Goal: Task Accomplishment & Management: Manage account settings

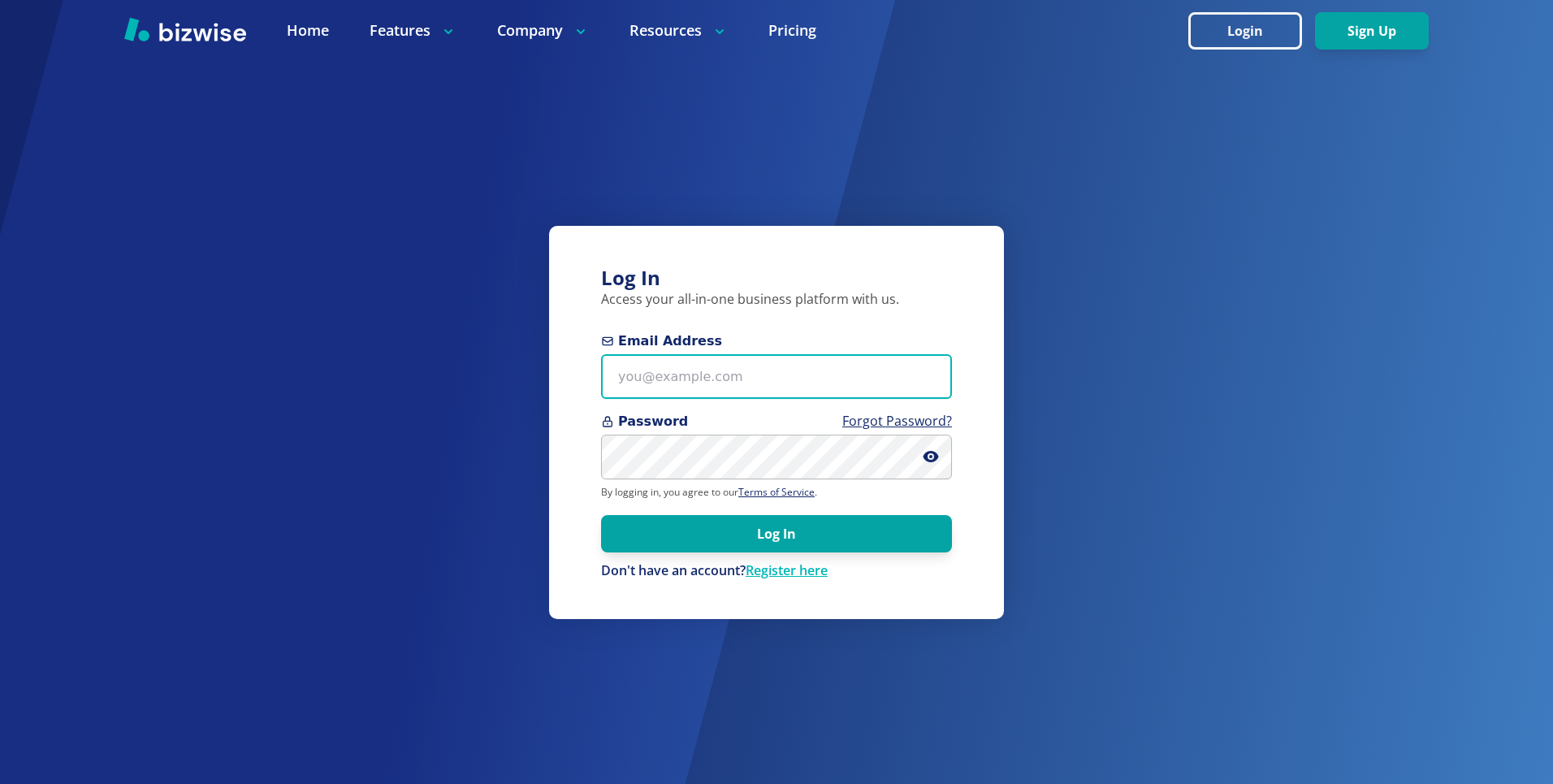
click at [842, 393] on input "Email Address" at bounding box center [776, 376] width 351 height 45
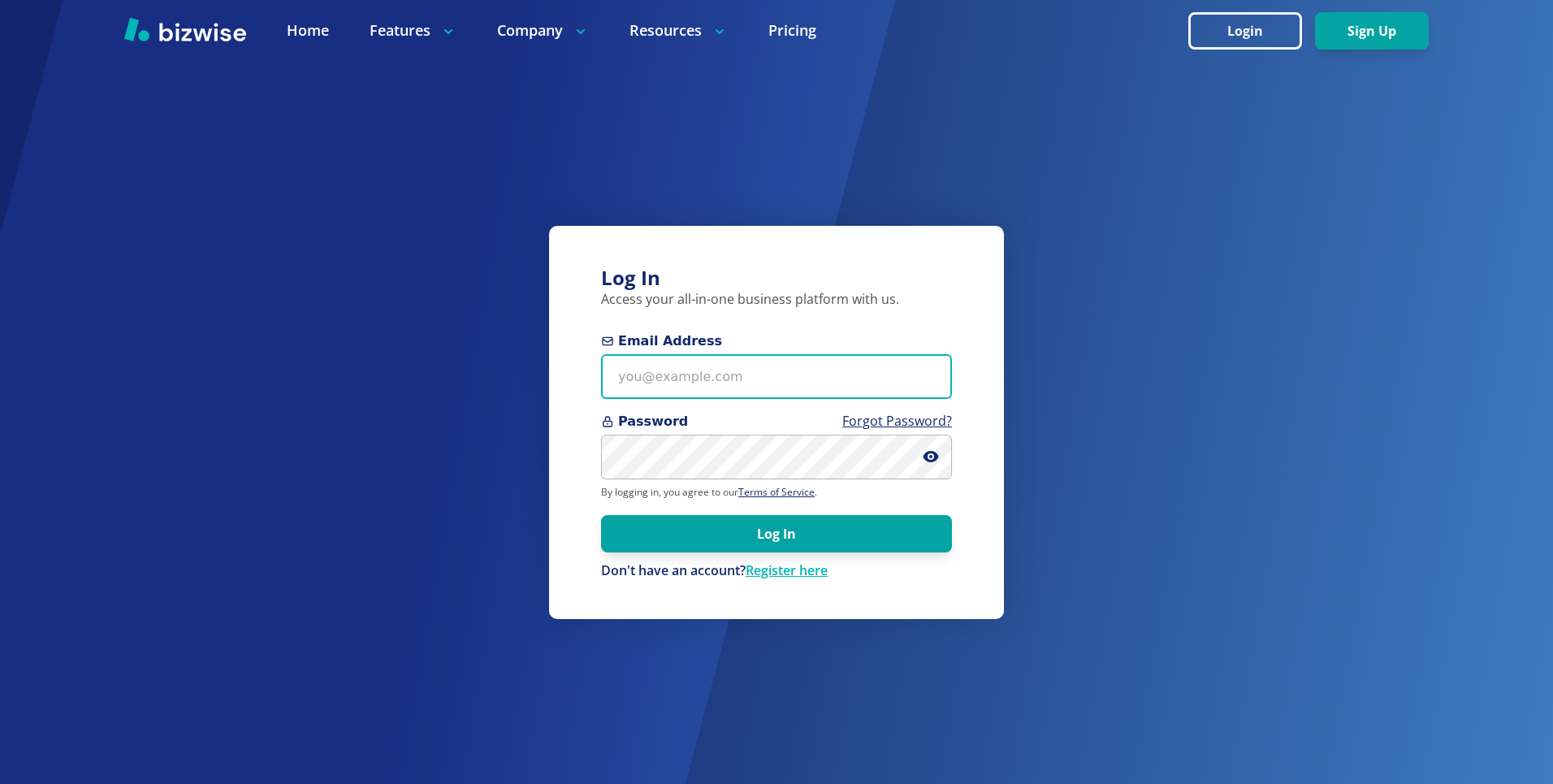
type input "kieran@bizwise.com"
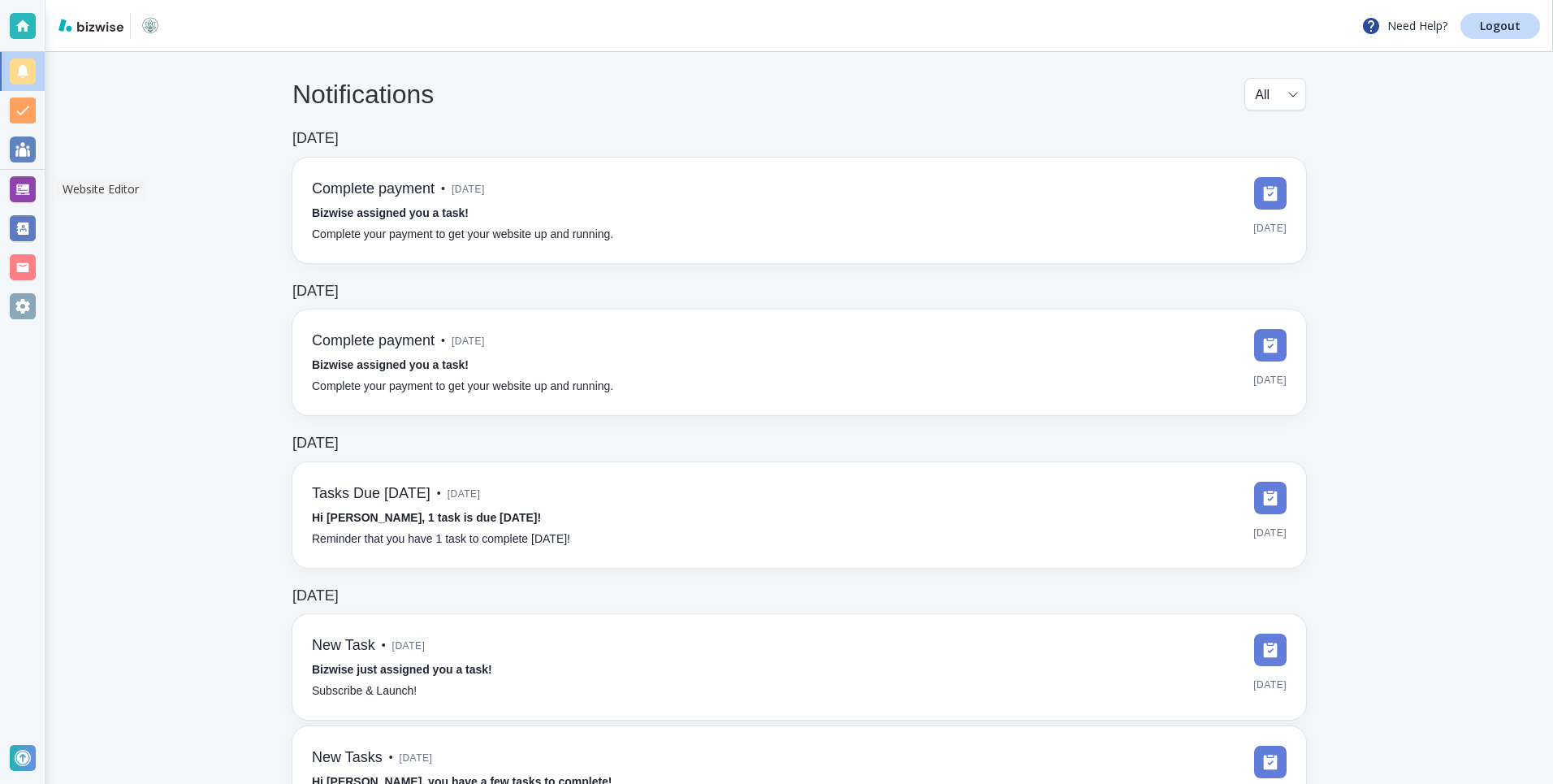
click at [27, 185] on div at bounding box center [22, 188] width 26 height 26
select select "8"
select select "Groceries"
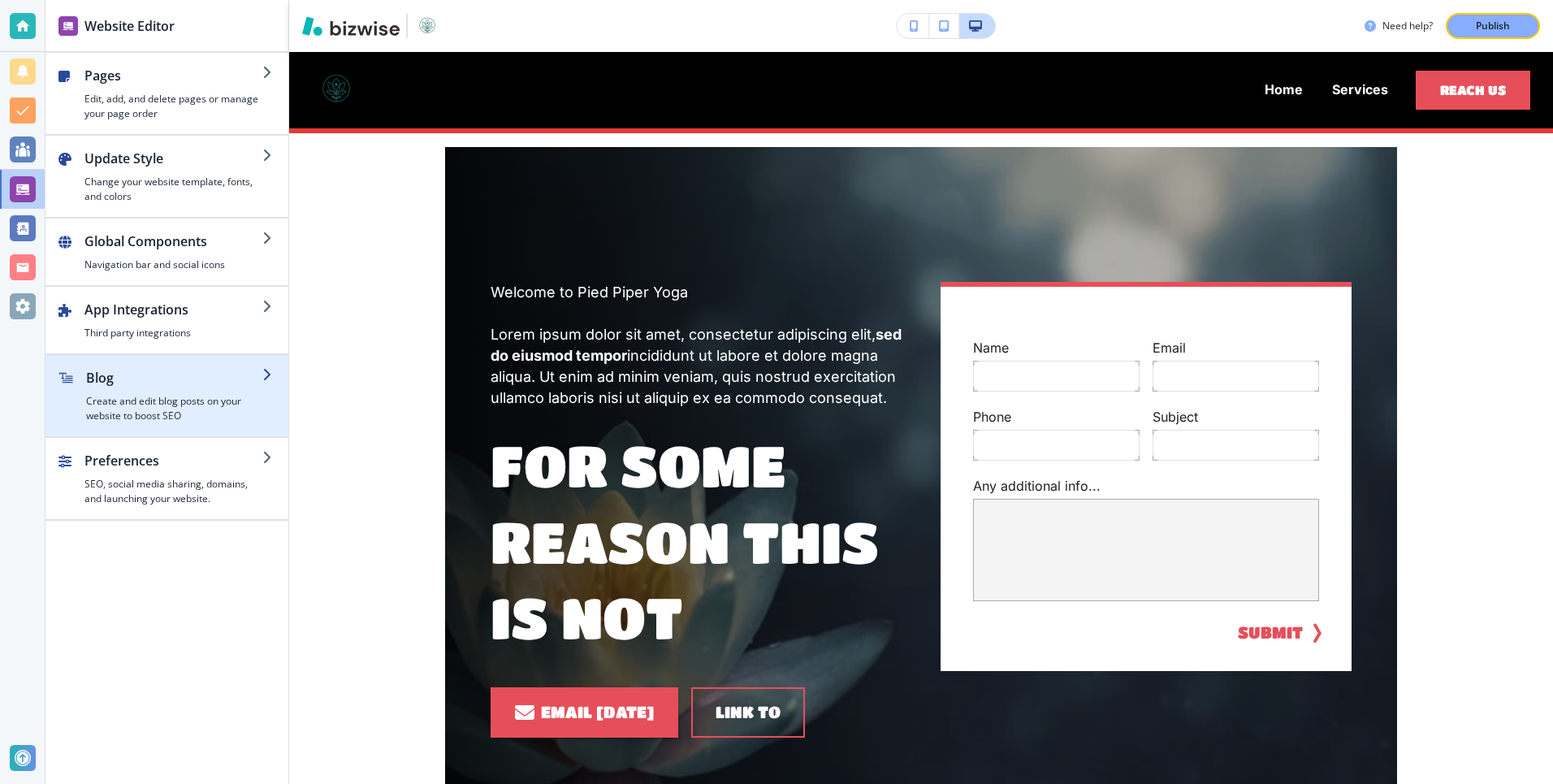
click at [177, 400] on h4 "Create and edit blog posts on your website to boost SEO" at bounding box center [174, 408] width 176 height 30
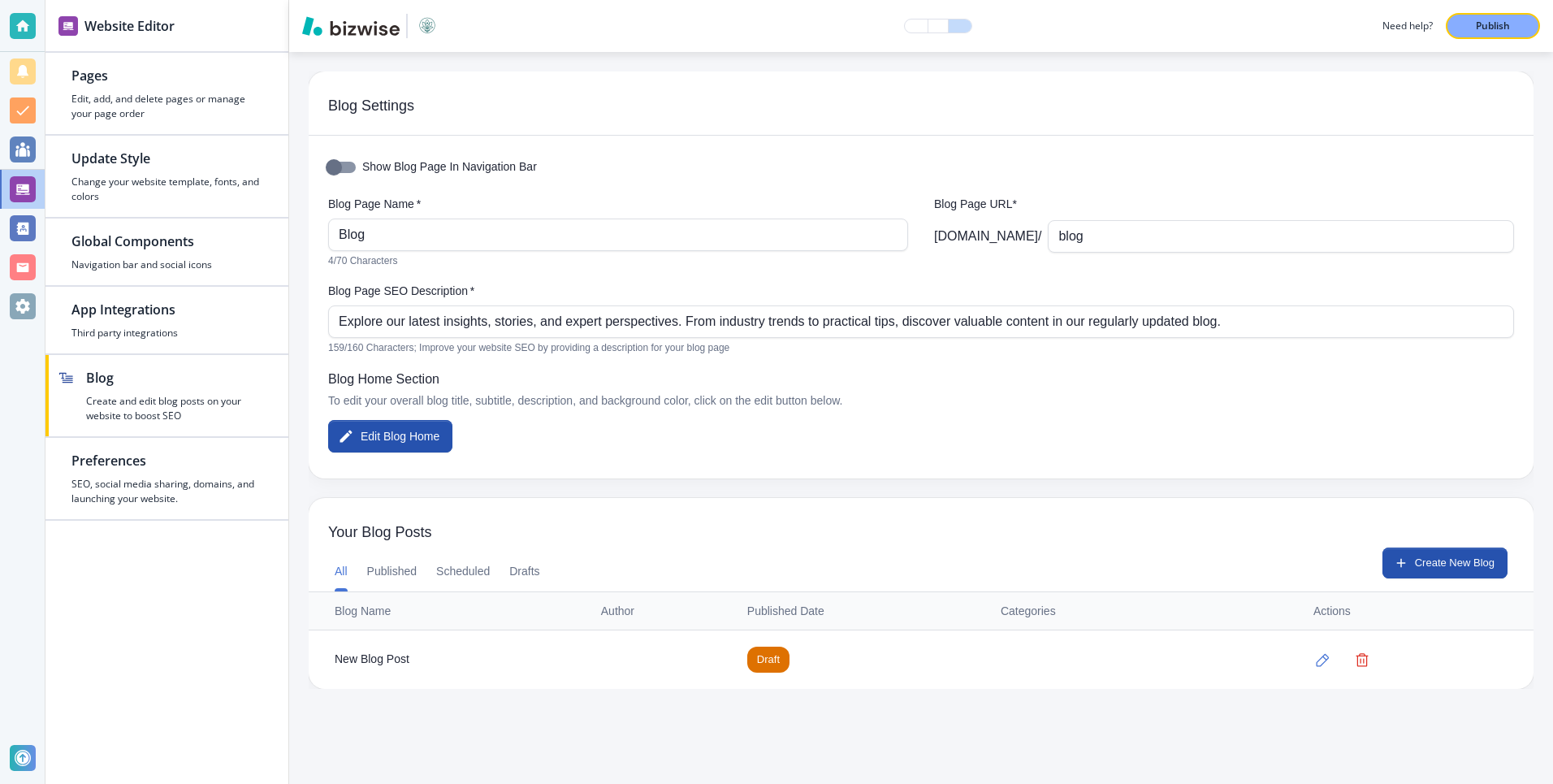
click at [380, 658] on div "New Blog Post" at bounding box center [454, 659] width 240 height 18
click at [1317, 660] on button "button" at bounding box center [1323, 660] width 33 height 33
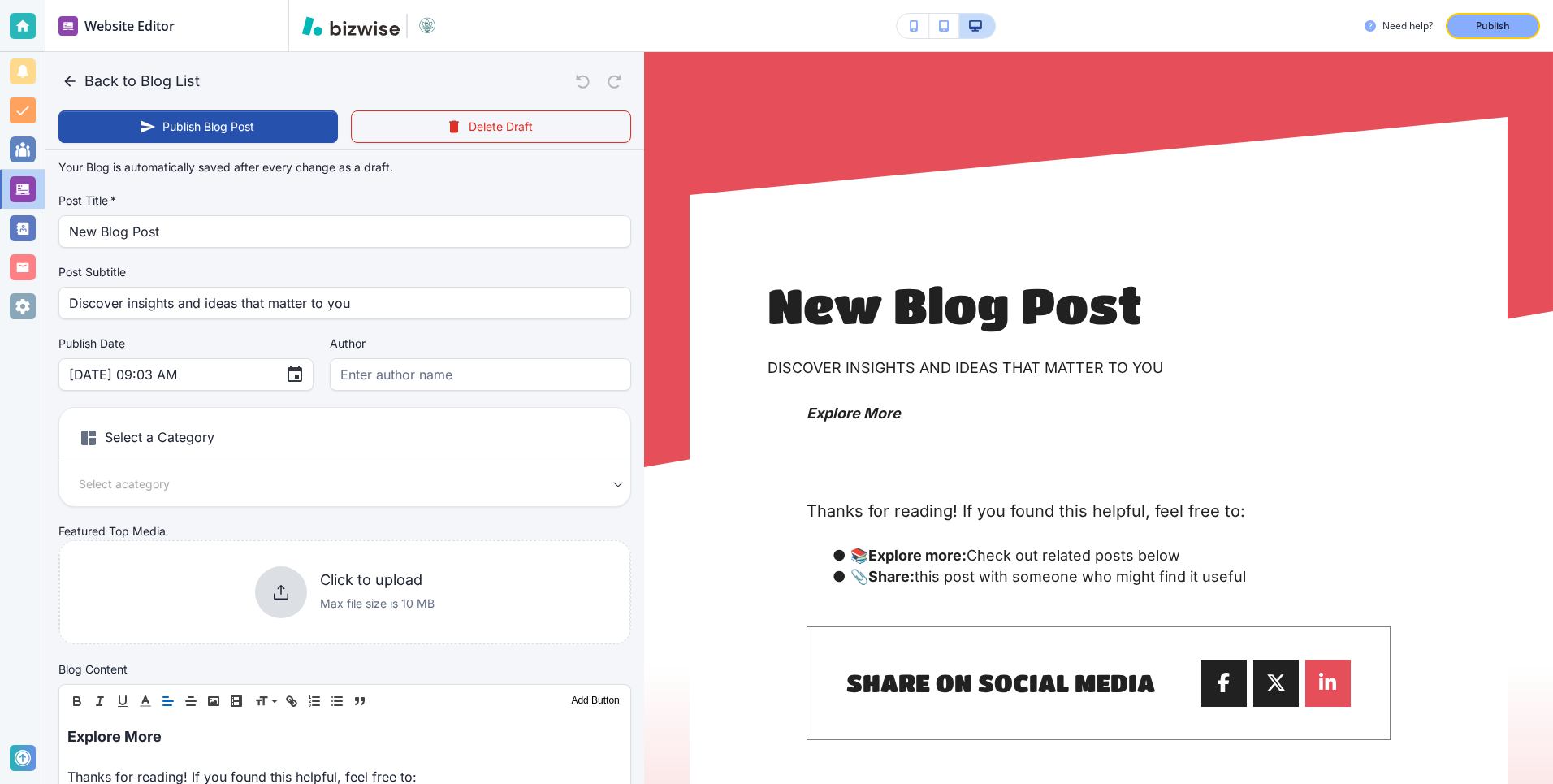
scroll to position [9, 0]
click at [71, 81] on icon "button" at bounding box center [70, 80] width 16 height 16
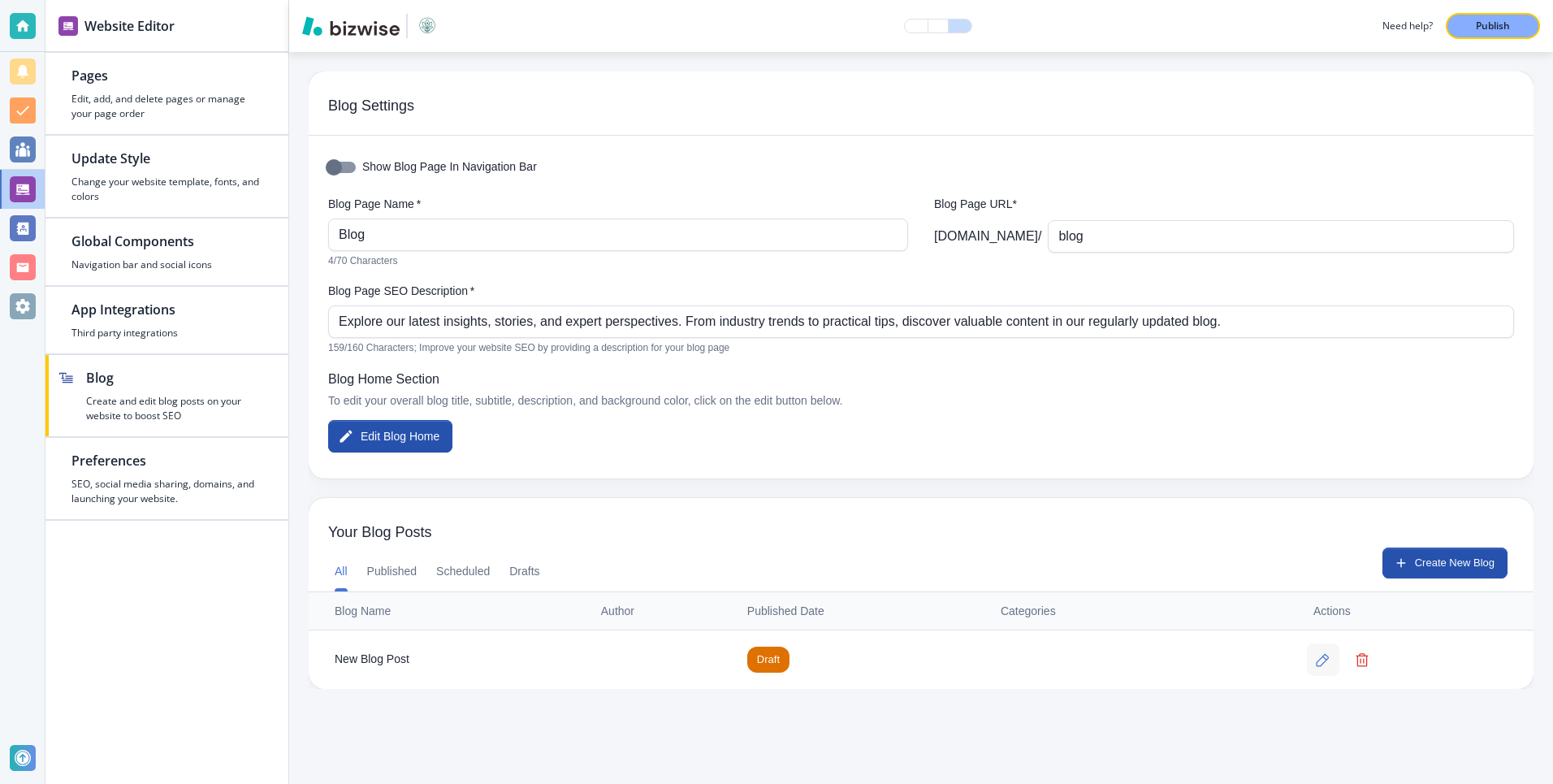
click at [1329, 660] on icon "button" at bounding box center [1323, 660] width 13 height 13
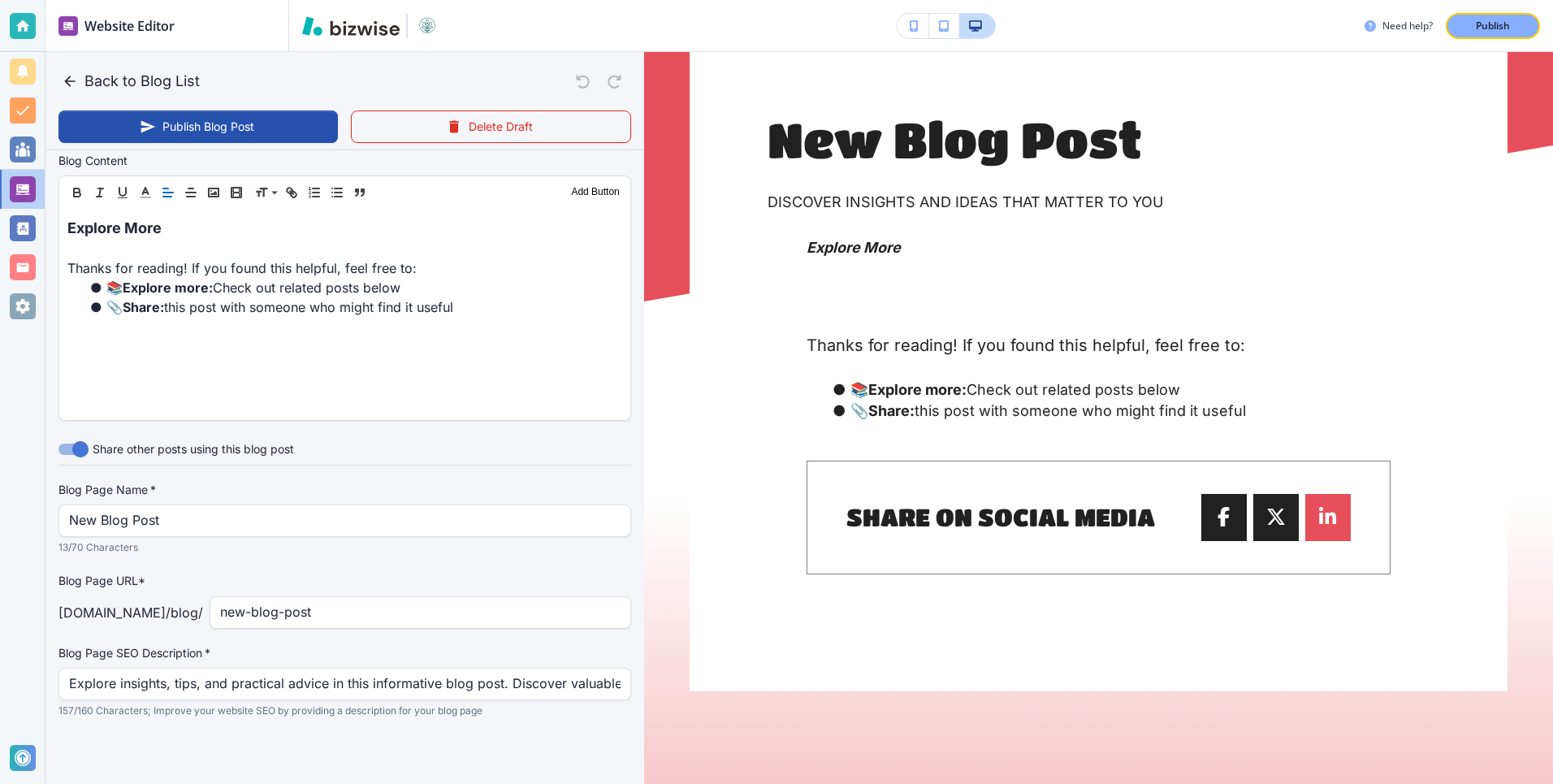
scroll to position [247, 0]
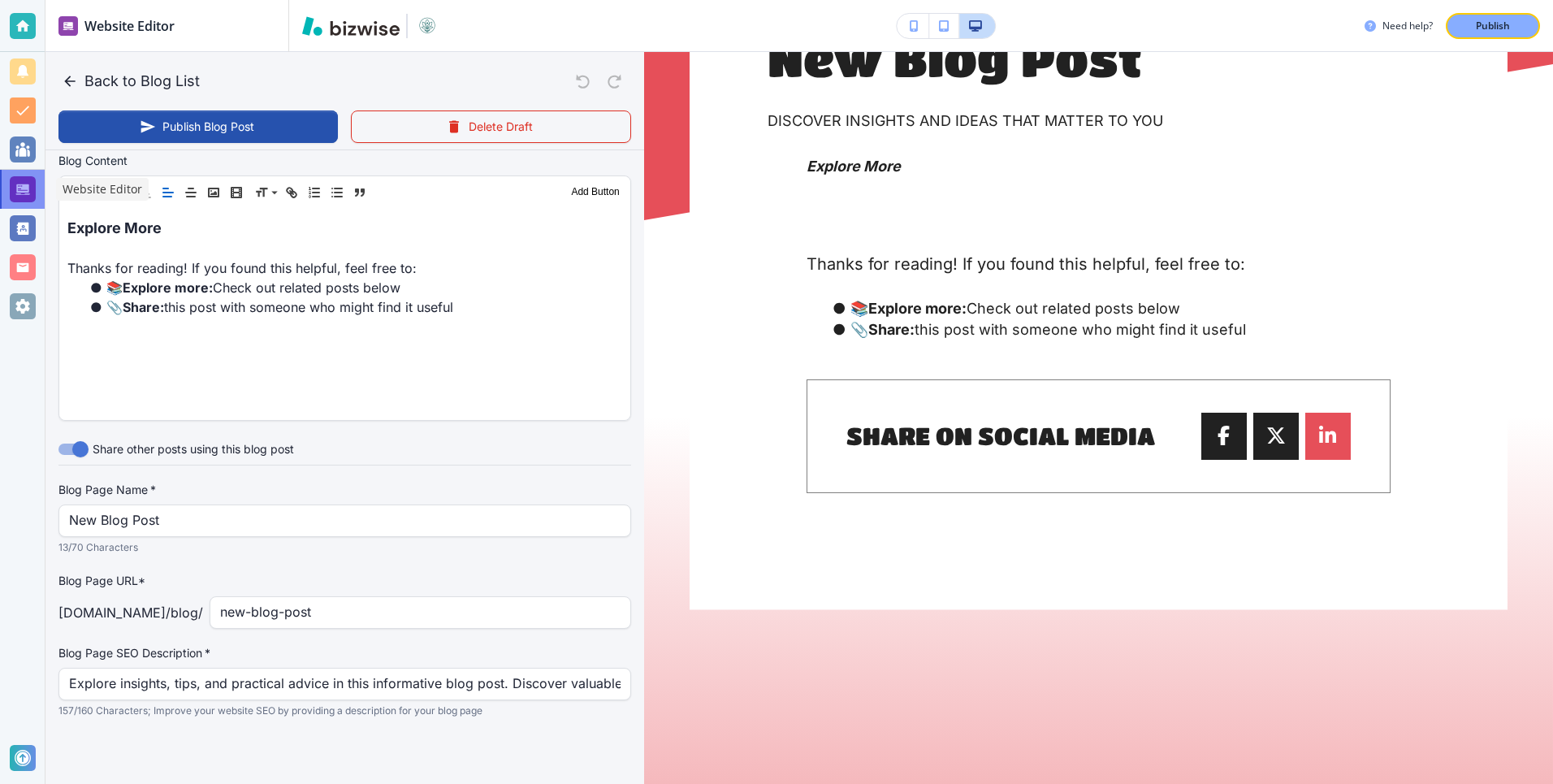
click at [17, 184] on div at bounding box center [22, 188] width 26 height 26
type input "Sep 30, 2025 09:43 AM"
click at [68, 75] on icon "button" at bounding box center [70, 80] width 16 height 16
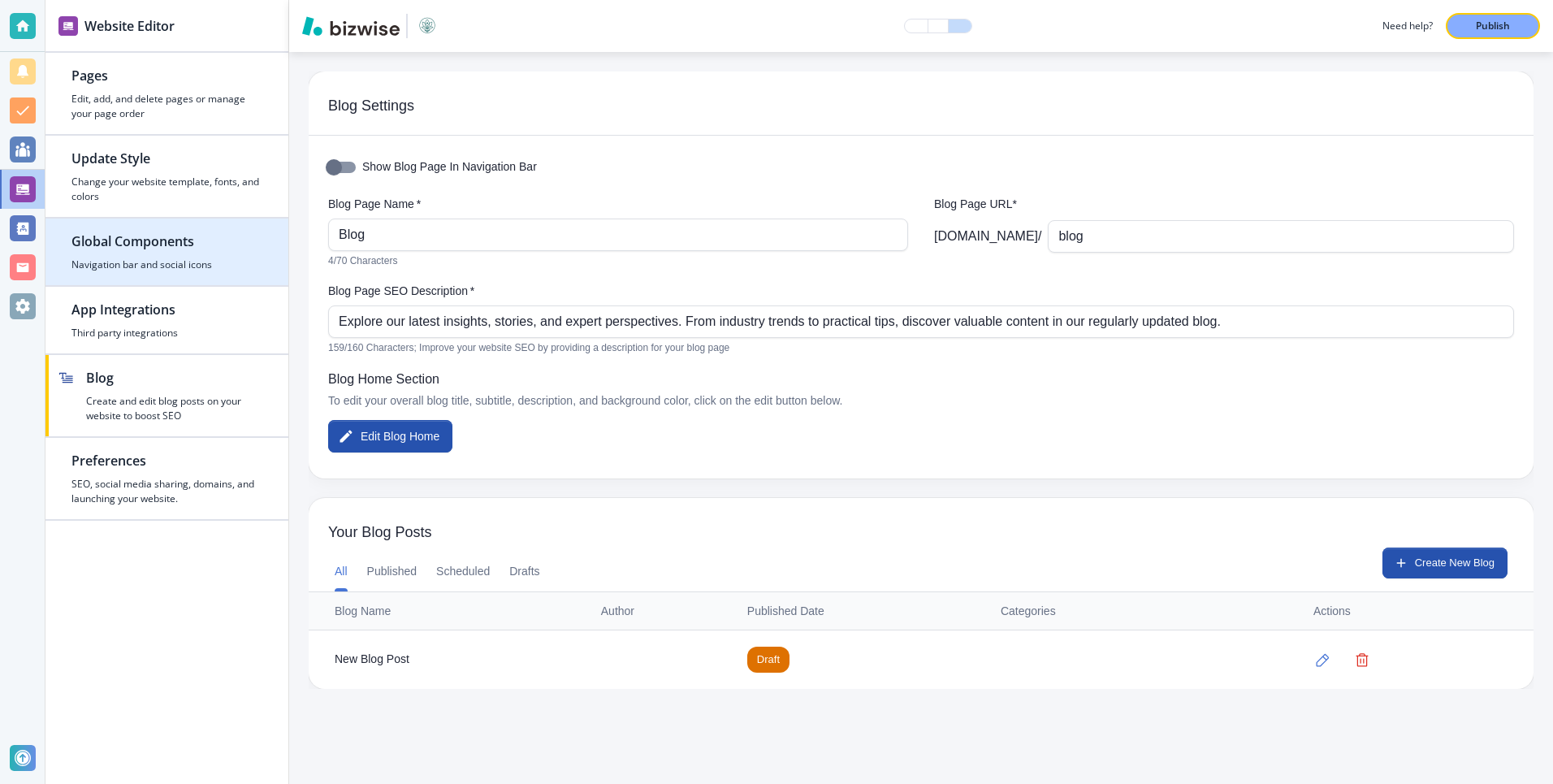
click at [114, 251] on div "button" at bounding box center [167, 253] width 191 height 7
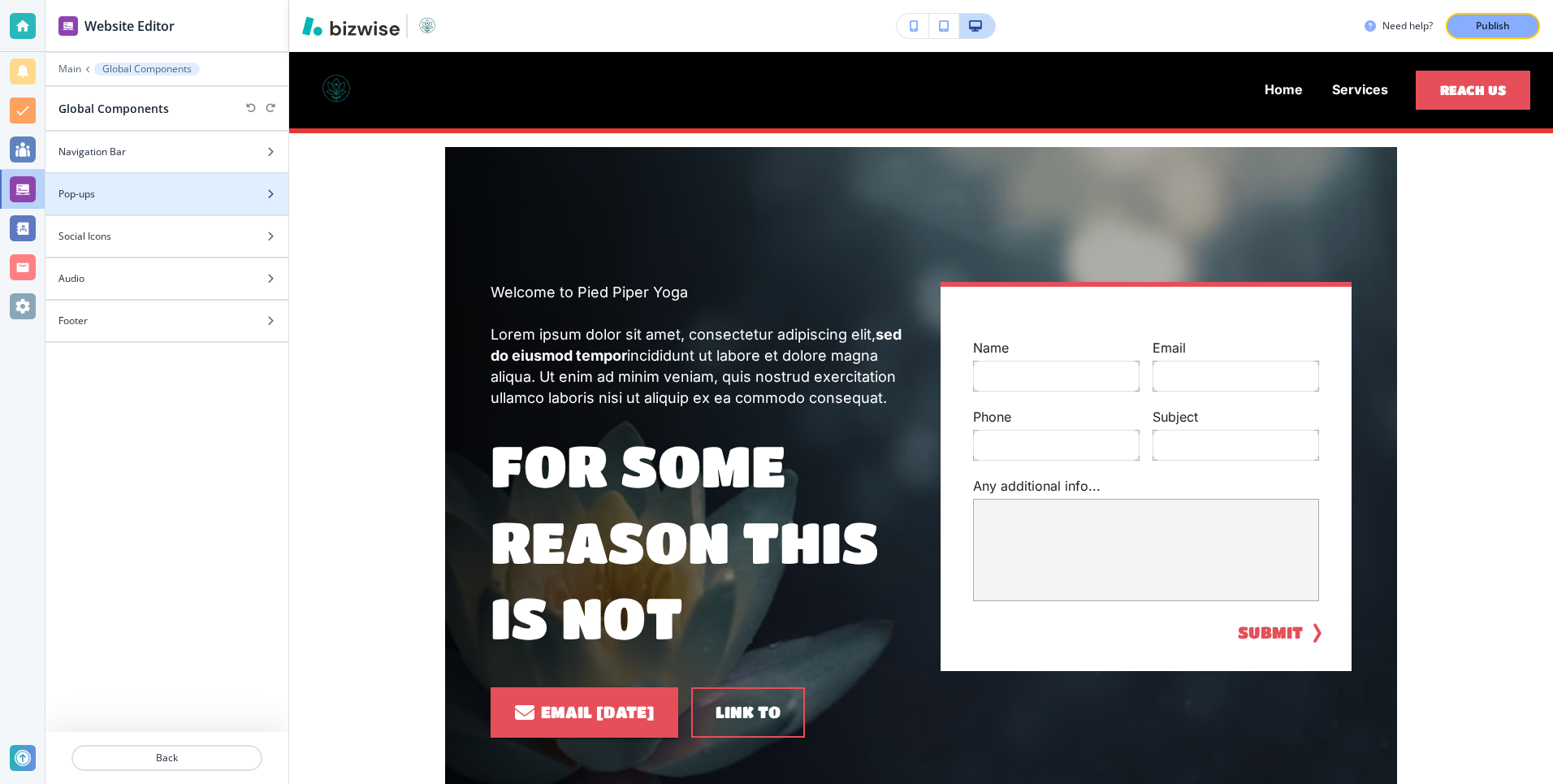
click at [184, 196] on div "Pop-ups" at bounding box center [149, 193] width 208 height 14
click at [186, 197] on div "Add new Pop-up" at bounding box center [149, 190] width 208 height 14
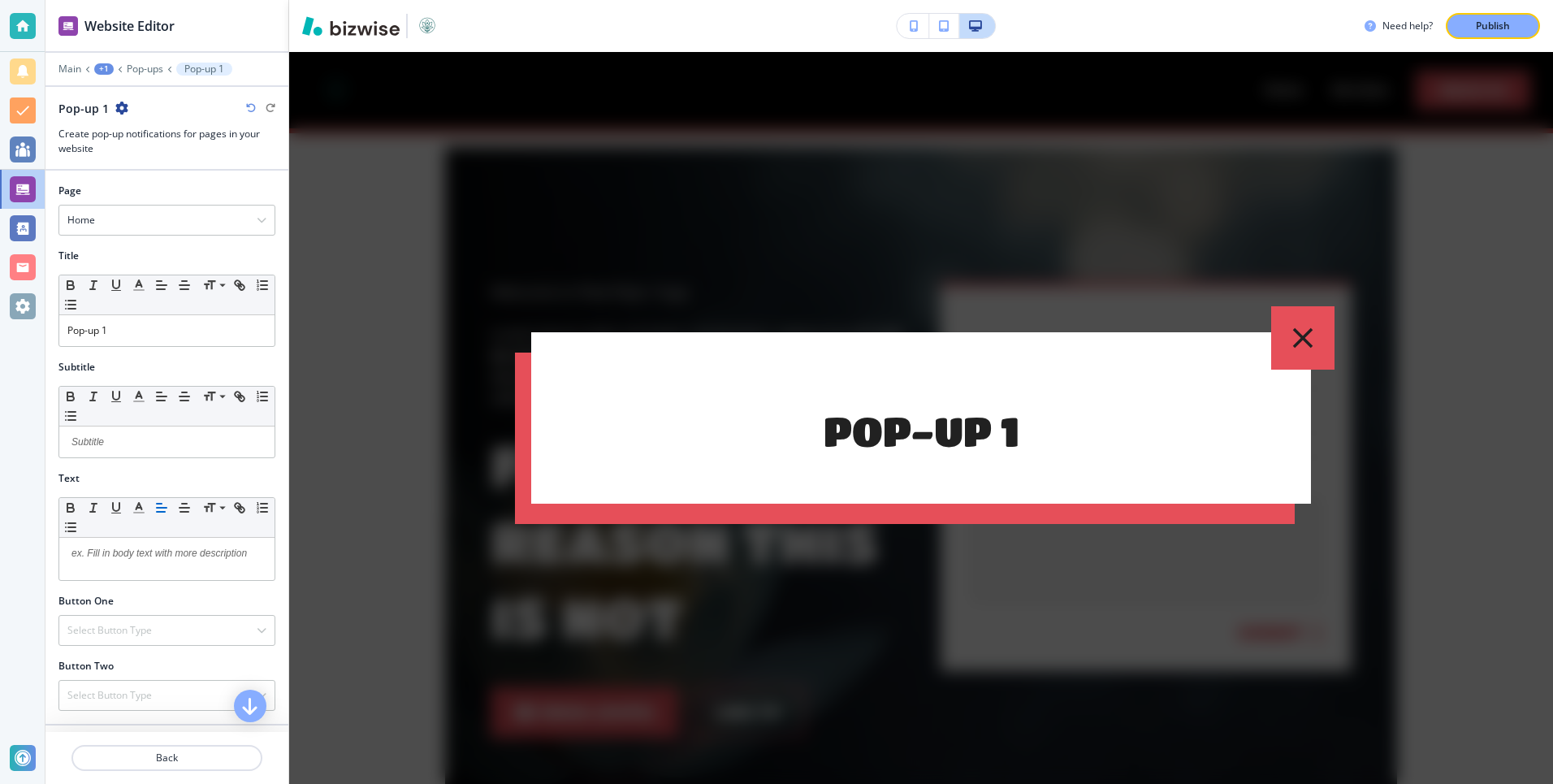
click at [1315, 332] on icon "button" at bounding box center [1302, 338] width 34 height 34
click at [1300, 326] on icon "button" at bounding box center [1302, 338] width 34 height 34
click at [1287, 337] on icon "button" at bounding box center [1302, 338] width 34 height 34
click at [142, 219] on div "Home" at bounding box center [166, 220] width 215 height 30
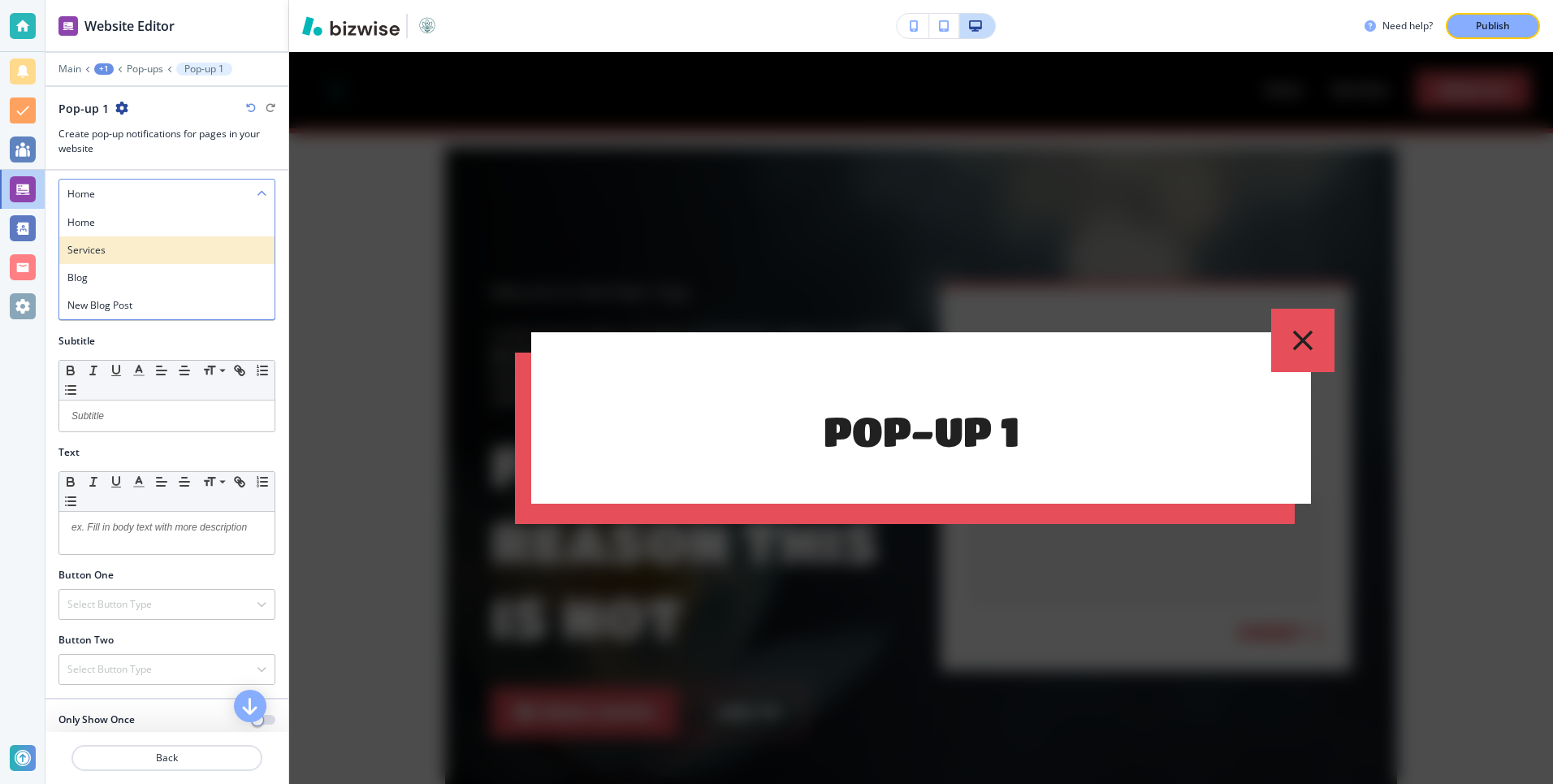
scroll to position [42, 0]
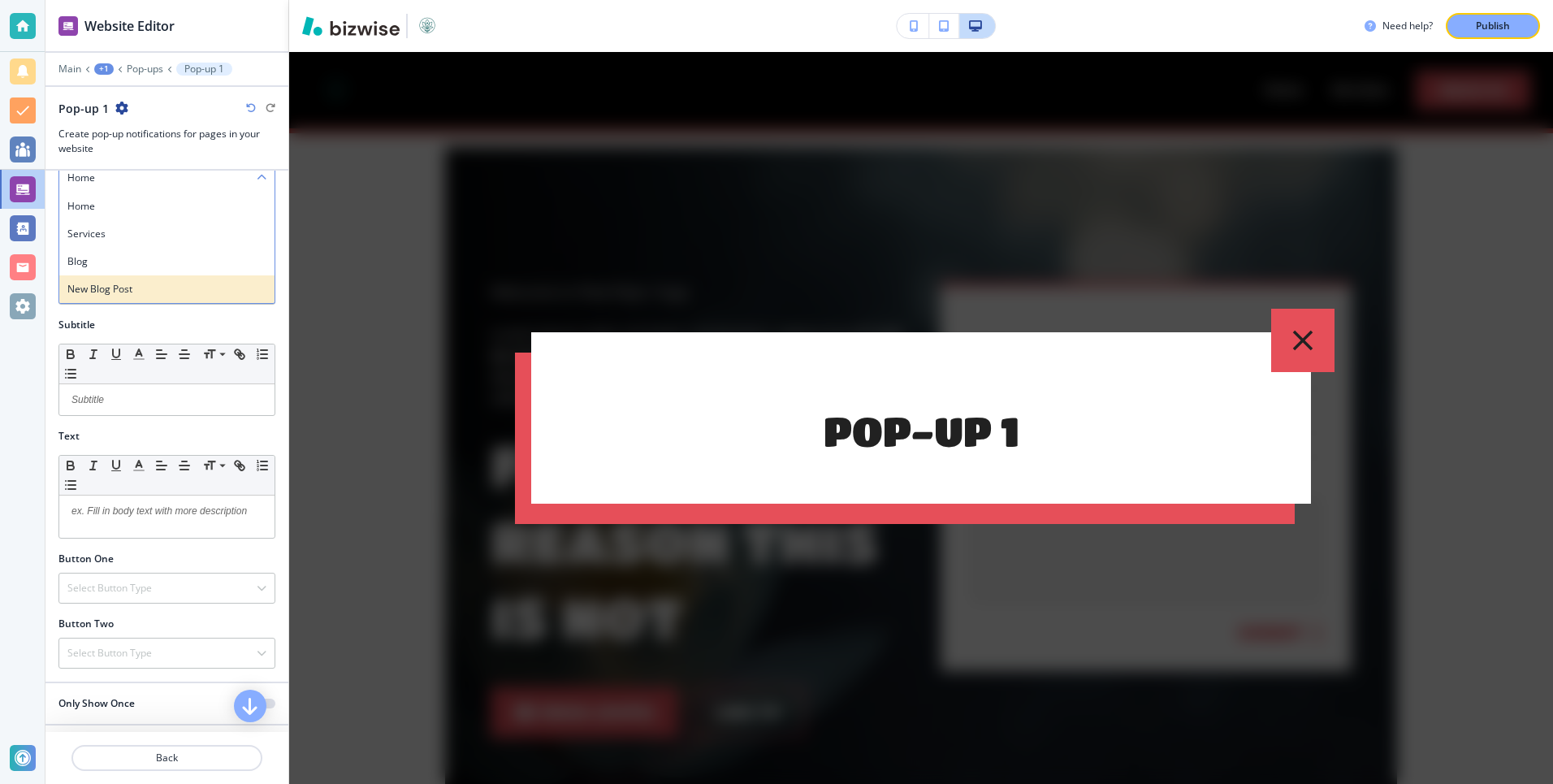
click at [120, 293] on h4 "New Blog Post" at bounding box center [166, 289] width 199 height 14
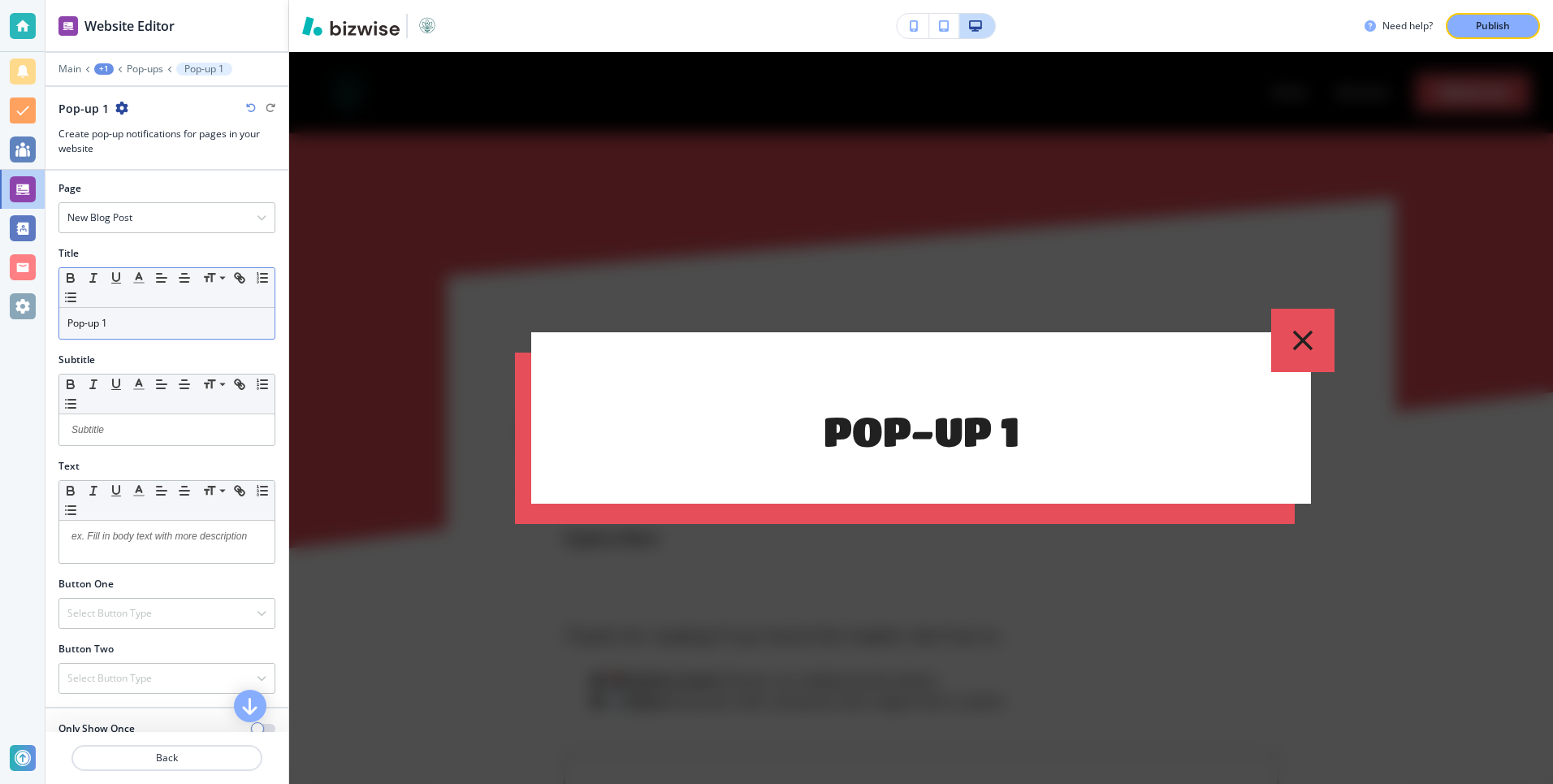
scroll to position [1, 0]
click at [121, 428] on p at bounding box center [166, 430] width 199 height 14
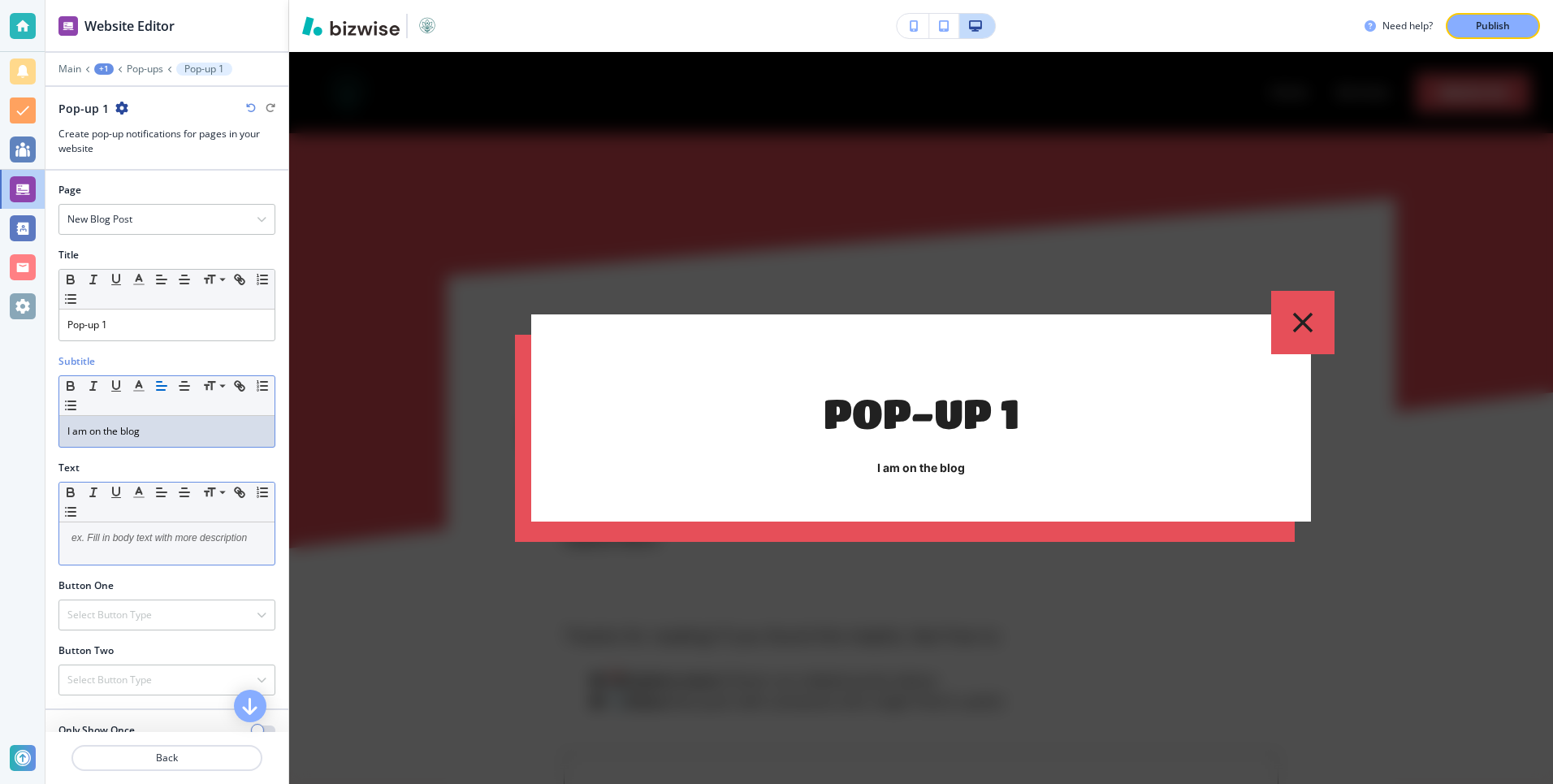
click at [114, 540] on p at bounding box center [166, 537] width 199 height 14
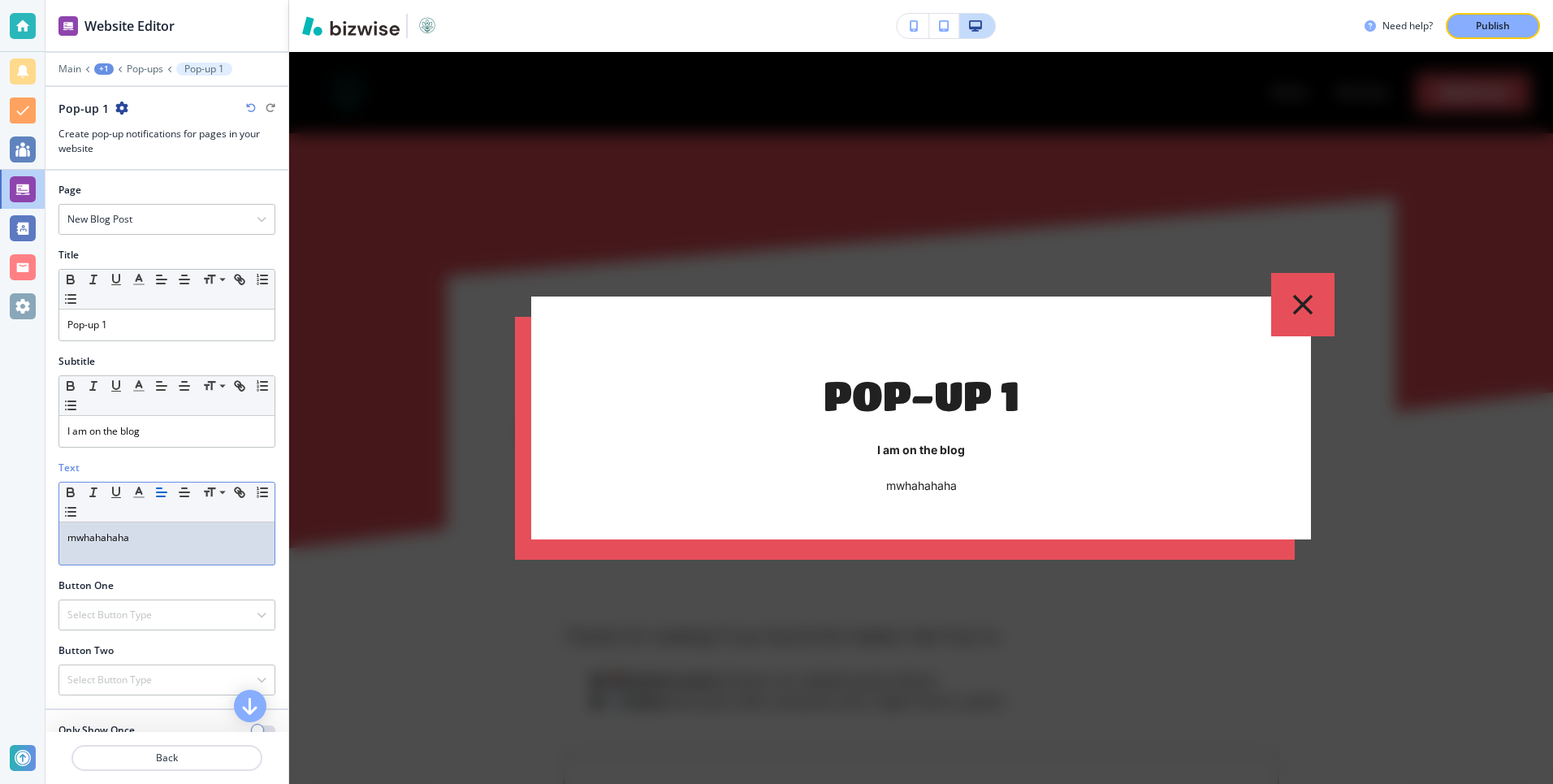
click at [480, 569] on div at bounding box center [921, 417] width 1264 height 731
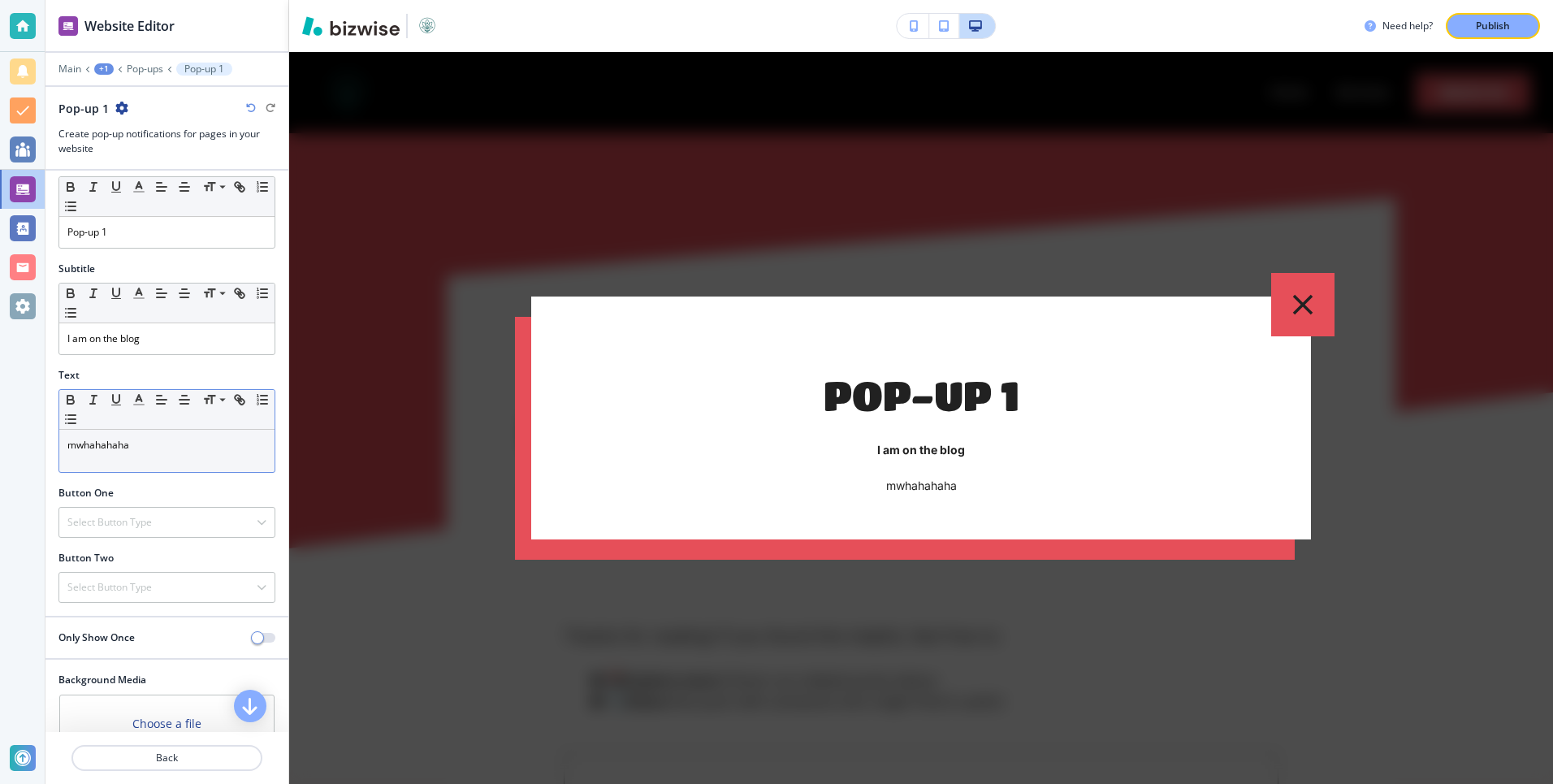
scroll to position [174, 0]
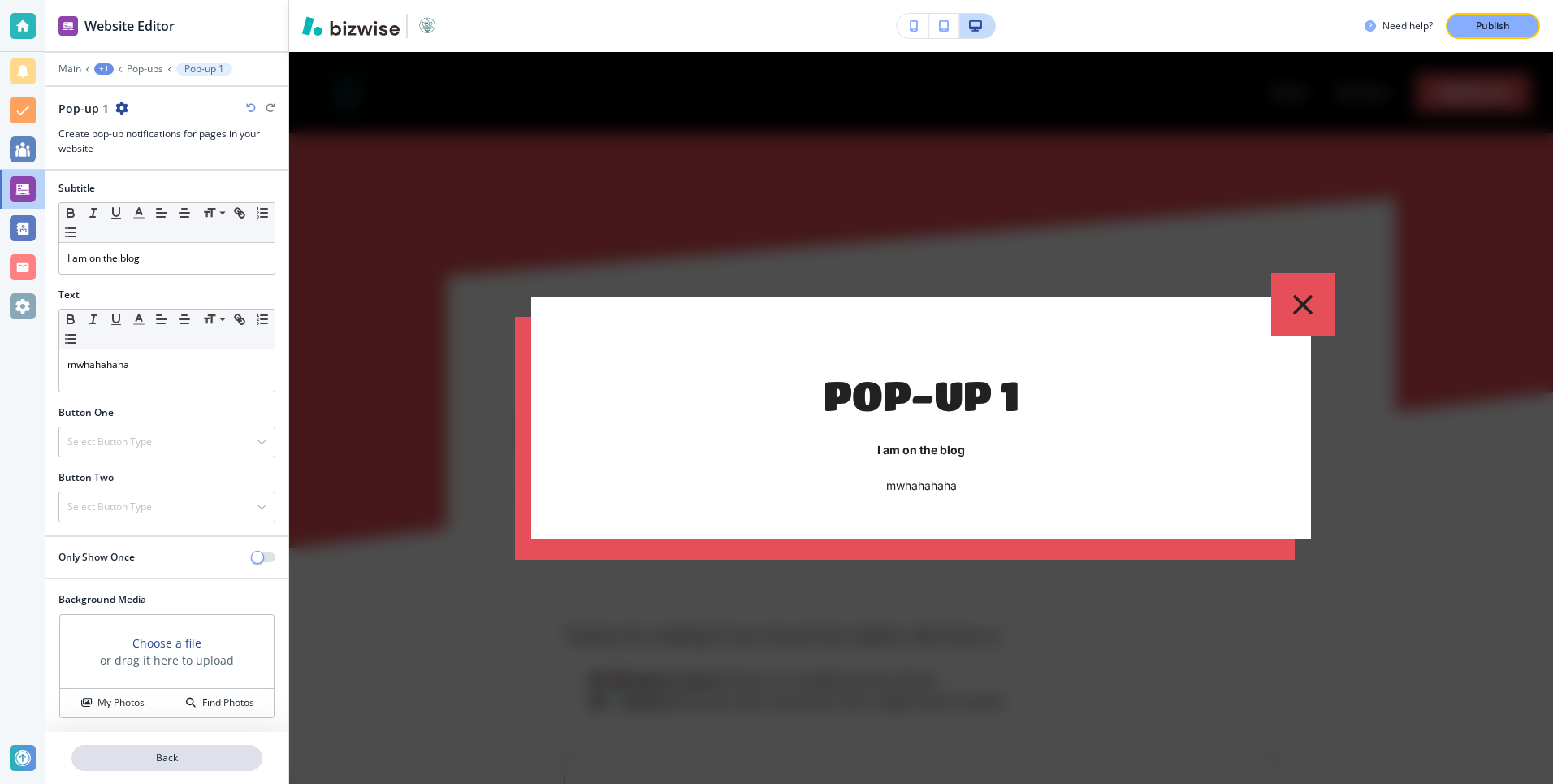
click at [167, 763] on p "Back" at bounding box center [166, 757] width 187 height 14
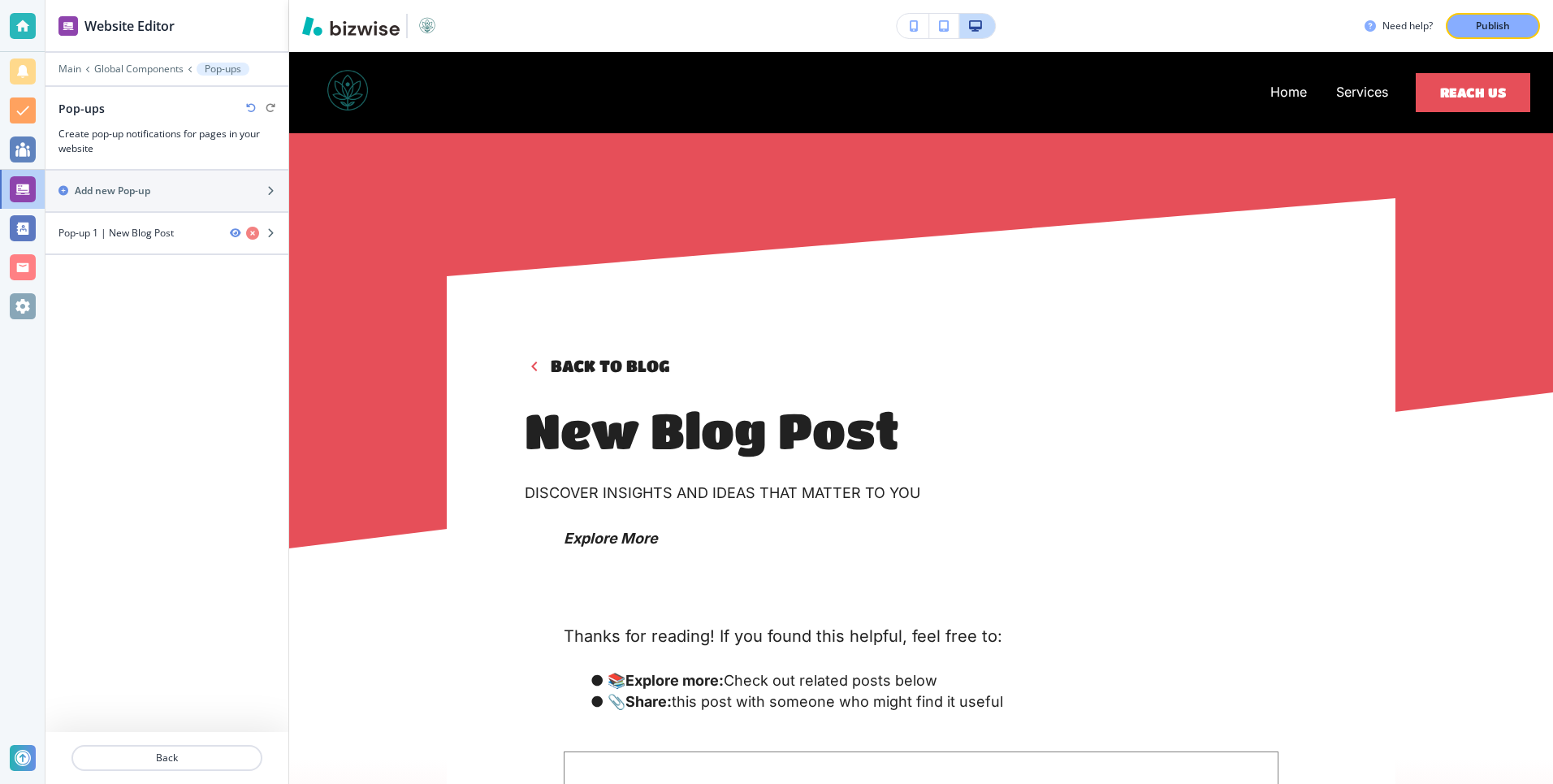
click at [142, 62] on div "Main Global Components Pop-ups" at bounding box center [166, 69] width 217 height 13
click at [70, 67] on p "Main" at bounding box center [70, 69] width 23 height 11
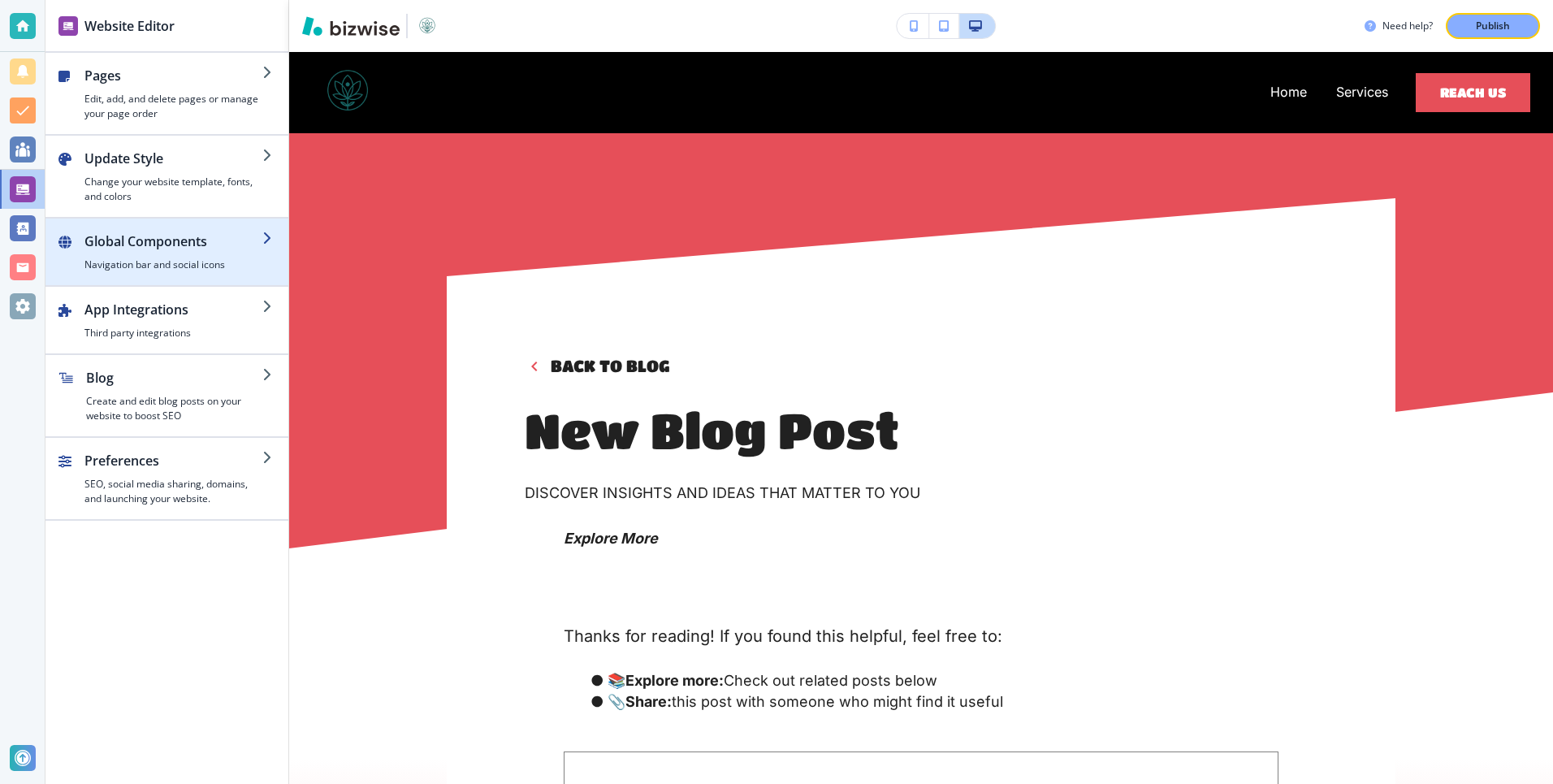
click at [172, 242] on h2 "Global Components" at bounding box center [173, 241] width 178 height 19
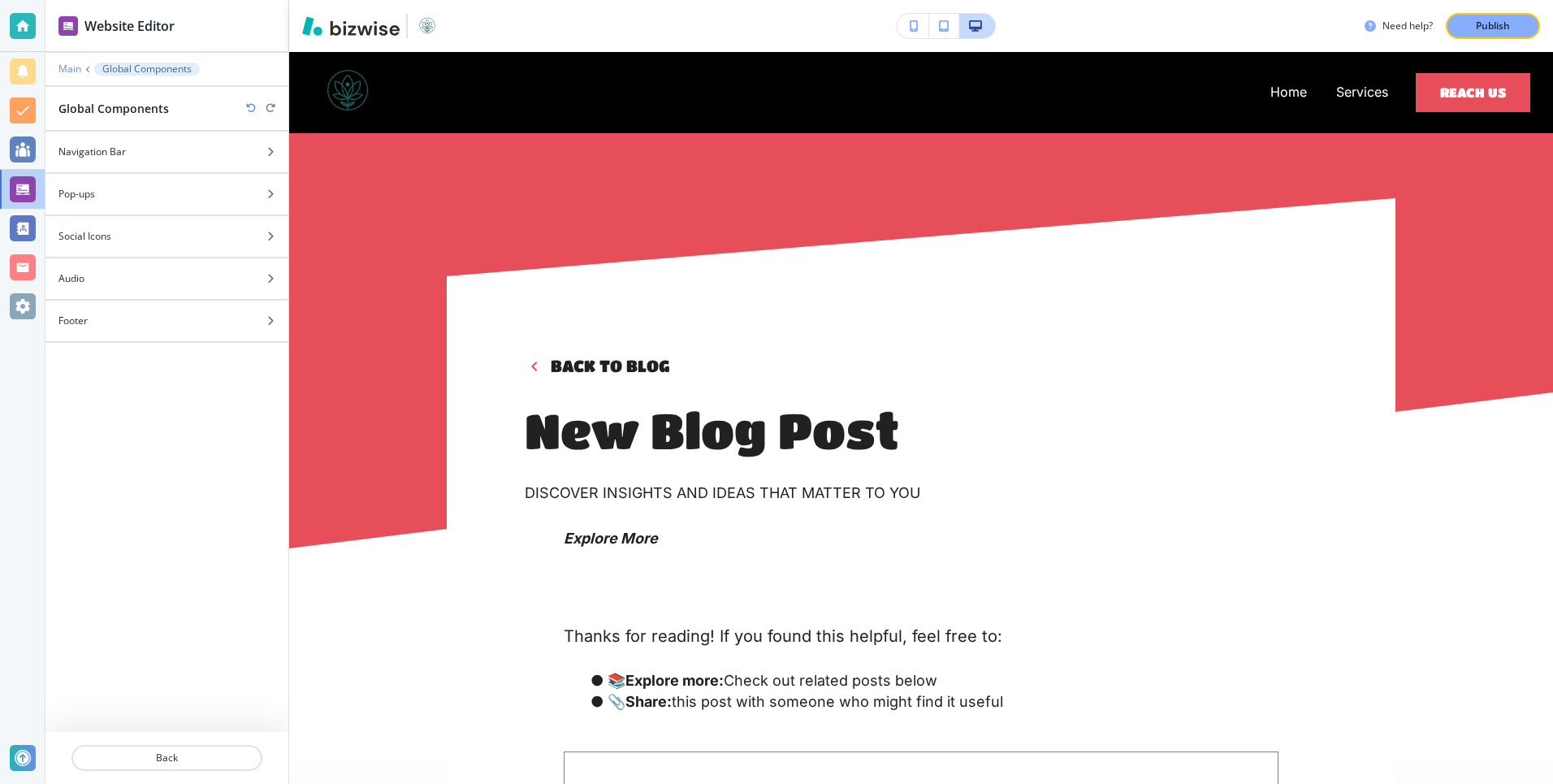
click at [63, 68] on p "Main" at bounding box center [70, 69] width 23 height 11
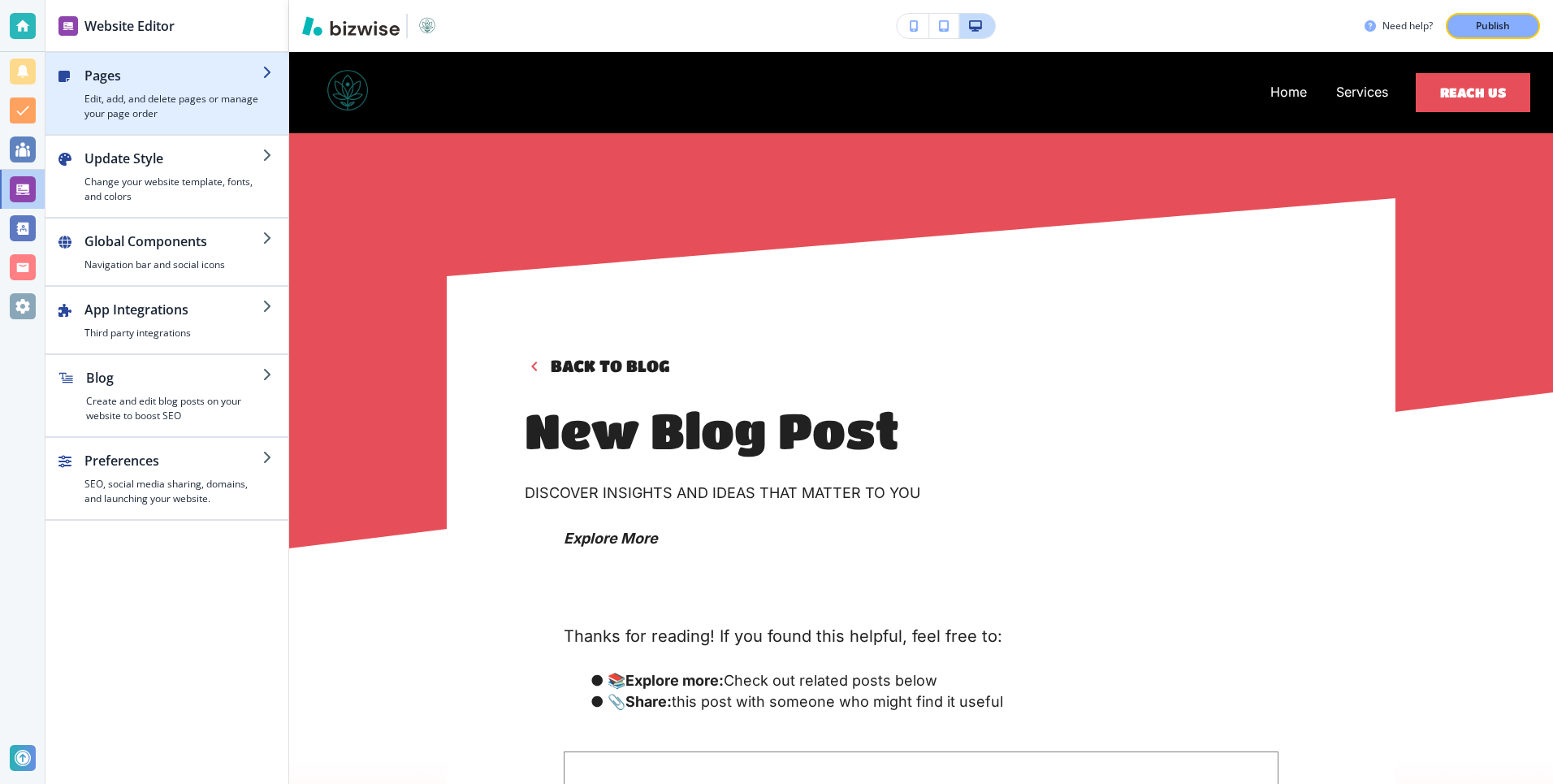
click at [153, 116] on h4 "Edit, add, and delete pages or manage your page order" at bounding box center [173, 106] width 178 height 30
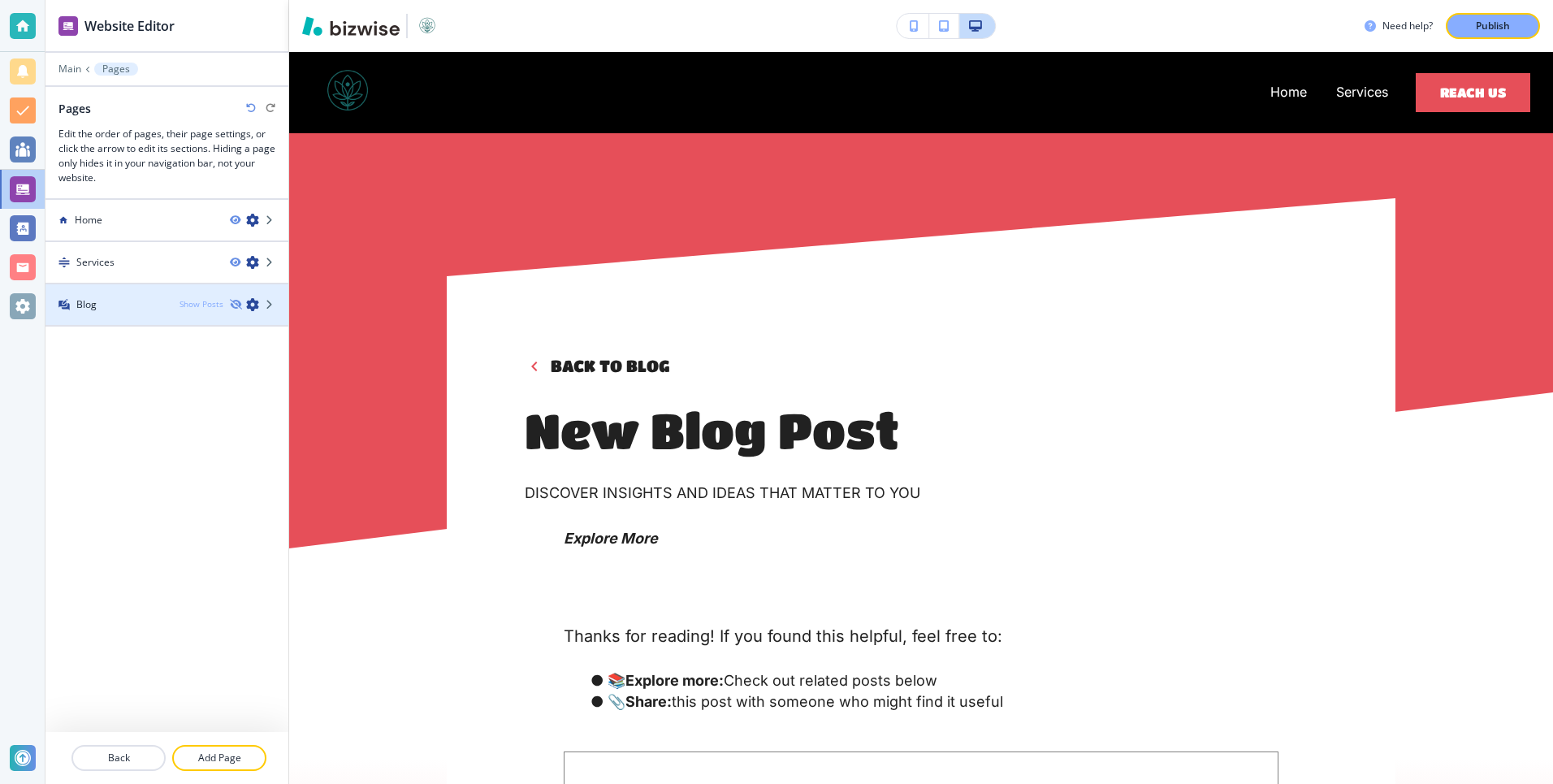
click at [210, 305] on div "Show Posts" at bounding box center [202, 304] width 44 height 12
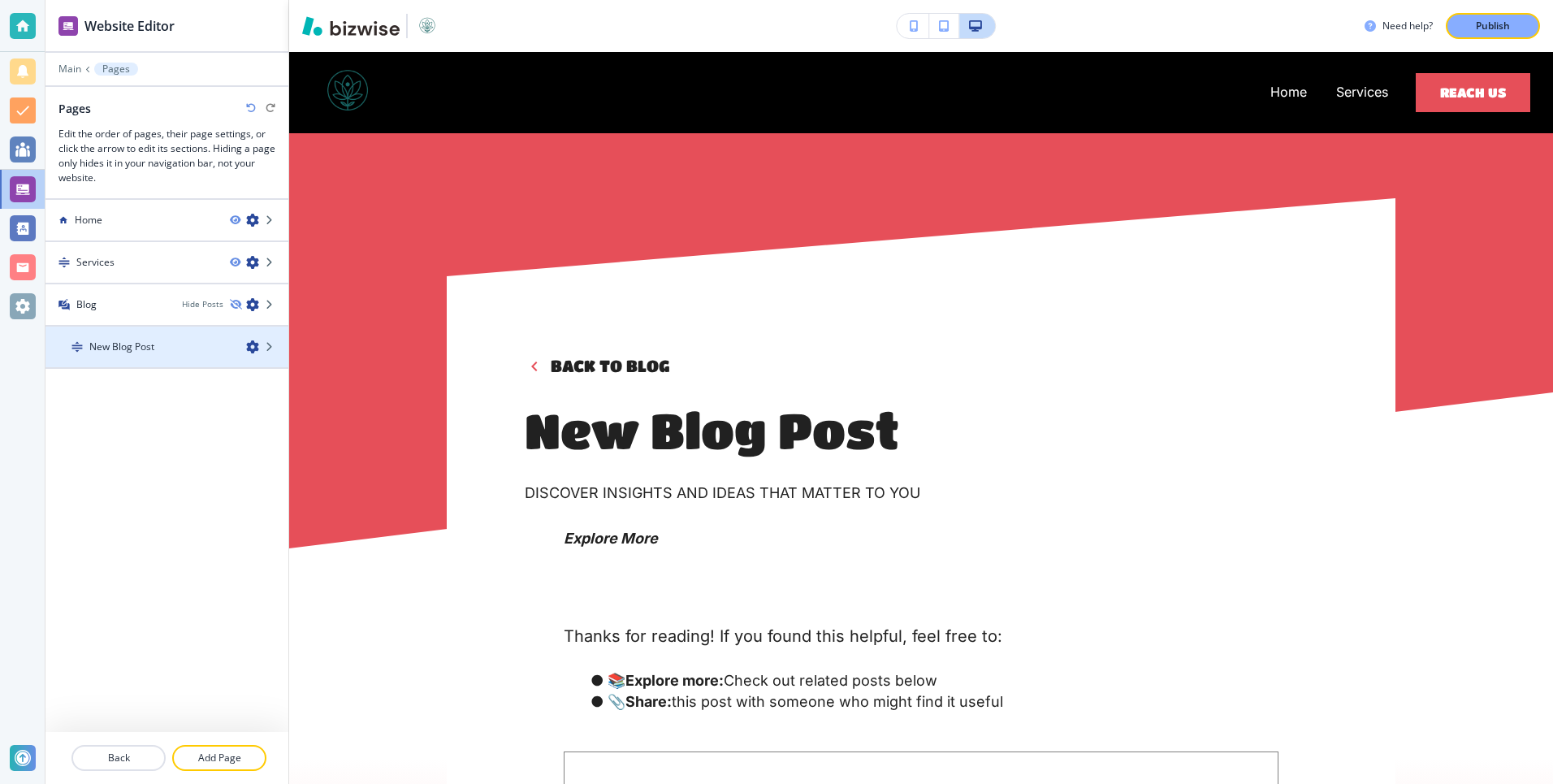
click at [142, 359] on div at bounding box center [167, 360] width 243 height 13
click at [138, 348] on h4 "New Blog Post" at bounding box center [121, 346] width 65 height 14
click at [272, 346] on icon at bounding box center [271, 347] width 10 height 10
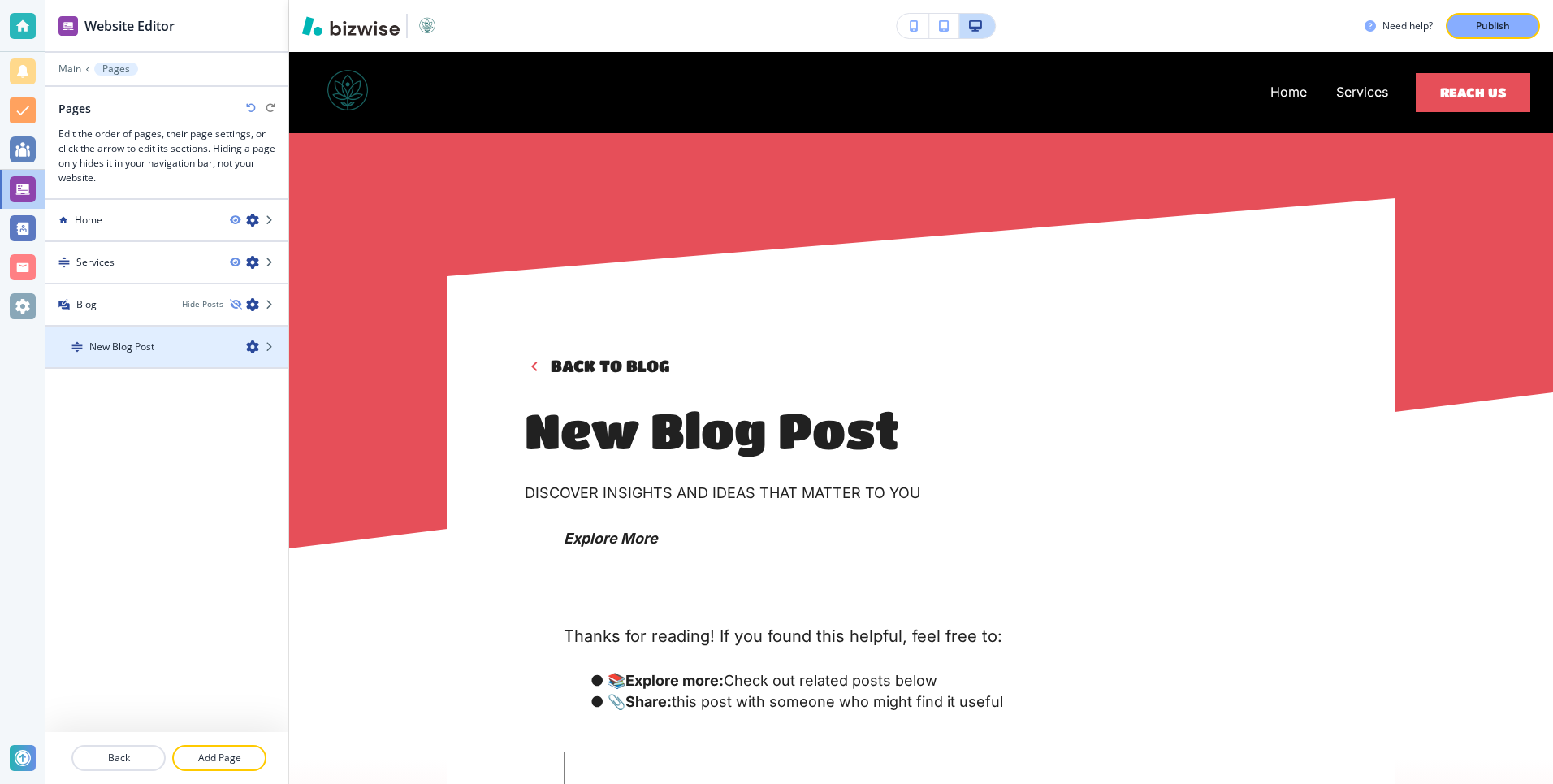
click at [217, 346] on div "New Blog Post" at bounding box center [140, 346] width 187 height 14
click at [98, 349] on h4 "New Blog Post" at bounding box center [121, 346] width 65 height 14
click at [252, 350] on icon "button" at bounding box center [252, 347] width 13 height 13
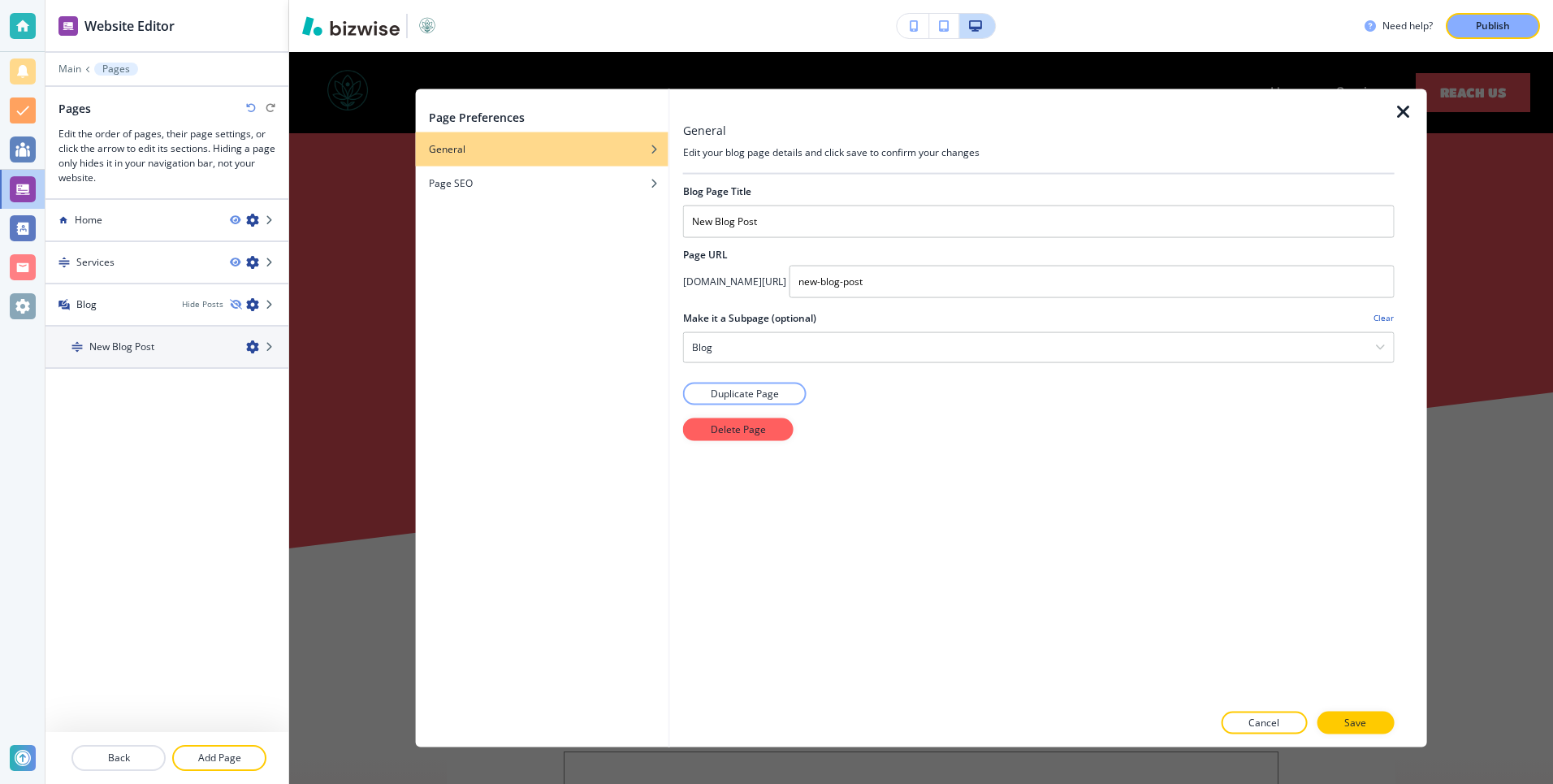
click at [1410, 112] on icon "button" at bounding box center [1403, 111] width 19 height 19
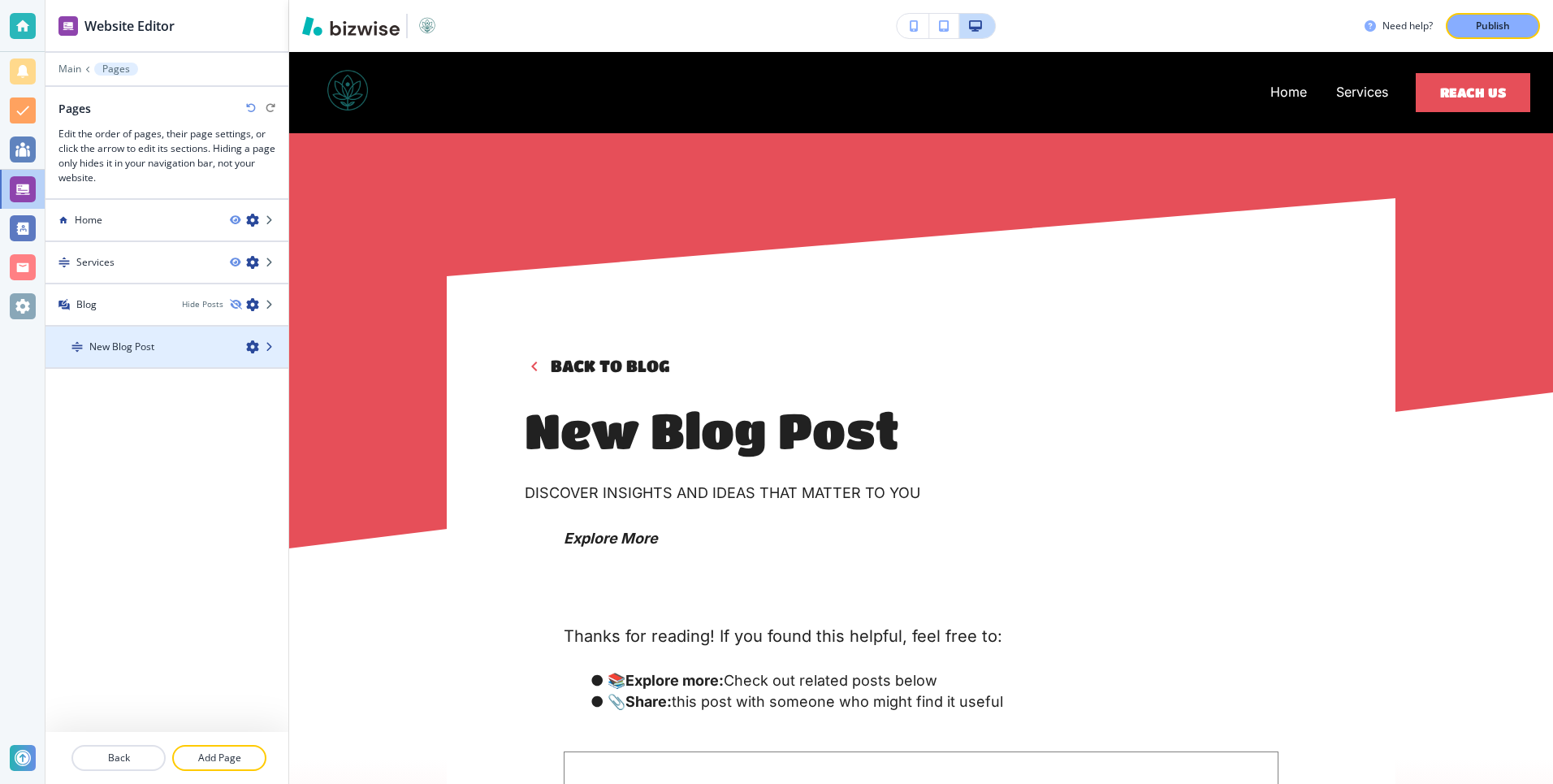
click at [268, 349] on icon at bounding box center [271, 347] width 10 height 10
click at [159, 356] on div at bounding box center [167, 360] width 243 height 13
click at [128, 354] on div at bounding box center [167, 360] width 243 height 13
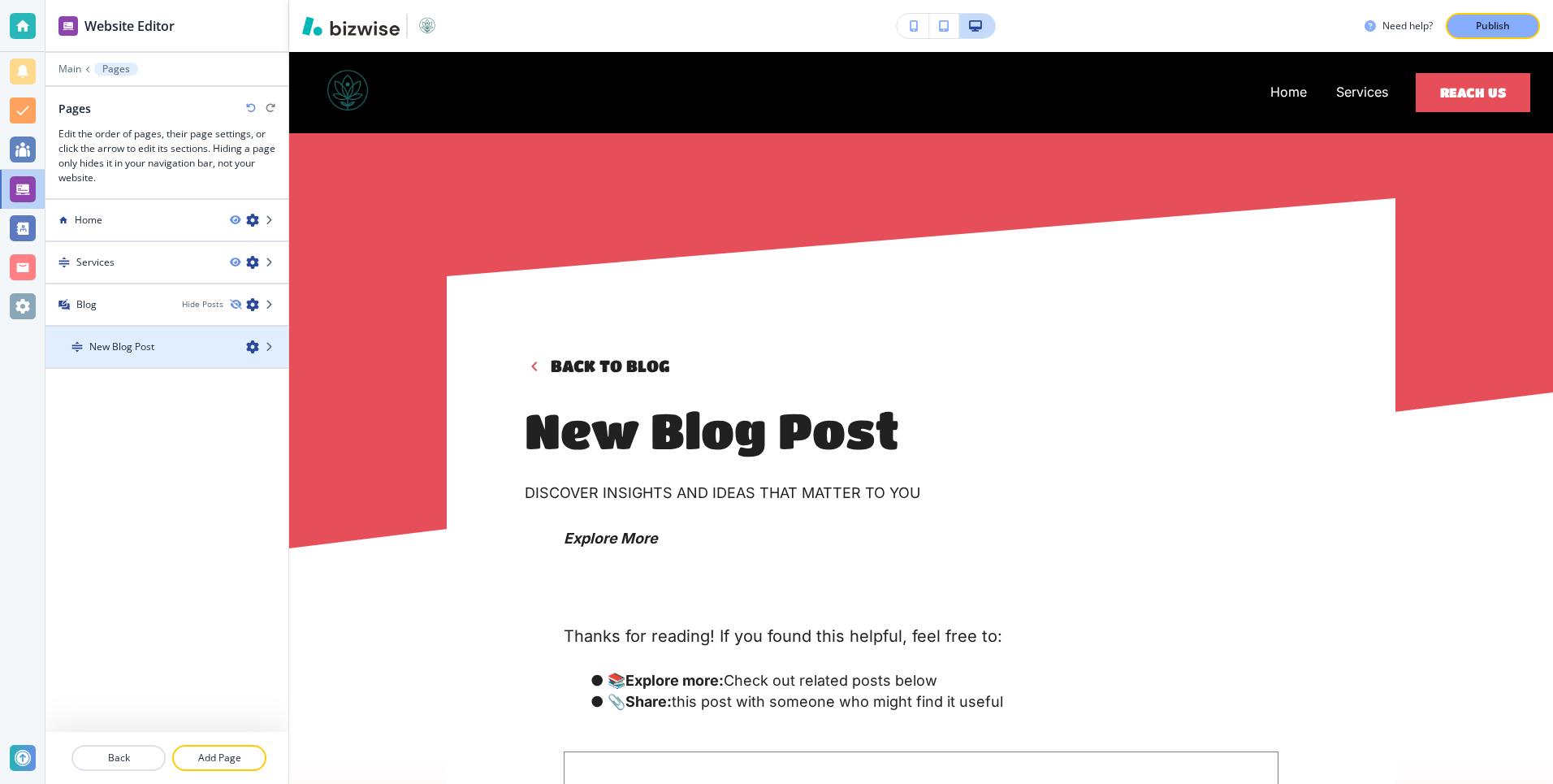
click at [128, 354] on div at bounding box center [167, 360] width 243 height 13
click at [267, 348] on icon at bounding box center [271, 347] width 10 height 10
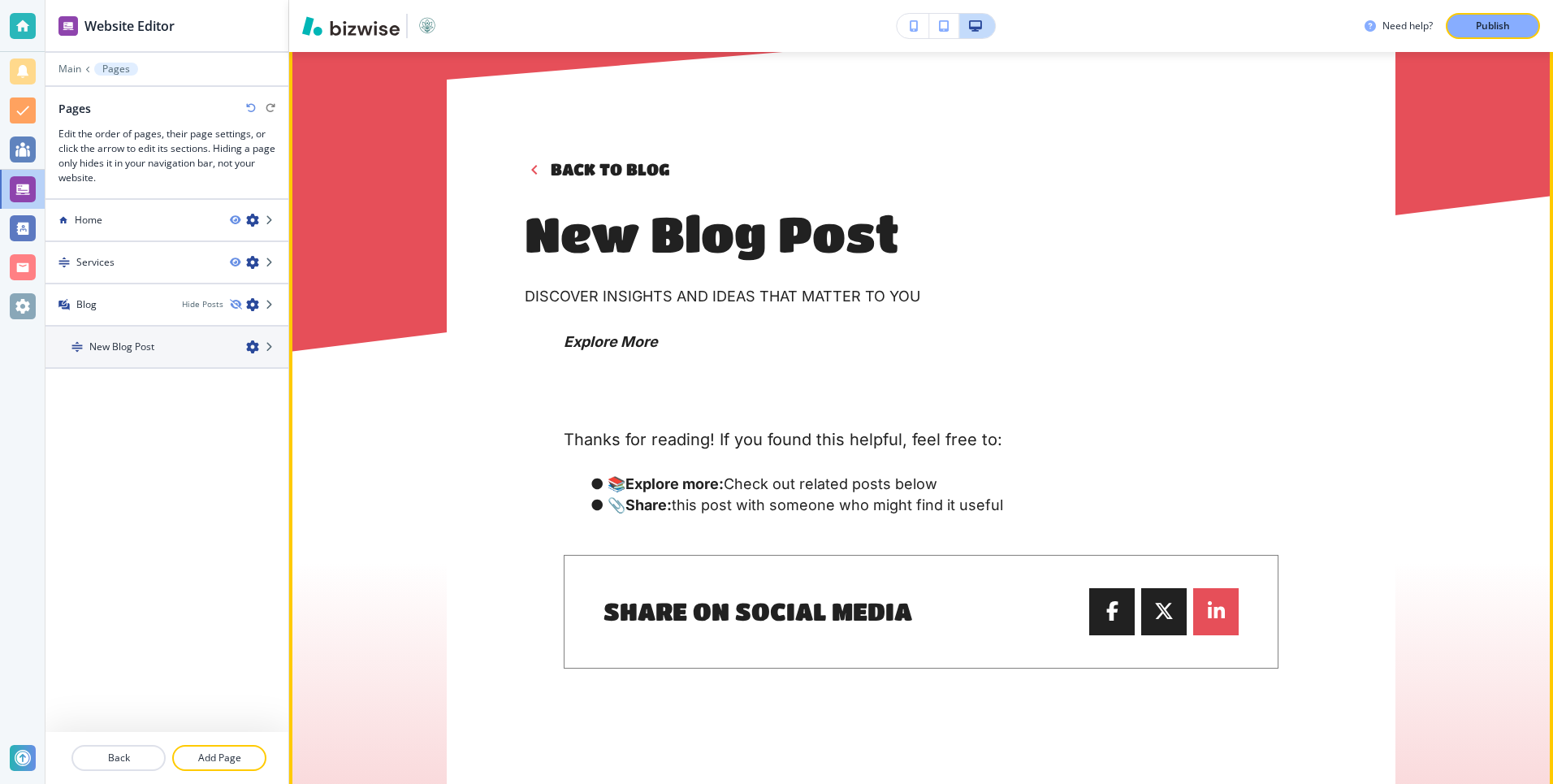
scroll to position [761, 0]
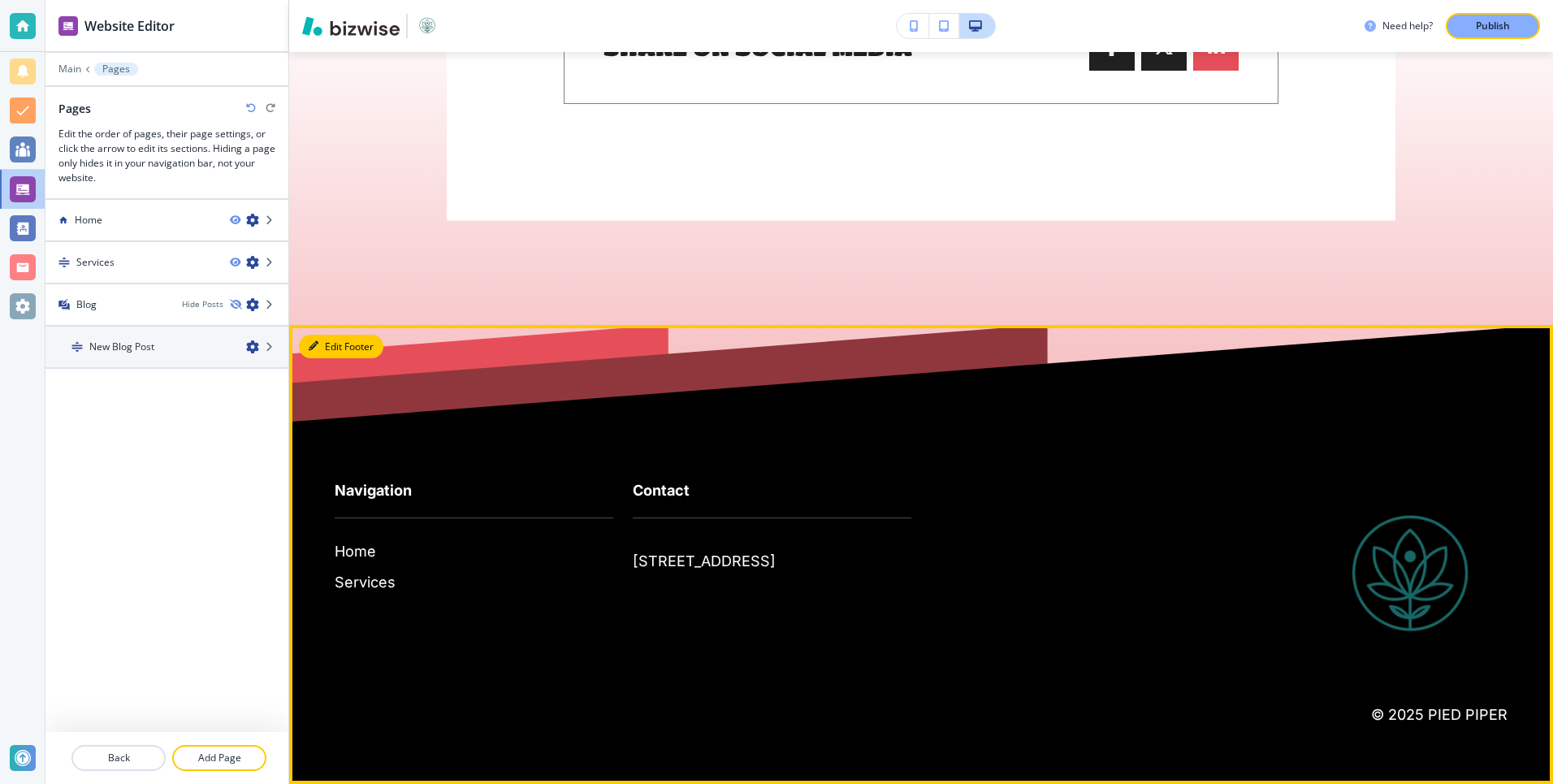
click at [323, 343] on button "Edit Footer" at bounding box center [341, 346] width 84 height 24
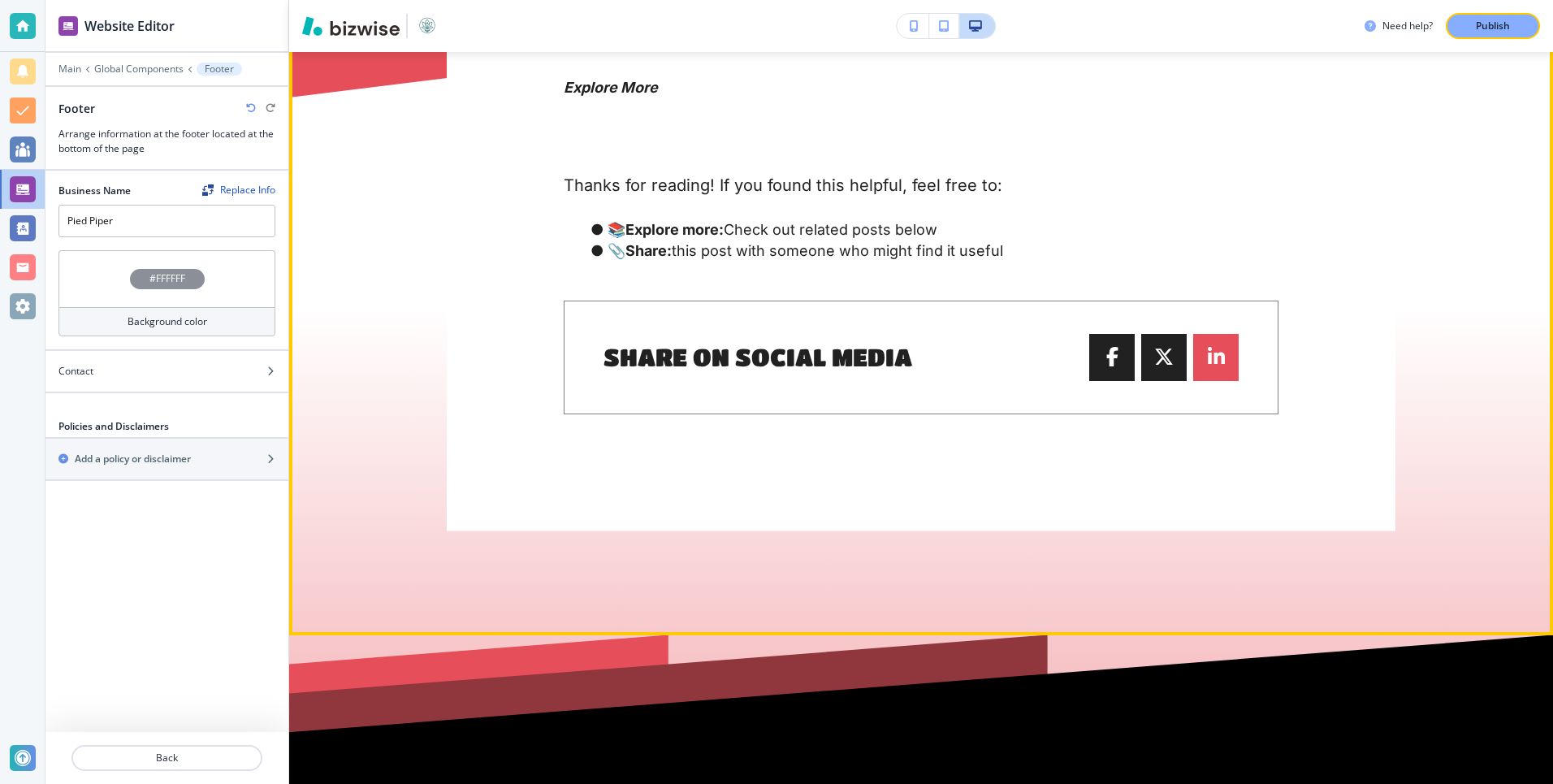
scroll to position [0, 0]
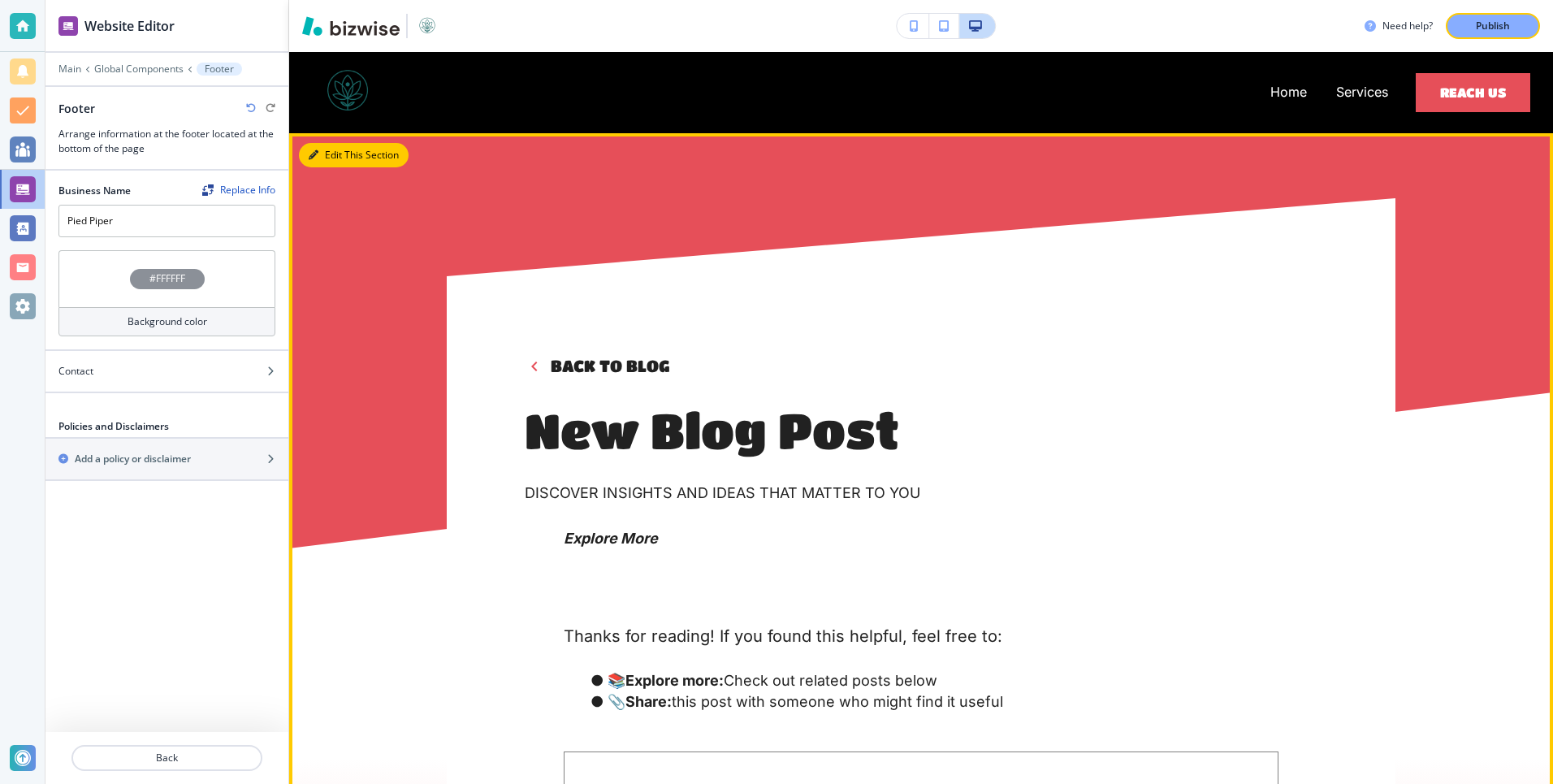
click at [328, 153] on button "Edit This Section" at bounding box center [354, 154] width 110 height 24
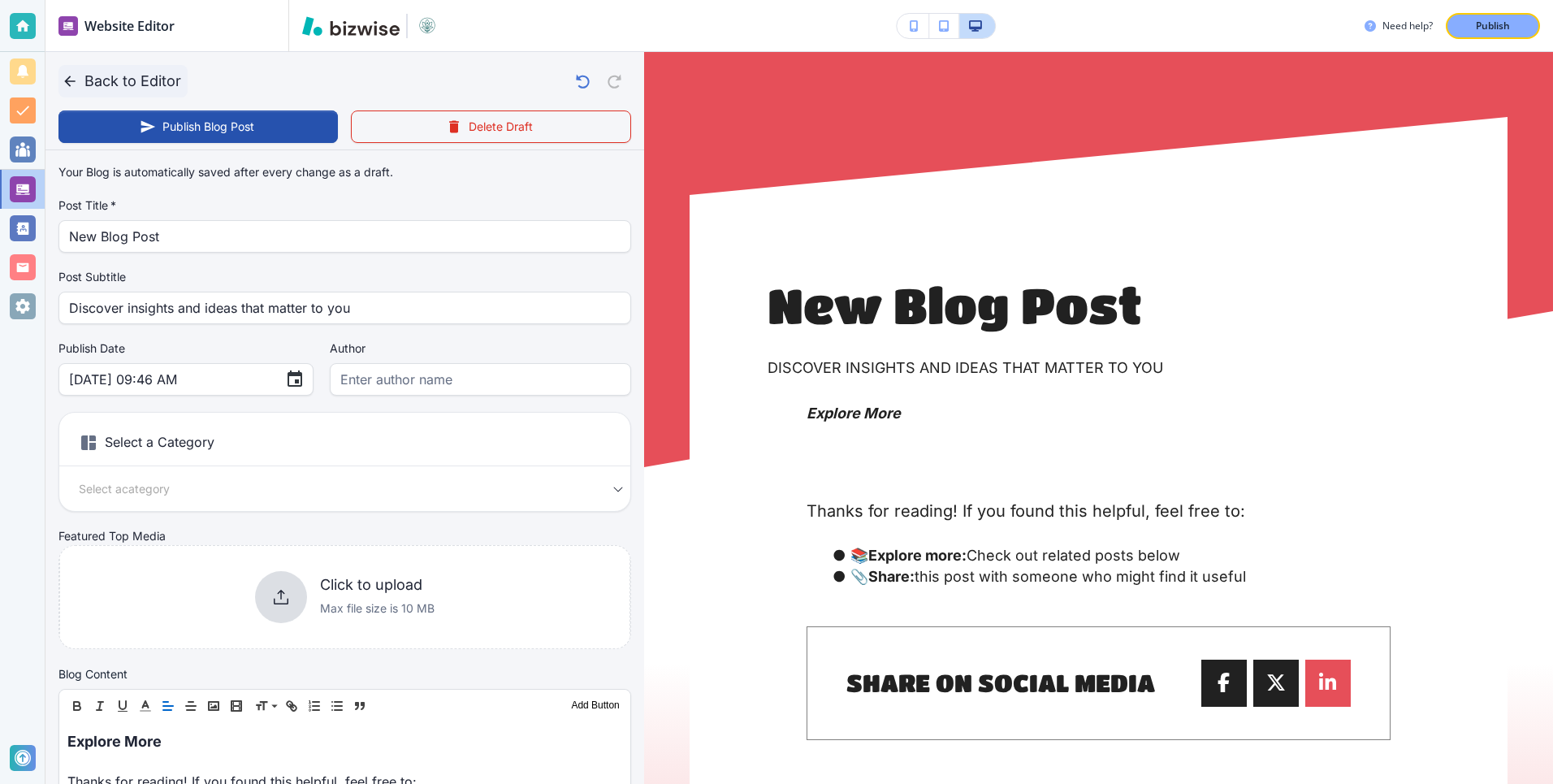
click at [101, 77] on button "Back to Editor" at bounding box center [122, 81] width 129 height 33
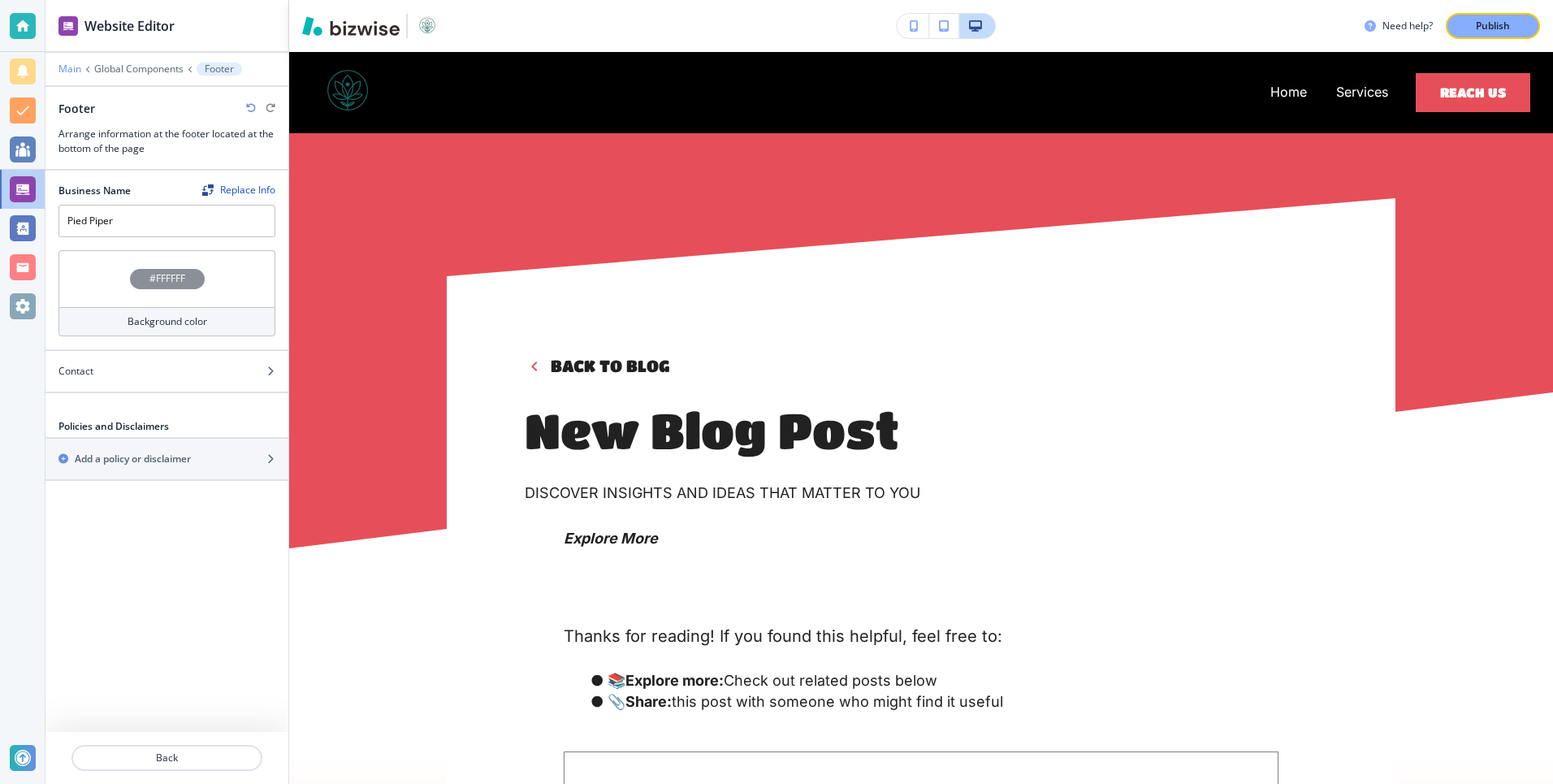
click at [63, 67] on p "Main" at bounding box center [70, 69] width 23 height 11
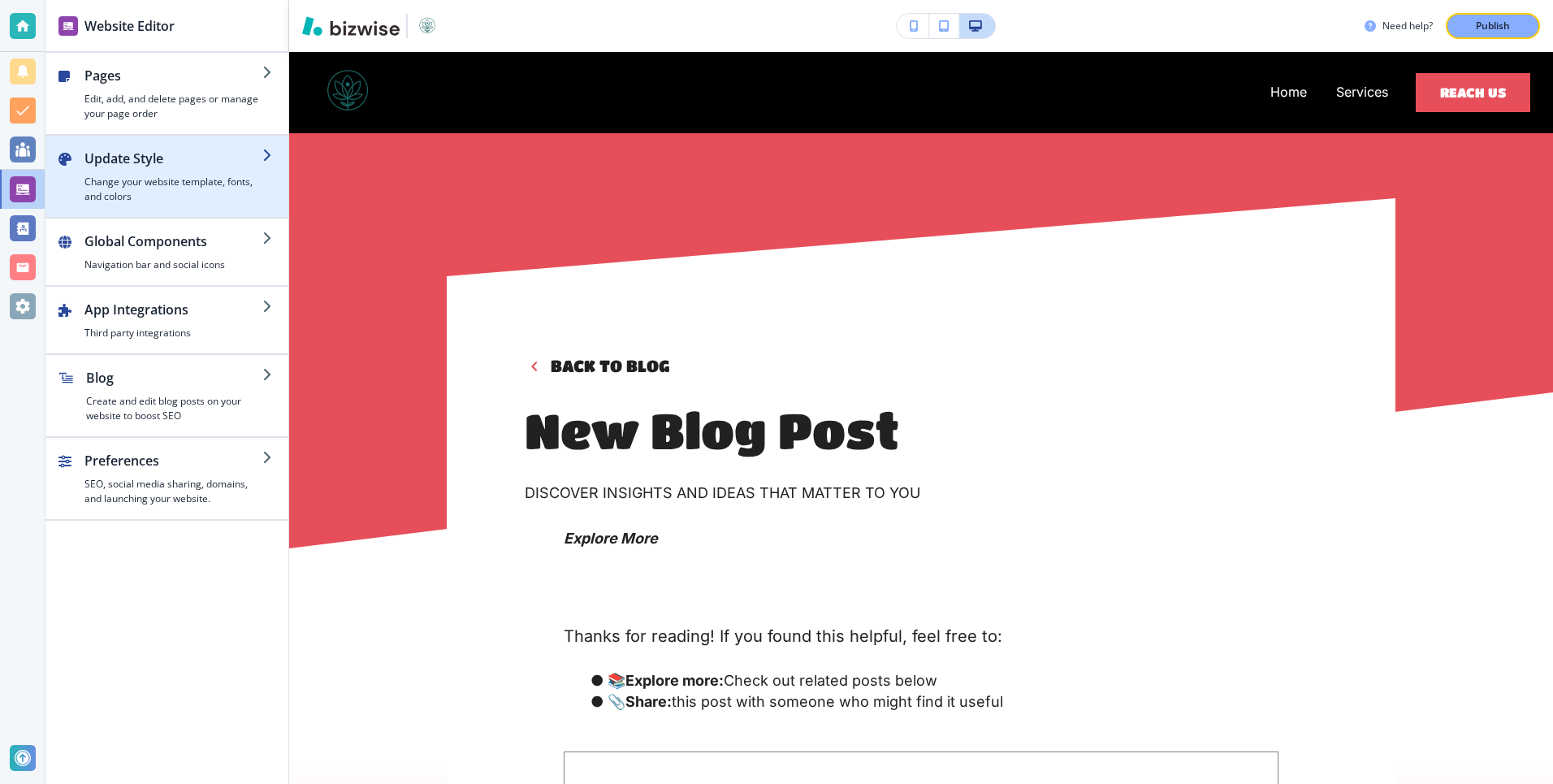
click at [157, 193] on h4 "Change your website template, fonts, and colors" at bounding box center [173, 189] width 178 height 30
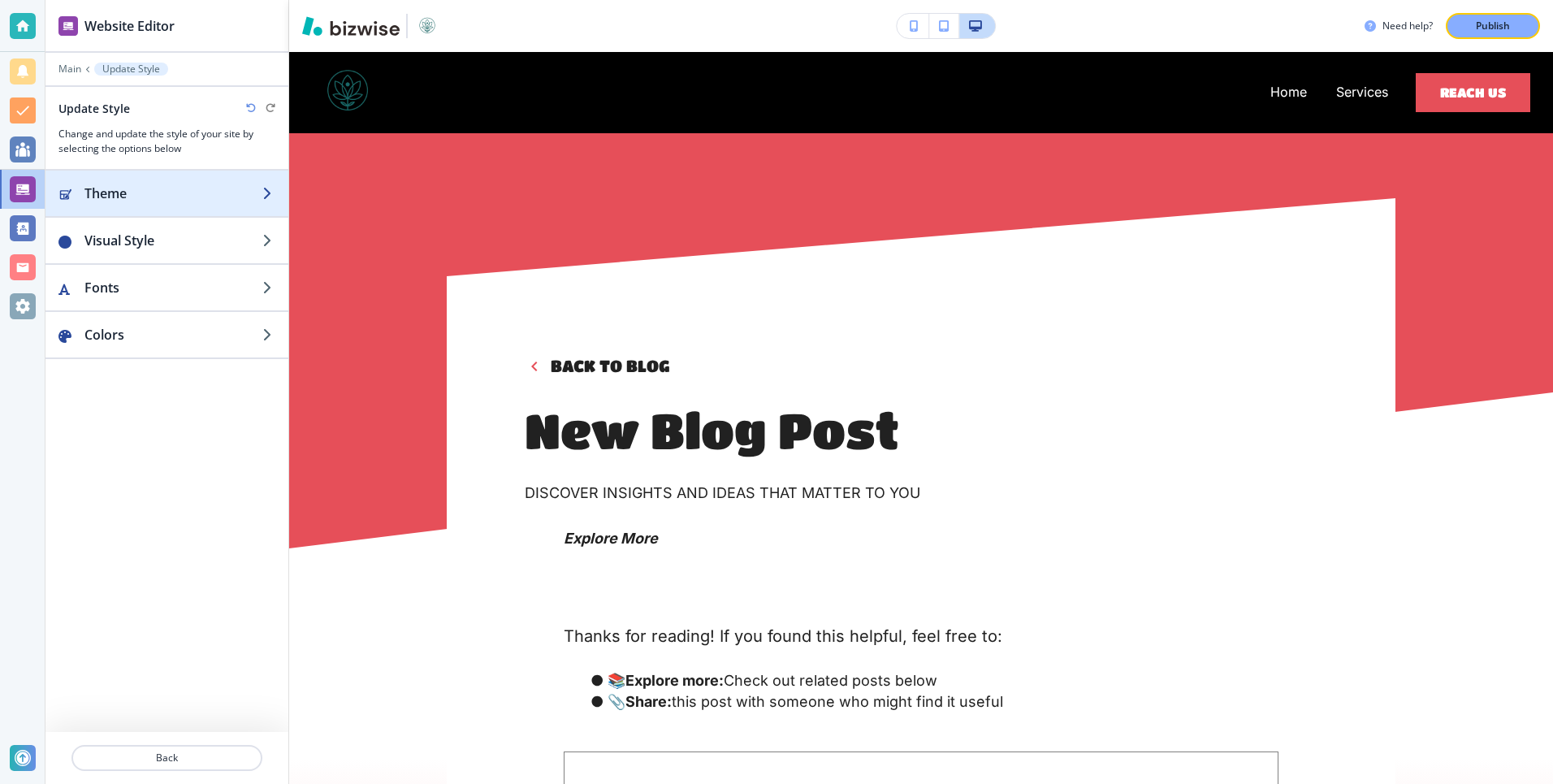
click at [143, 194] on h2 "Theme" at bounding box center [173, 193] width 178 height 19
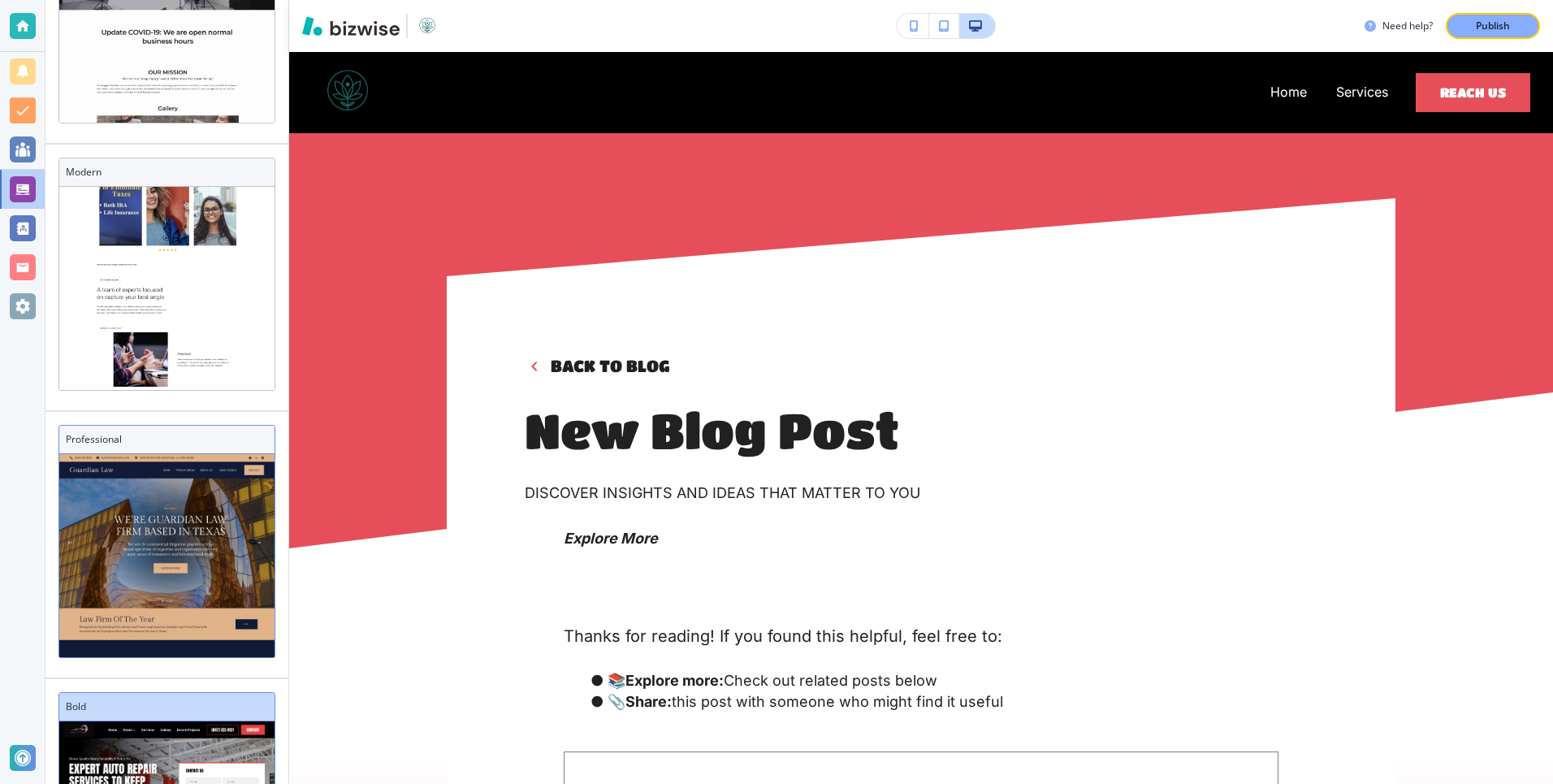
scroll to position [204, 0]
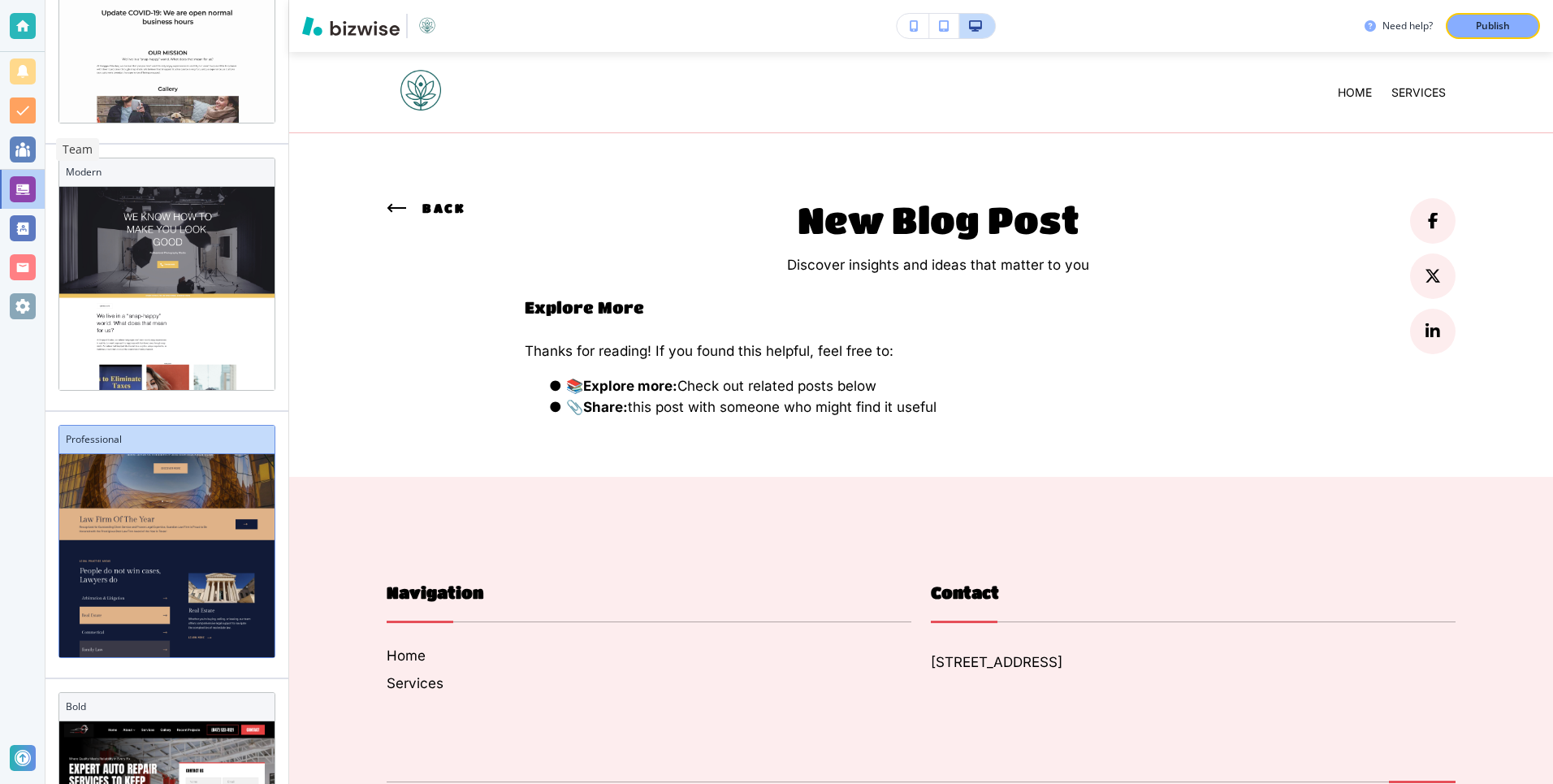
scroll to position [14, 0]
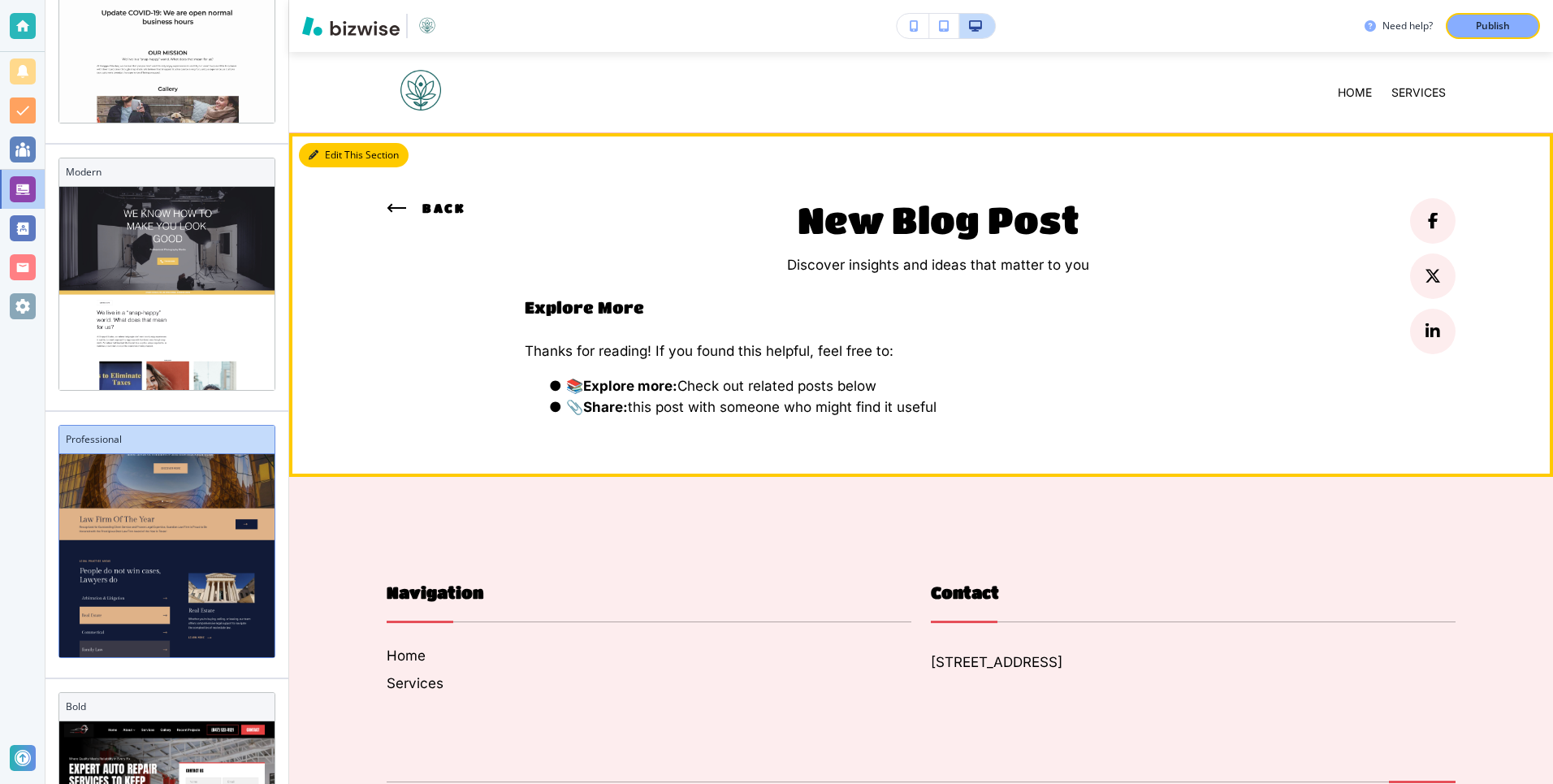
click at [330, 148] on button "Edit This Section" at bounding box center [354, 154] width 110 height 24
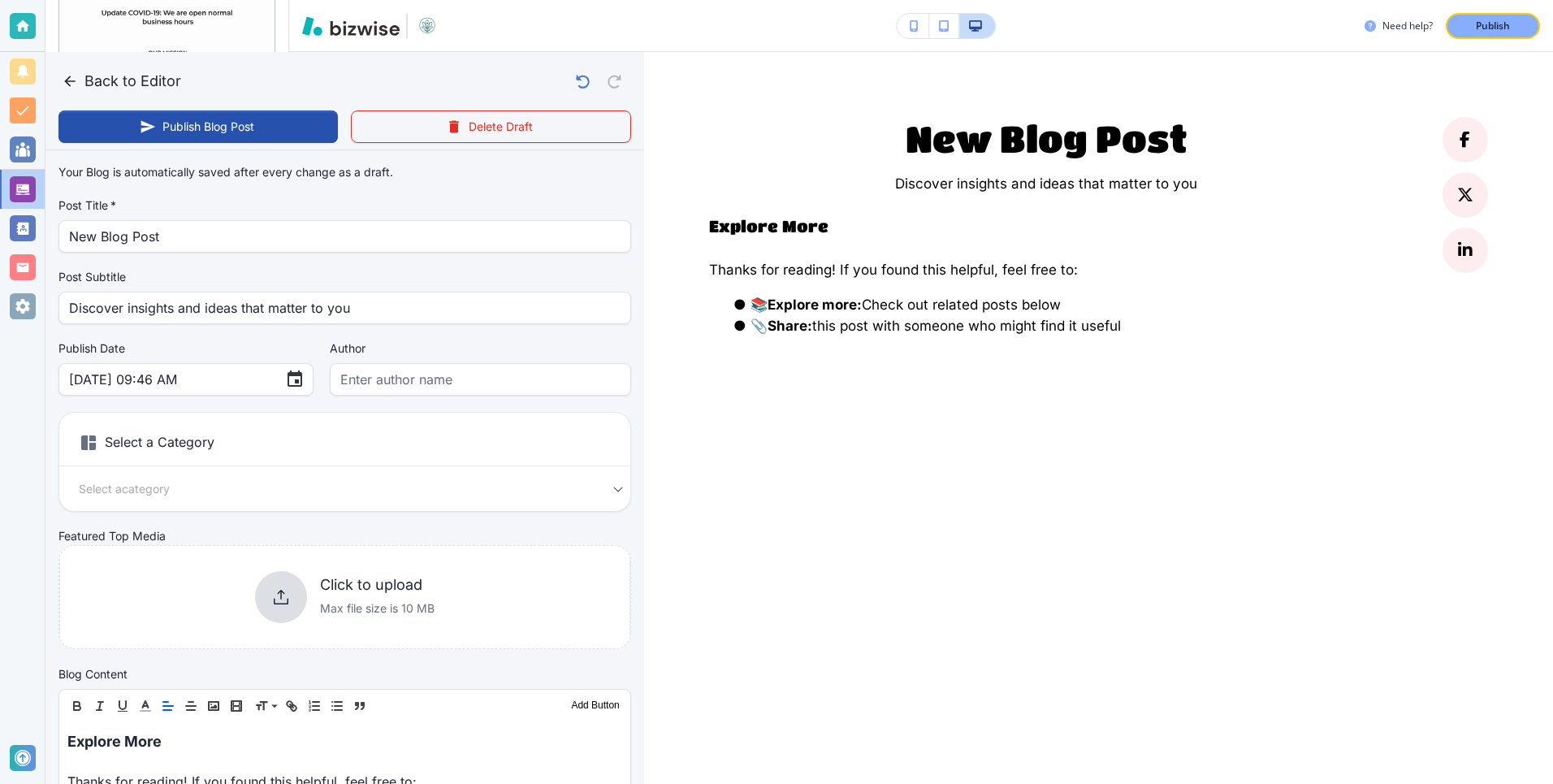
scroll to position [403, 0]
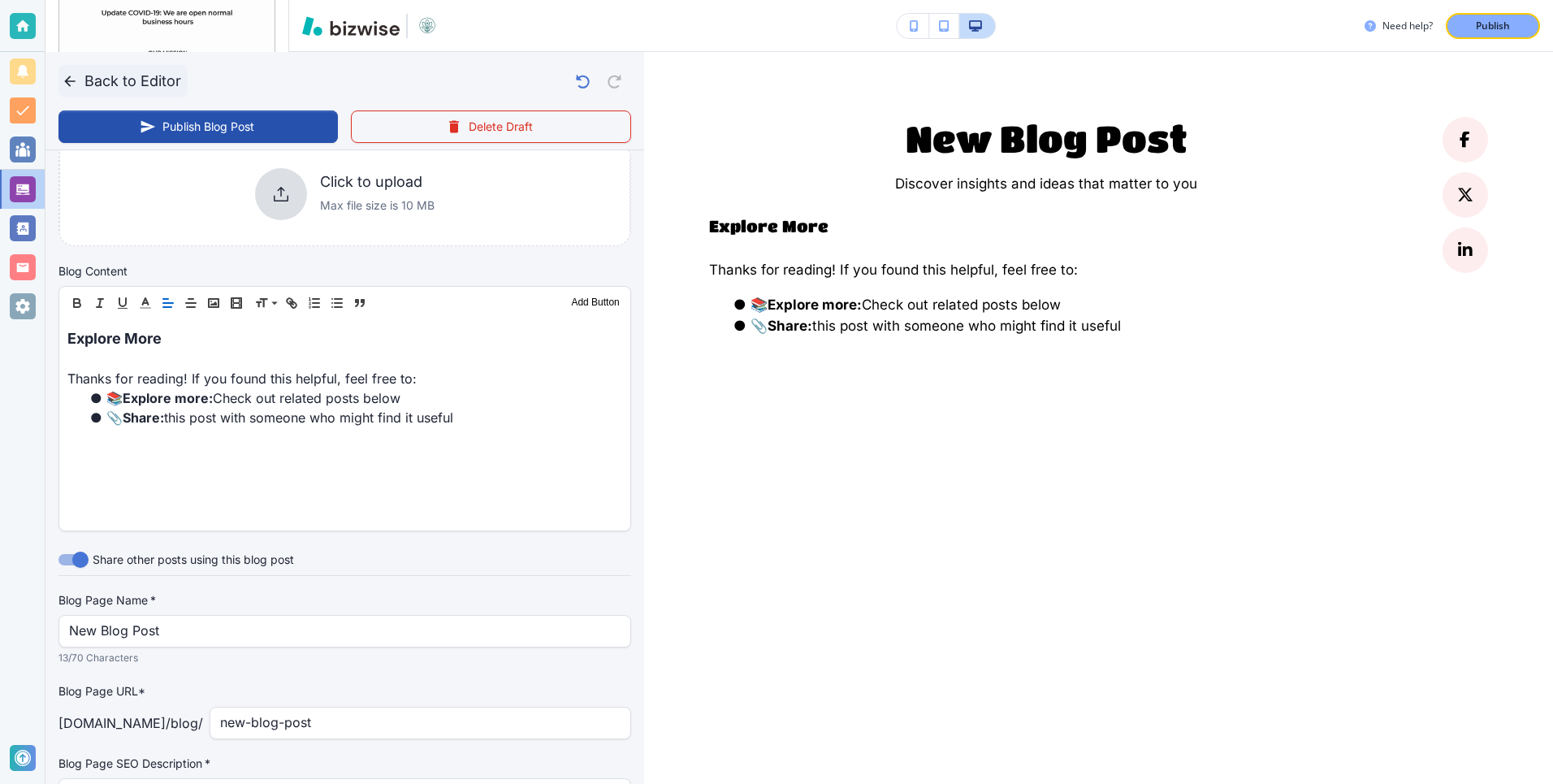
click at [121, 85] on button "Back to Editor" at bounding box center [122, 81] width 129 height 33
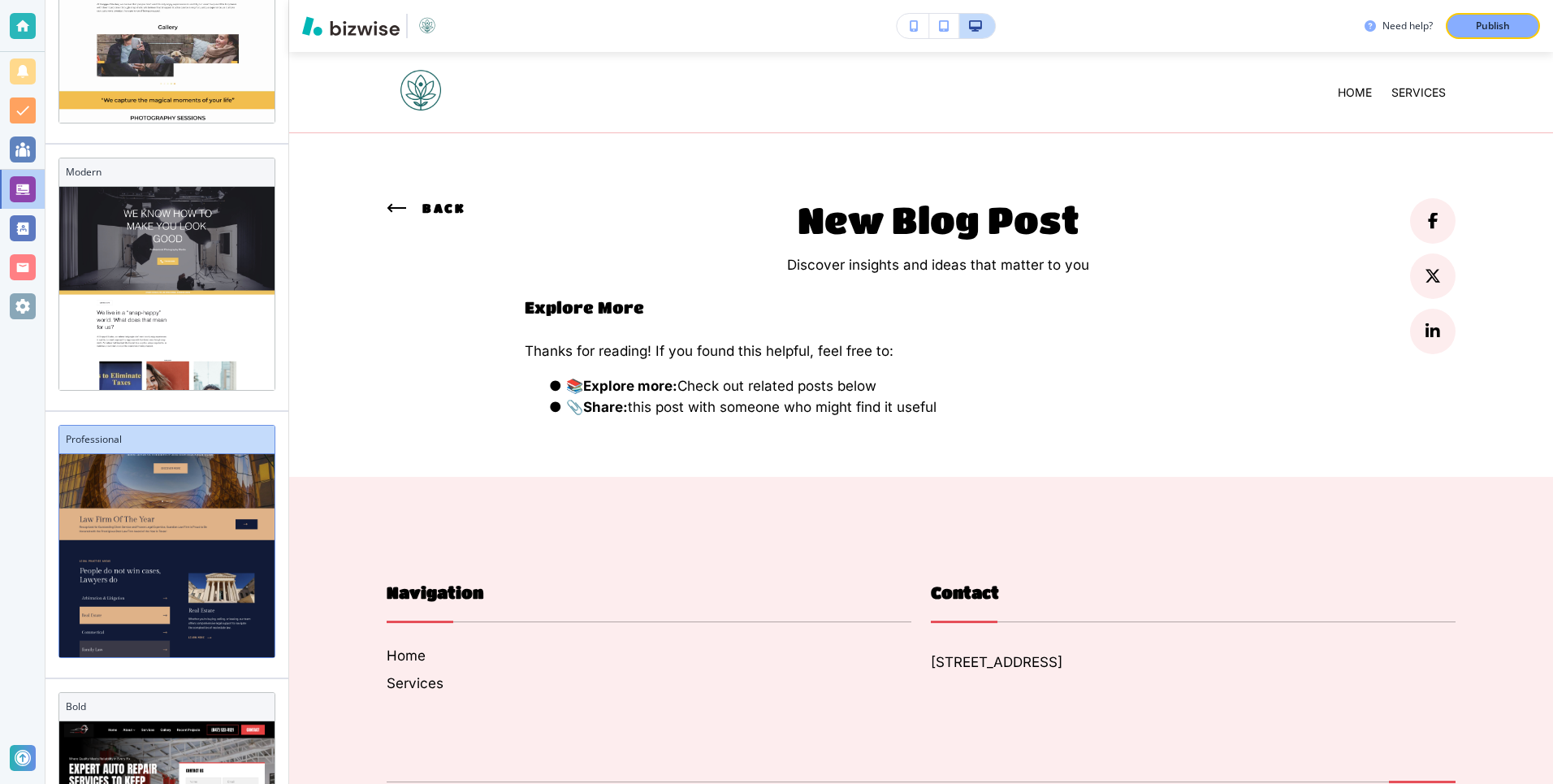
scroll to position [91, 0]
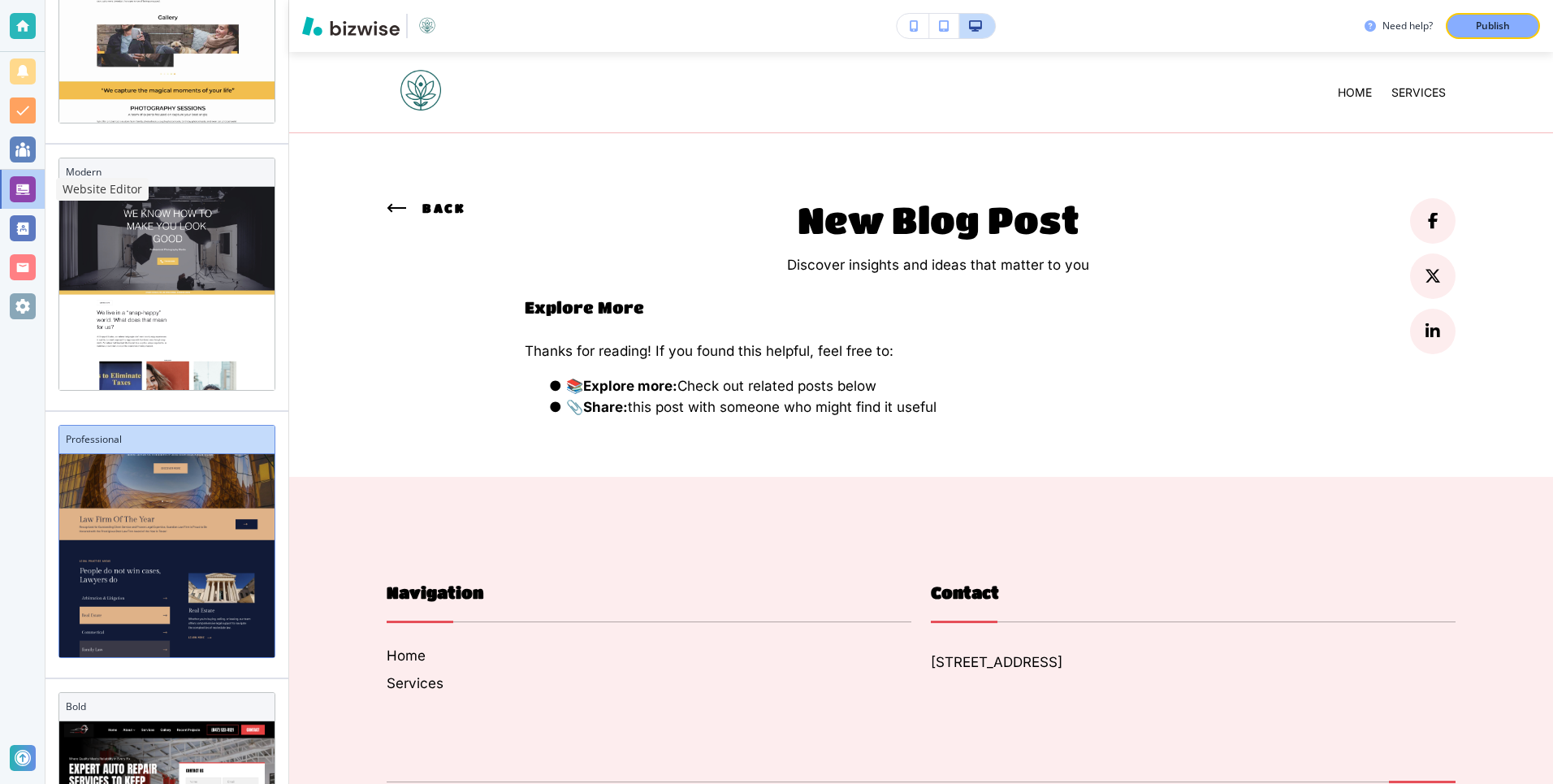
click at [19, 181] on div at bounding box center [22, 188] width 26 height 26
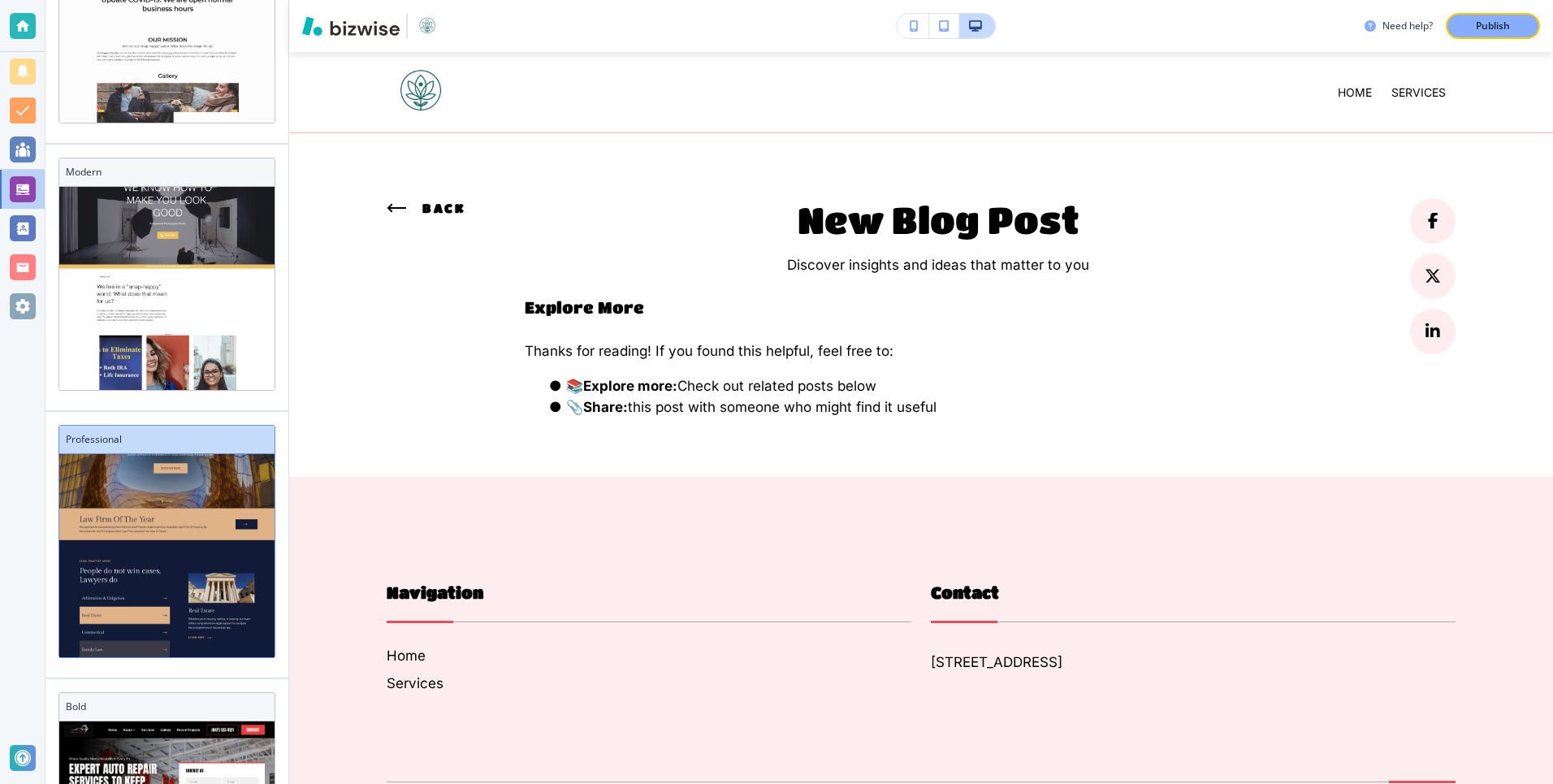
scroll to position [0, 0]
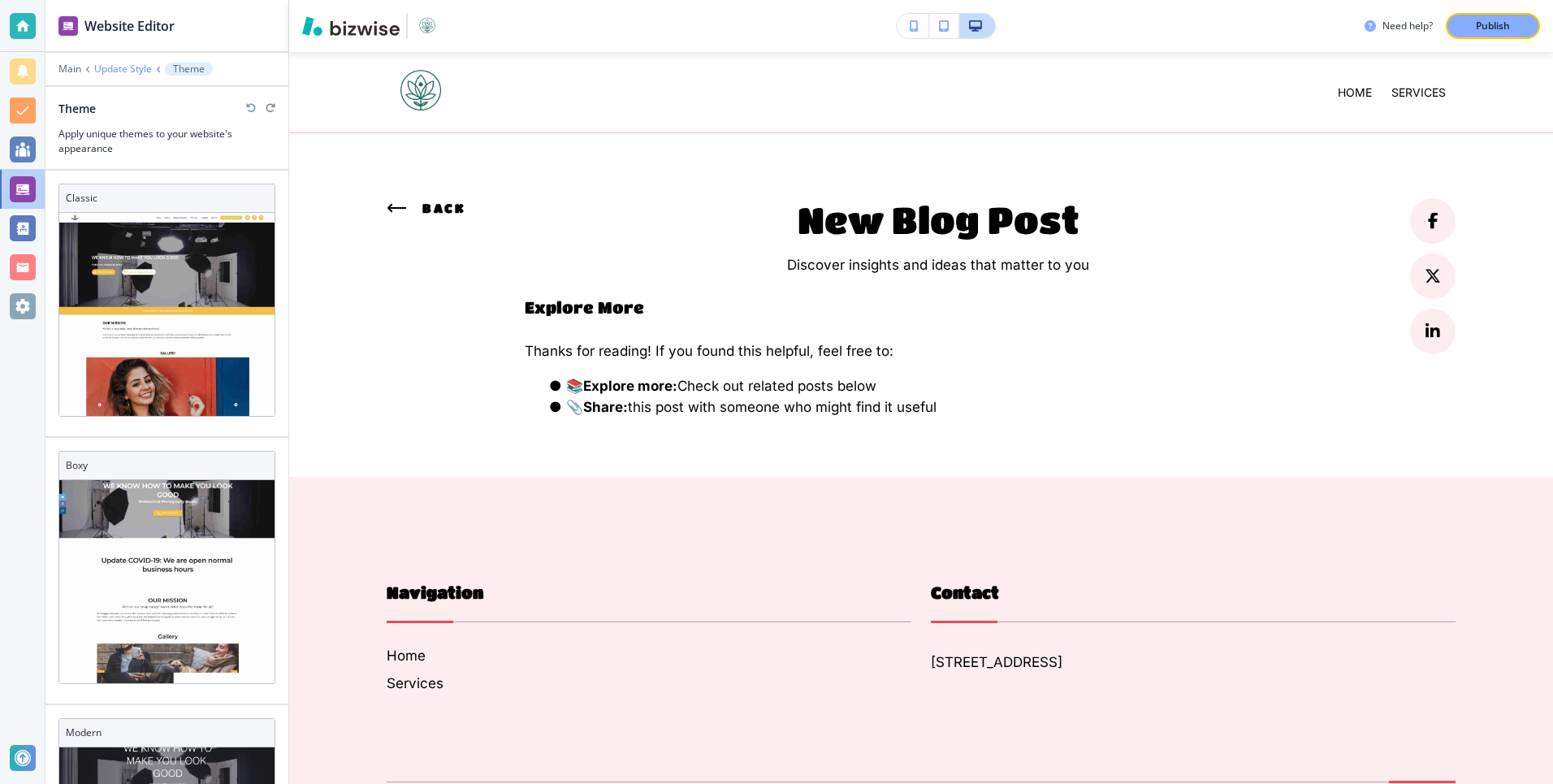
click at [132, 64] on p "Update Style" at bounding box center [123, 69] width 57 height 11
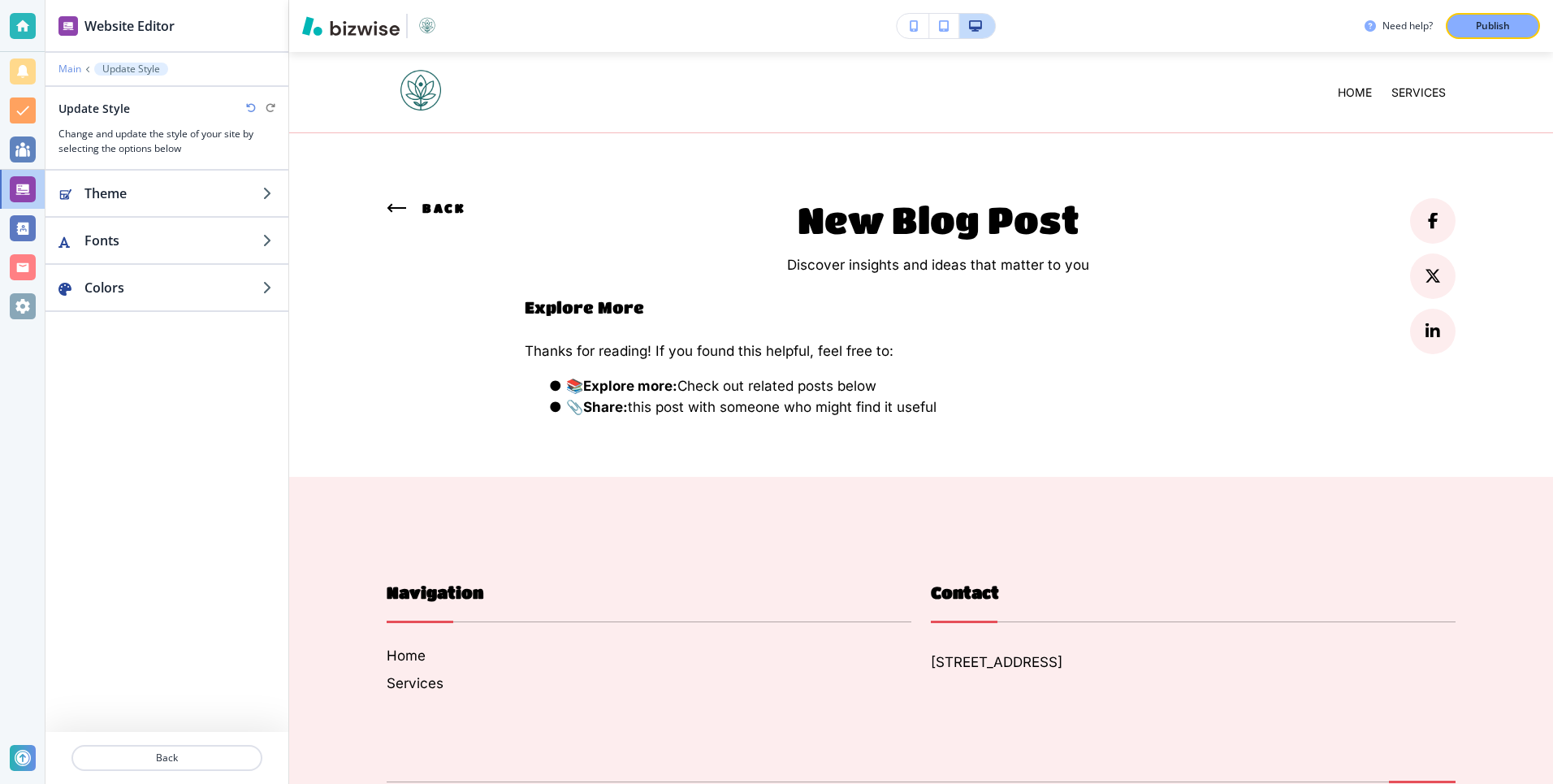
click at [76, 68] on p "Main" at bounding box center [70, 69] width 23 height 11
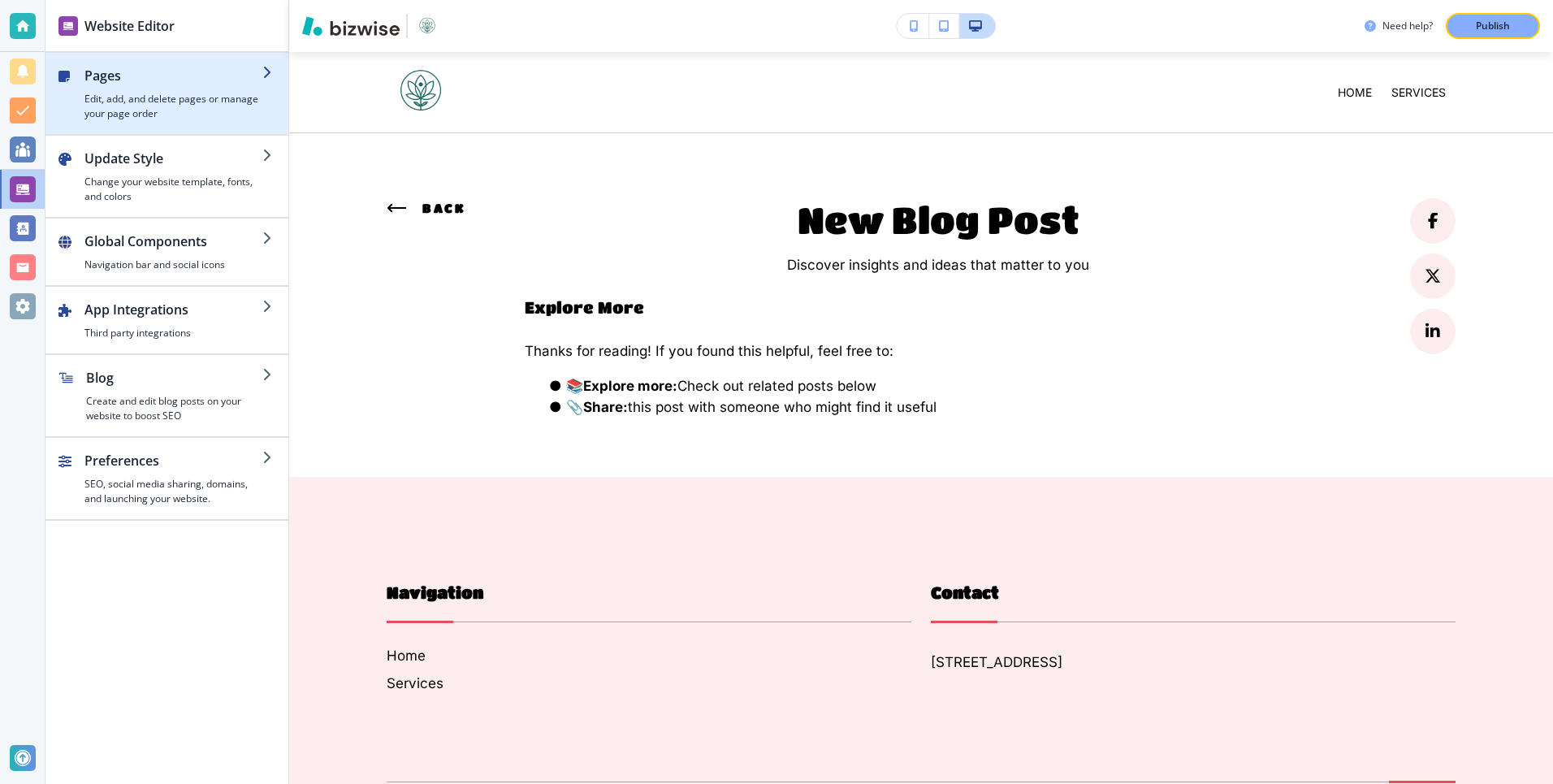
click at [124, 102] on h4 "Edit, add, and delete pages or manage your page order" at bounding box center [173, 106] width 178 height 30
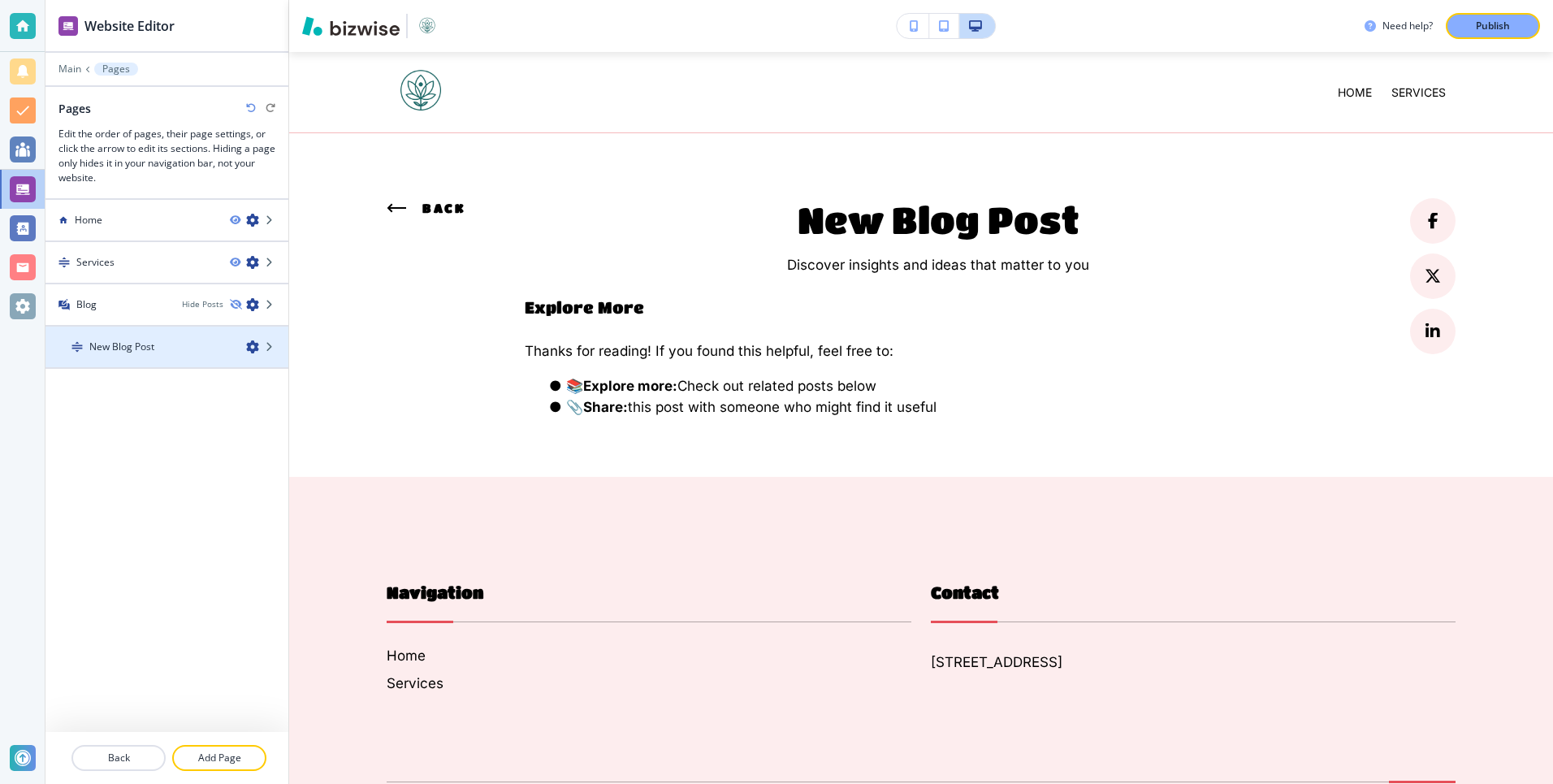
click at [123, 350] on h4 "New Blog Post" at bounding box center [121, 346] width 65 height 14
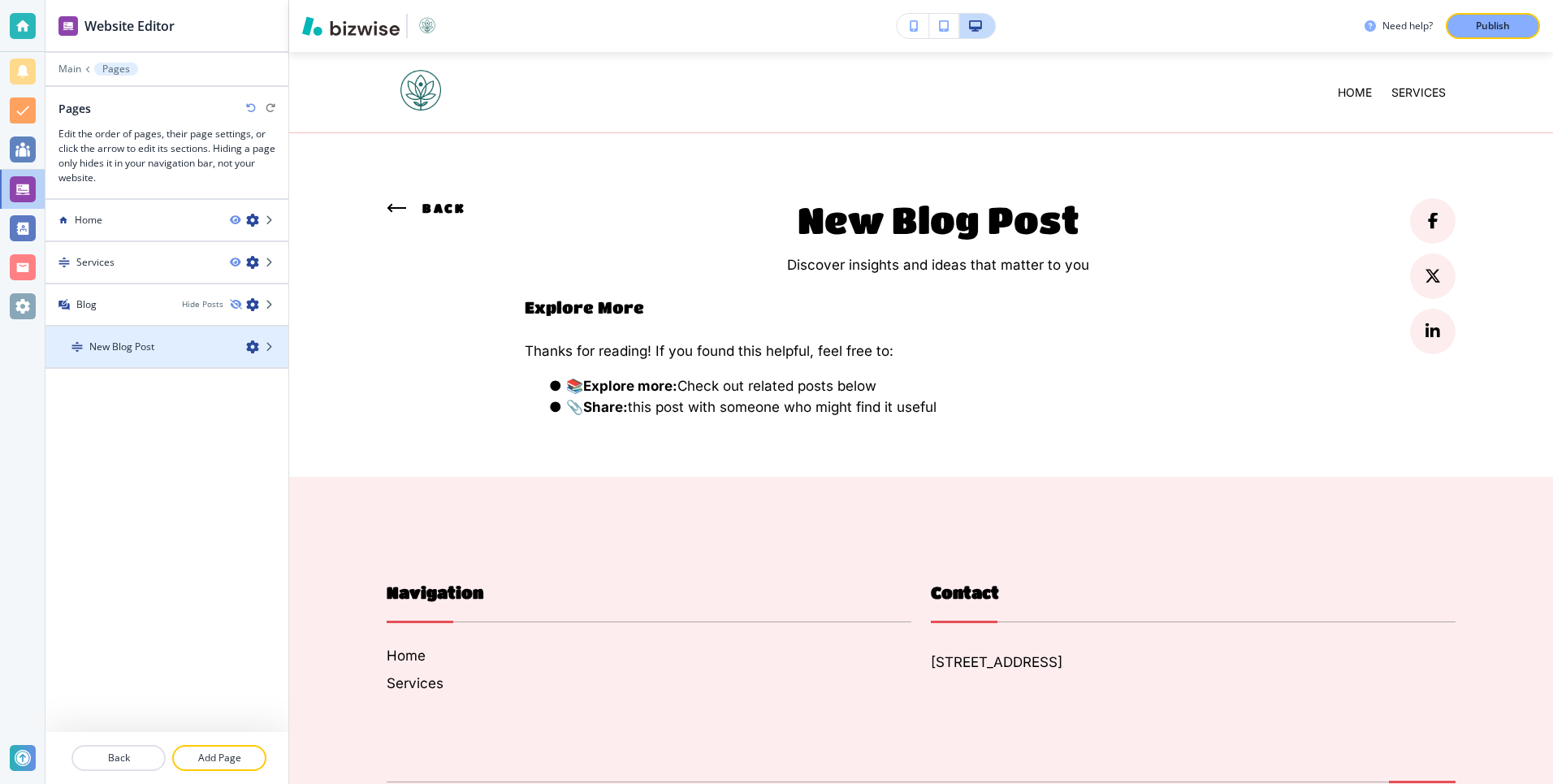
click at [123, 350] on h4 "New Blog Post" at bounding box center [121, 346] width 65 height 14
click at [271, 343] on icon at bounding box center [271, 347] width 10 height 10
click at [251, 348] on icon "button" at bounding box center [252, 347] width 13 height 13
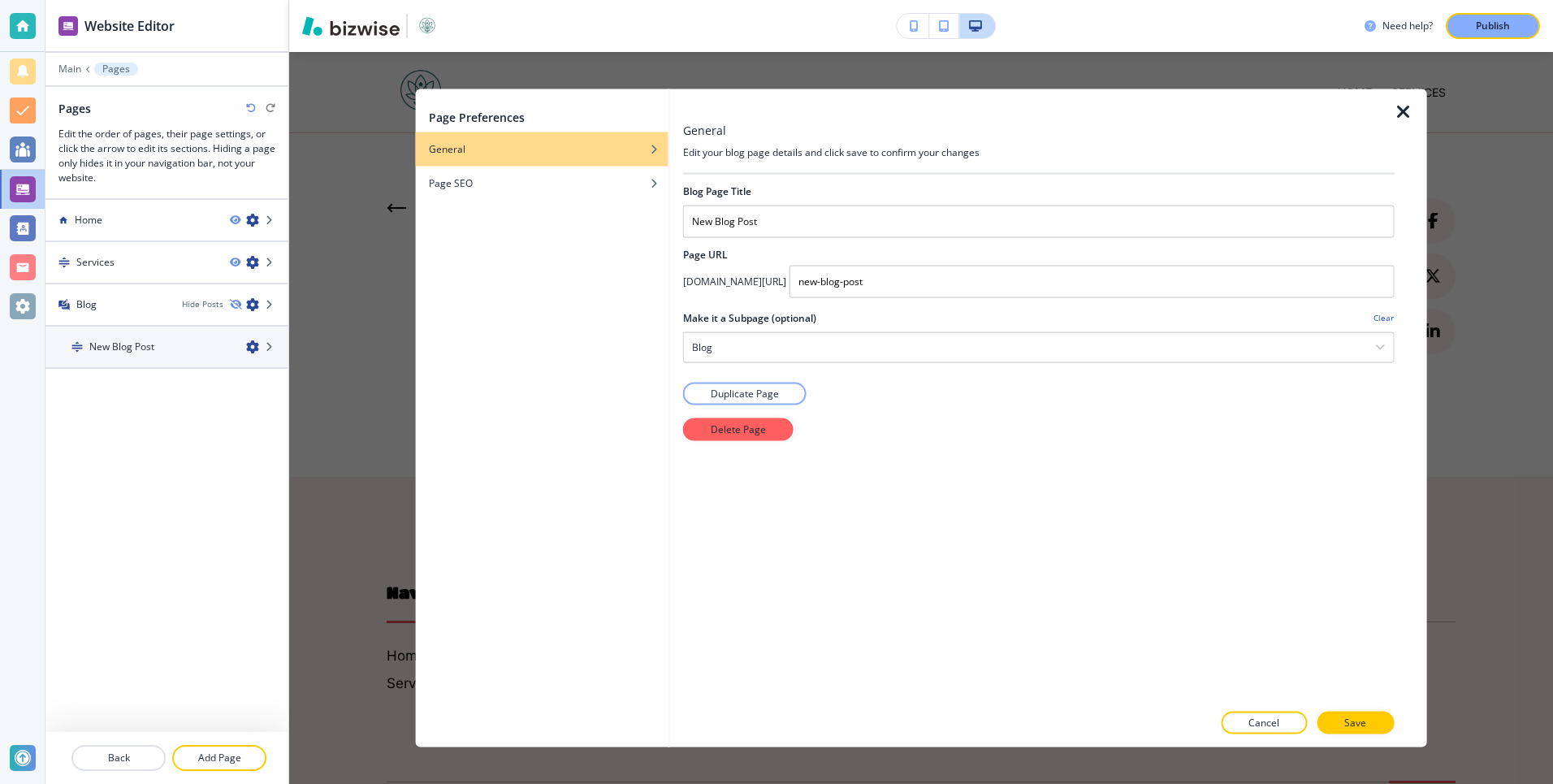
click at [1403, 116] on icon "button" at bounding box center [1403, 111] width 19 height 19
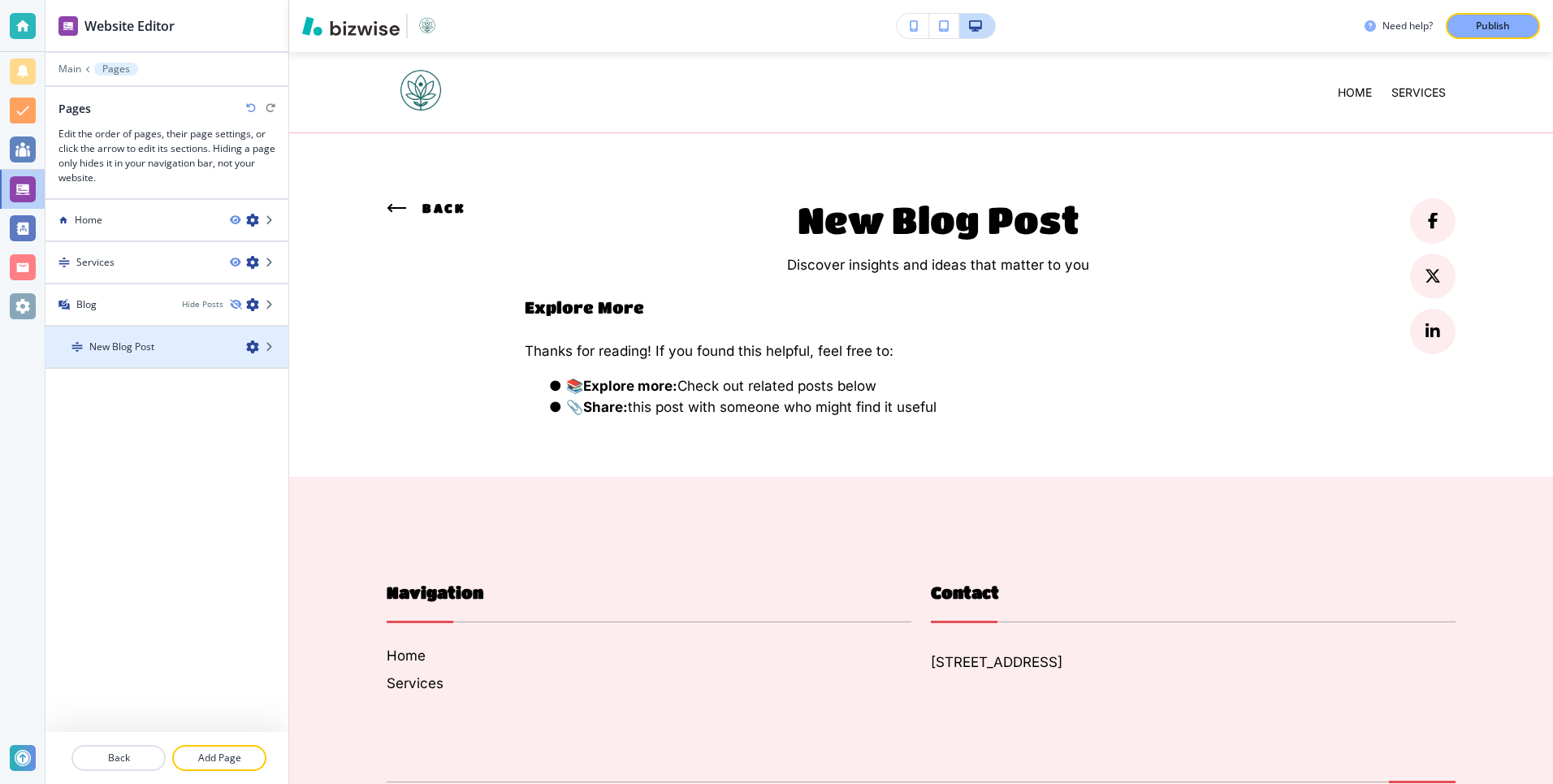
click at [131, 342] on h4 "New Blog Post" at bounding box center [121, 346] width 65 height 14
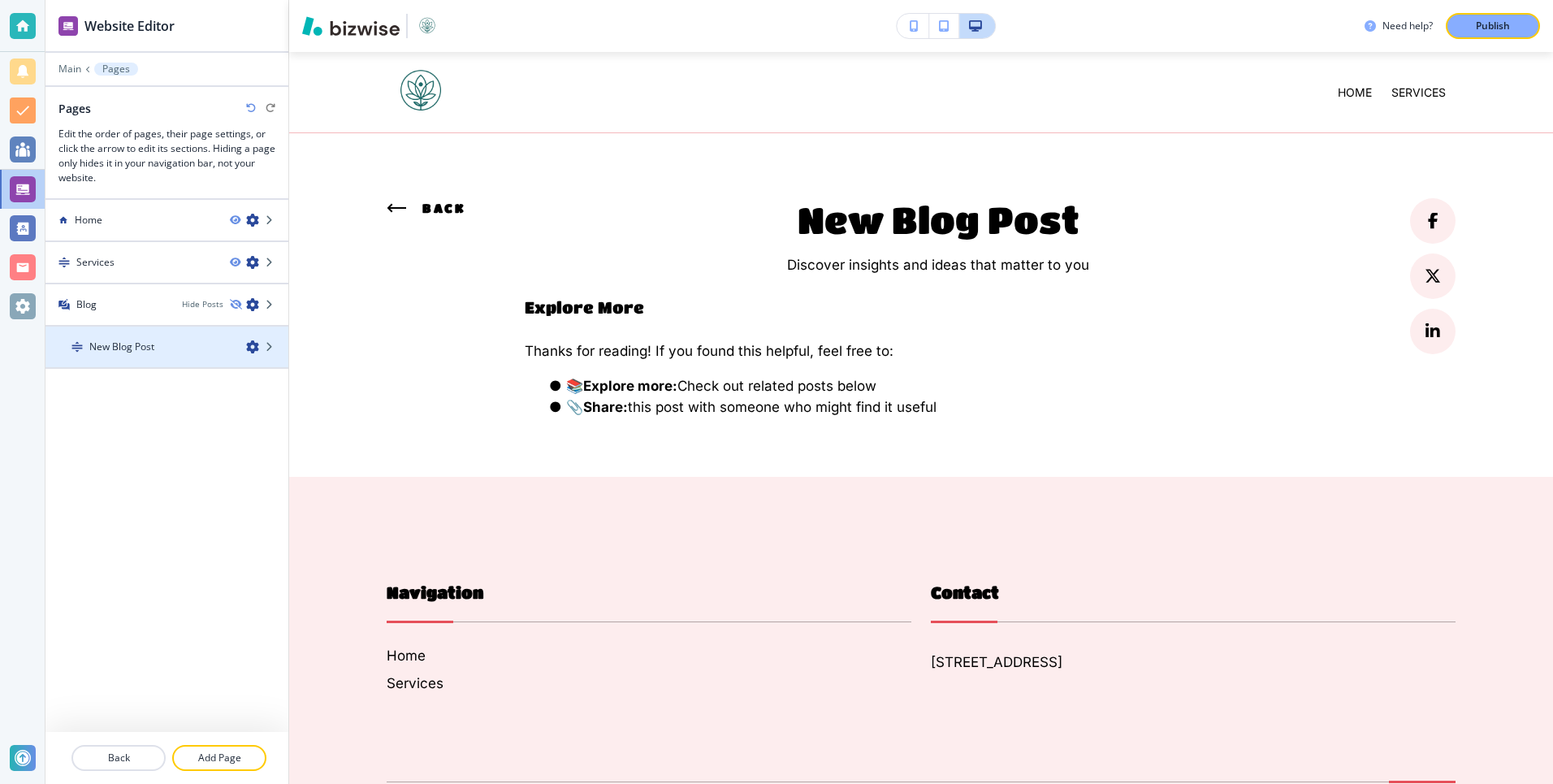
click at [171, 344] on div "New Blog Post" at bounding box center [140, 346] width 187 height 14
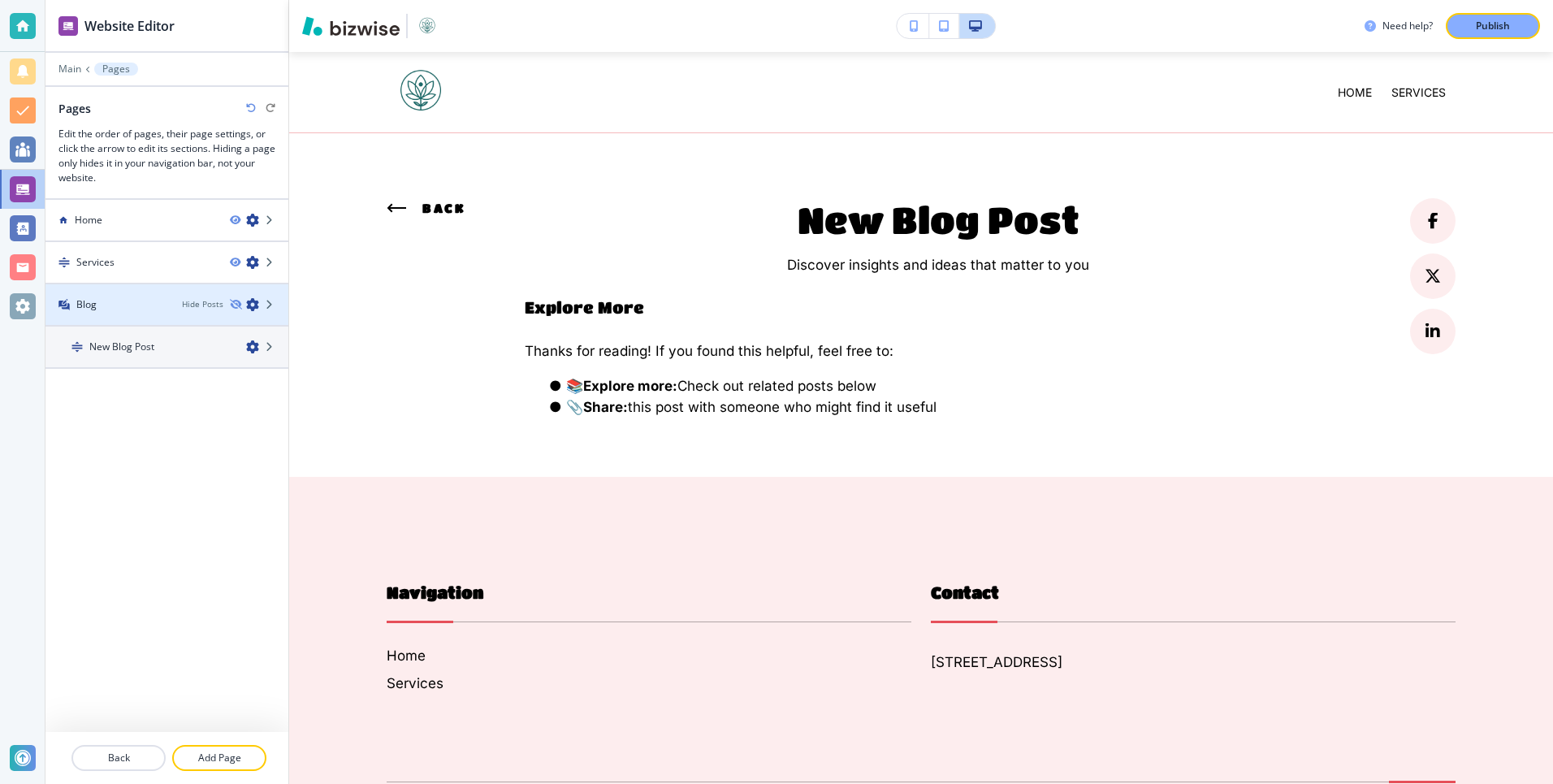
click at [138, 312] on div at bounding box center [167, 318] width 243 height 13
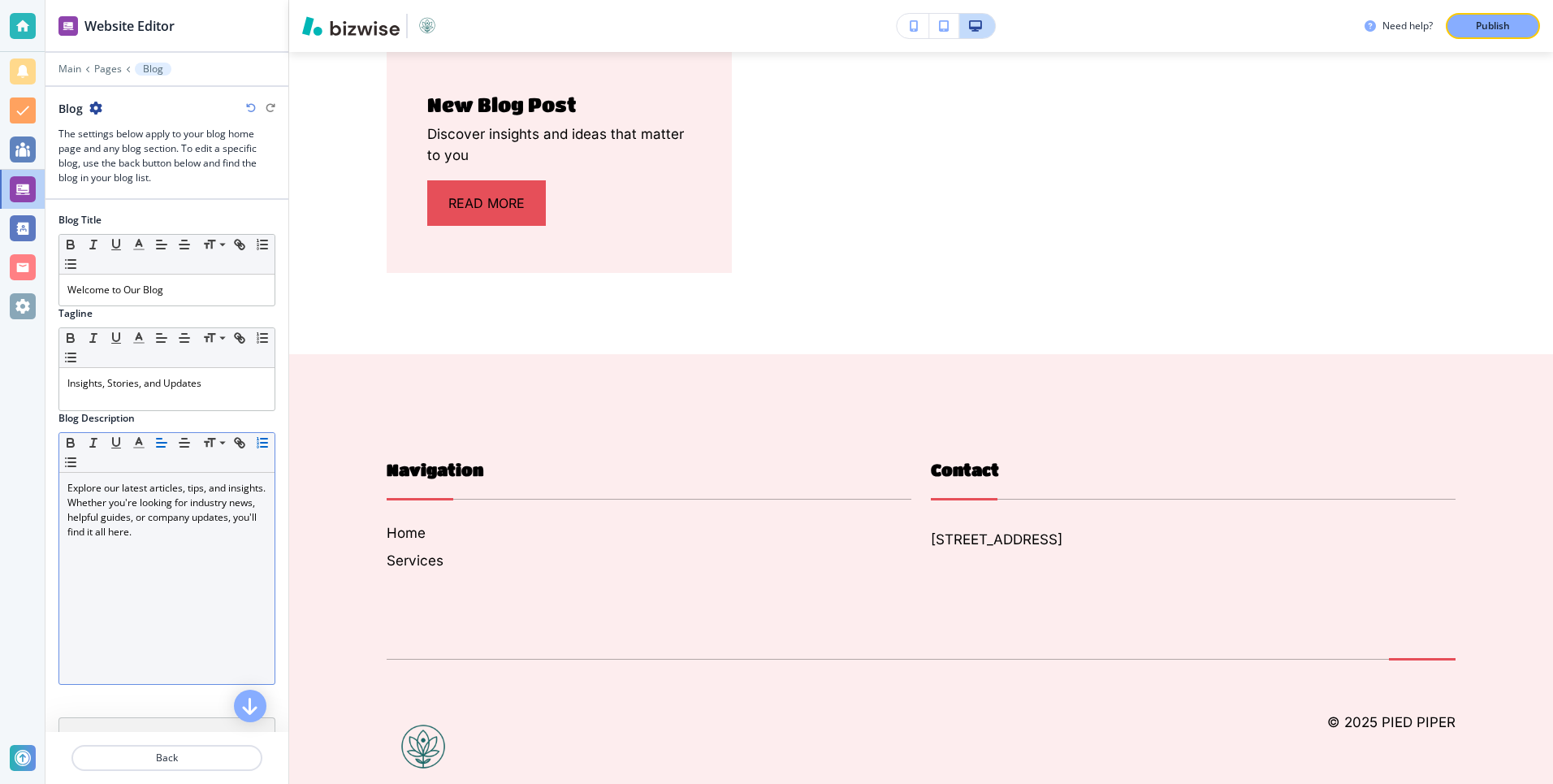
scroll to position [214, 0]
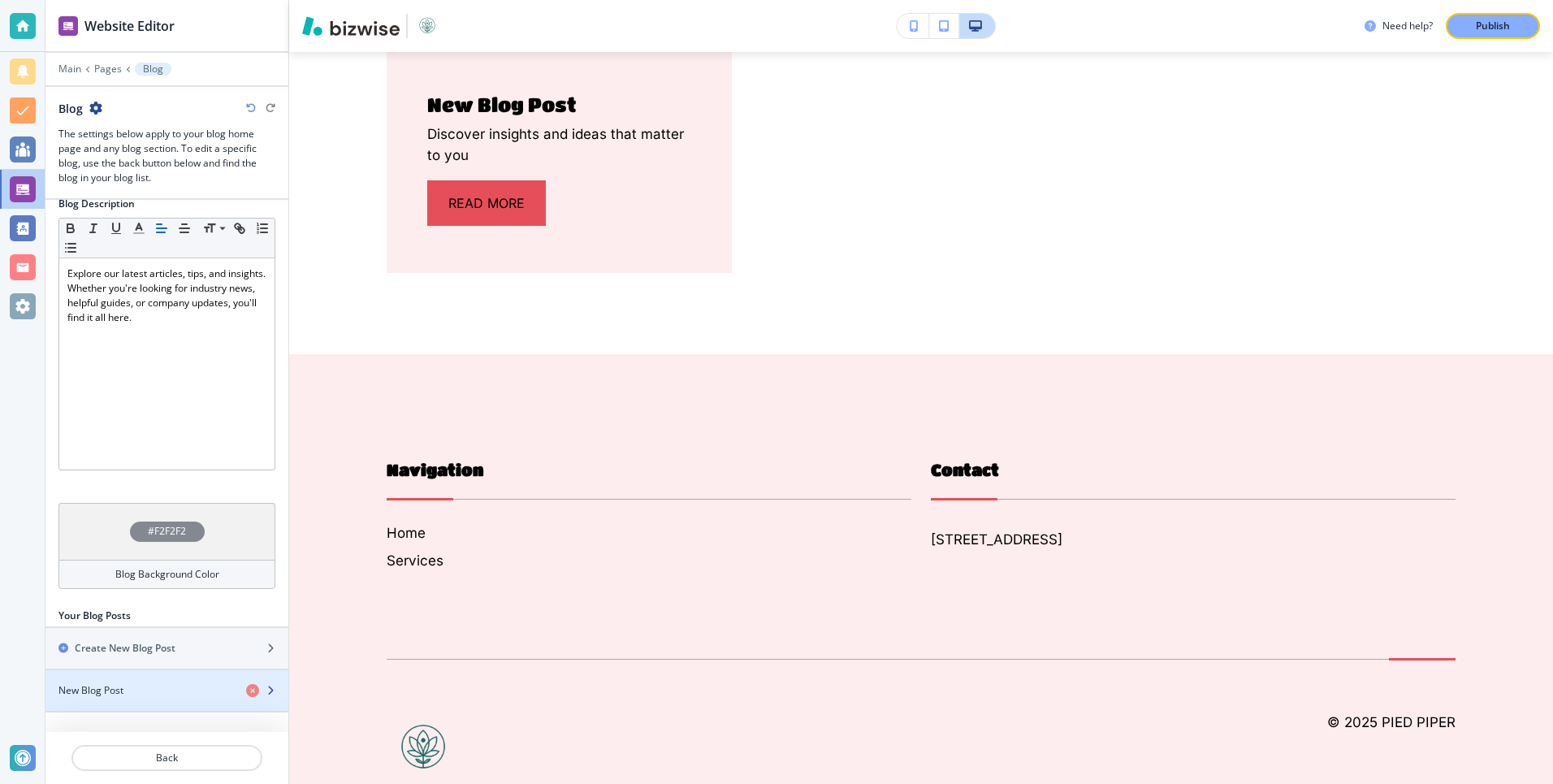
click at [123, 698] on div "button" at bounding box center [167, 705] width 243 height 13
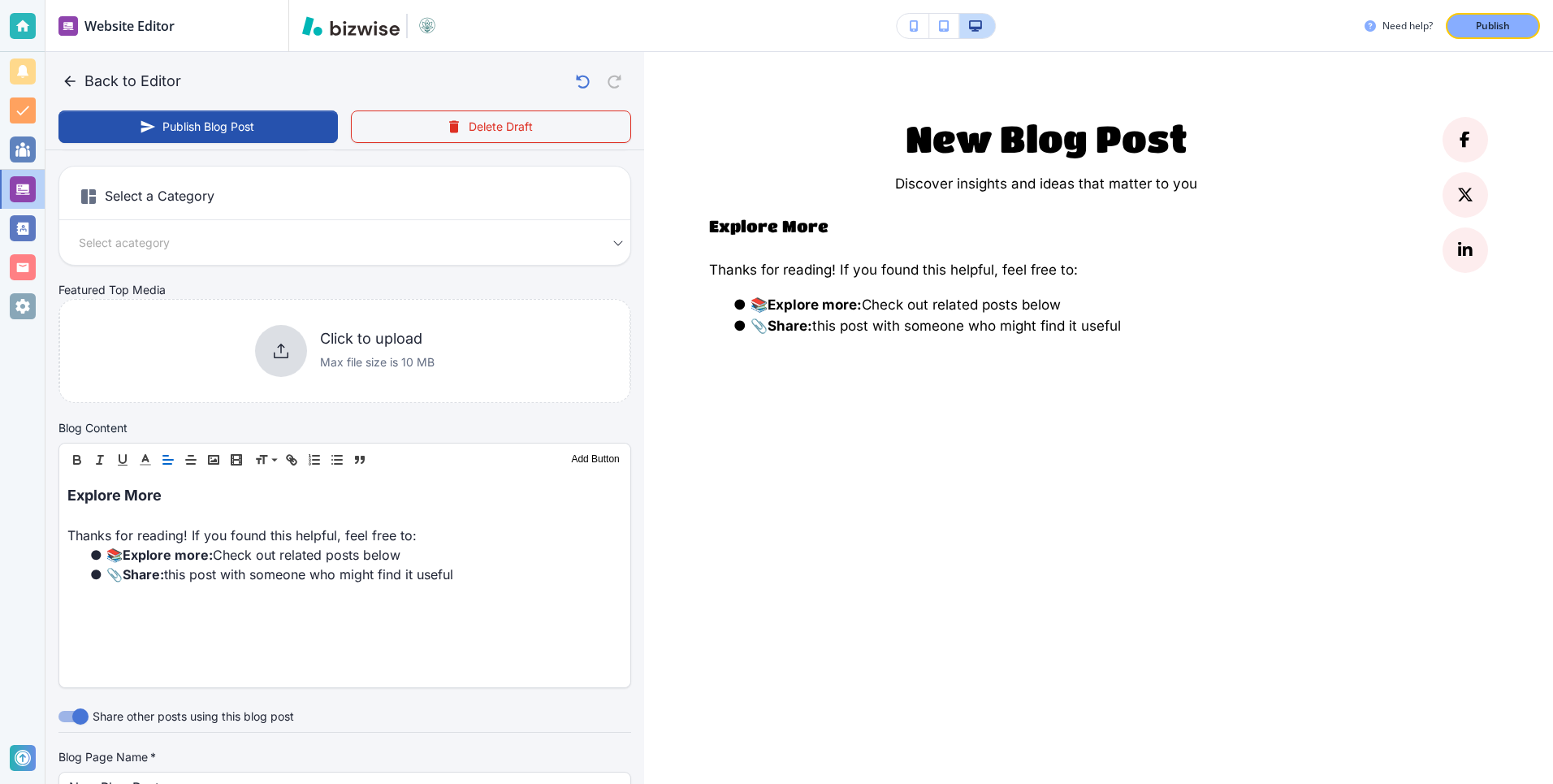
scroll to position [0, 0]
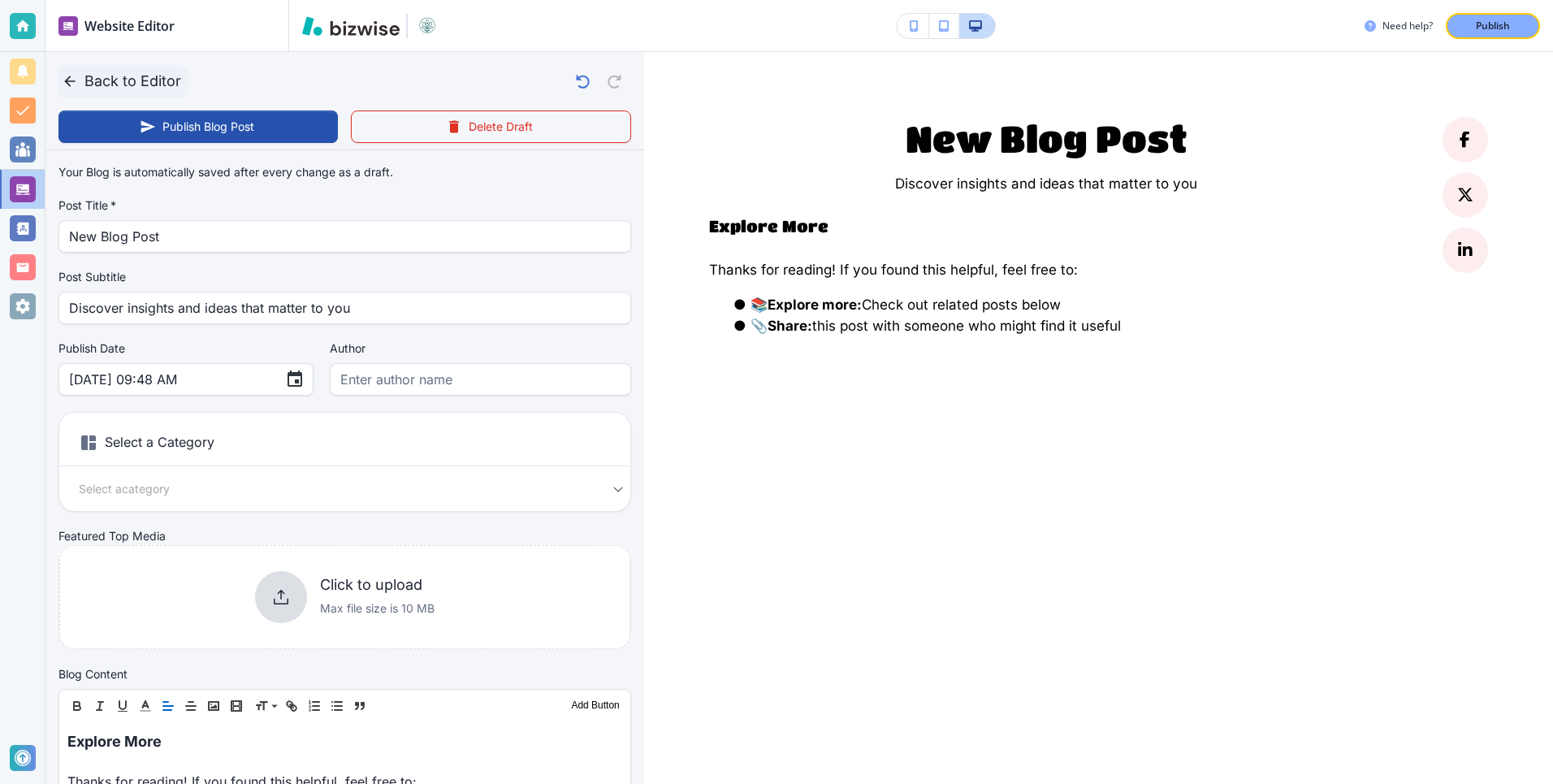
click at [124, 79] on button "Back to Editor" at bounding box center [122, 81] width 129 height 33
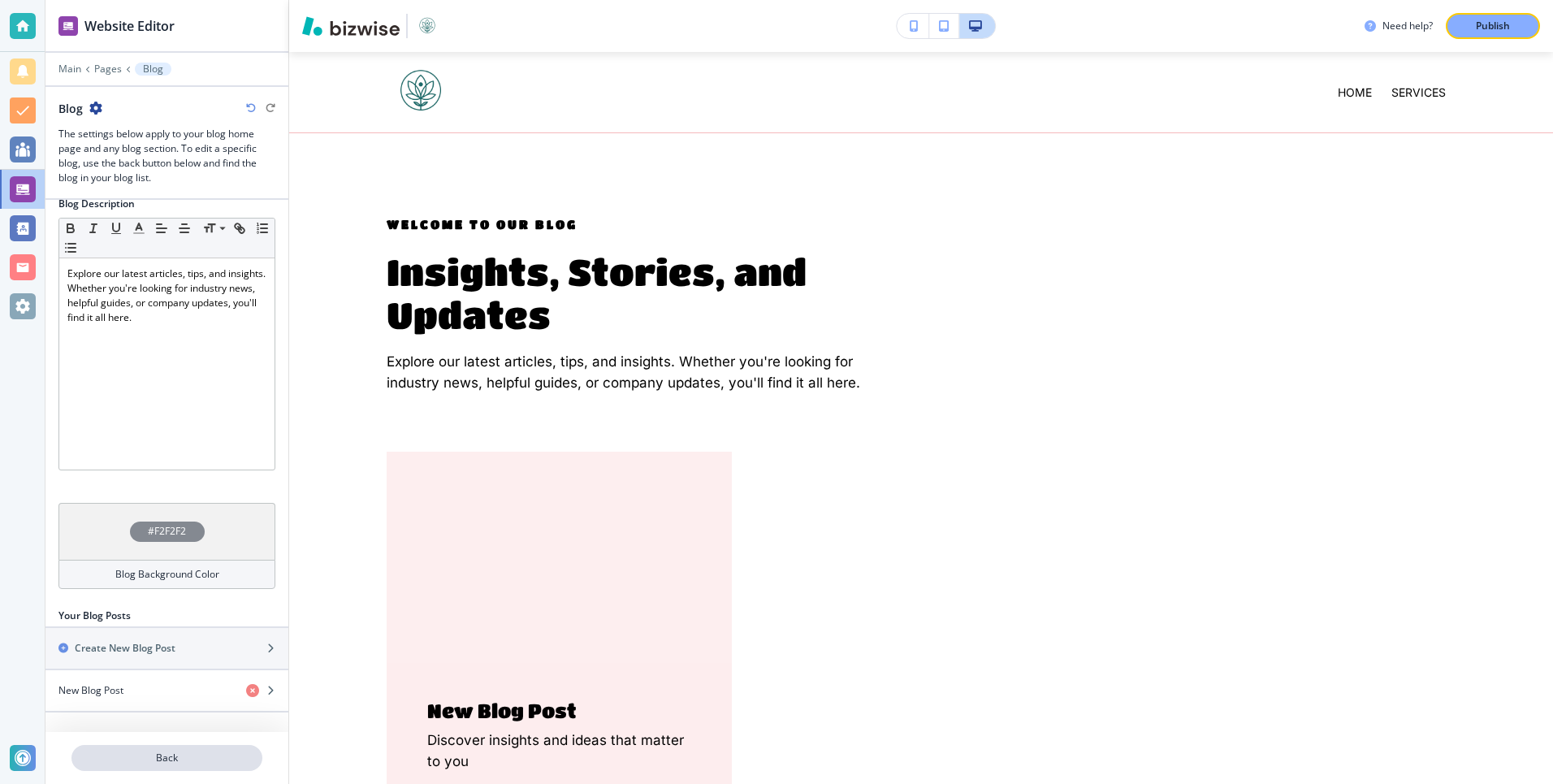
click at [131, 754] on p "Back" at bounding box center [166, 757] width 187 height 14
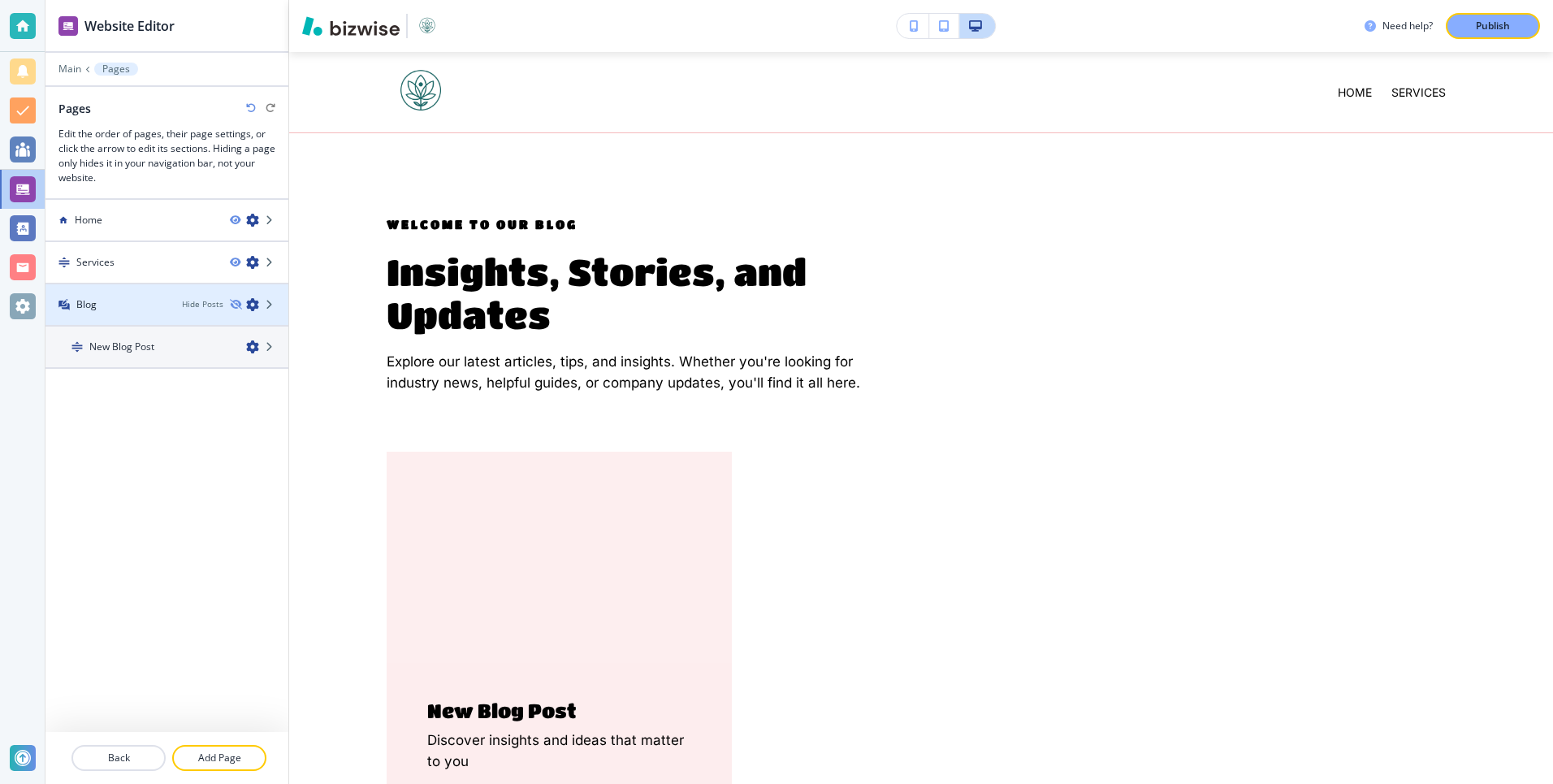
click at [164, 310] on div "Blog" at bounding box center [107, 304] width 123 height 14
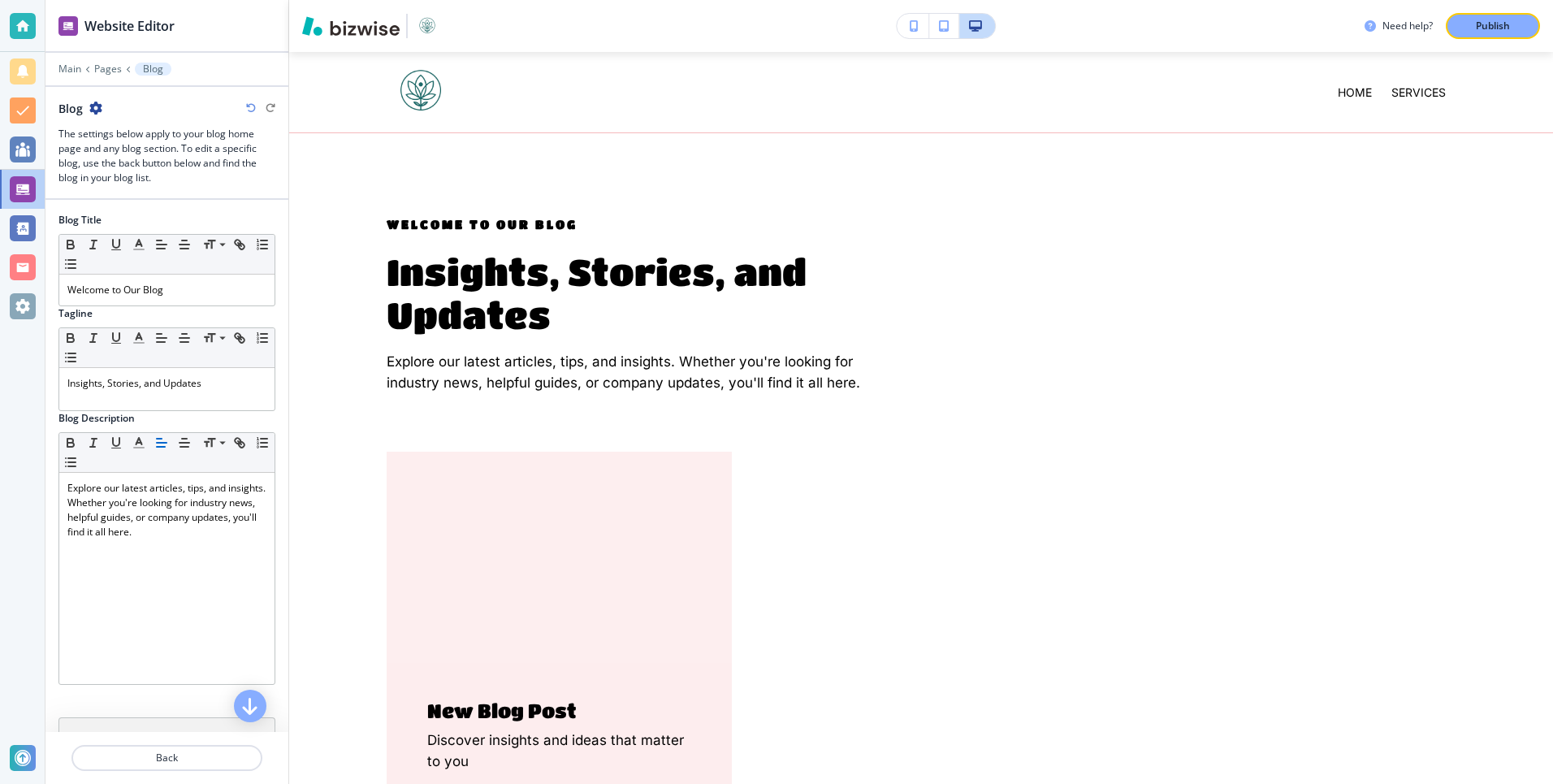
scroll to position [81, 0]
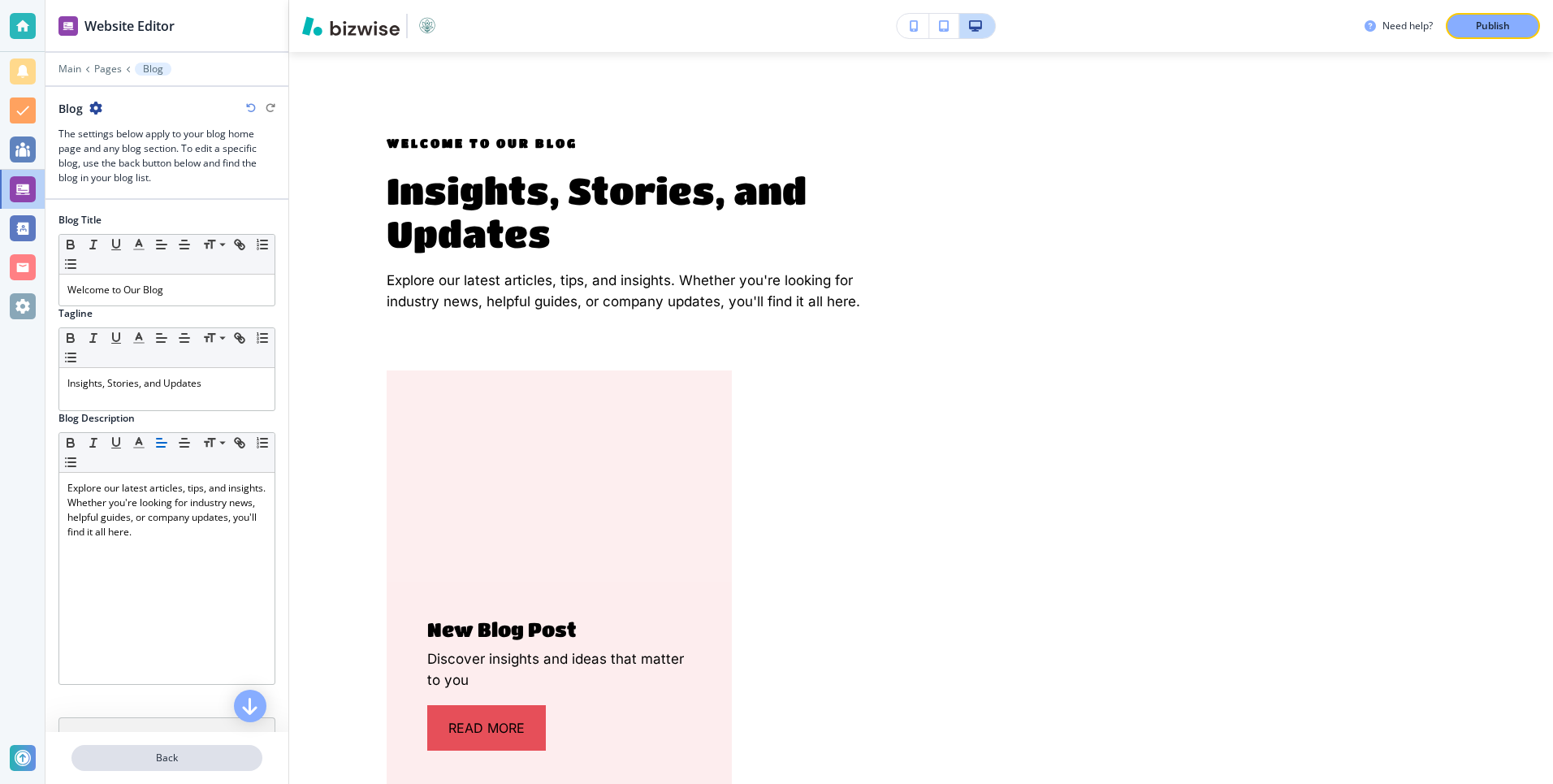
click at [175, 755] on p "Back" at bounding box center [166, 757] width 187 height 14
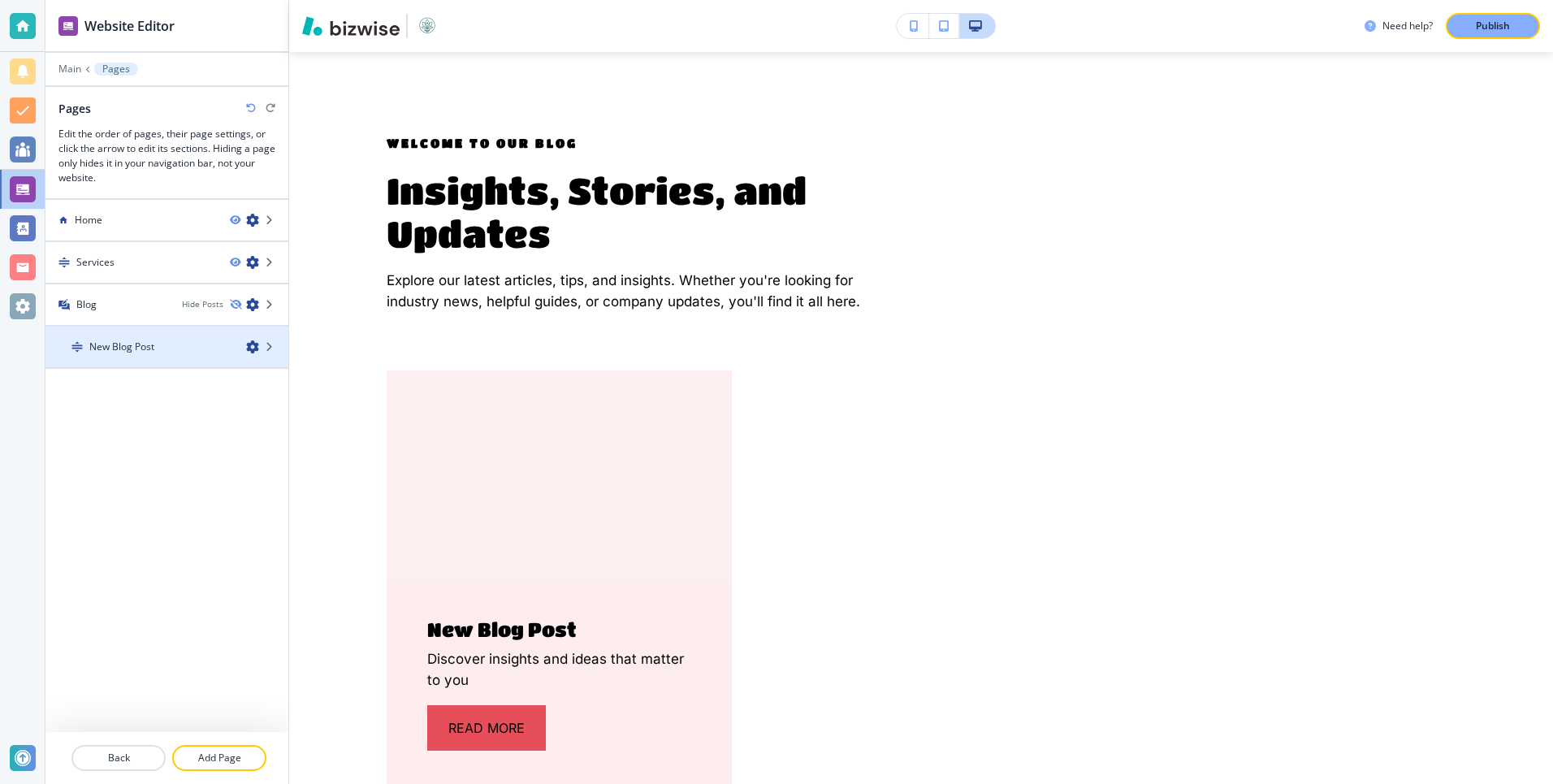
click at [155, 364] on div at bounding box center [167, 360] width 243 height 13
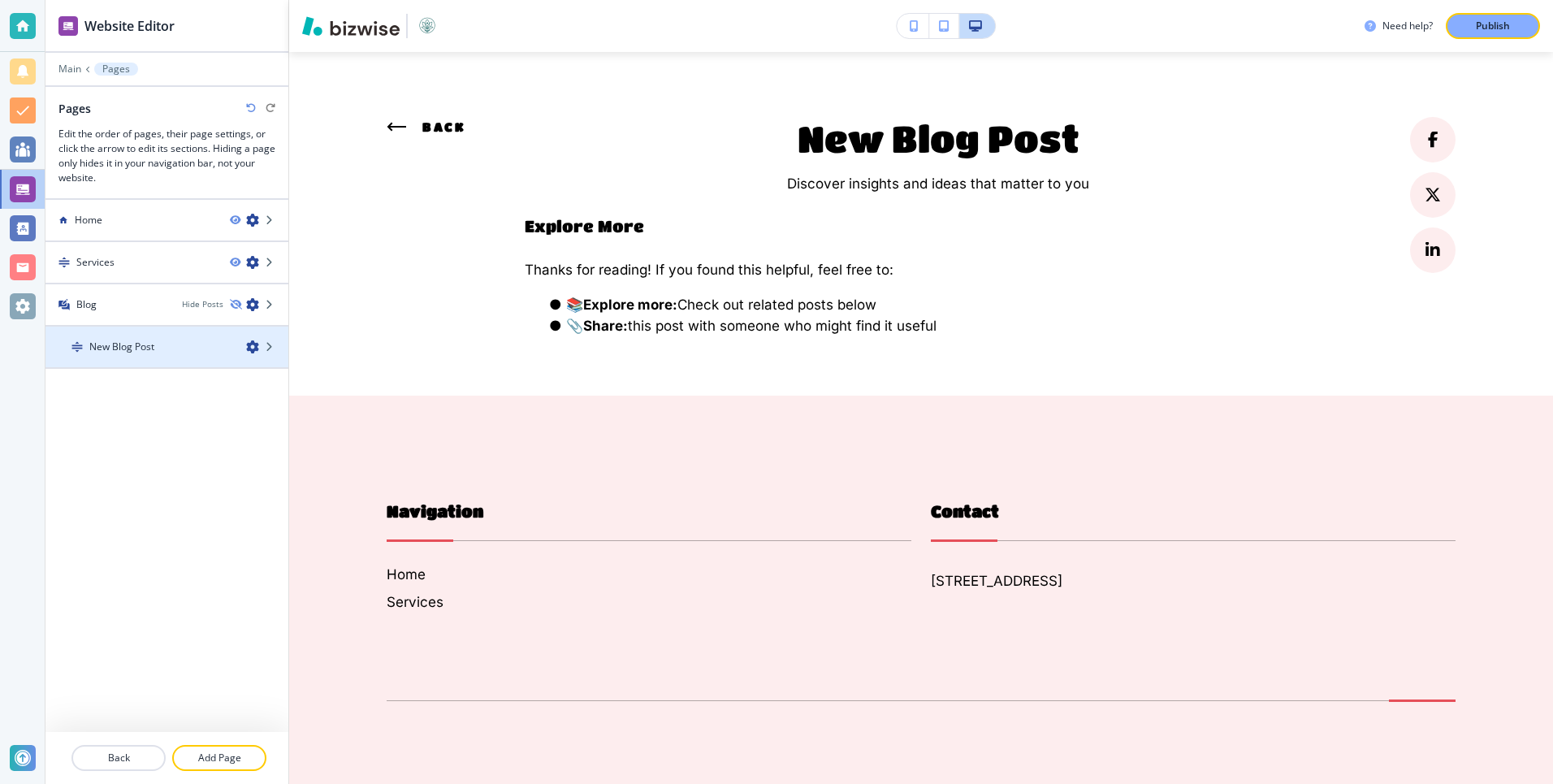
scroll to position [0, 0]
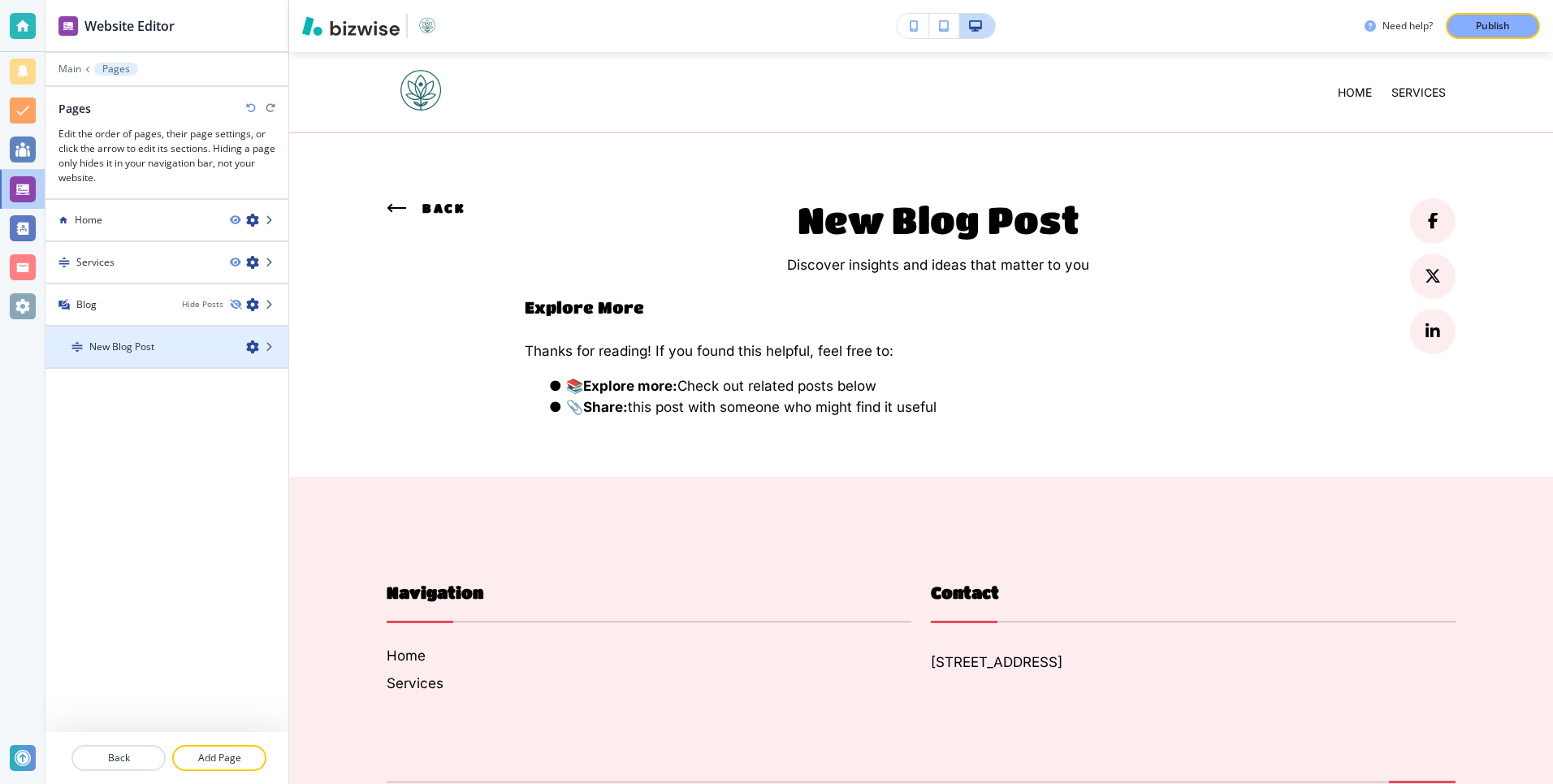
click at [155, 364] on div at bounding box center [167, 360] width 243 height 13
click at [98, 368] on div "New Blog Post" at bounding box center [167, 347] width 243 height 42
click at [133, 361] on div at bounding box center [167, 360] width 243 height 13
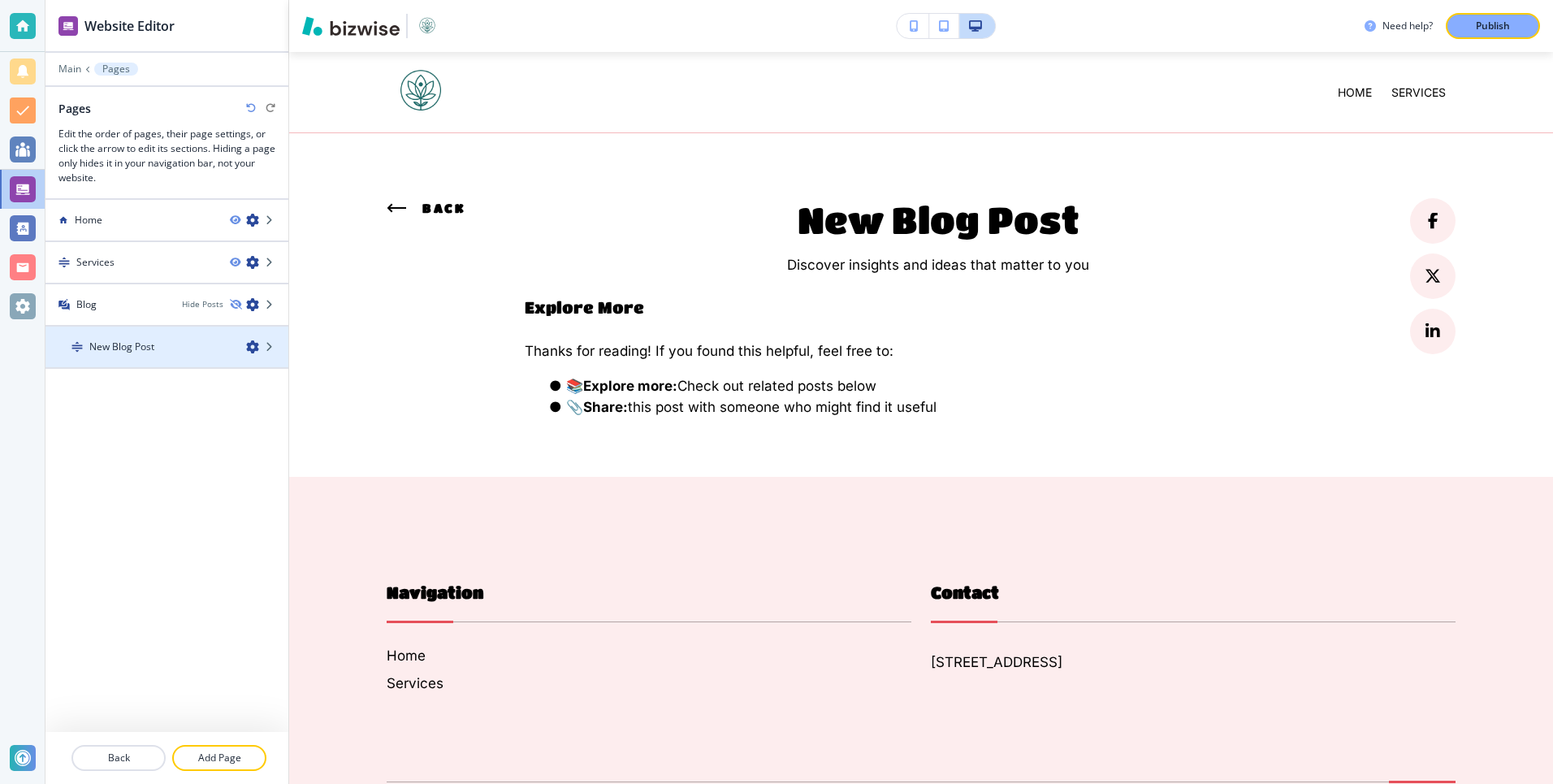
click at [133, 361] on div at bounding box center [167, 360] width 243 height 13
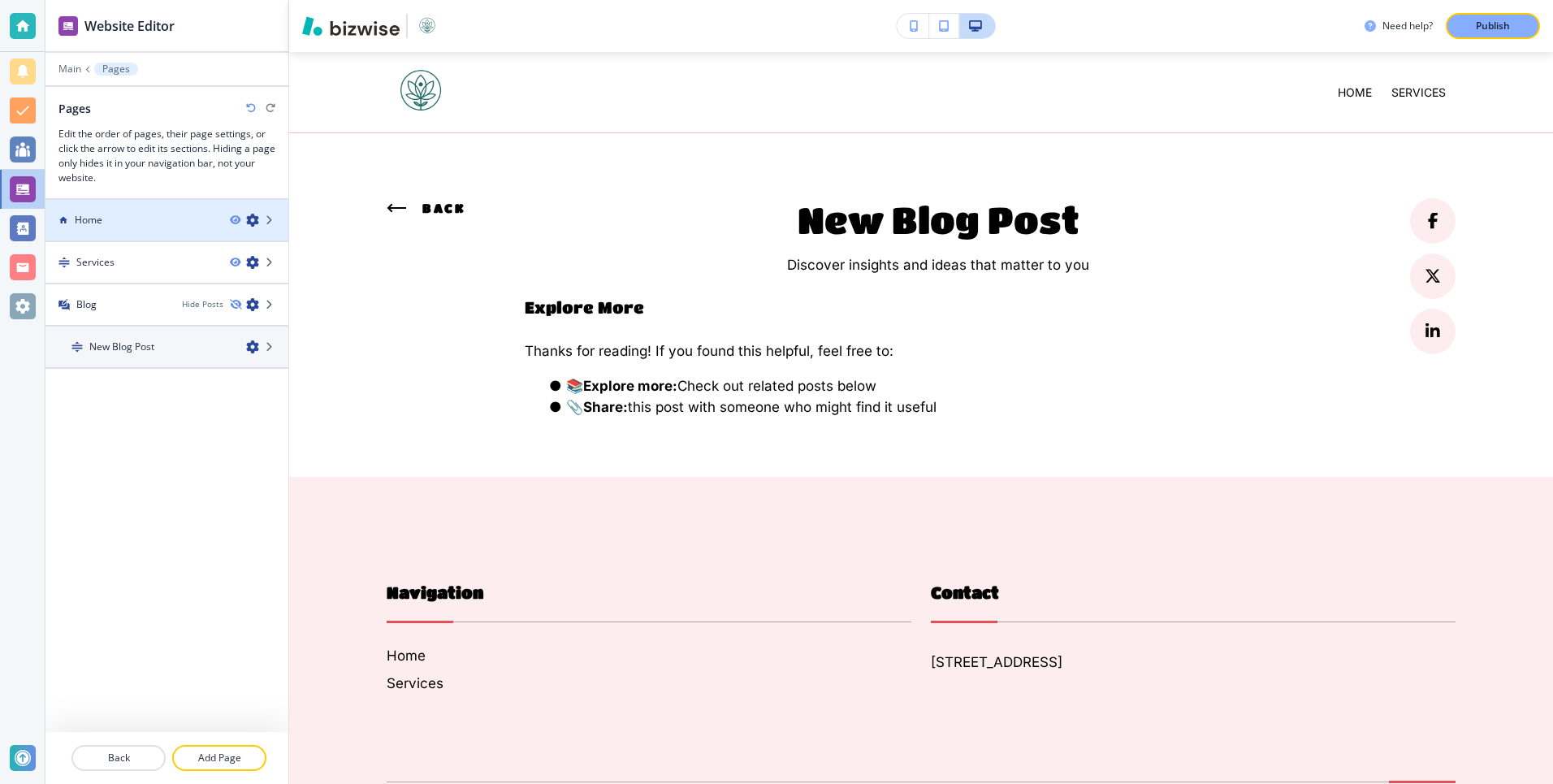
click at [164, 225] on div "Home" at bounding box center [131, 220] width 171 height 14
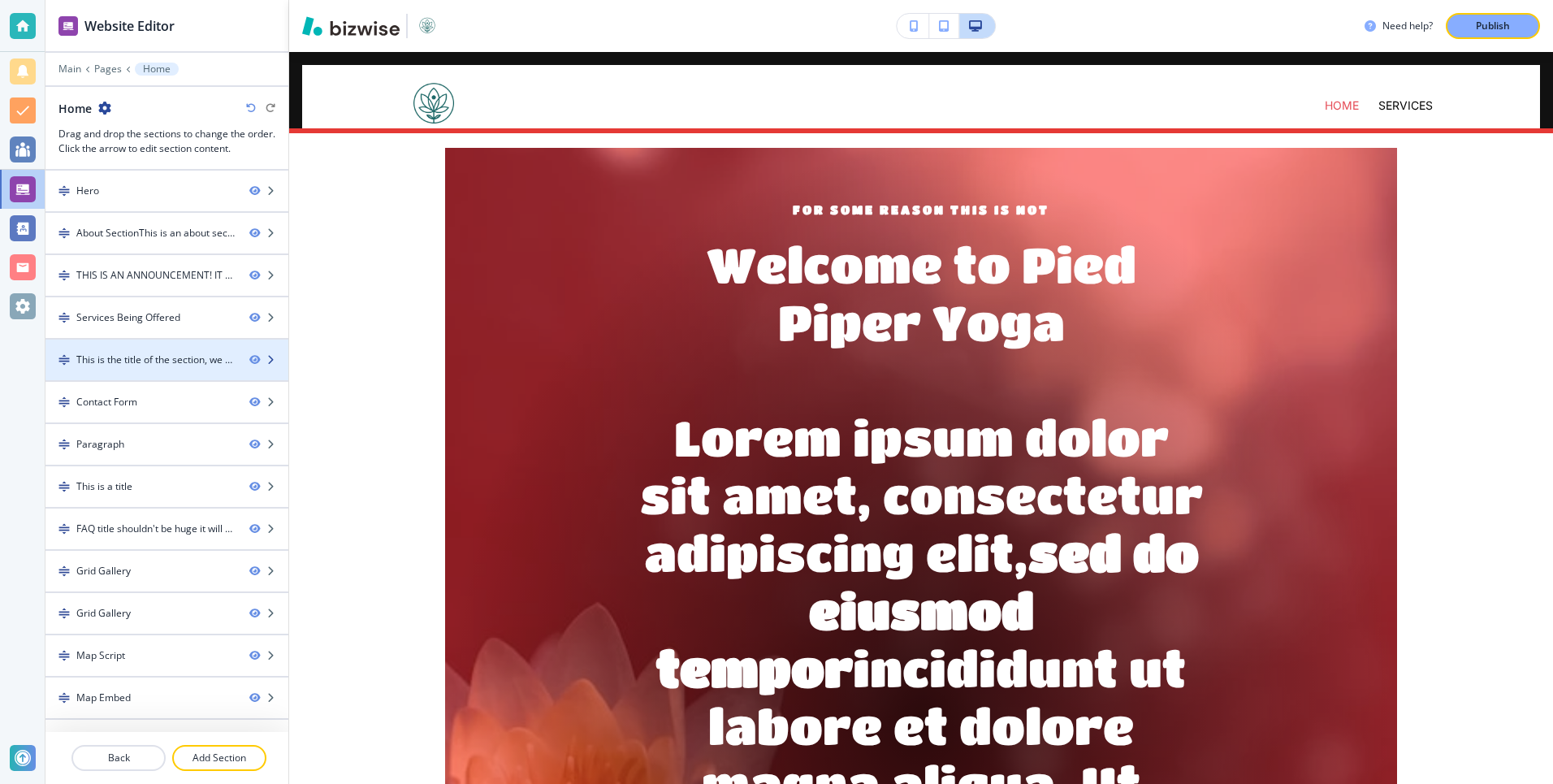
scroll to position [73, 0]
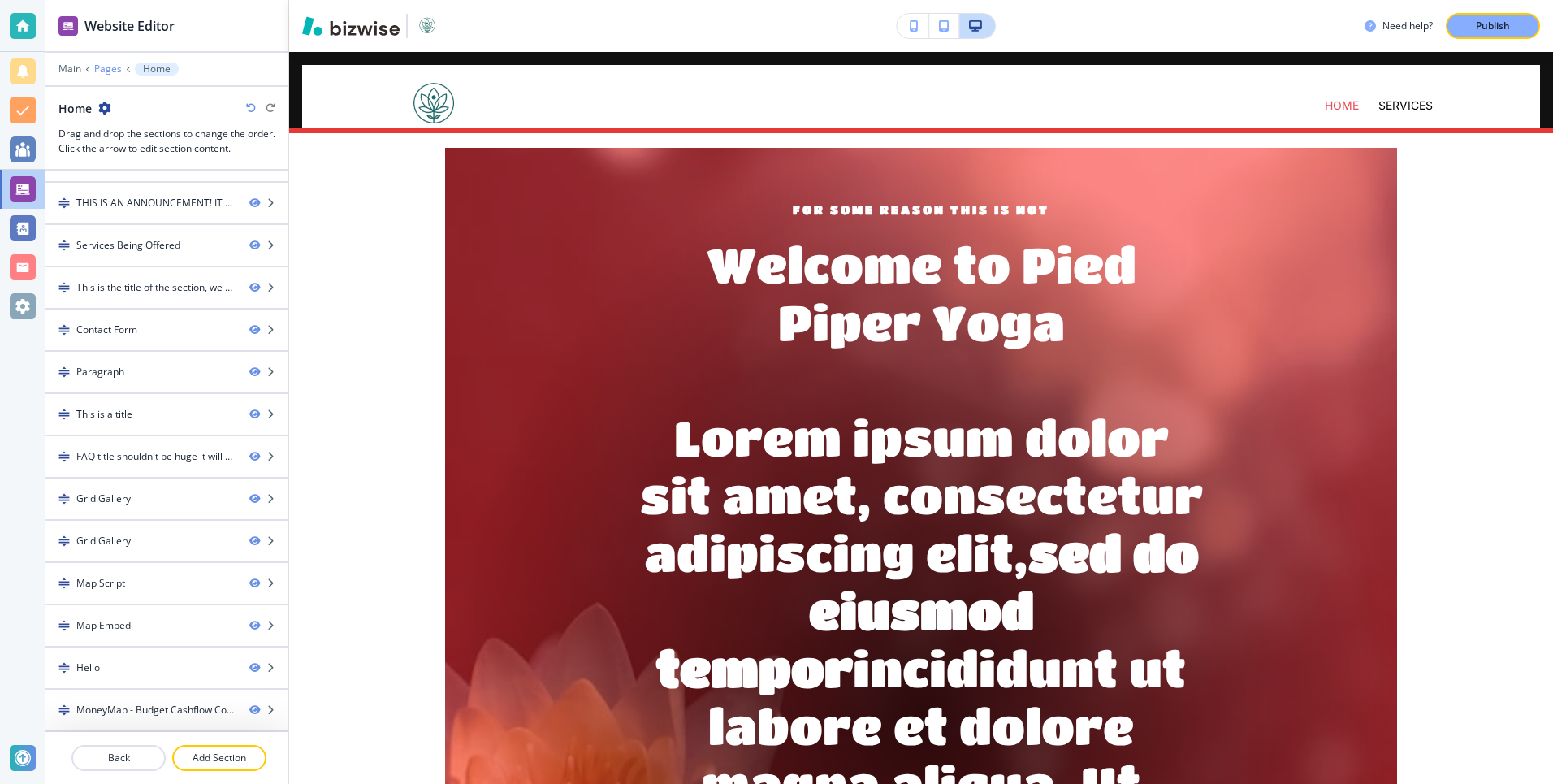
click at [110, 73] on p "Pages" at bounding box center [108, 69] width 28 height 11
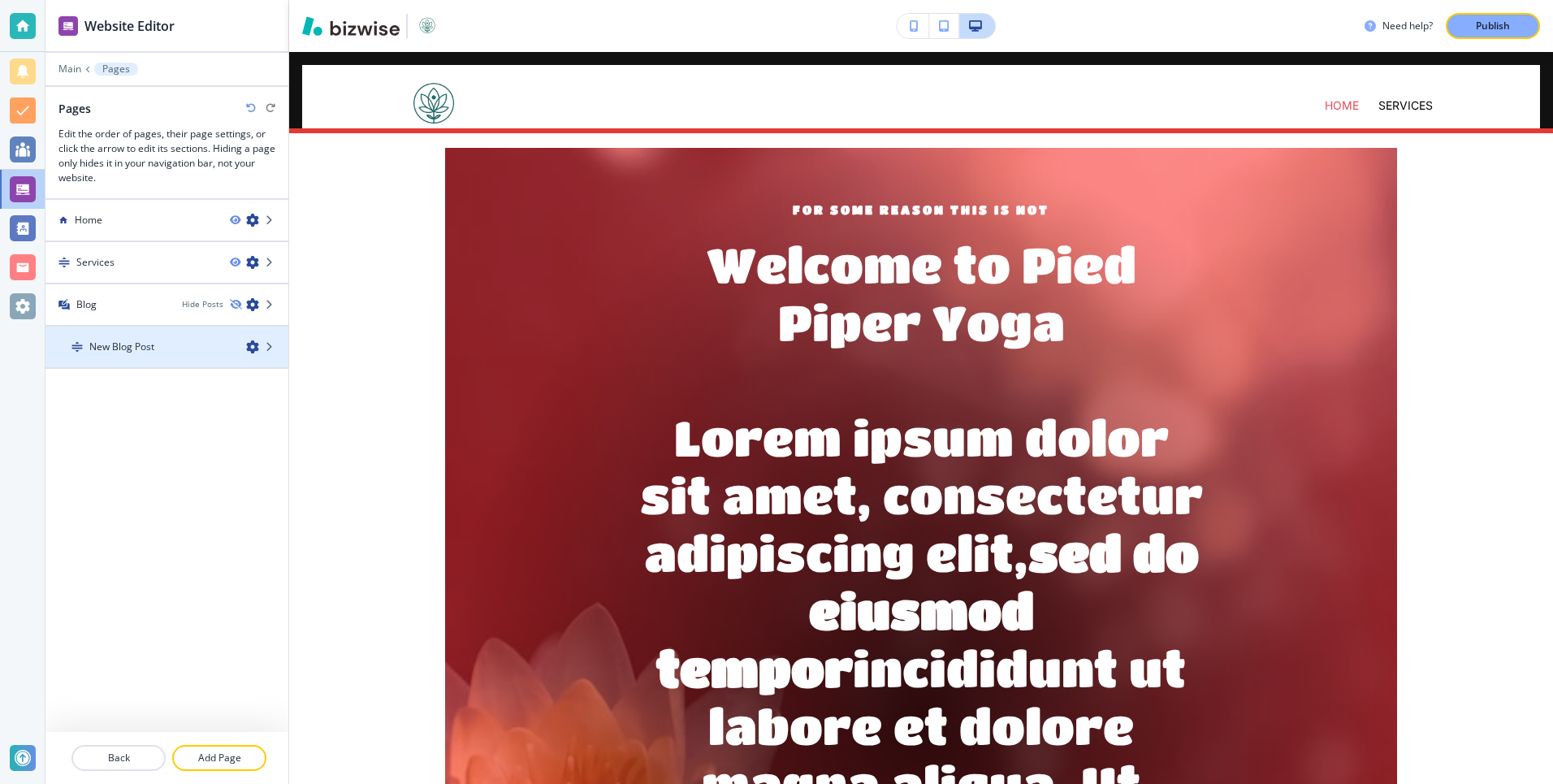
click at [120, 357] on div at bounding box center [167, 360] width 243 height 13
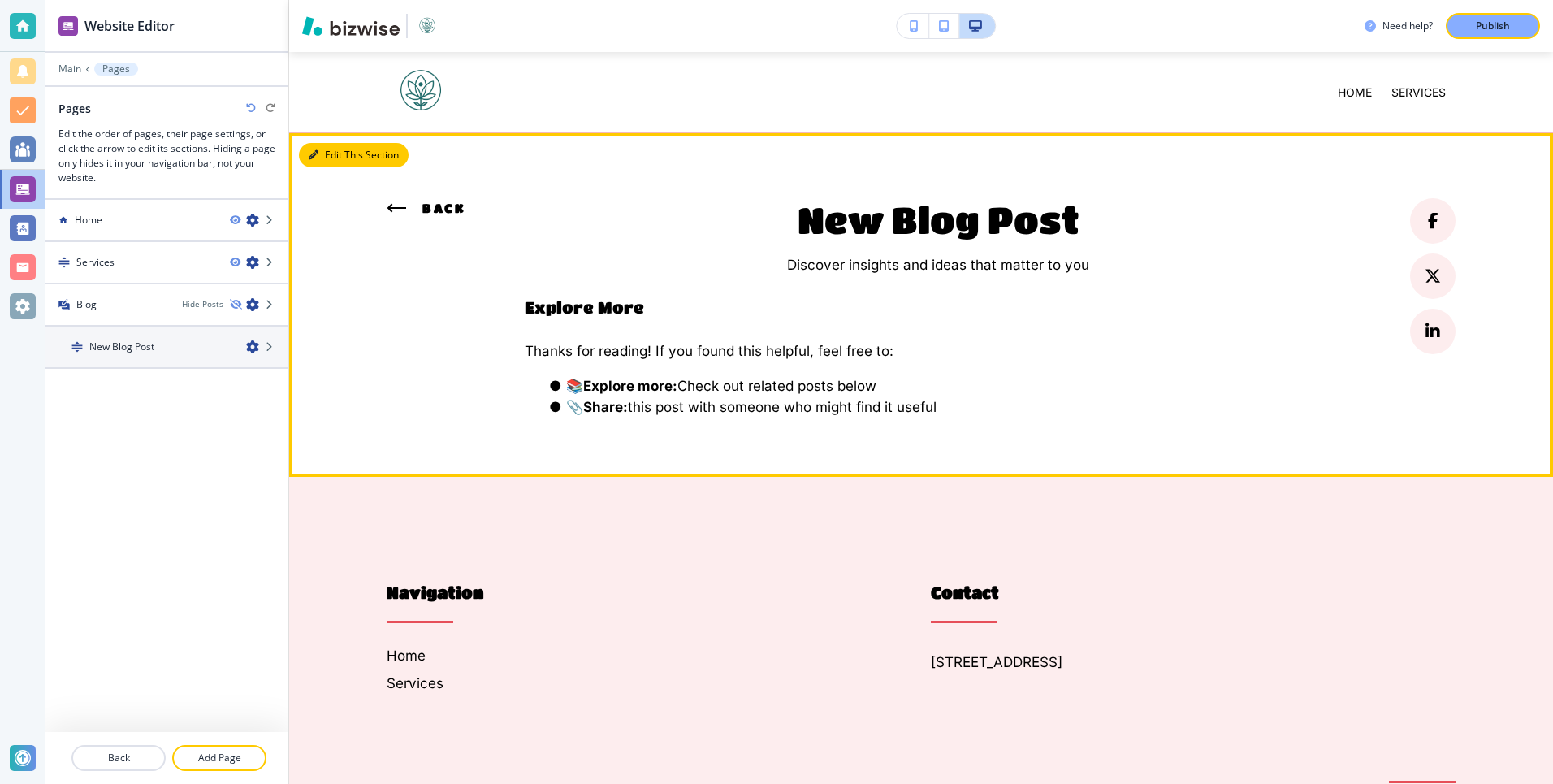
click at [332, 159] on button "Edit This Section" at bounding box center [354, 154] width 110 height 24
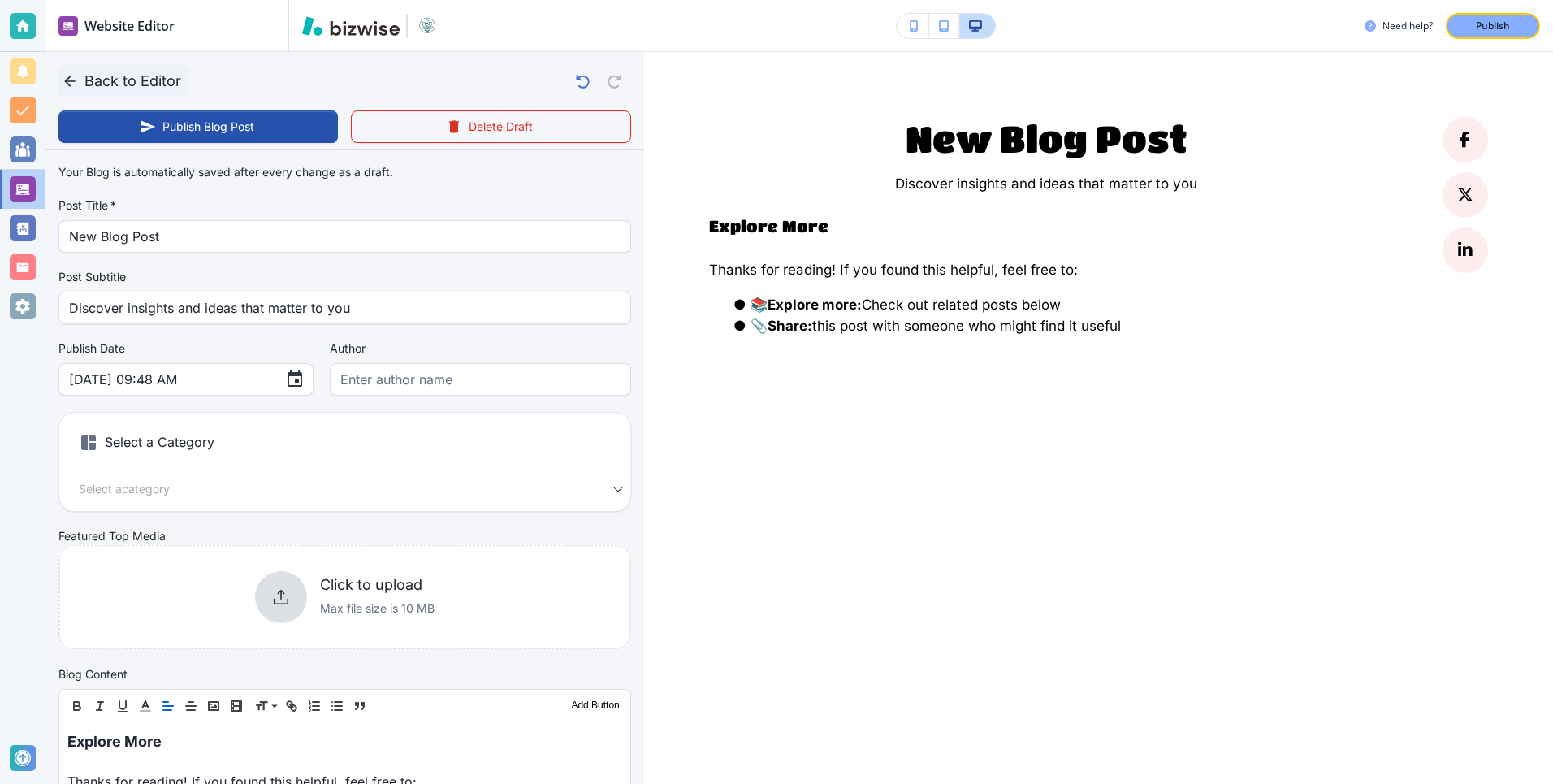
click at [69, 76] on icon "button" at bounding box center [70, 80] width 16 height 16
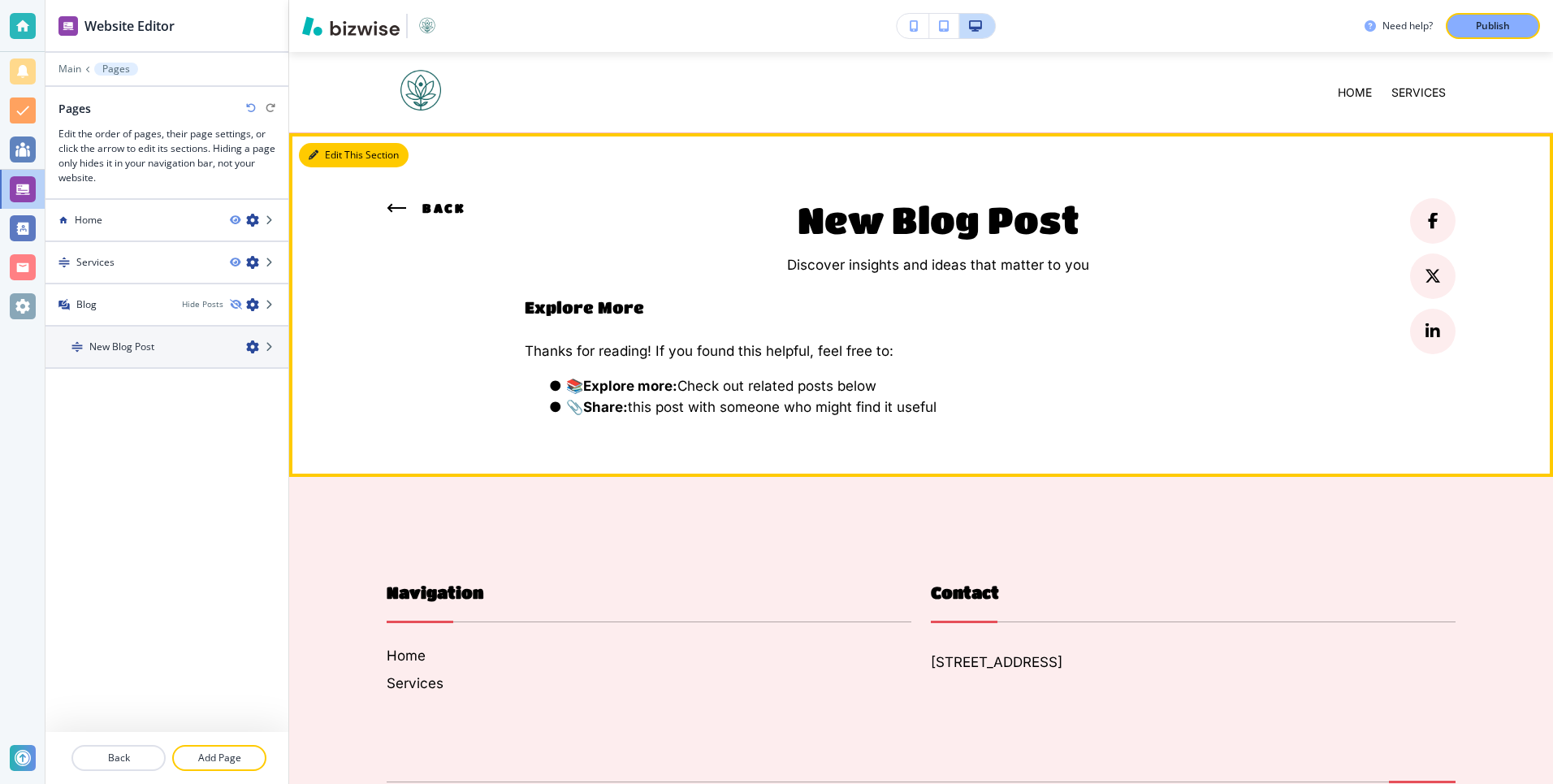
click at [333, 150] on button "Edit This Section" at bounding box center [354, 154] width 110 height 24
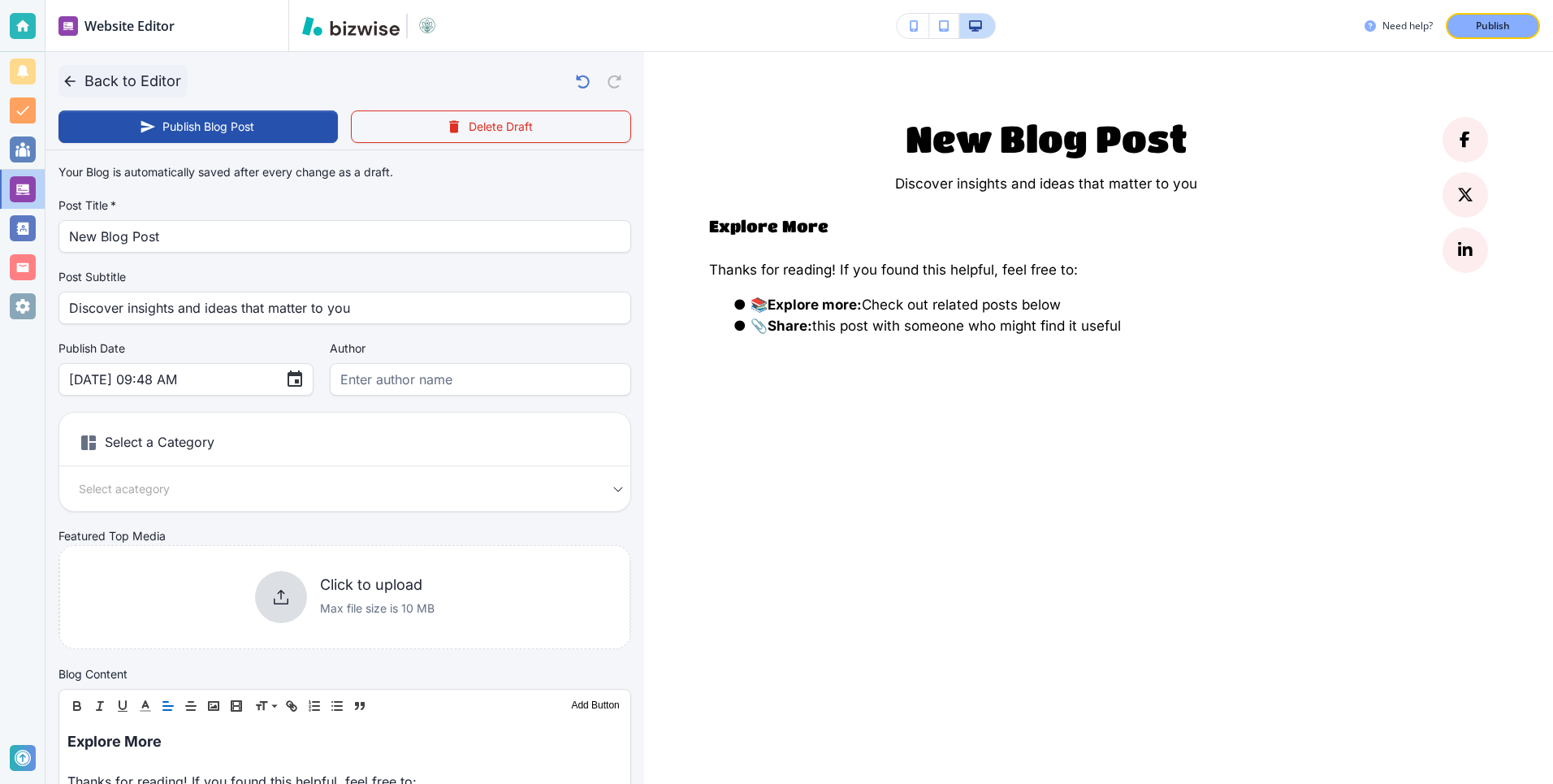
click at [136, 87] on button "Back to Editor" at bounding box center [122, 81] width 129 height 33
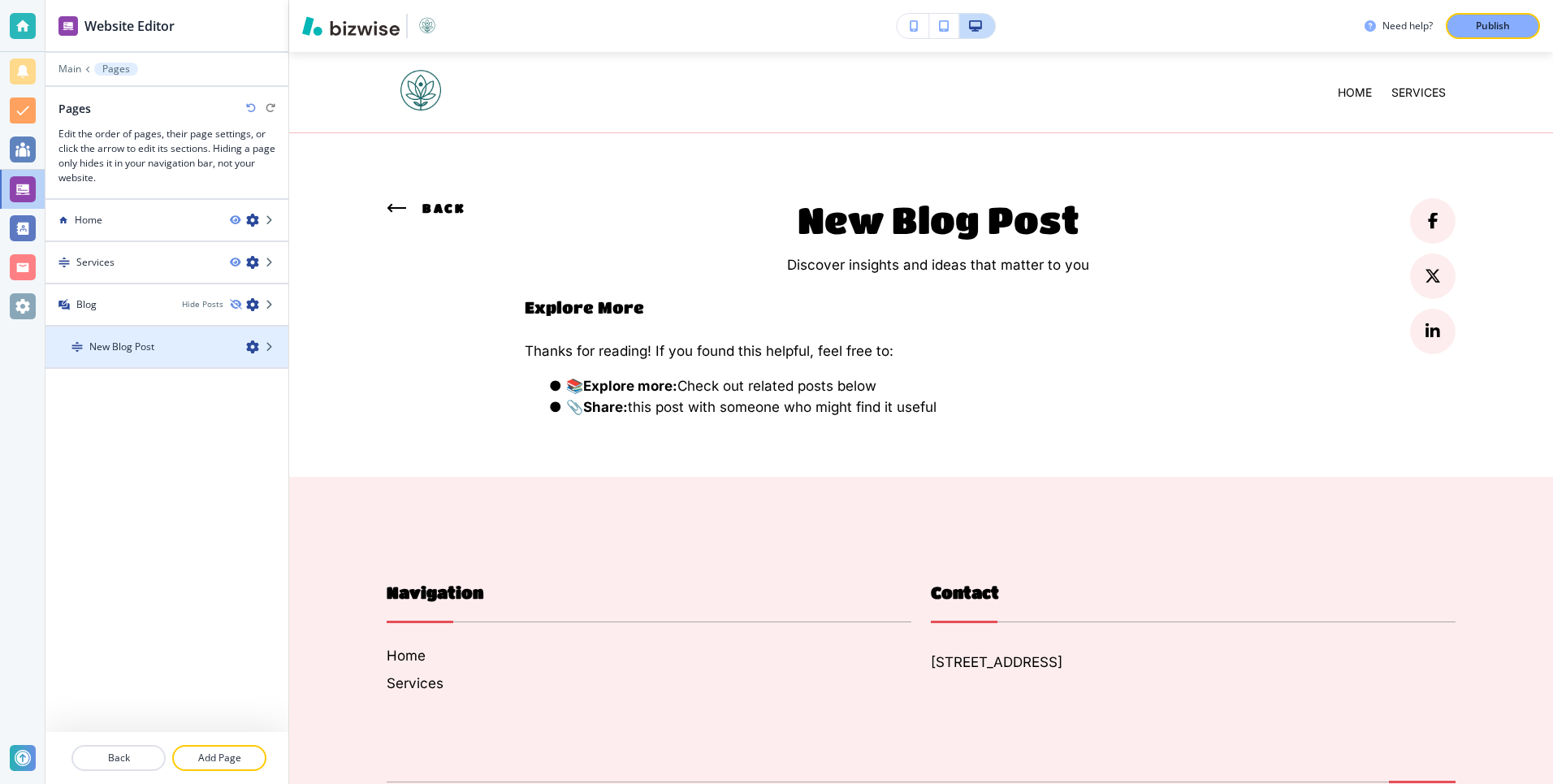
click at [138, 354] on div at bounding box center [167, 360] width 243 height 13
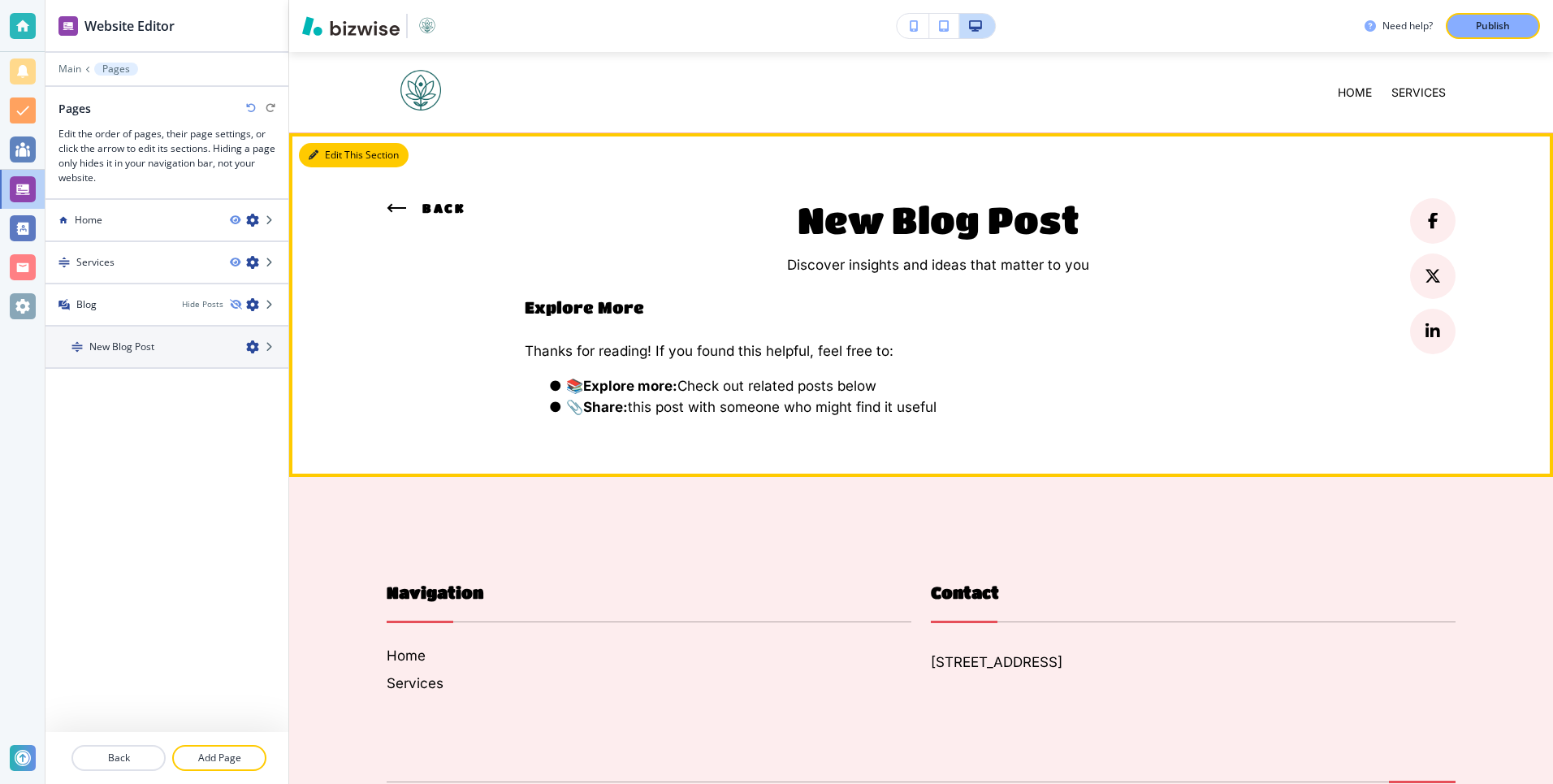
click at [327, 154] on button "Edit This Section" at bounding box center [354, 154] width 110 height 24
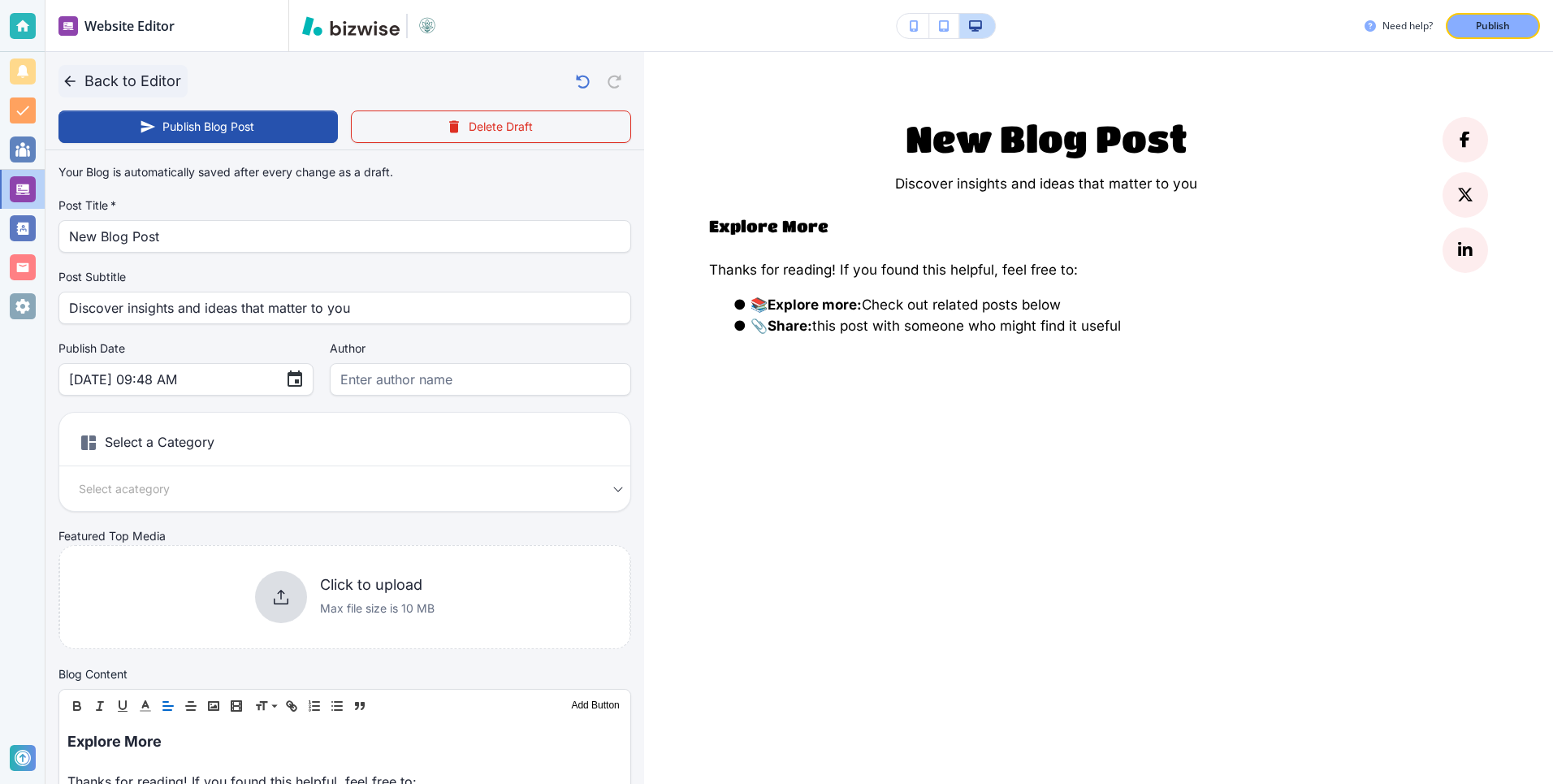
click at [126, 83] on button "Back to Editor" at bounding box center [122, 81] width 129 height 33
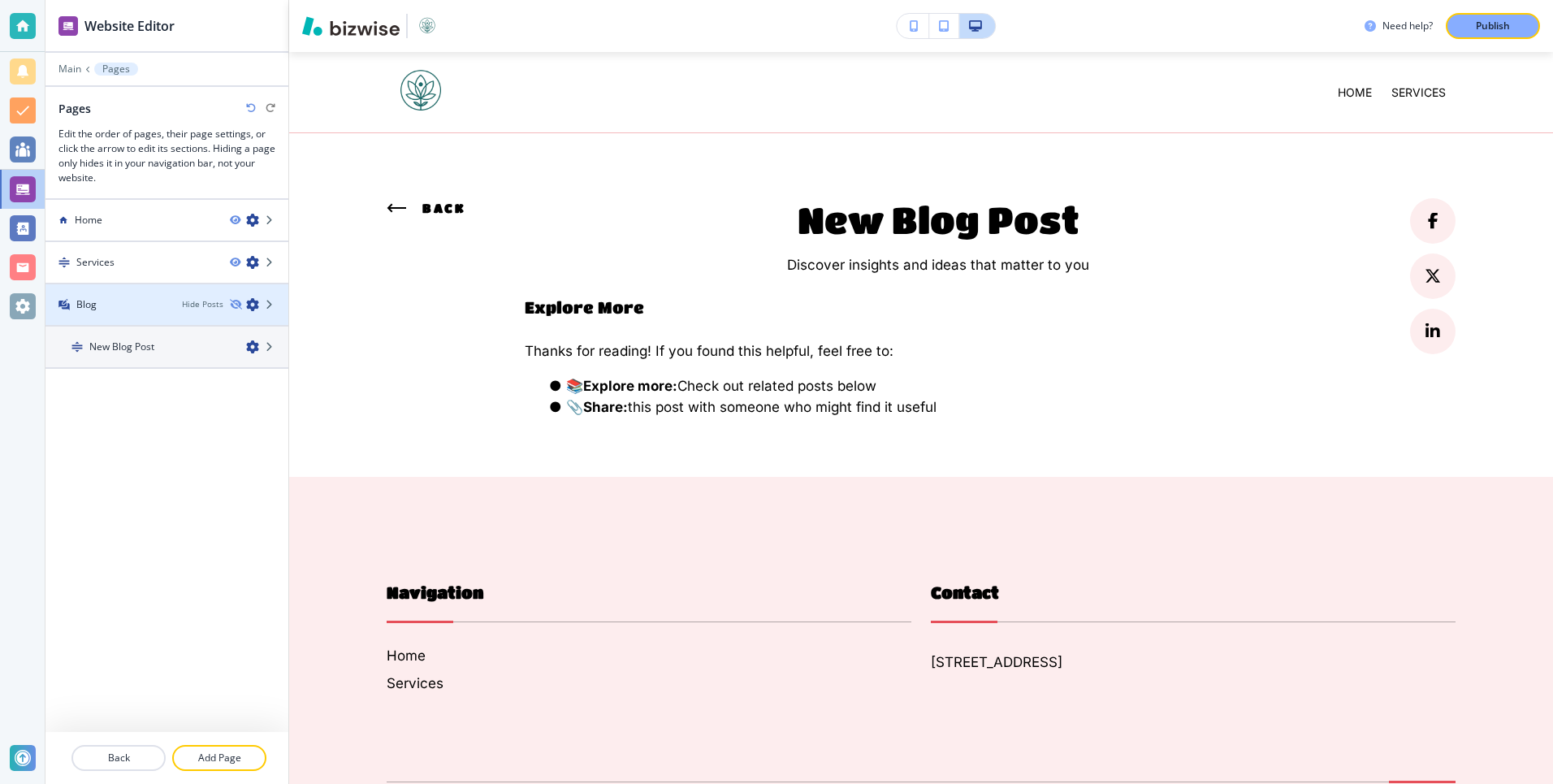
click at [129, 303] on div "Blog" at bounding box center [107, 304] width 123 height 14
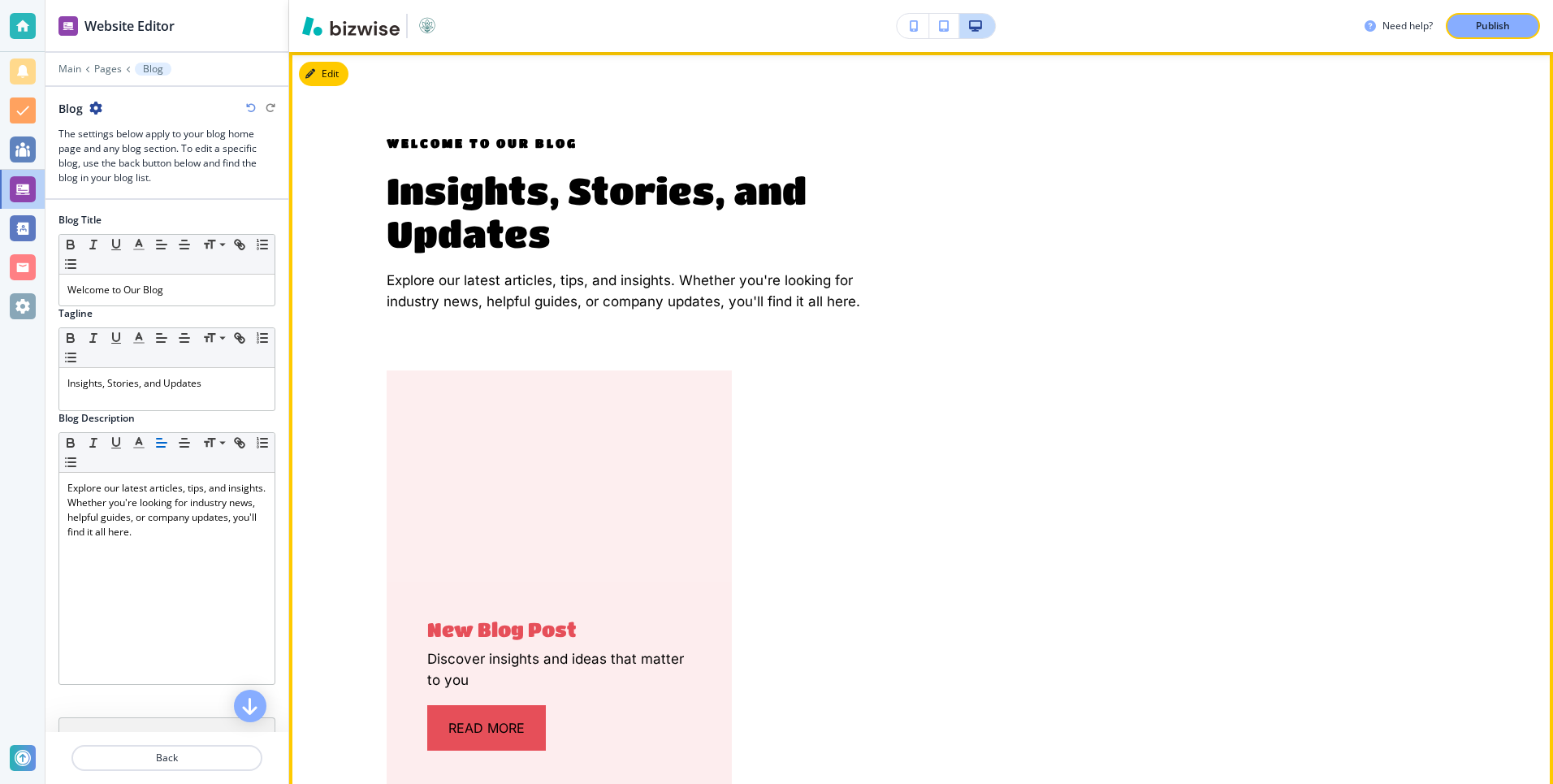
scroll to position [0, 0]
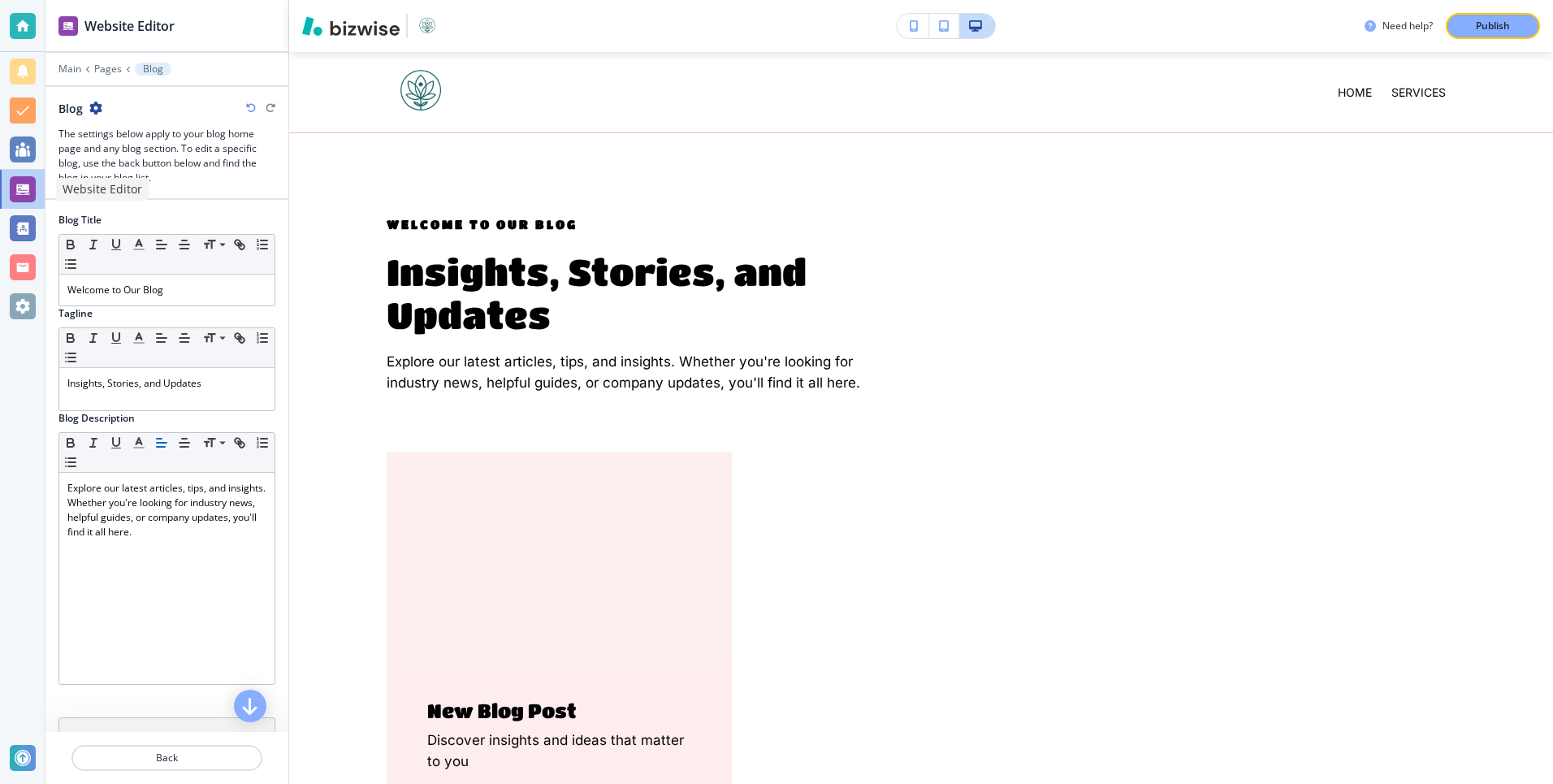
click at [18, 182] on div at bounding box center [22, 188] width 26 height 26
click at [24, 77] on div at bounding box center [22, 71] width 26 height 26
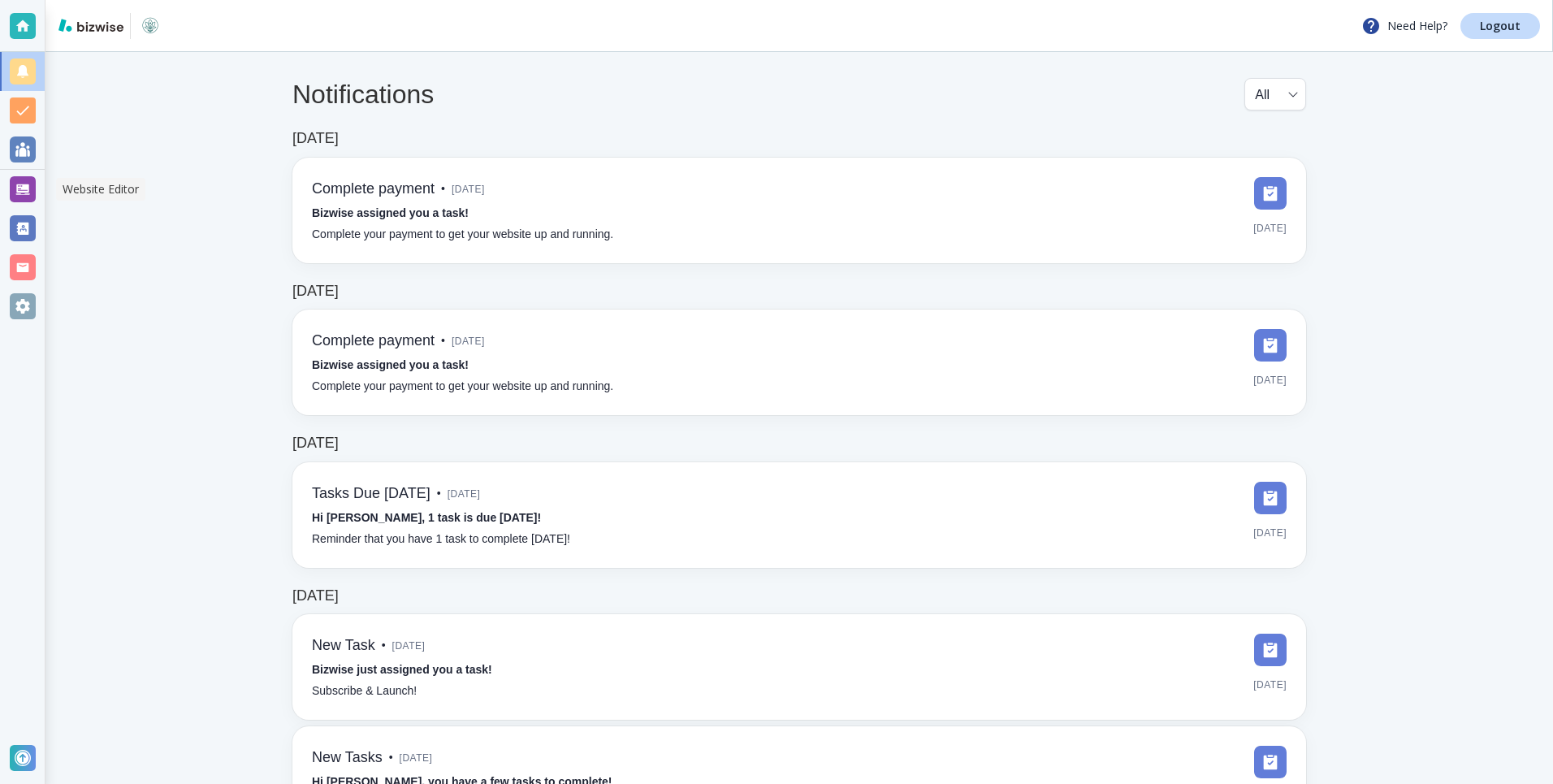
click at [31, 191] on div at bounding box center [22, 188] width 26 height 26
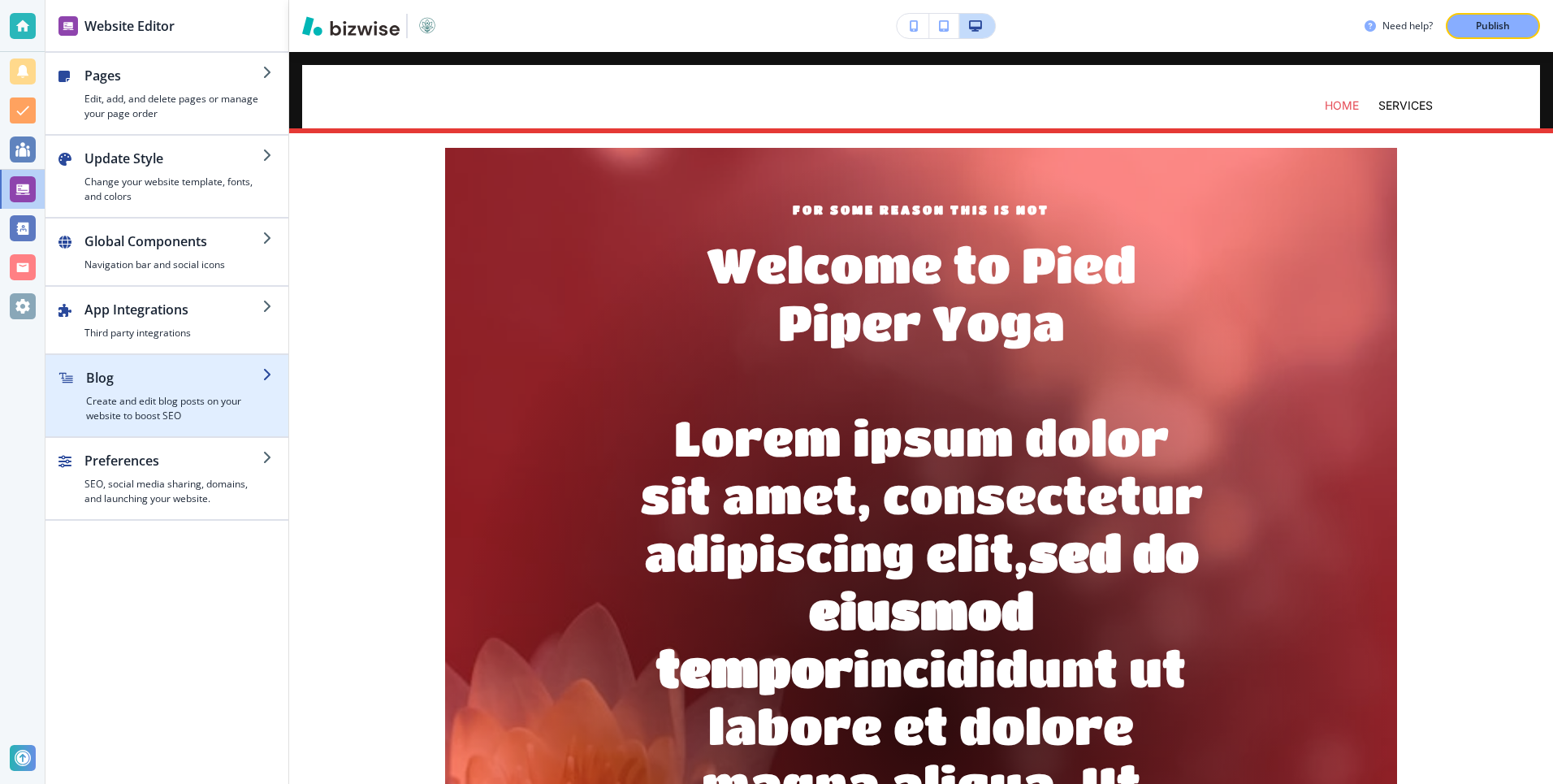
click at [172, 396] on h4 "Create and edit blog posts on your website to boost SEO" at bounding box center [174, 408] width 176 height 30
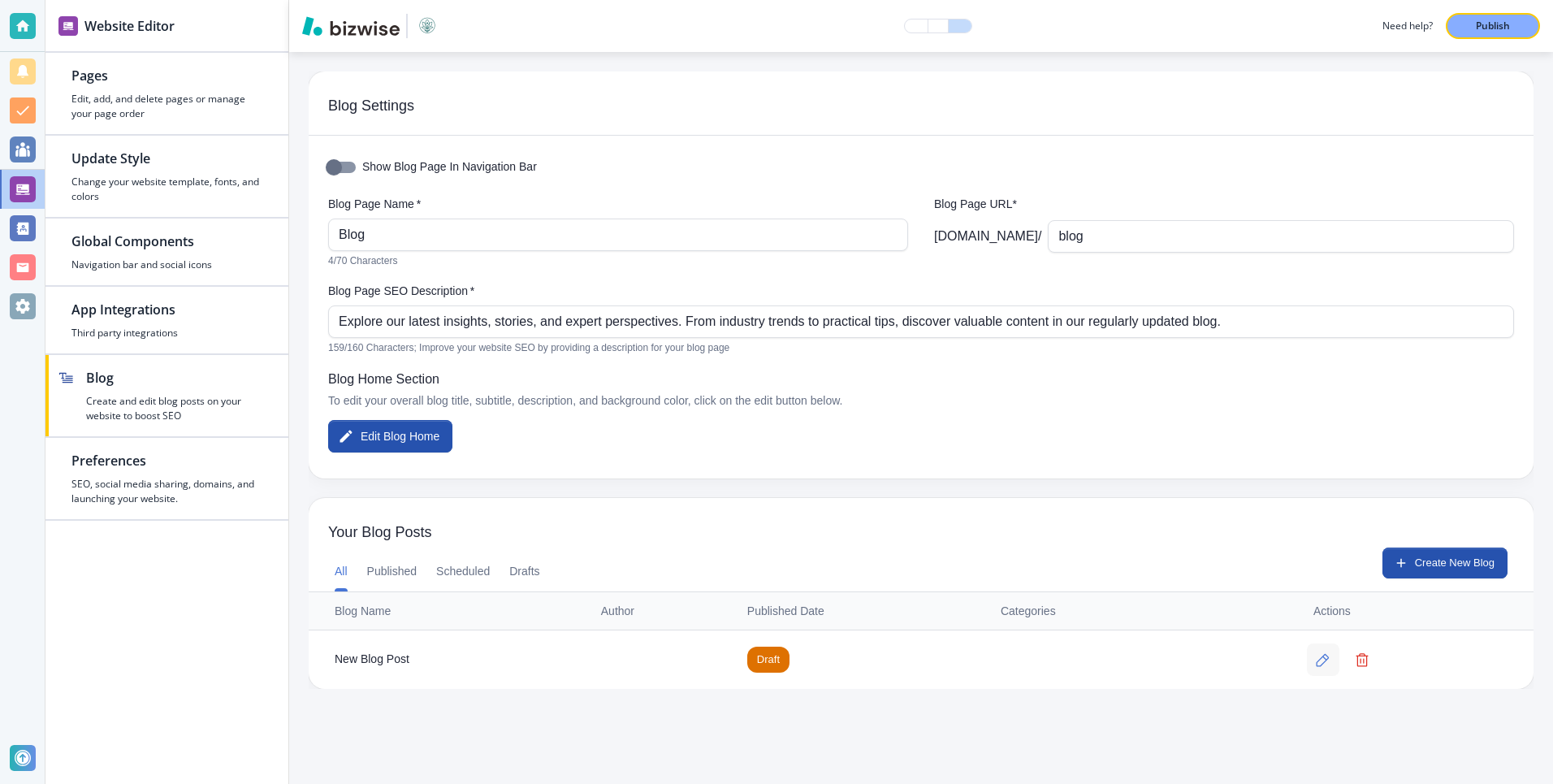
click at [1329, 653] on icon "button" at bounding box center [1323, 660] width 13 height 13
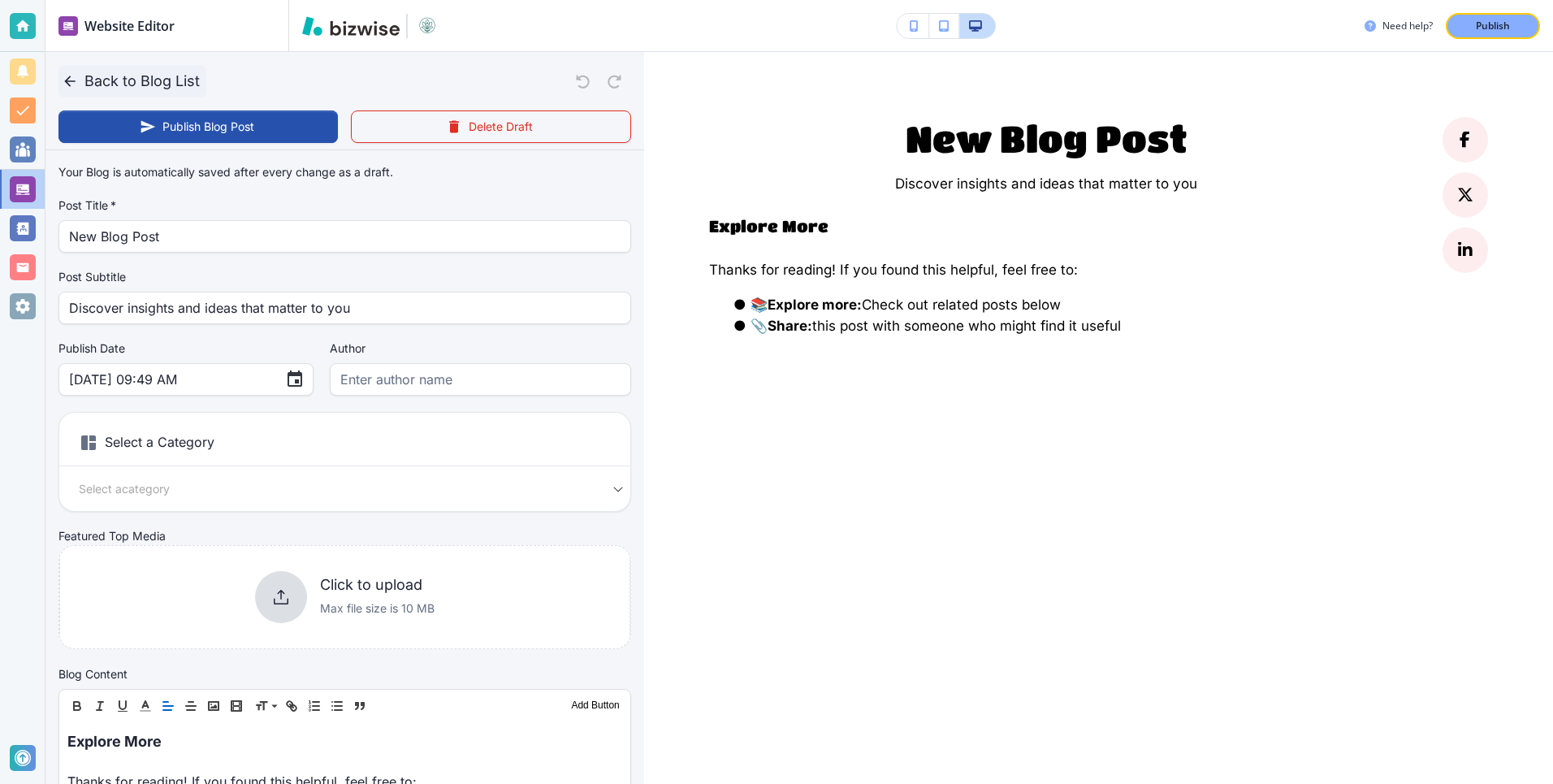
click at [114, 78] on button "Back to Blog List" at bounding box center [132, 81] width 148 height 33
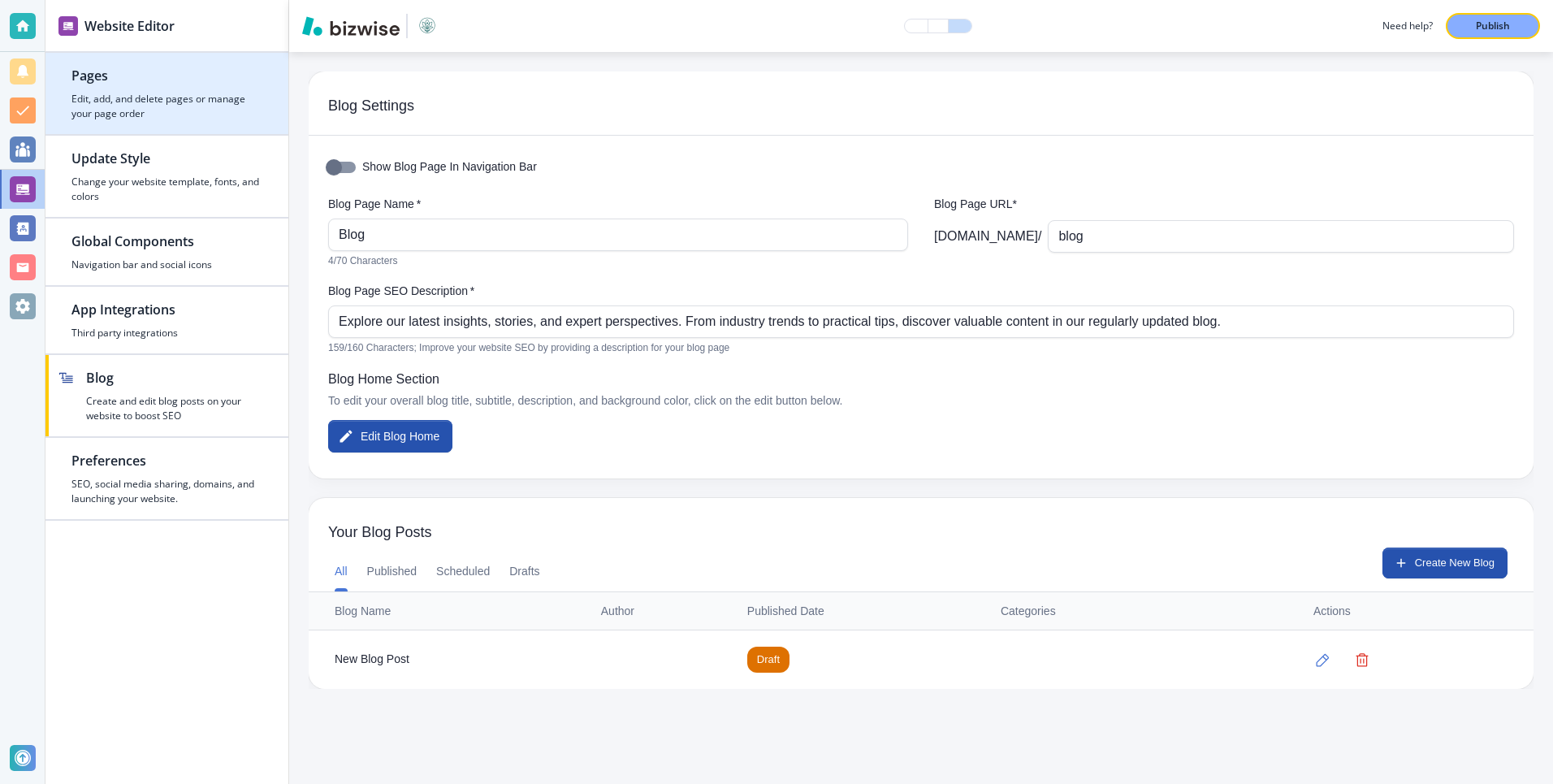
click at [121, 98] on h4 "Edit, add, and delete pages or manage your page order" at bounding box center [167, 106] width 191 height 30
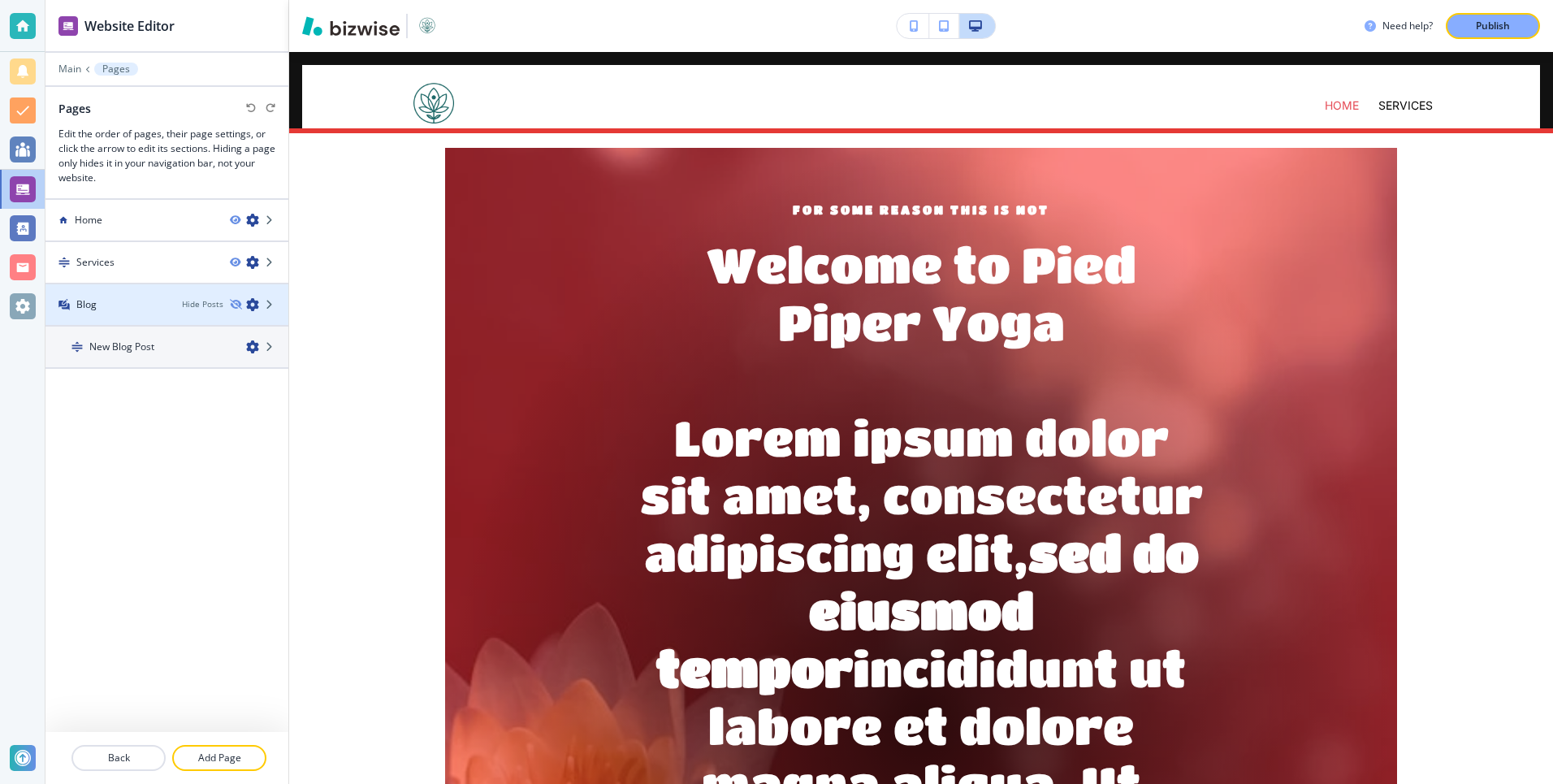
click at [130, 322] on div at bounding box center [167, 318] width 243 height 13
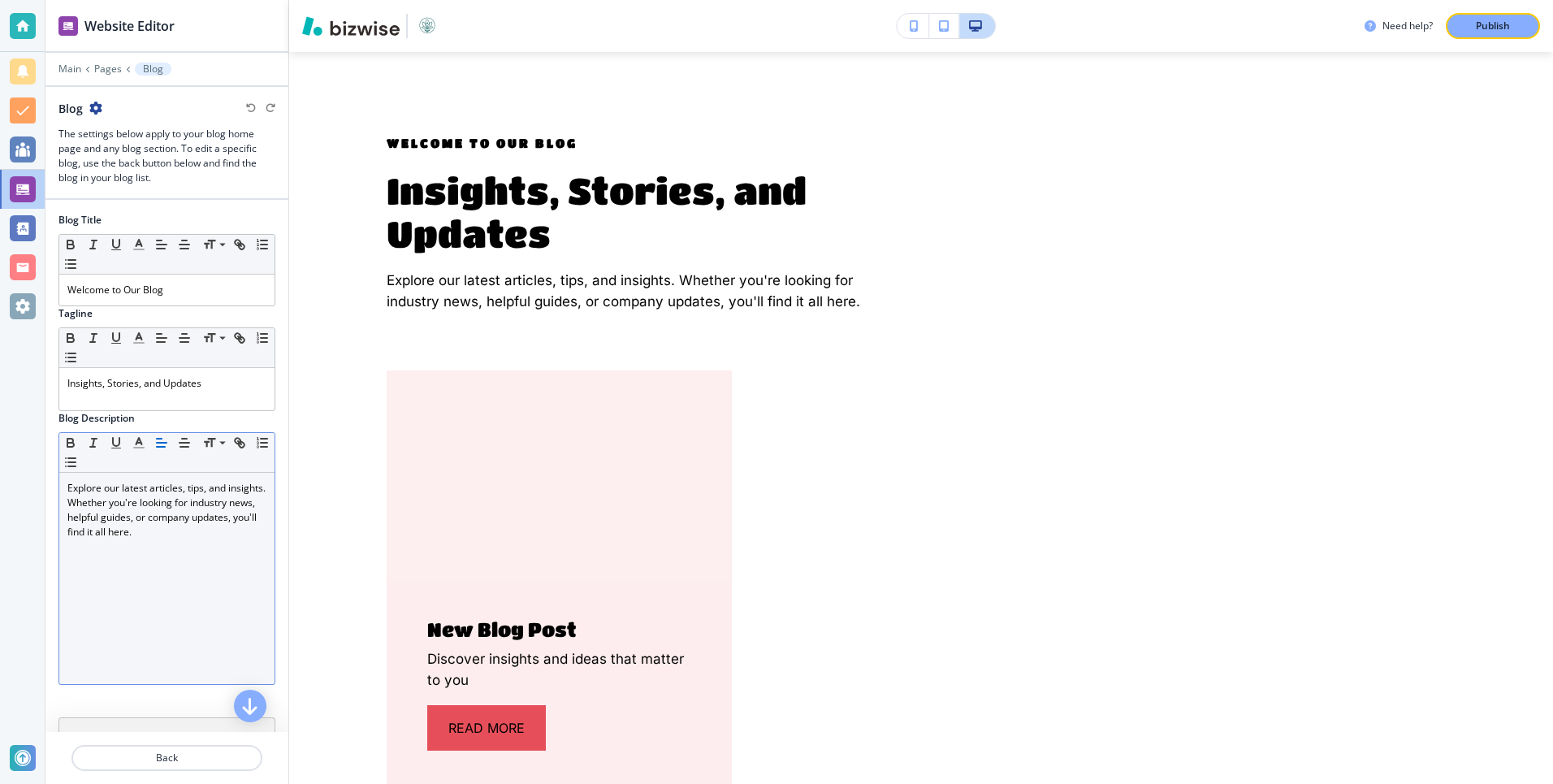
scroll to position [214, 0]
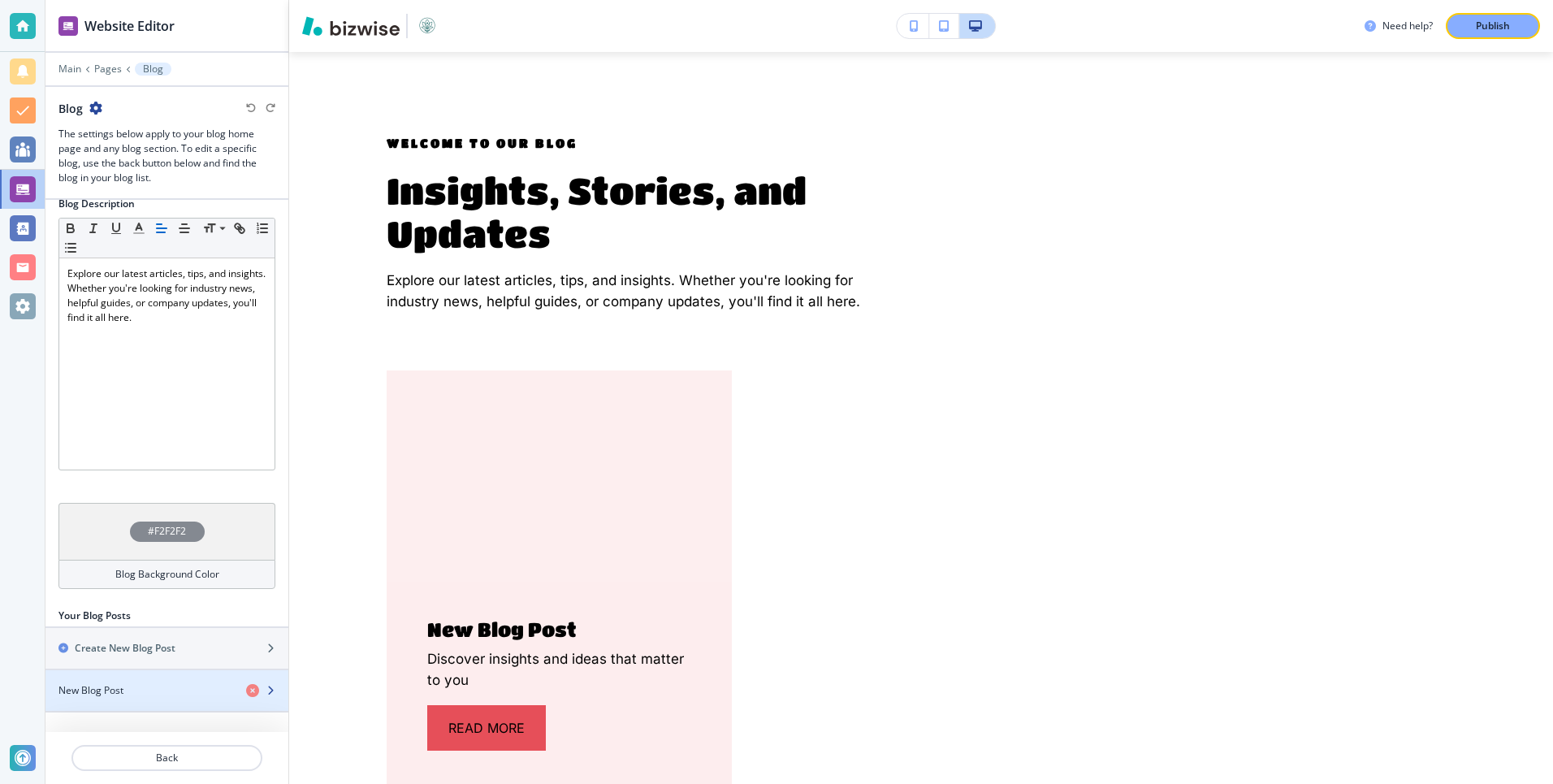
click at [168, 677] on div "button" at bounding box center [167, 677] width 243 height 13
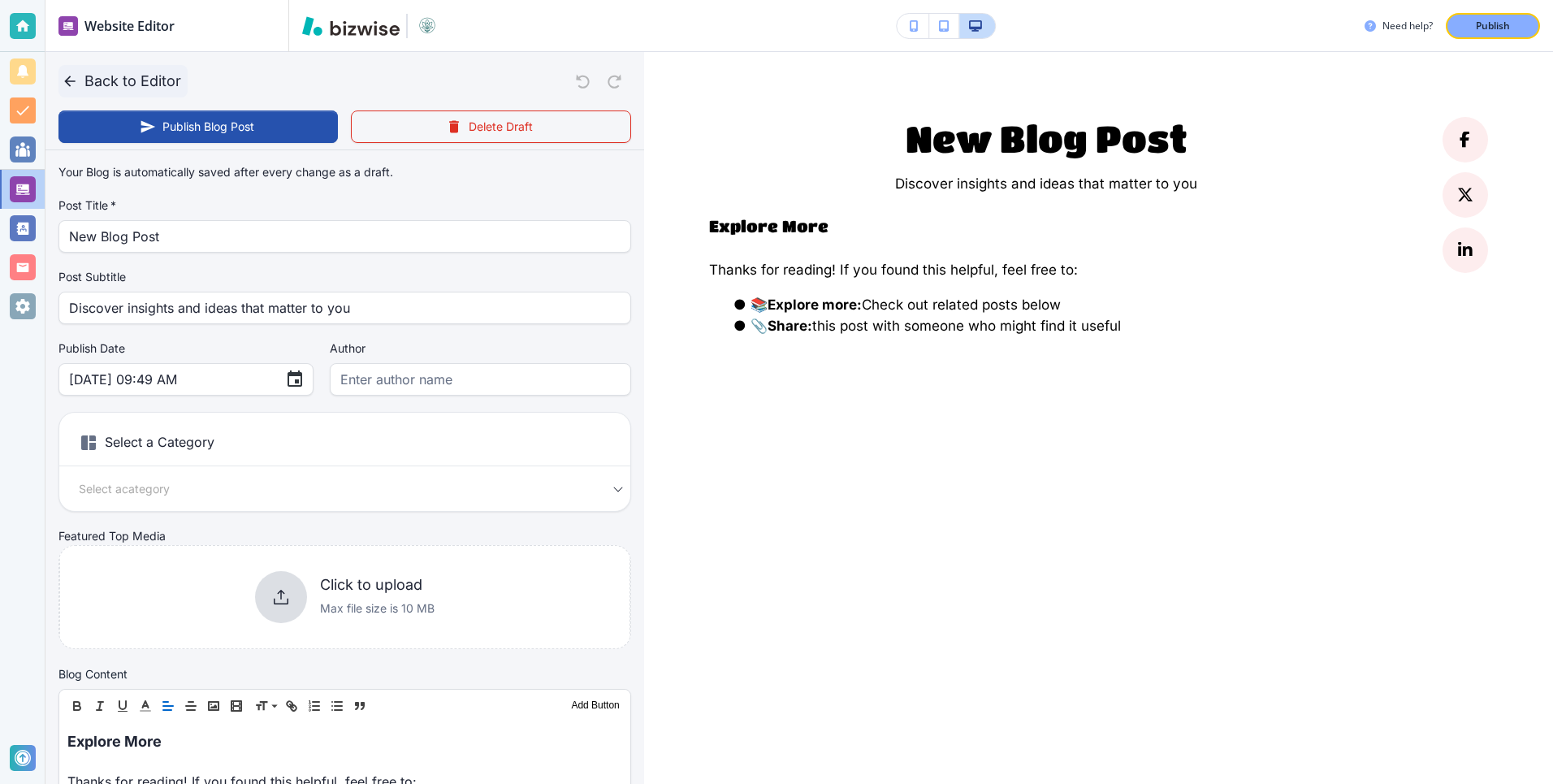
click at [70, 80] on icon "button" at bounding box center [69, 80] width 11 height 11
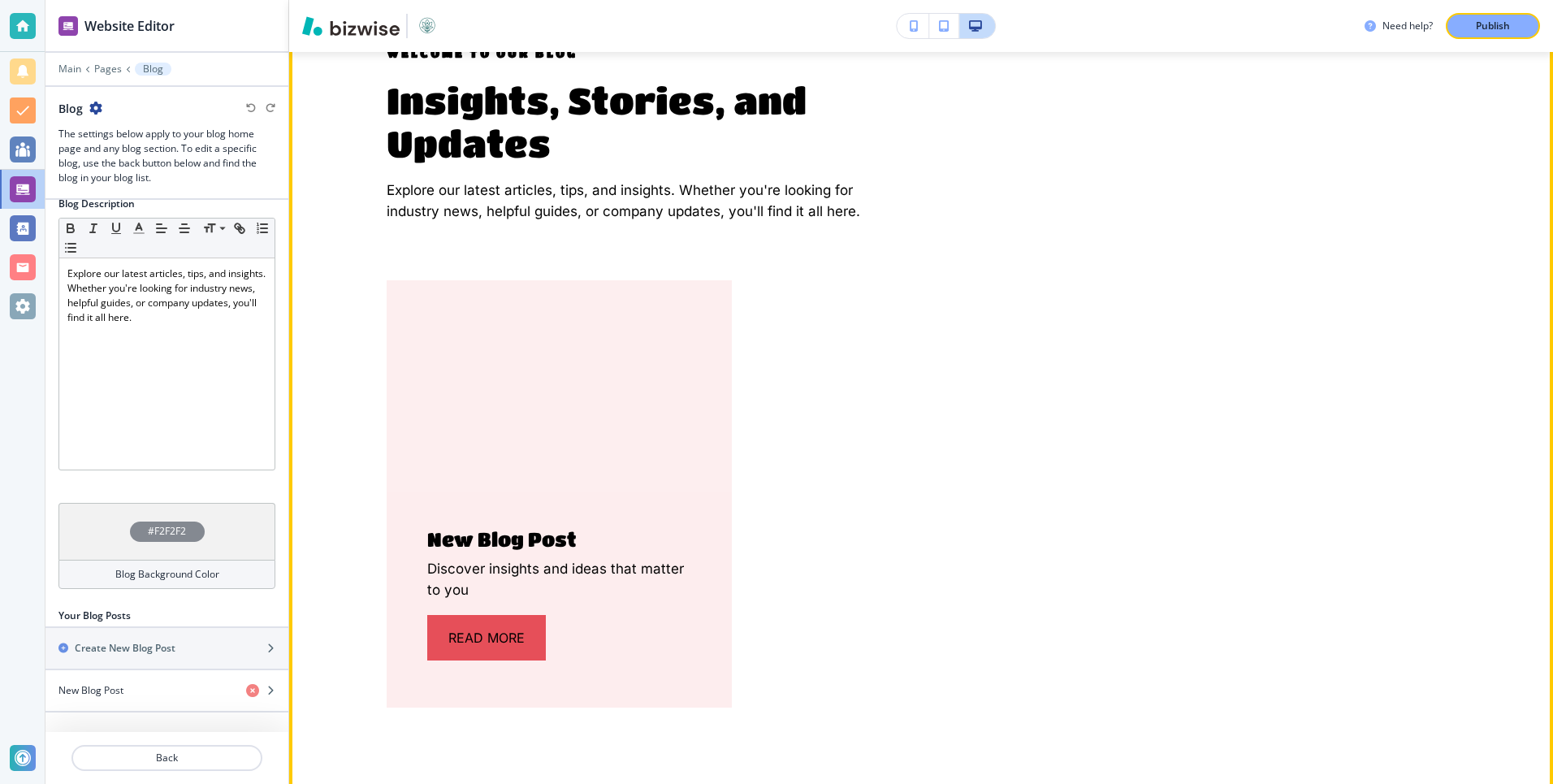
scroll to position [0, 0]
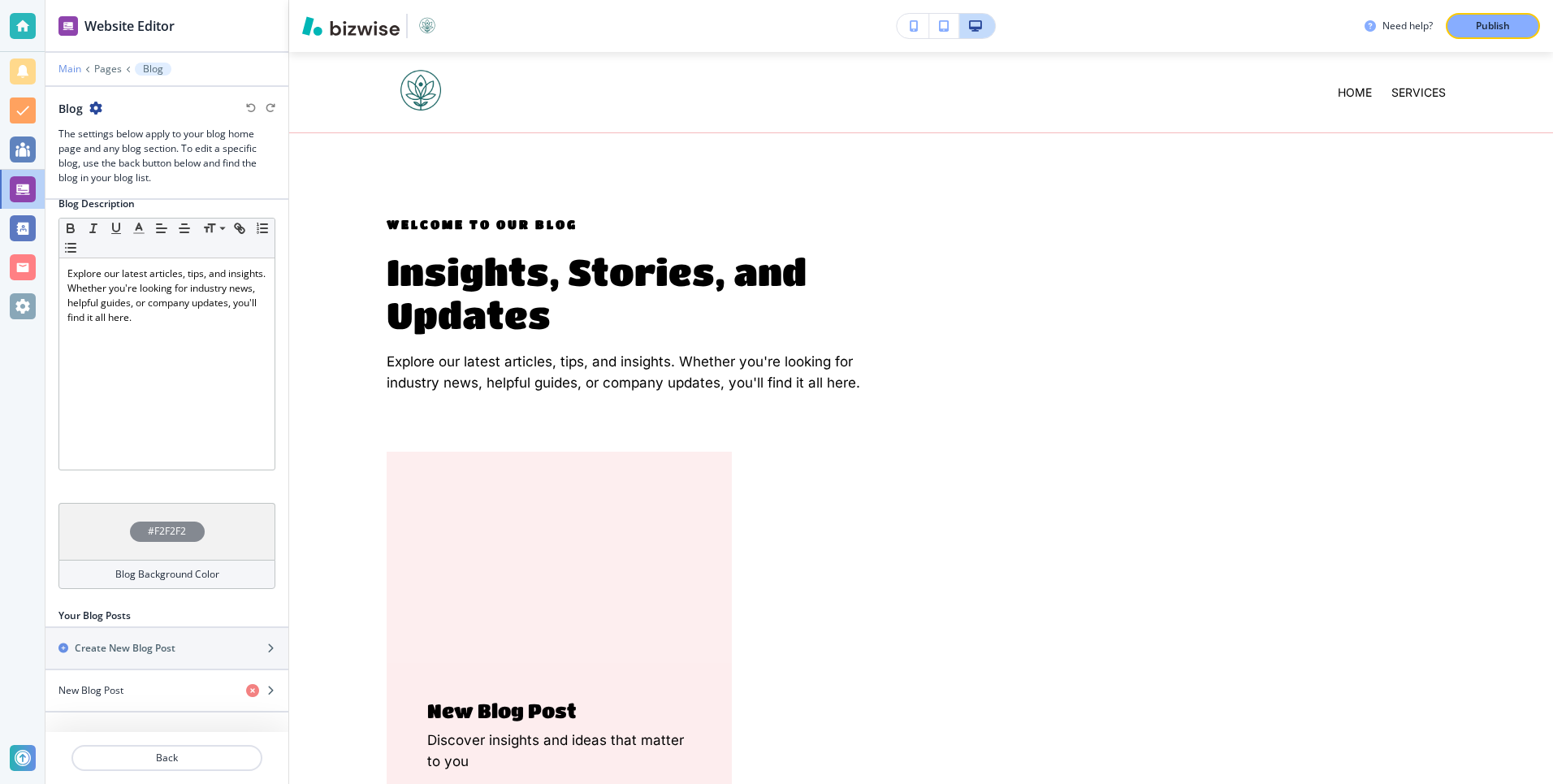
click at [62, 67] on p "Main" at bounding box center [70, 69] width 23 height 11
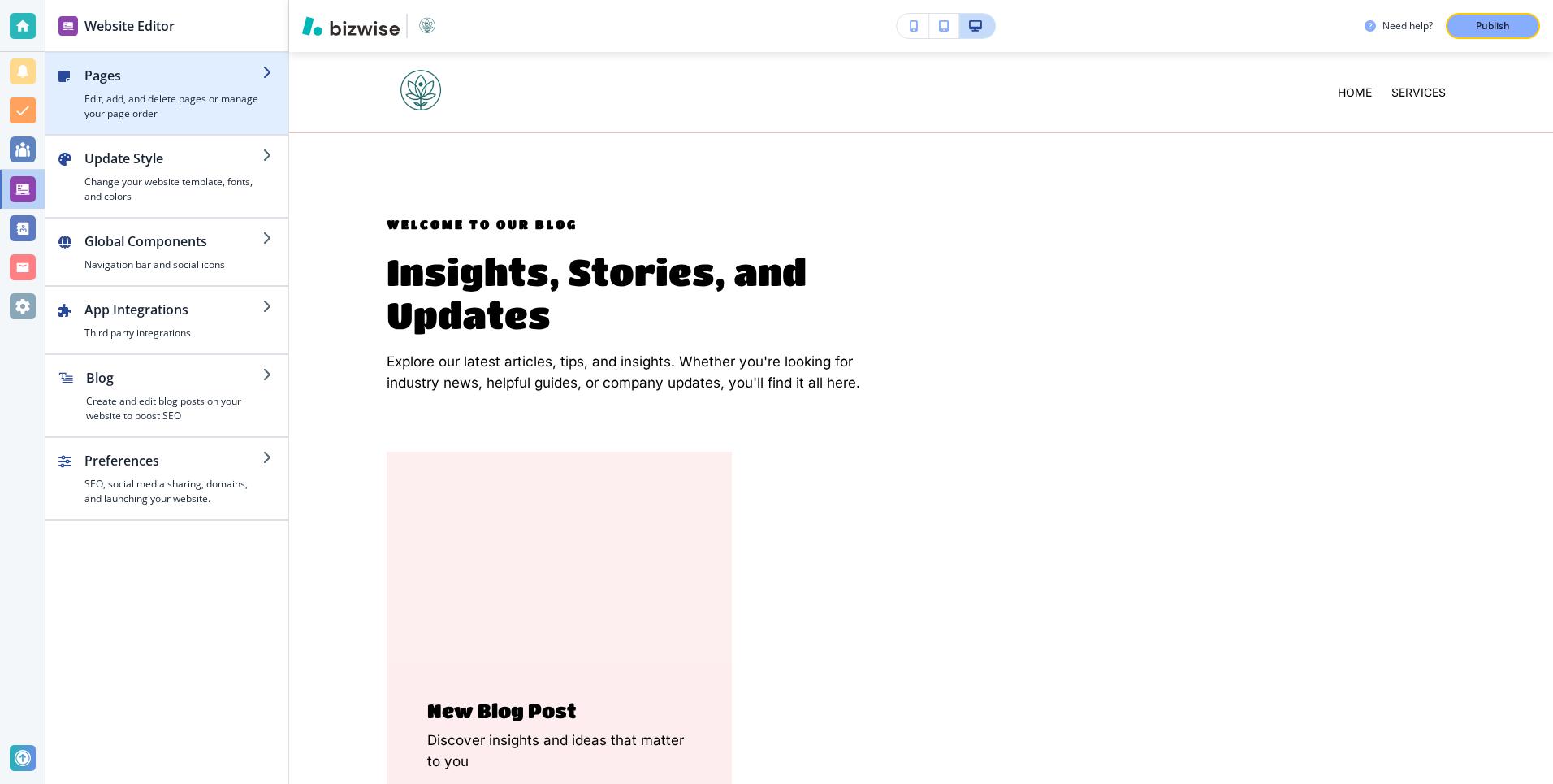
click at [191, 102] on h4 "Edit, add, and delete pages or manage your page order" at bounding box center [173, 106] width 178 height 30
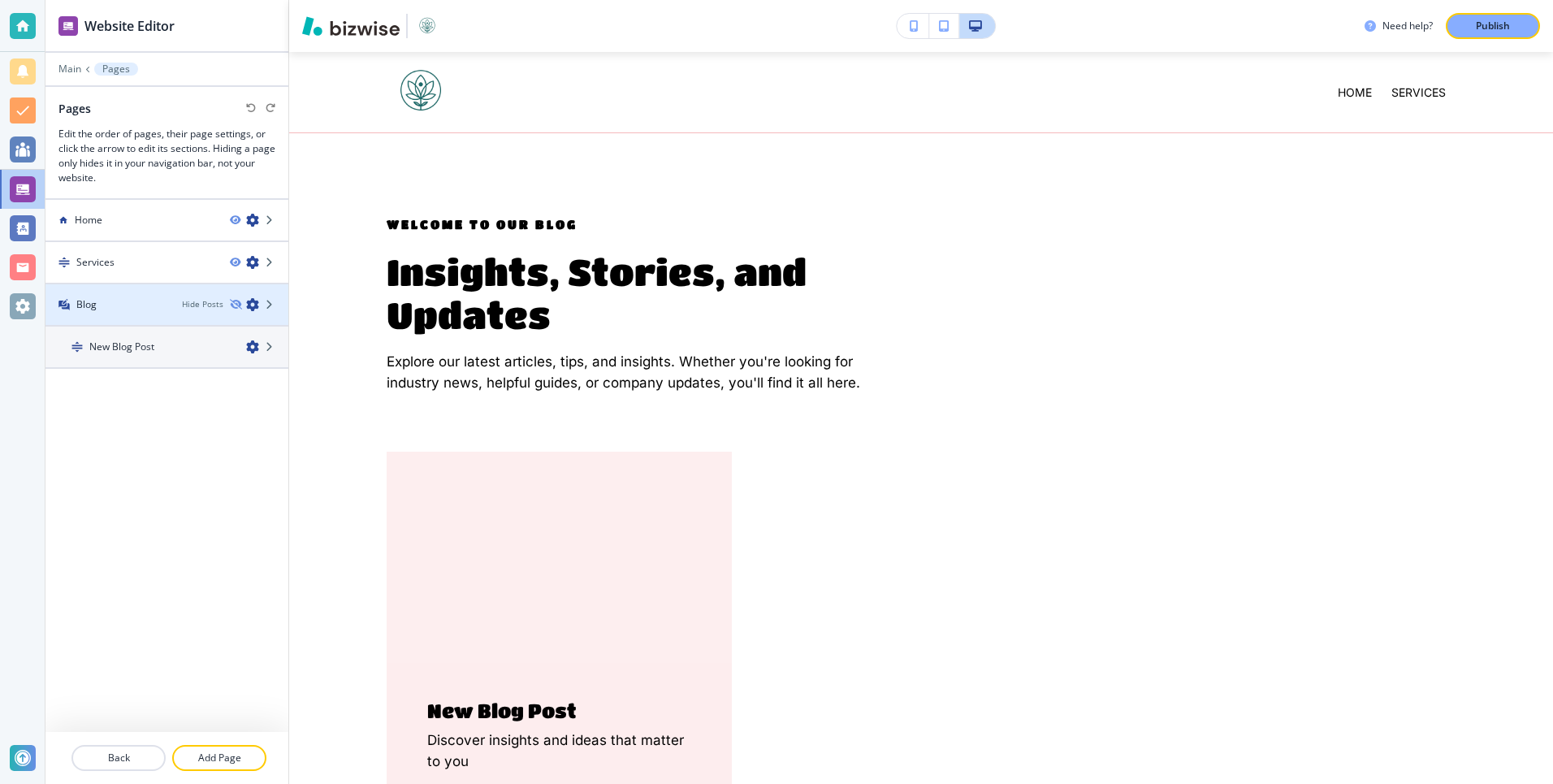
click at [136, 308] on div "Blog" at bounding box center [107, 304] width 123 height 14
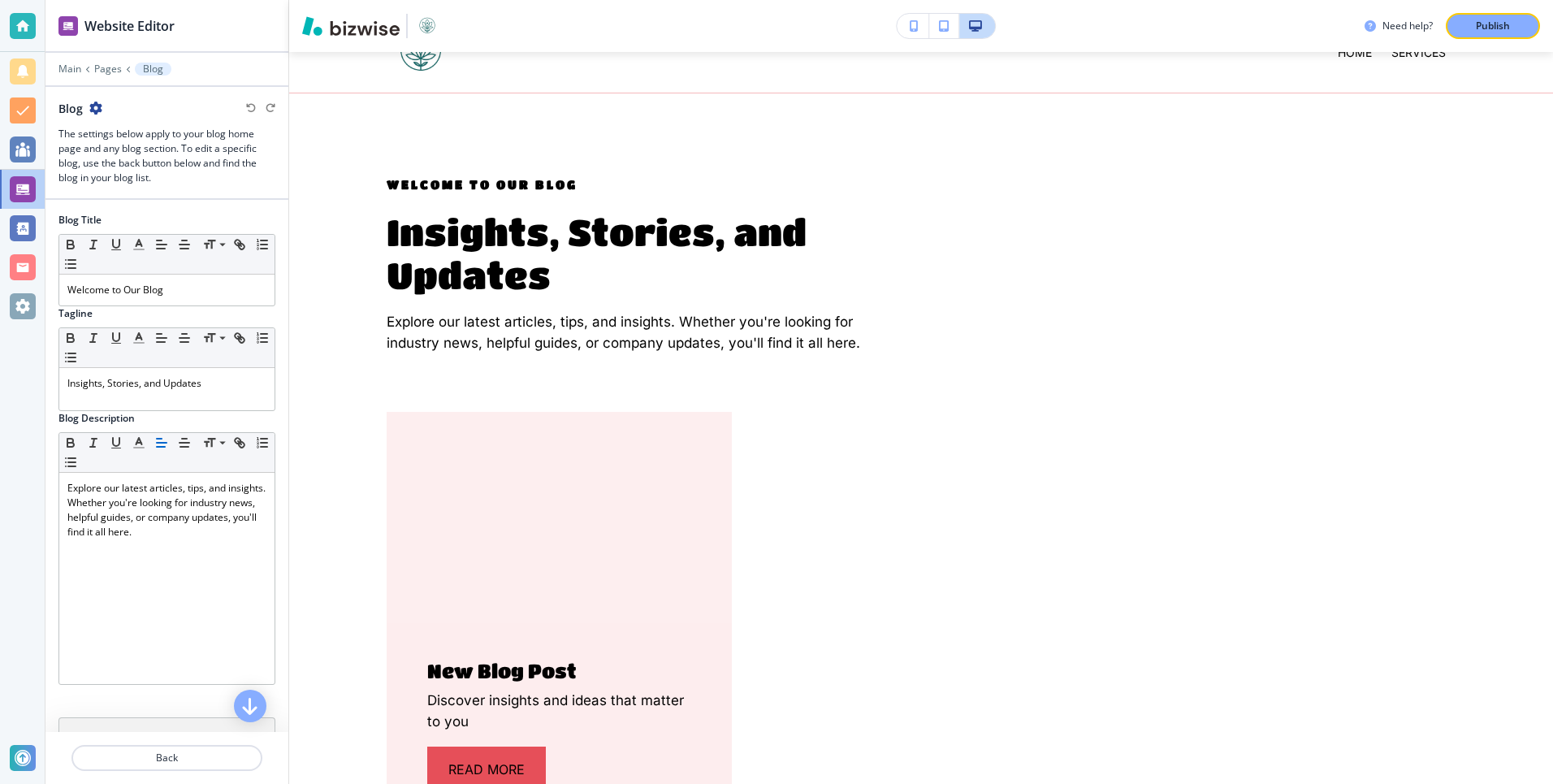
scroll to position [81, 0]
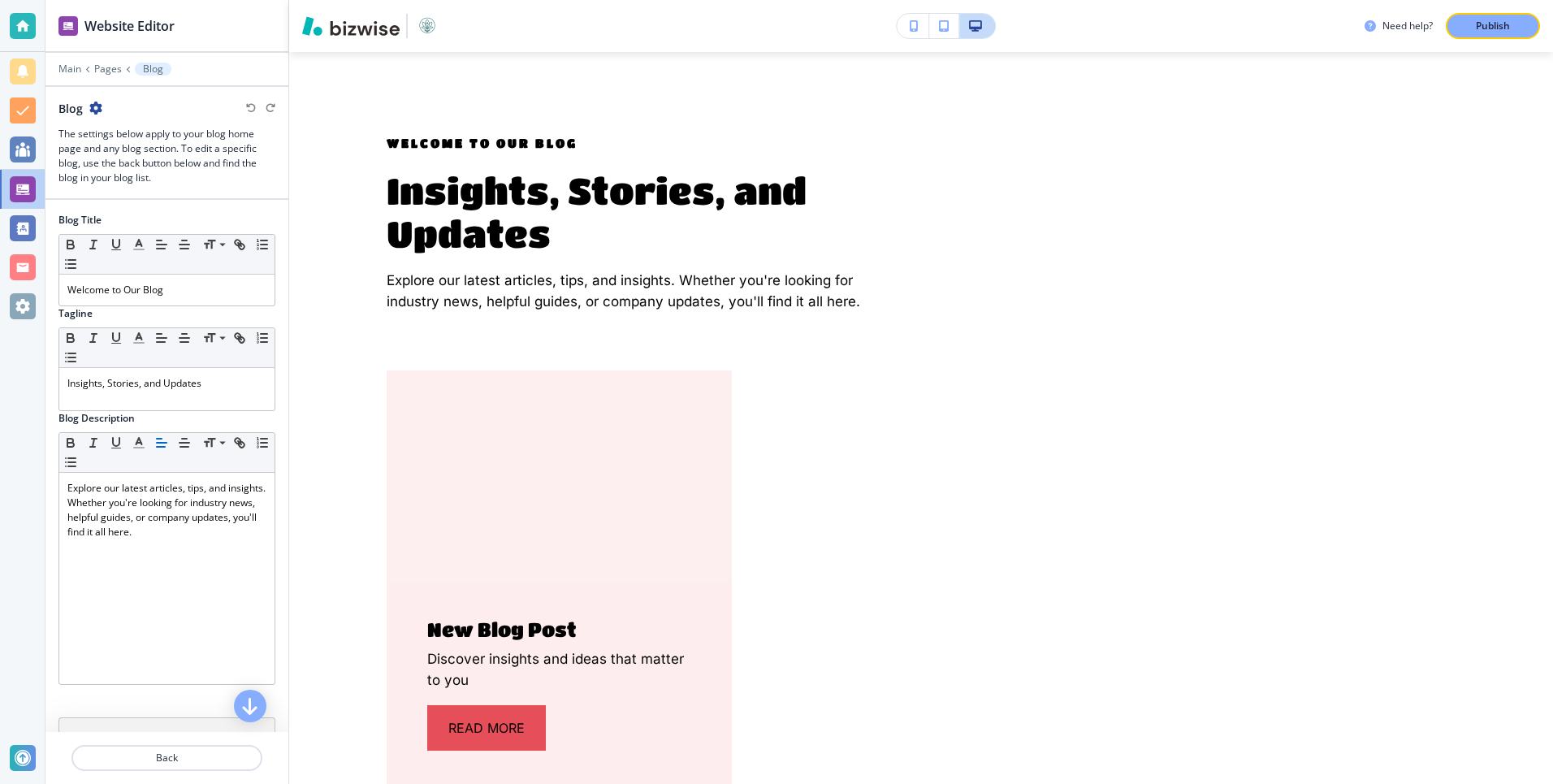
click at [87, 107] on div "Blog" at bounding box center [80, 108] width 44 height 17
click at [94, 111] on icon "button" at bounding box center [96, 108] width 13 height 13
click at [140, 164] on p "Blog Settings" at bounding box center [141, 164] width 83 height 14
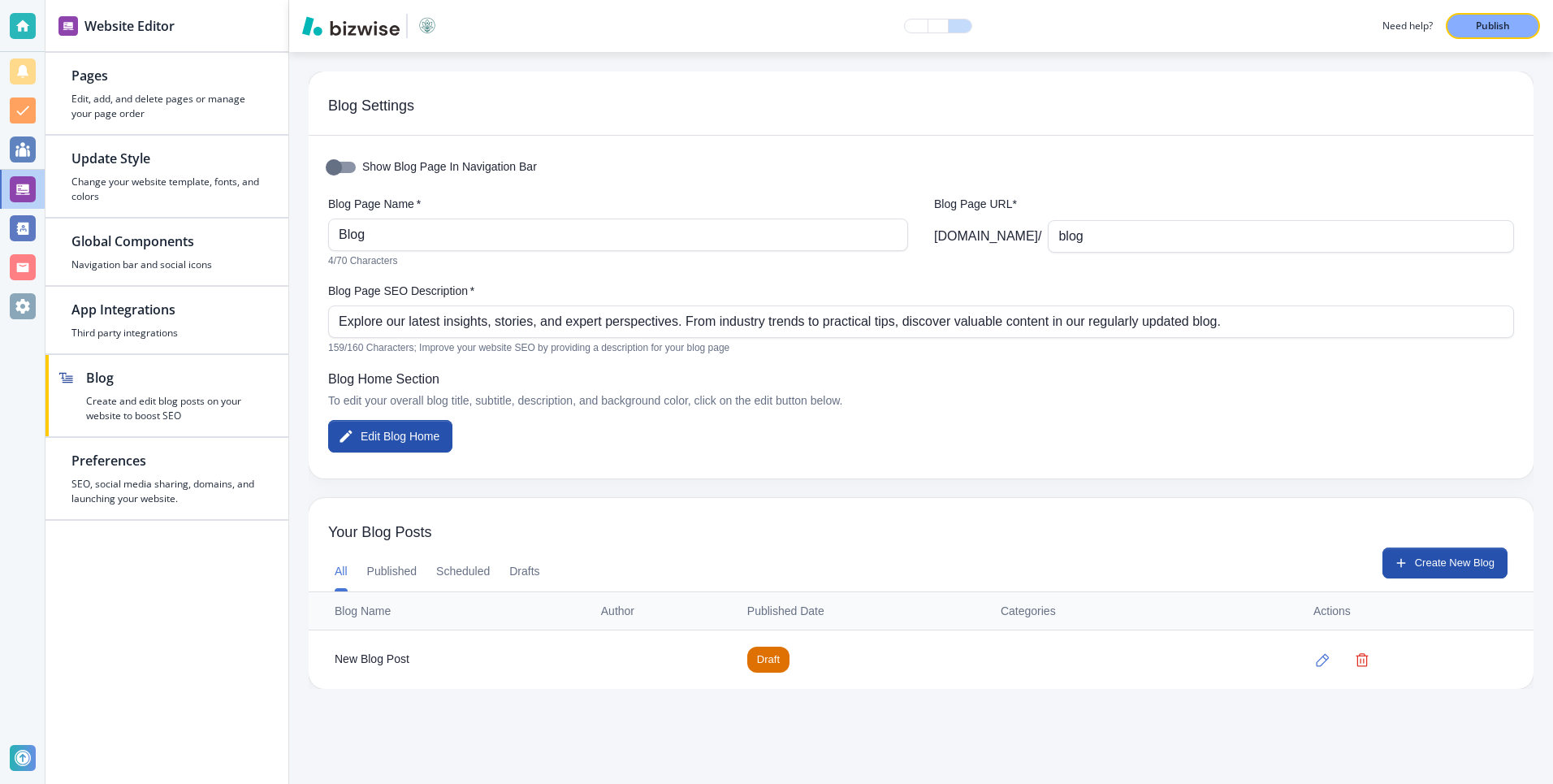
click at [357, 167] on input "Show Blog Page In Navigation Bar" at bounding box center [334, 167] width 93 height 31
checkbox input "true"
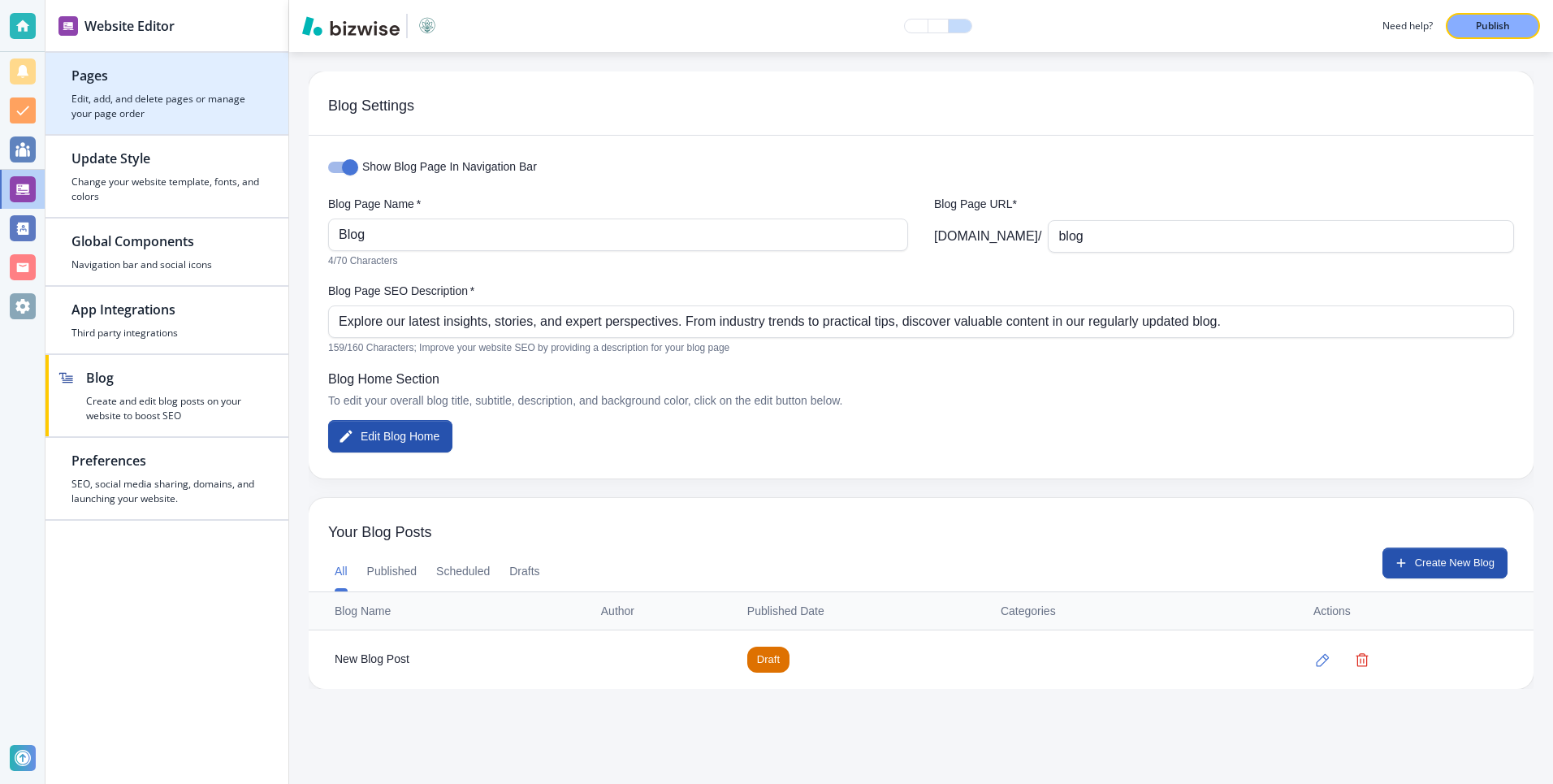
click at [110, 73] on h2 "Pages" at bounding box center [167, 76] width 191 height 19
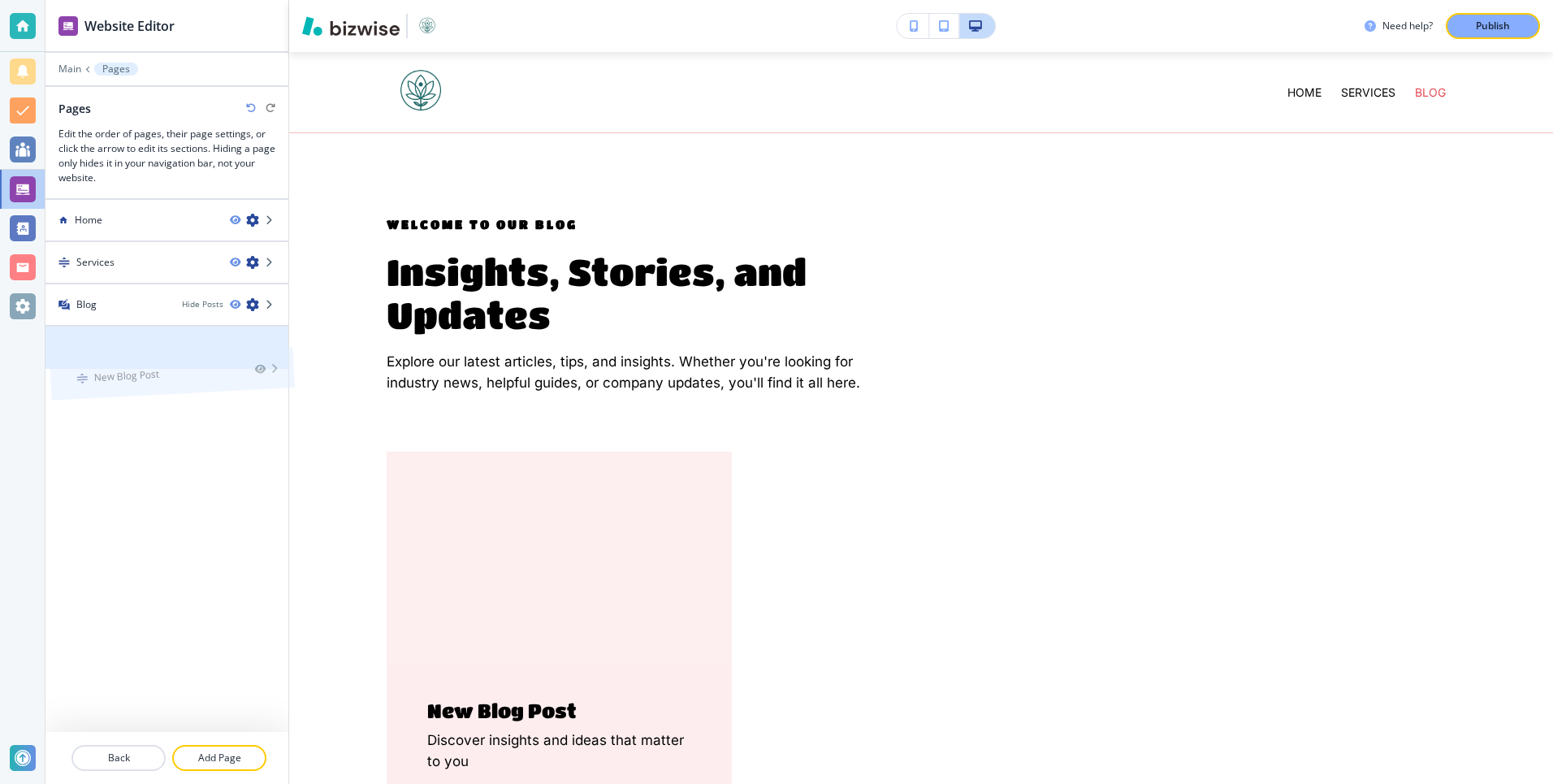
drag, startPoint x: 71, startPoint y: 344, endPoint x: 75, endPoint y: 337, distance: 8.1
drag, startPoint x: 83, startPoint y: 349, endPoint x: 75, endPoint y: 298, distance: 51.6
click at [148, 391] on div at bounding box center [167, 409] width 243 height 81
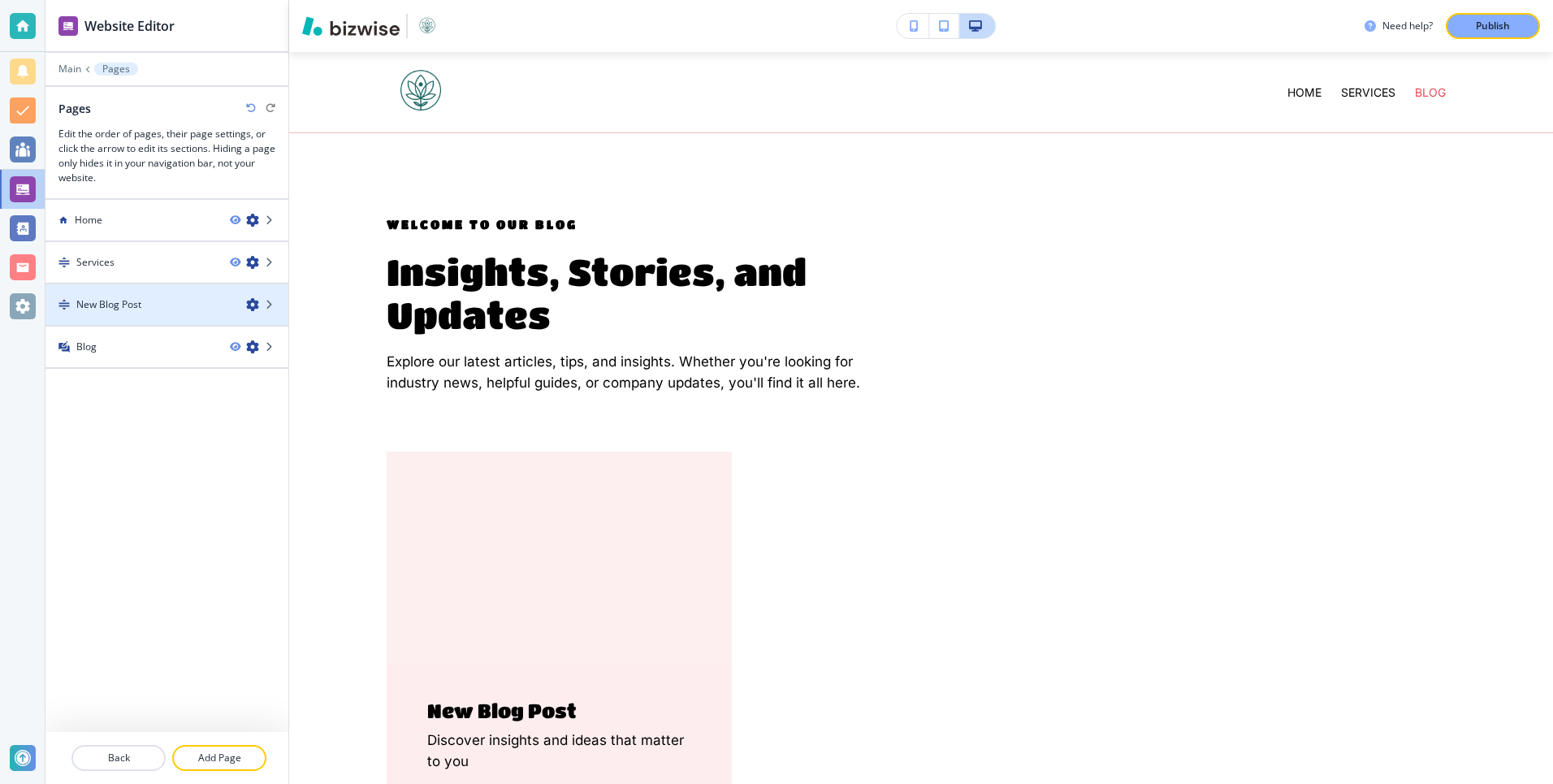
click at [136, 317] on div at bounding box center [167, 318] width 243 height 13
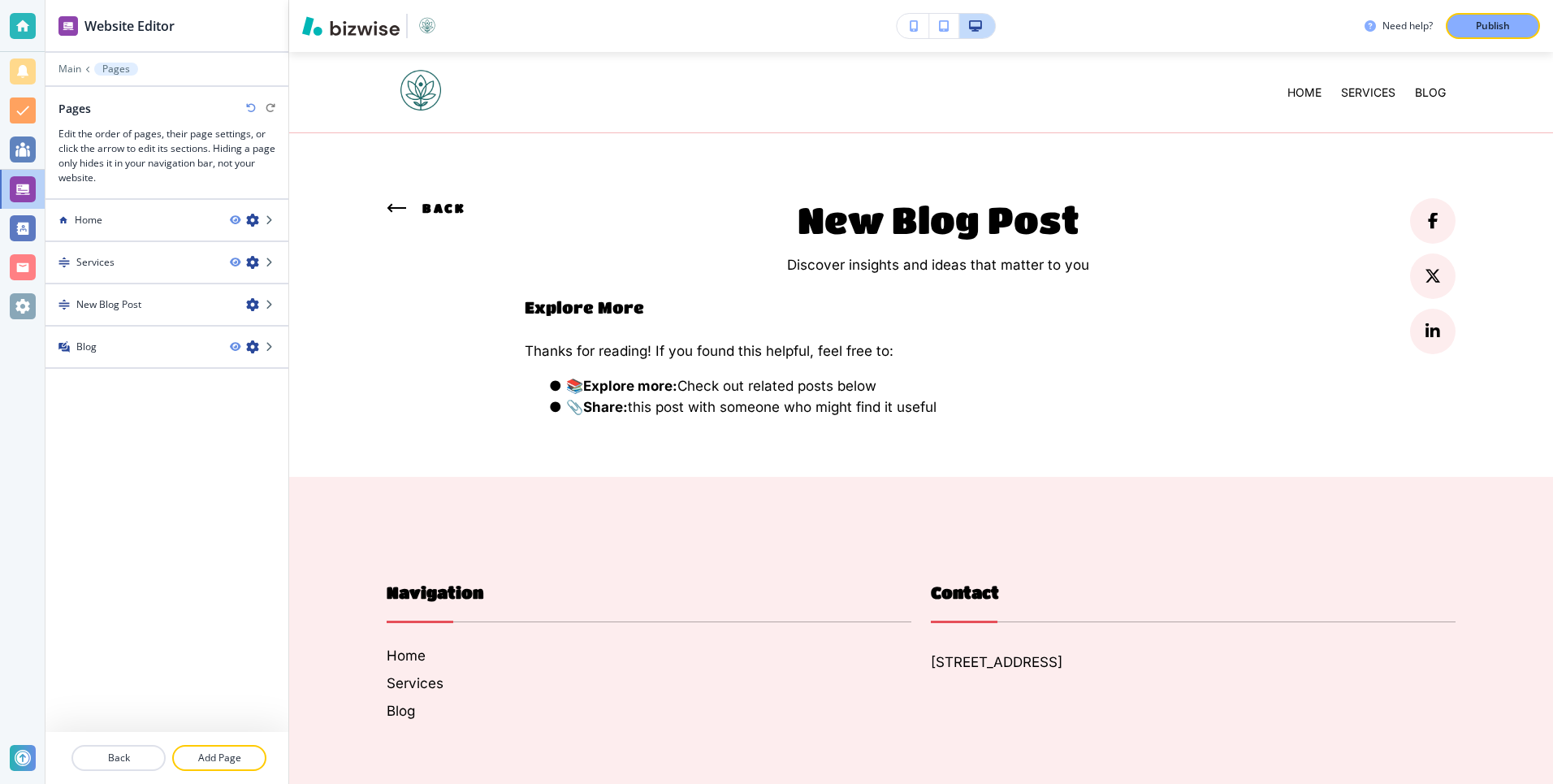
click at [255, 304] on icon "button" at bounding box center [252, 305] width 13 height 13
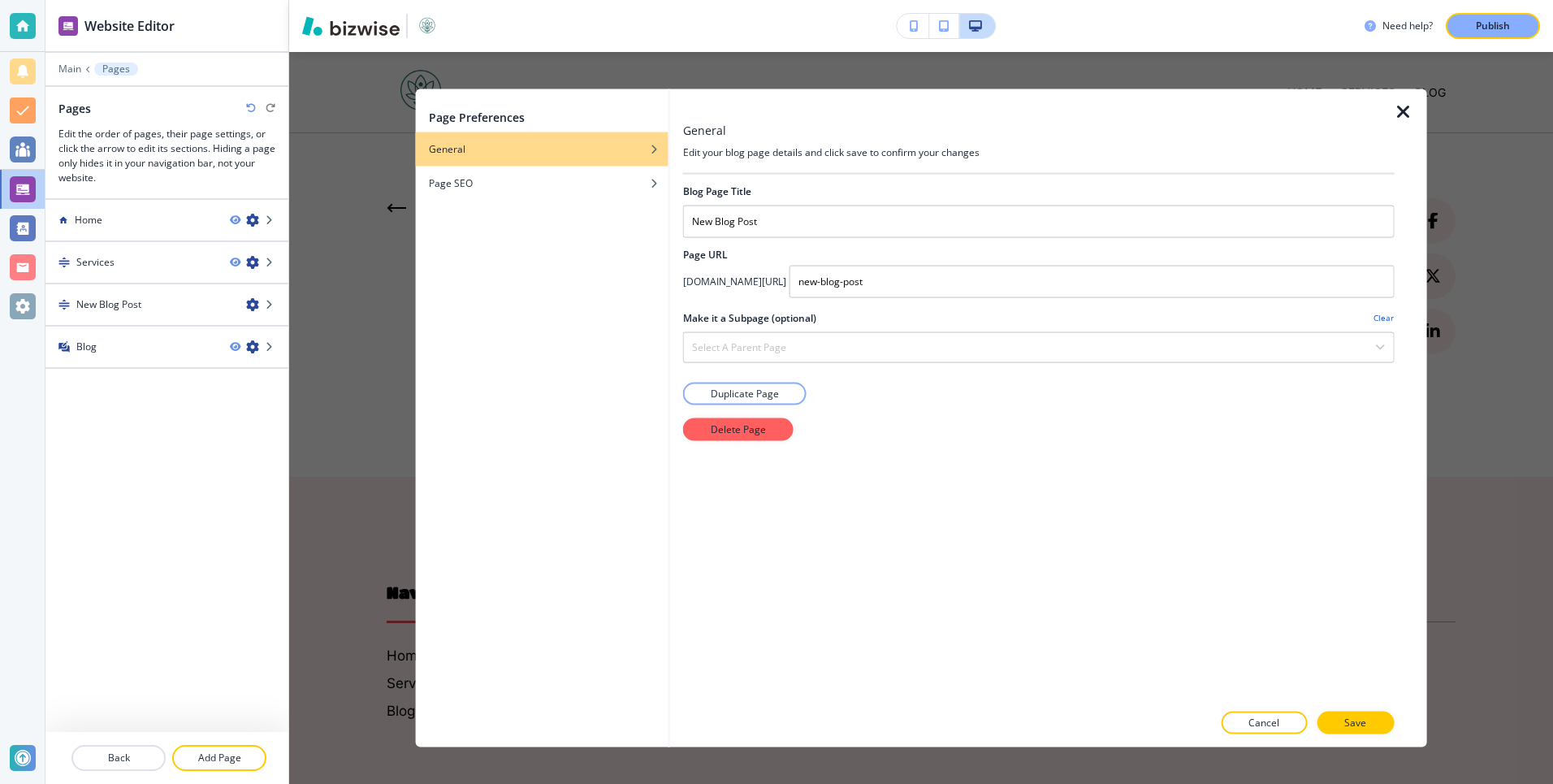
click at [1407, 111] on icon "button" at bounding box center [1403, 111] width 19 height 19
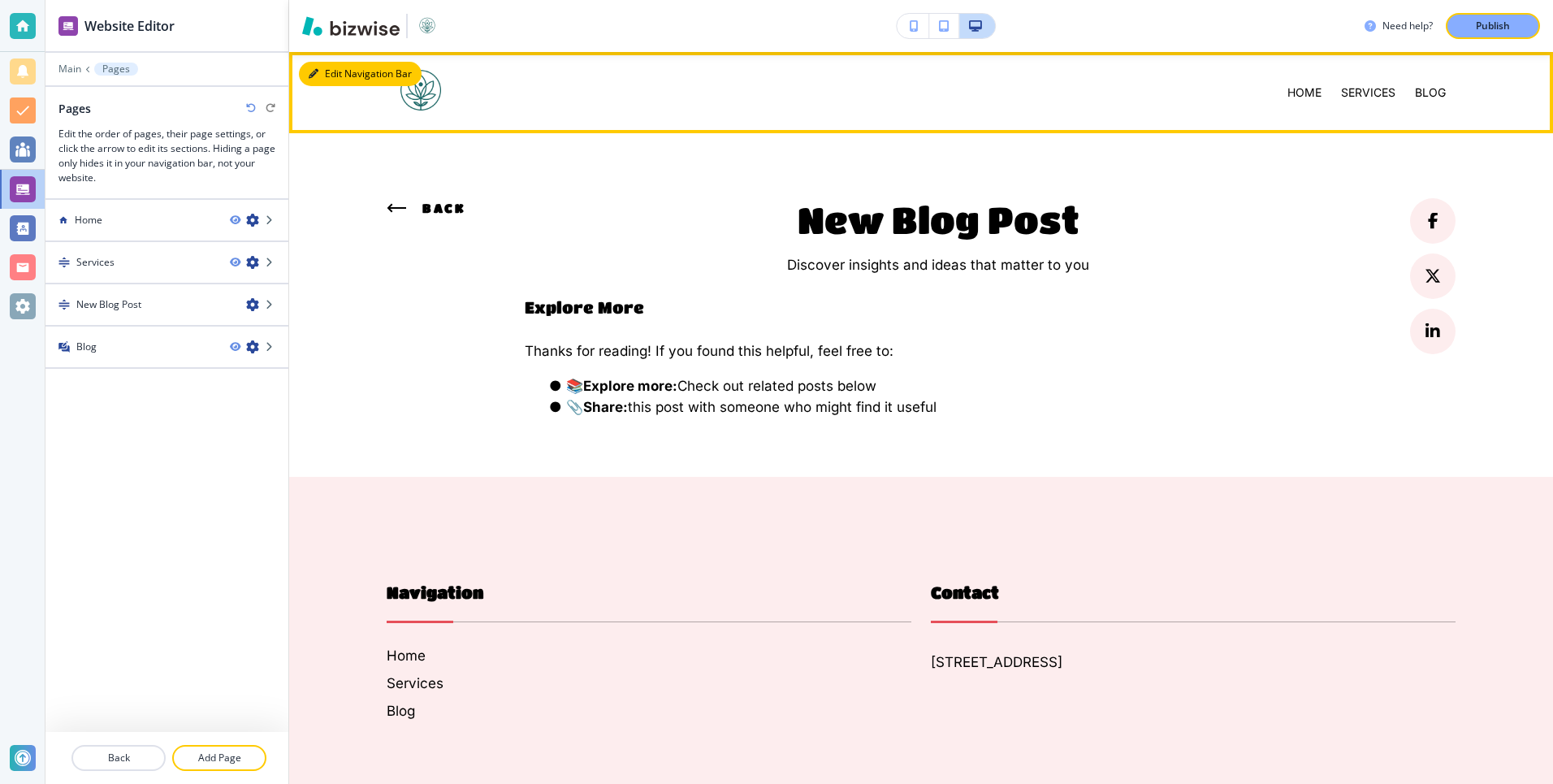
click at [320, 75] on button "Edit Navigation Bar" at bounding box center [361, 74] width 122 height 24
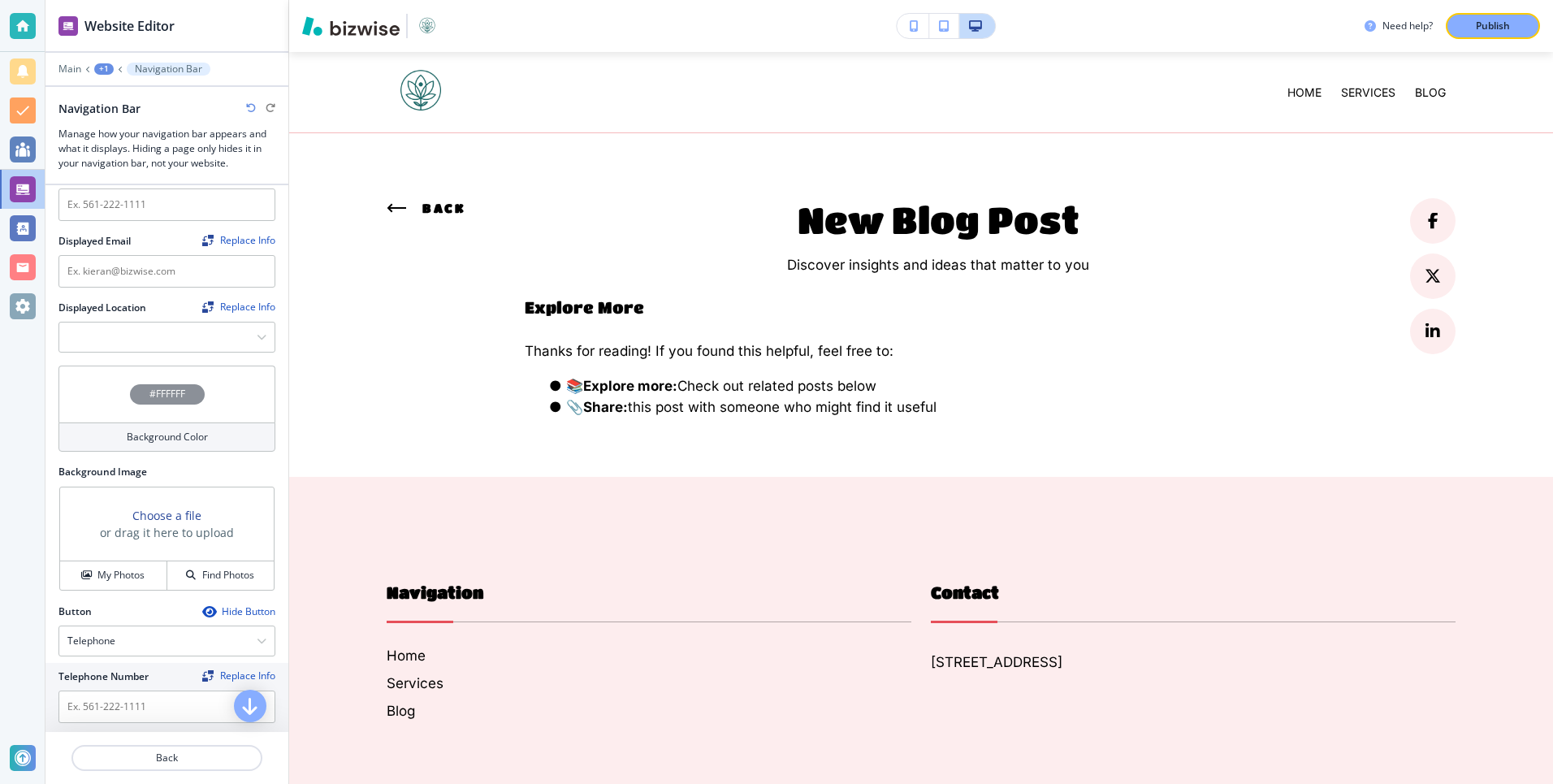
scroll to position [783, 0]
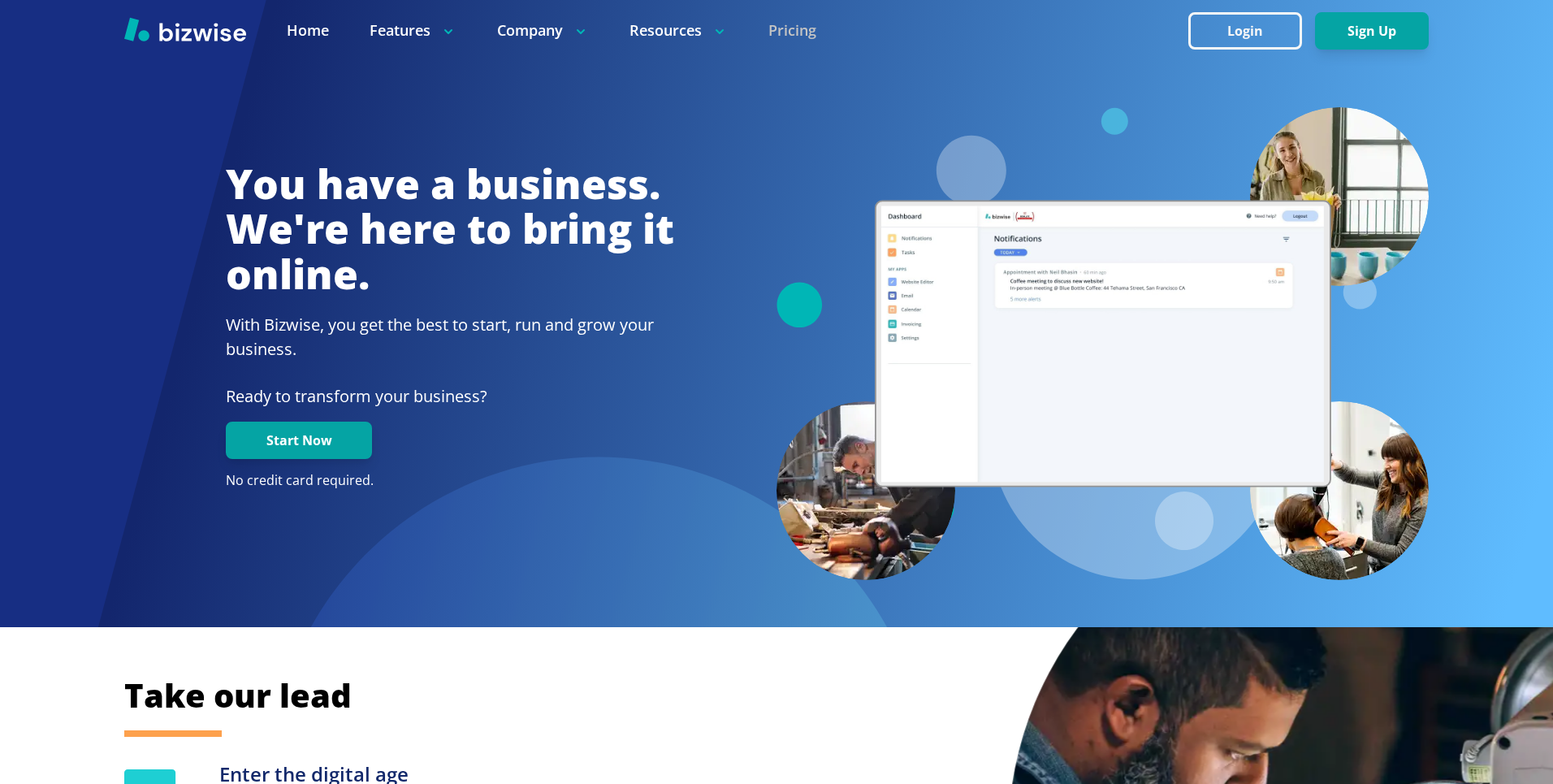
click at [795, 30] on link "Pricing" at bounding box center [792, 30] width 48 height 20
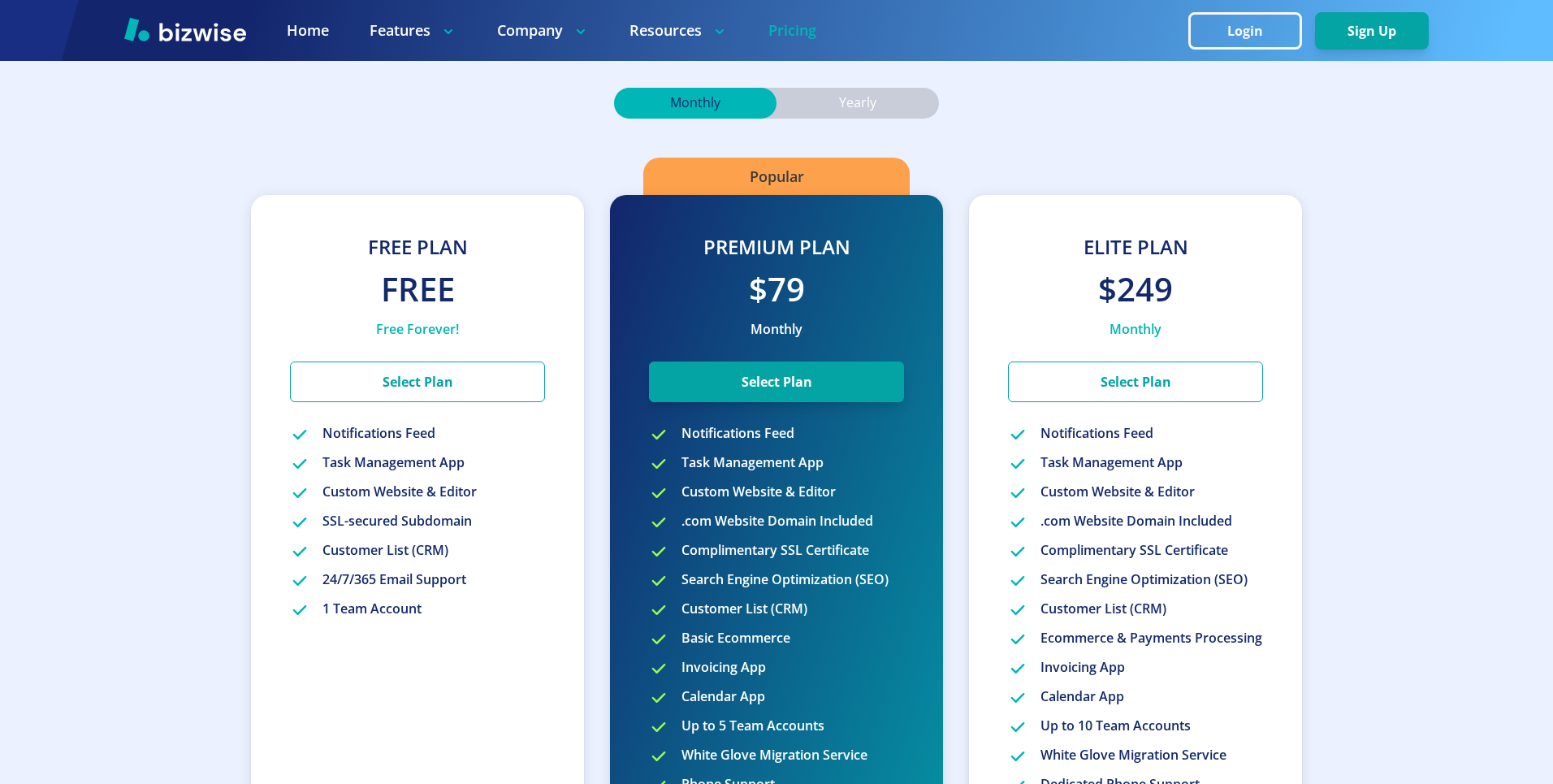
scroll to position [490, 0]
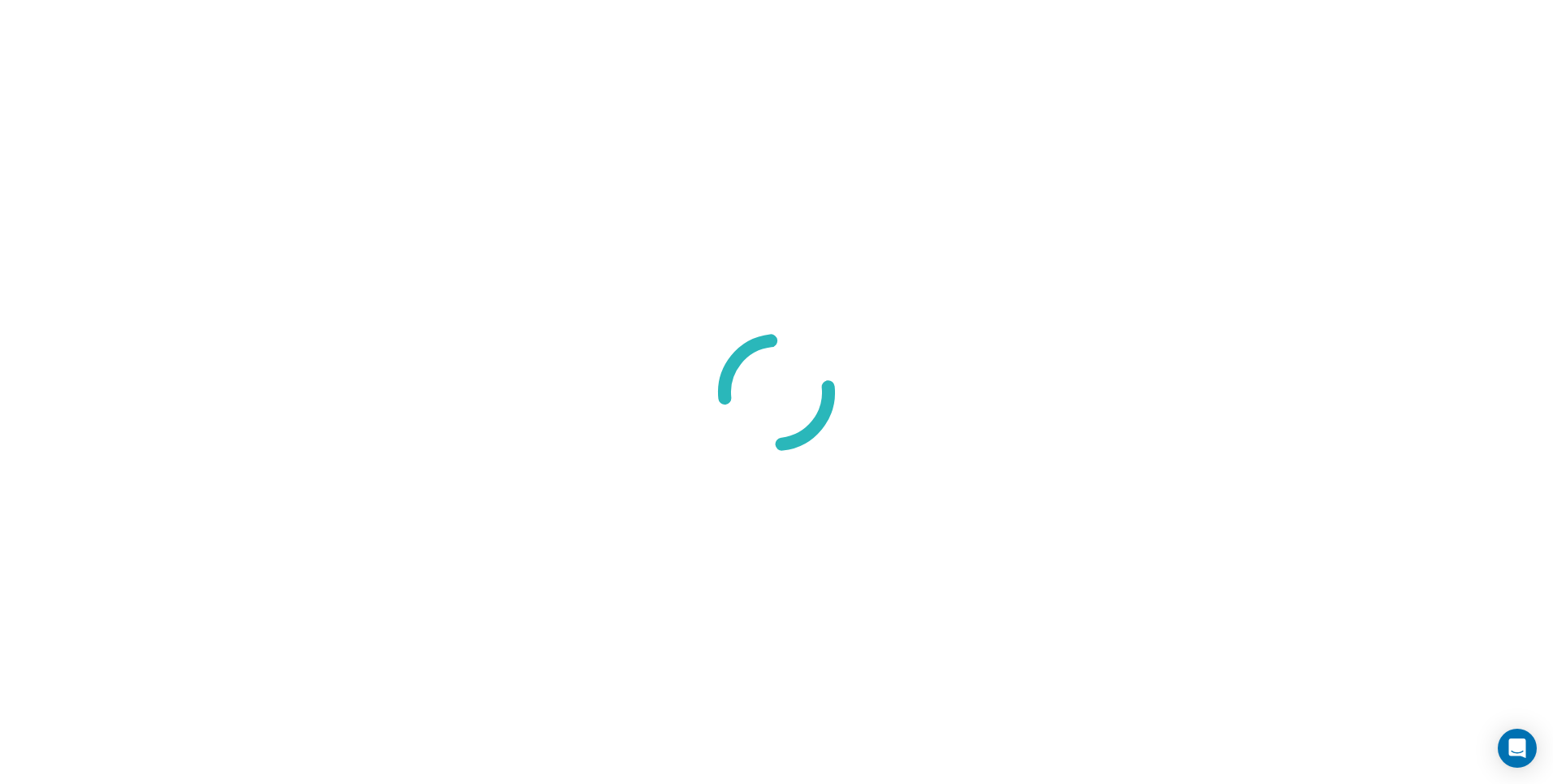
select select "8"
select select "Groceries"
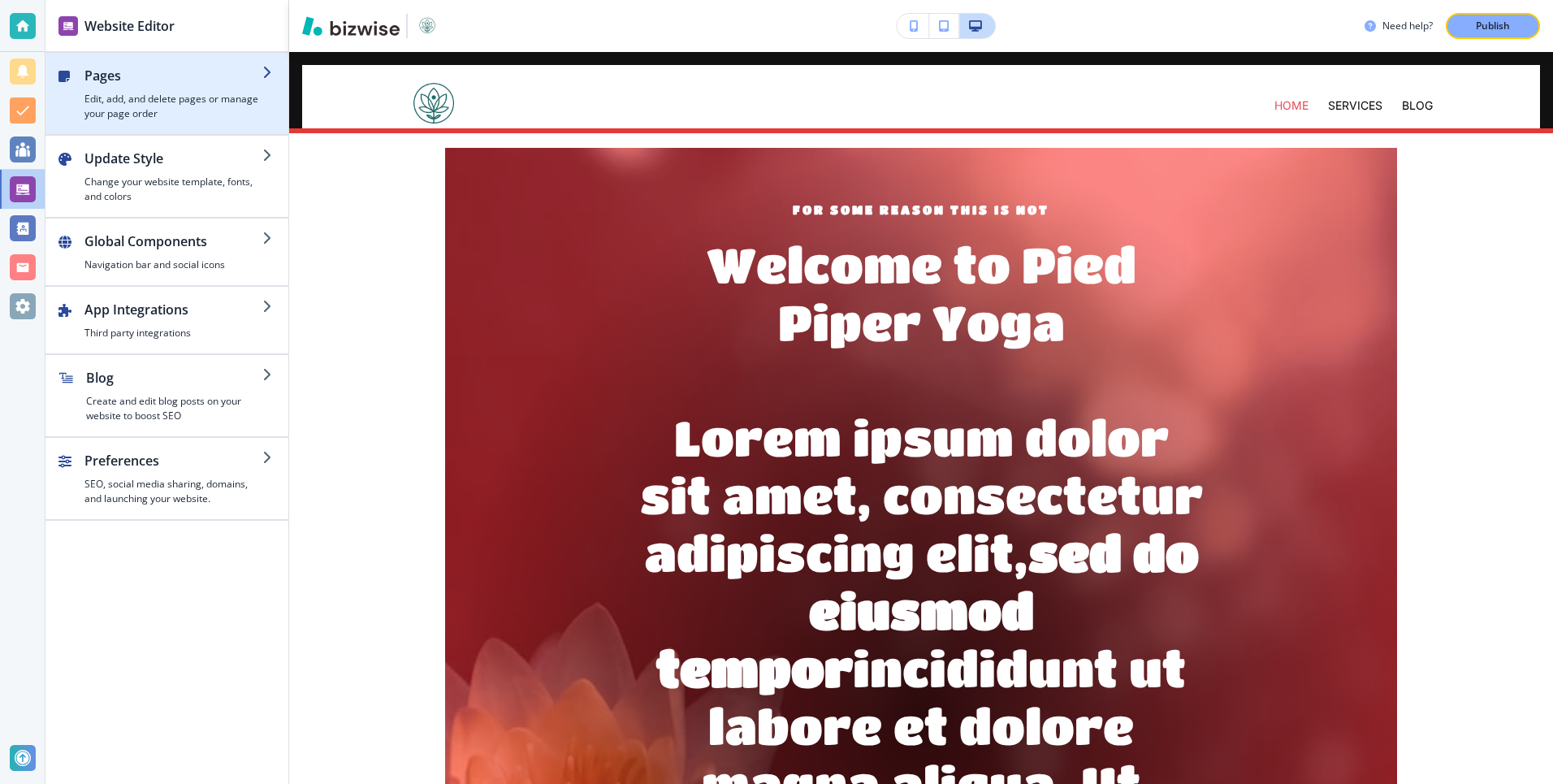
click at [144, 103] on h4 "Edit, add, and delete pages or manage your page order" at bounding box center [173, 106] width 178 height 30
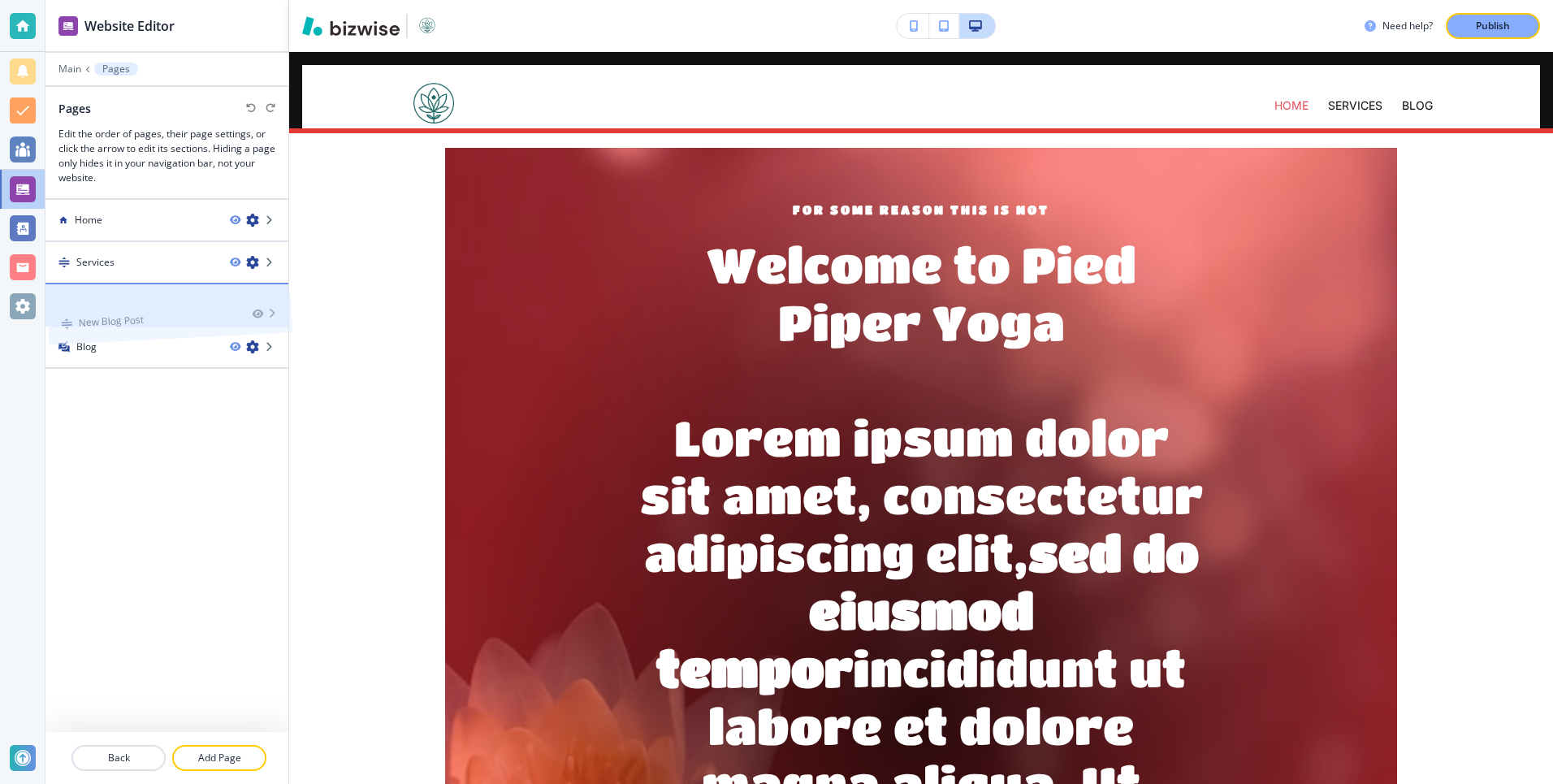
drag, startPoint x: 62, startPoint y: 300, endPoint x: 64, endPoint y: 280, distance: 20.1
click at [213, 307] on div "New Blog Post" at bounding box center [140, 304] width 187 height 14
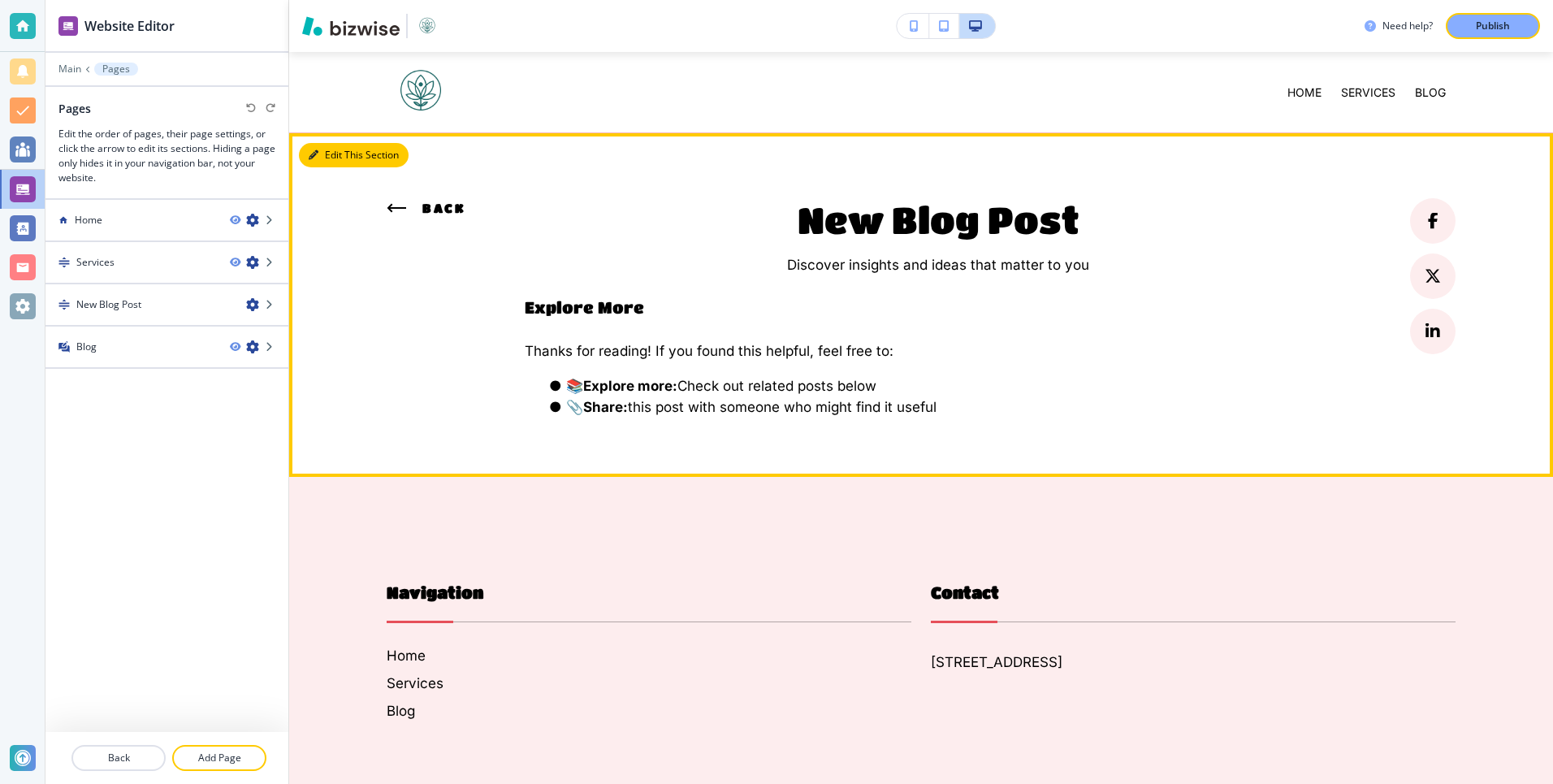
click at [336, 151] on button "Edit This Section" at bounding box center [354, 154] width 110 height 24
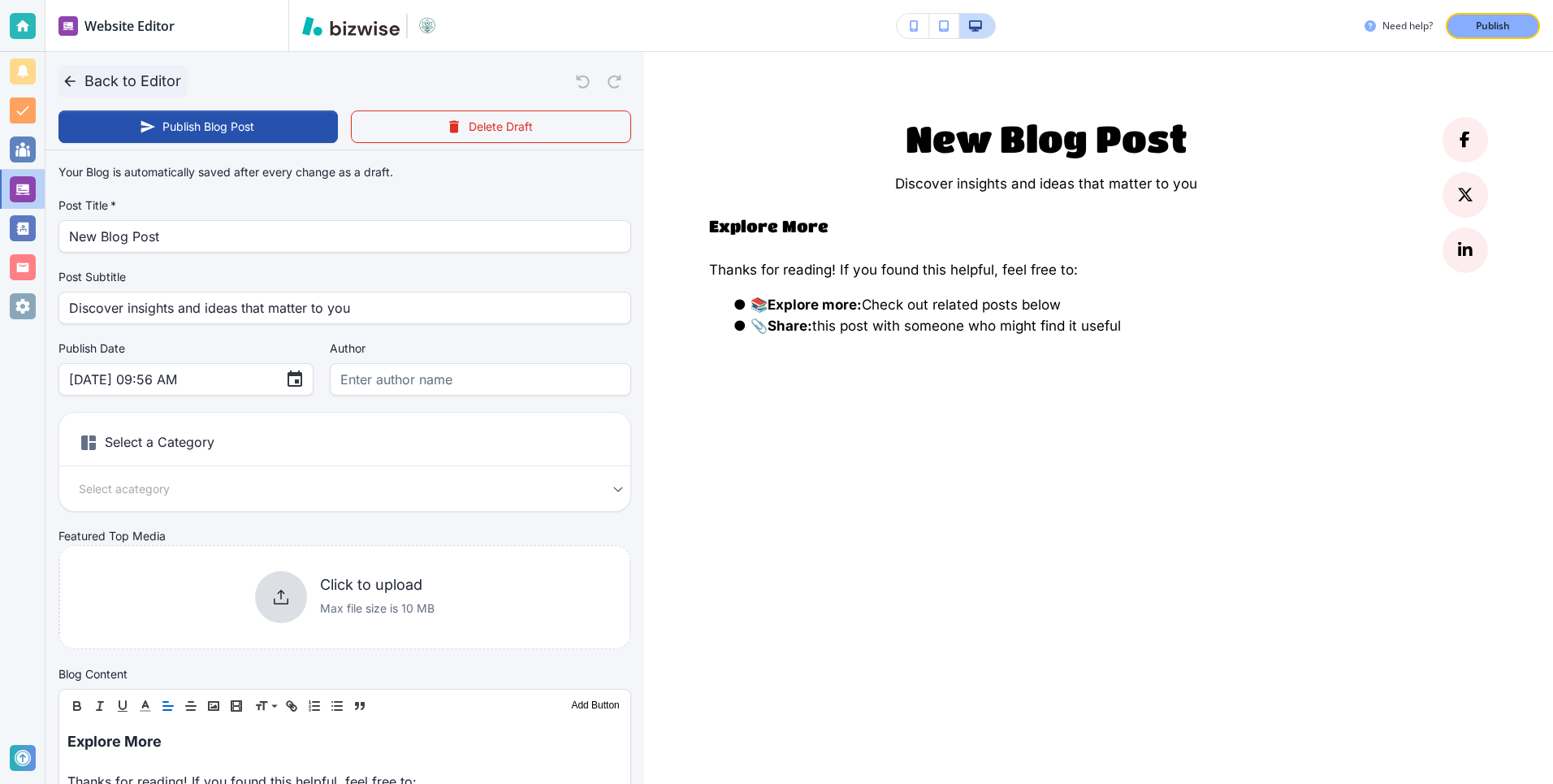
click at [117, 76] on button "Back to Editor" at bounding box center [122, 81] width 129 height 33
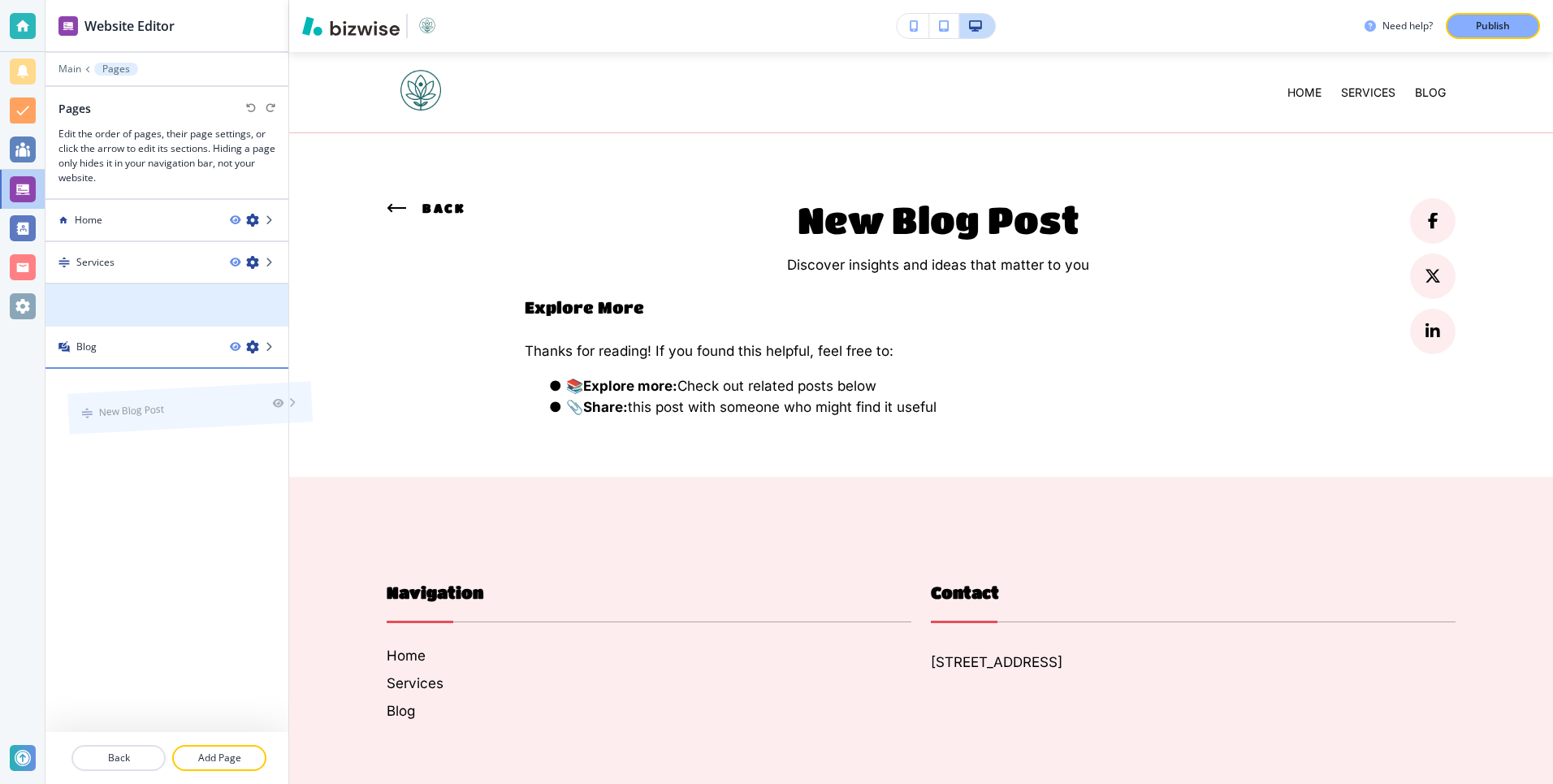
drag, startPoint x: 86, startPoint y: 297, endPoint x: 107, endPoint y: 366, distance: 72.1
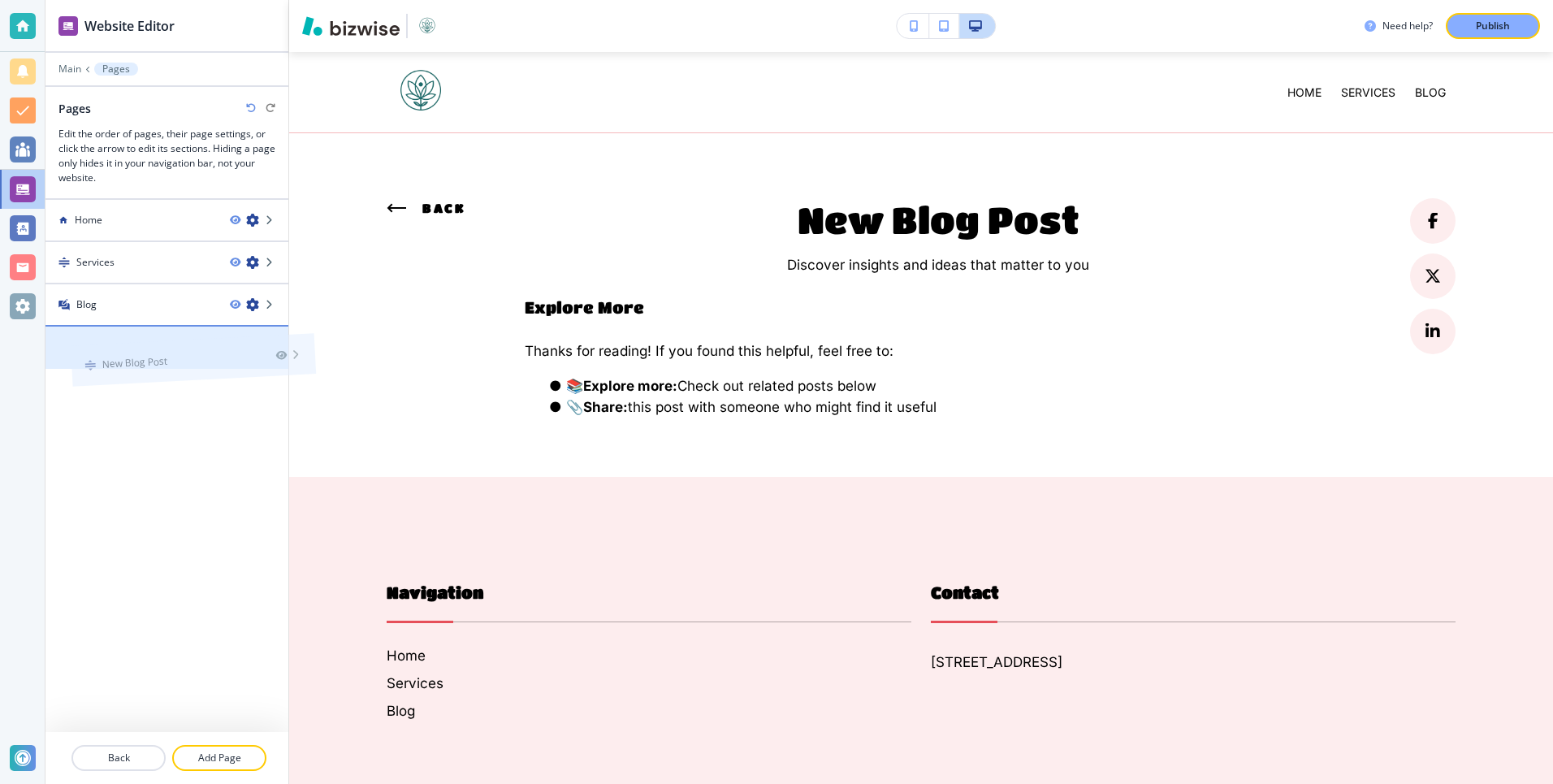
drag, startPoint x: 73, startPoint y: 341, endPoint x: 96, endPoint y: 318, distance: 32.5
click at [149, 431] on div at bounding box center [167, 409] width 243 height 81
click at [251, 343] on icon "button" at bounding box center [252, 347] width 13 height 13
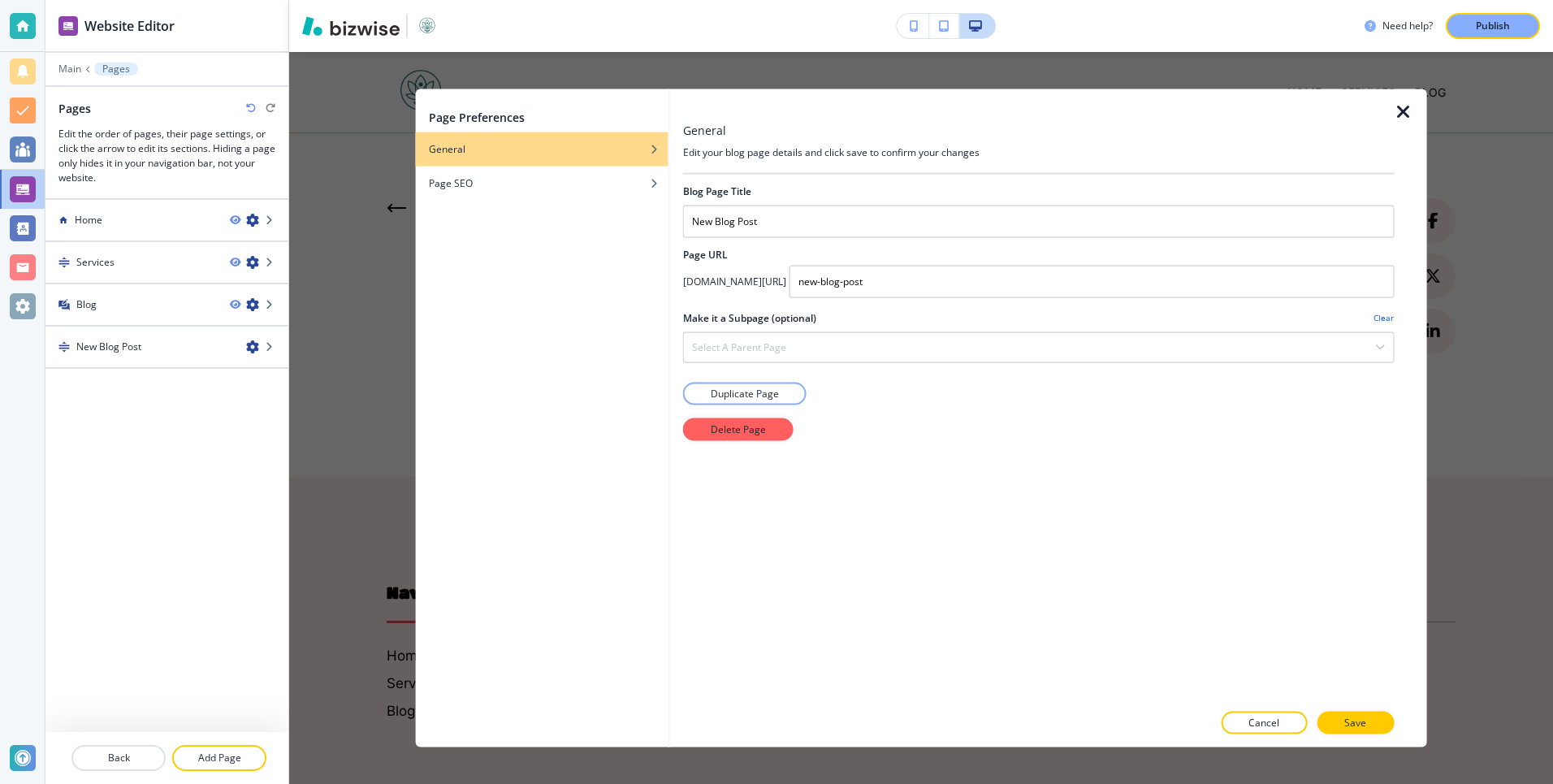
click at [1400, 103] on icon "button" at bounding box center [1403, 111] width 19 height 19
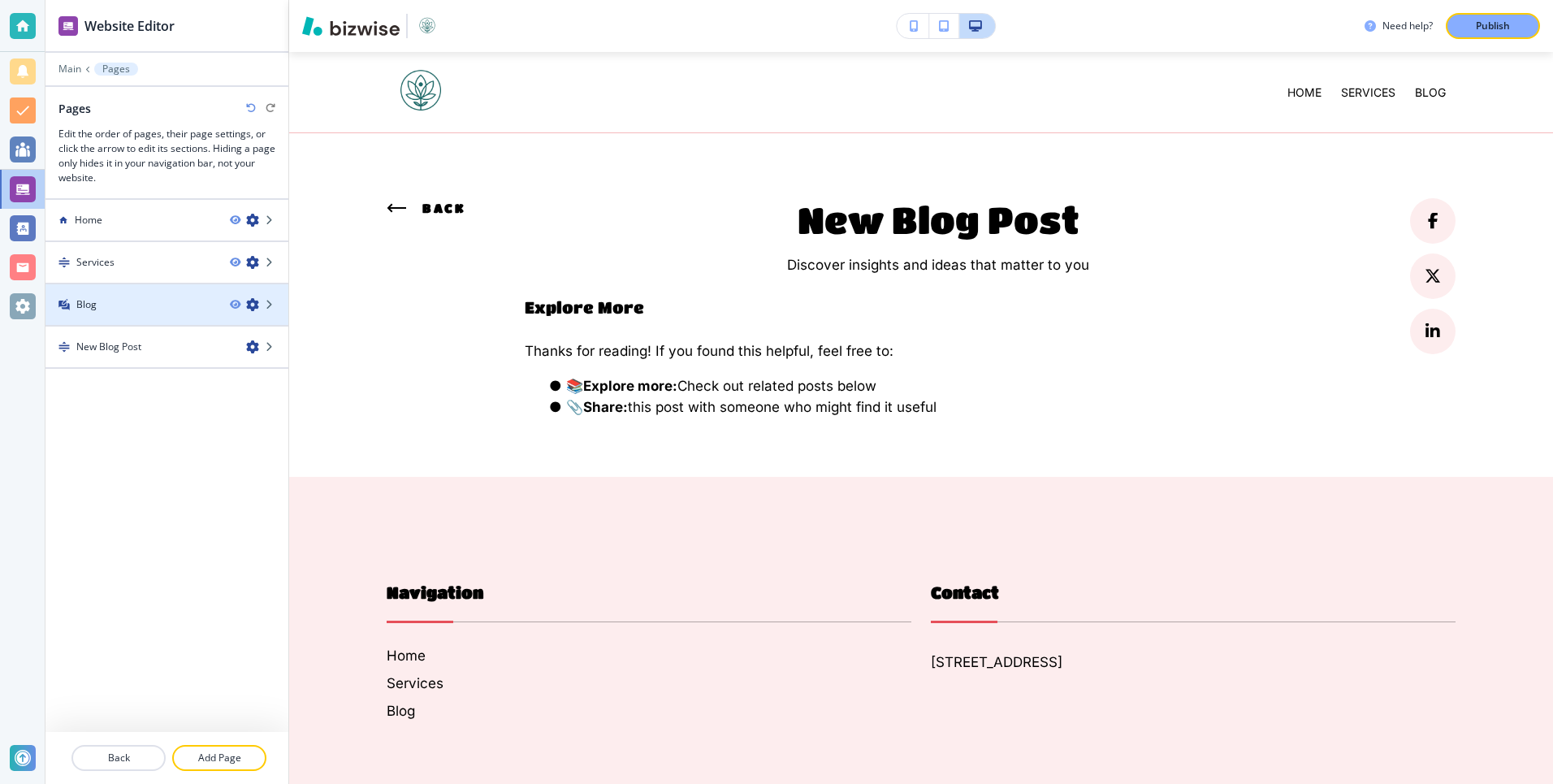
click at [251, 306] on icon "button" at bounding box center [252, 305] width 13 height 13
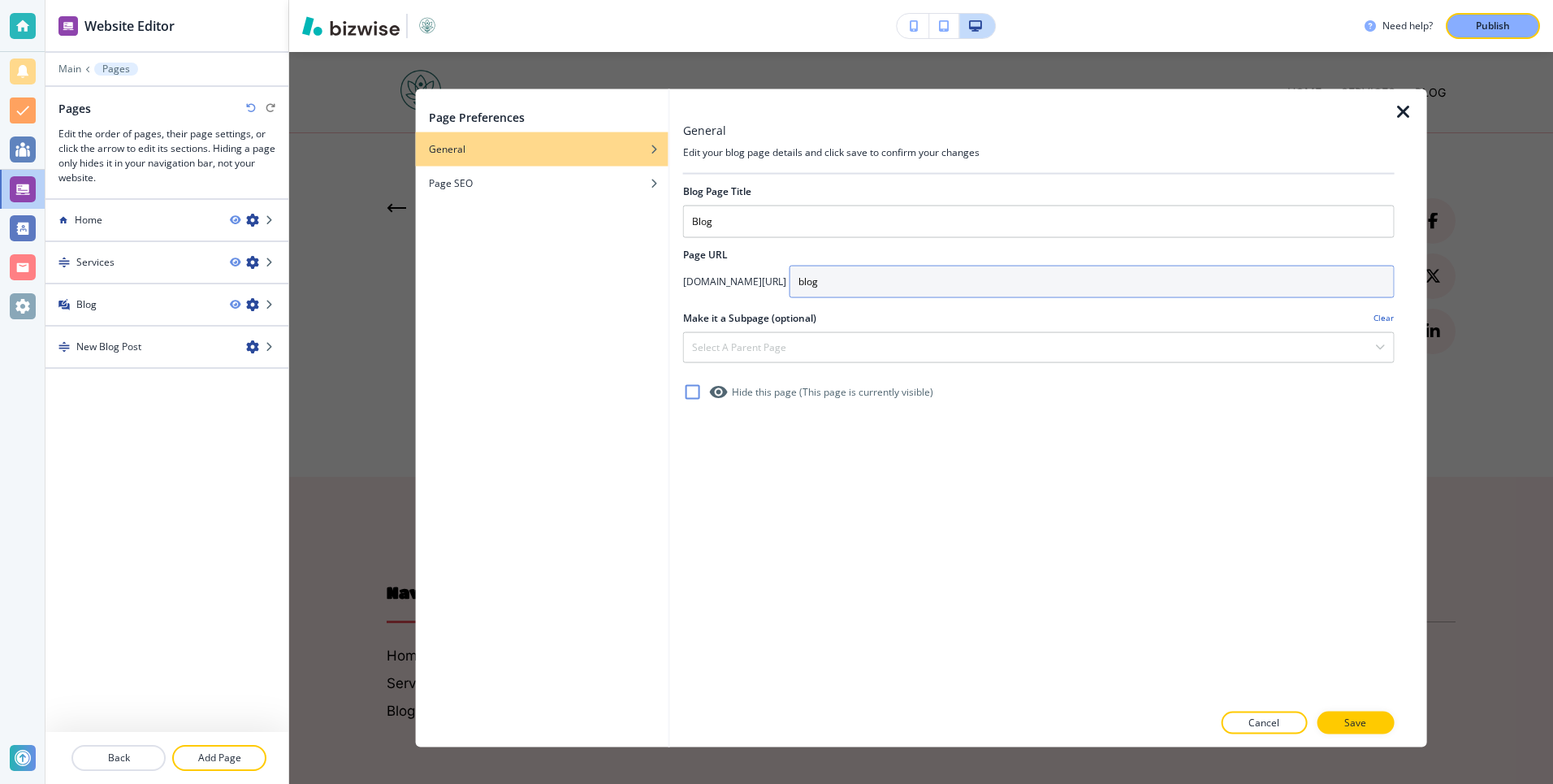
click at [868, 292] on input "blog" at bounding box center [1092, 281] width 605 height 33
type input "foo-bar"
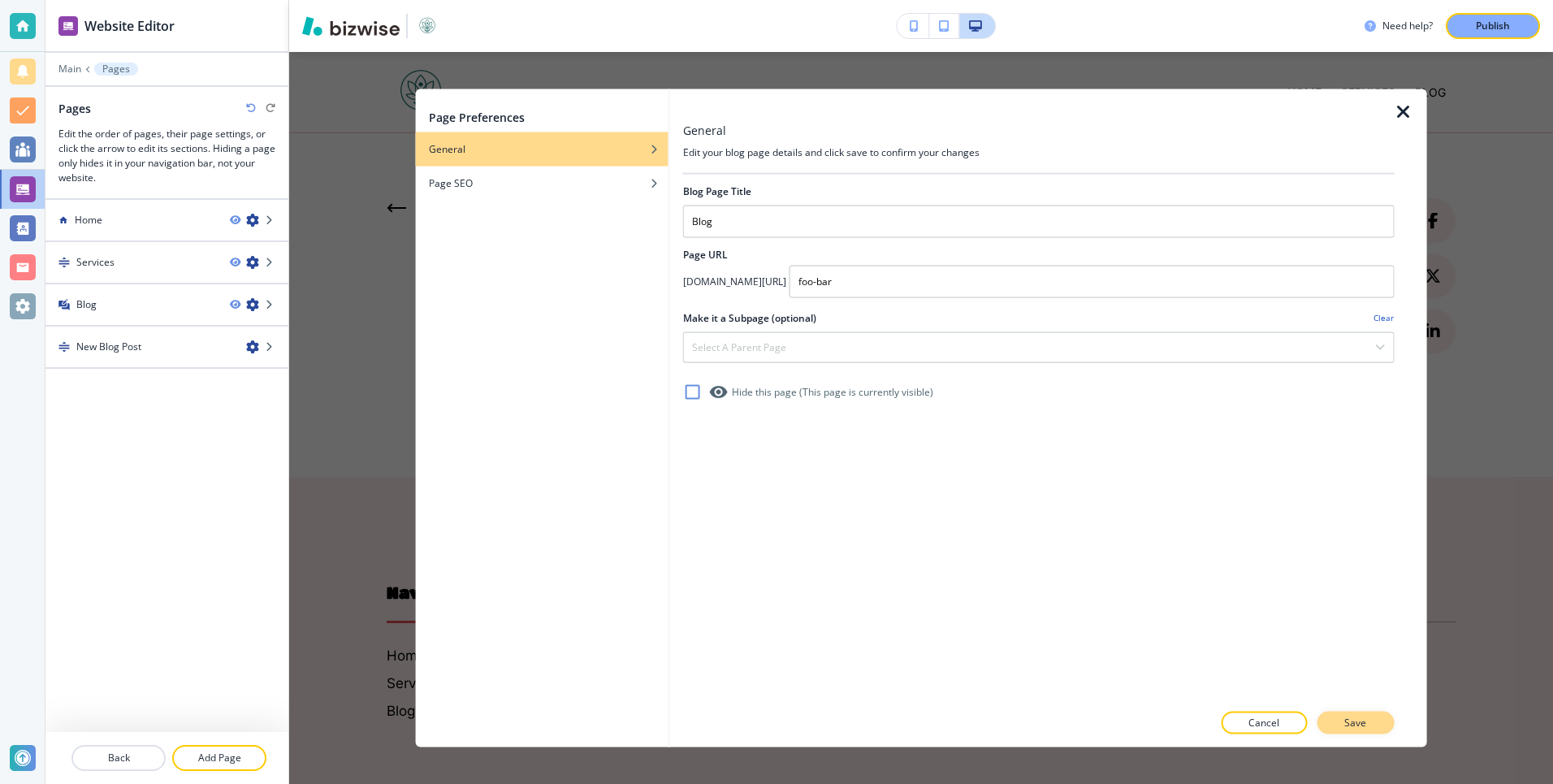
click at [1367, 0] on div "Page Preferences General Page SEO General Edit your blog page details and click…" at bounding box center [776, 0] width 1553 height 0
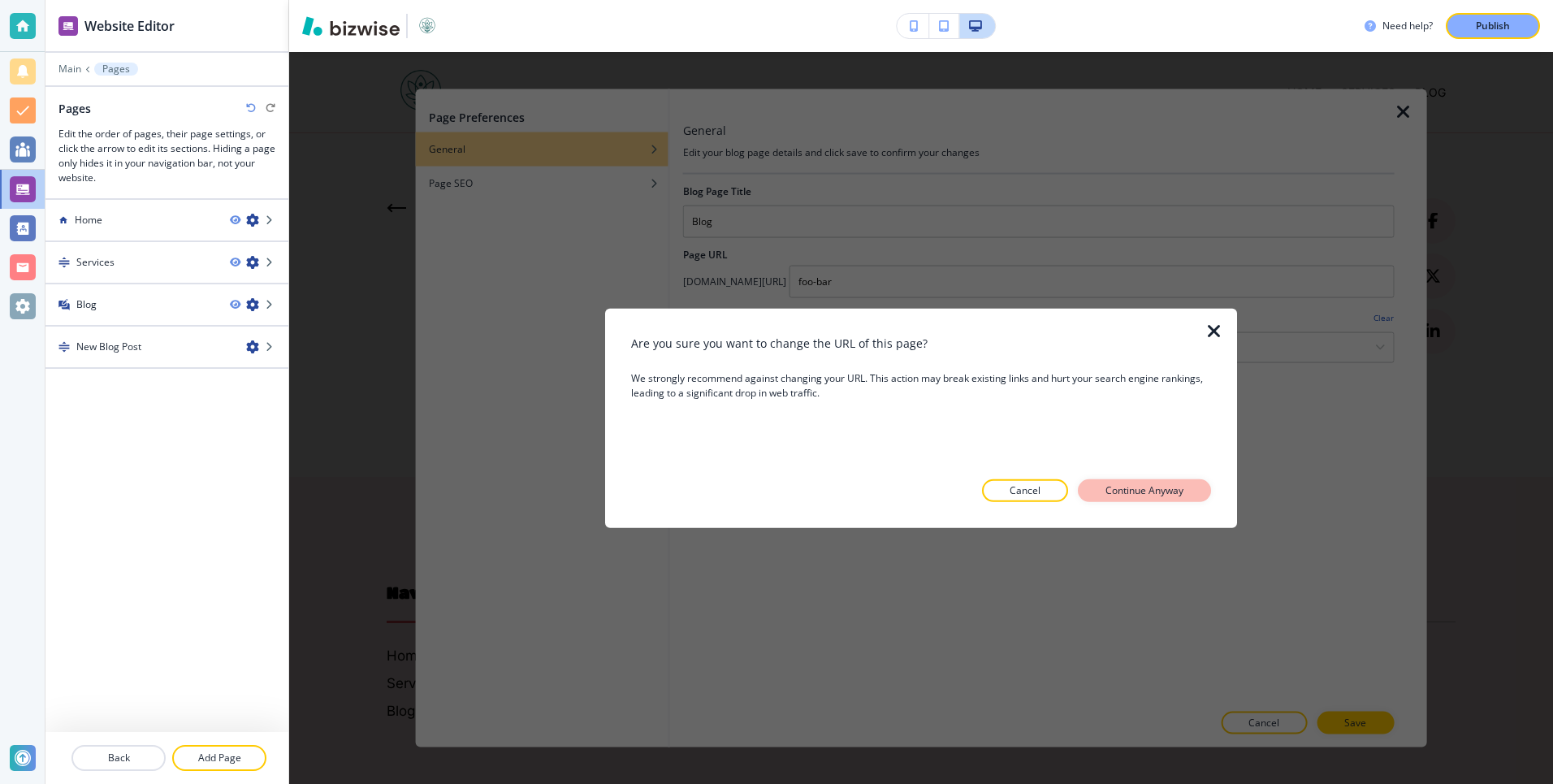
click at [1170, 498] on button "Continue Anyway" at bounding box center [1144, 490] width 133 height 23
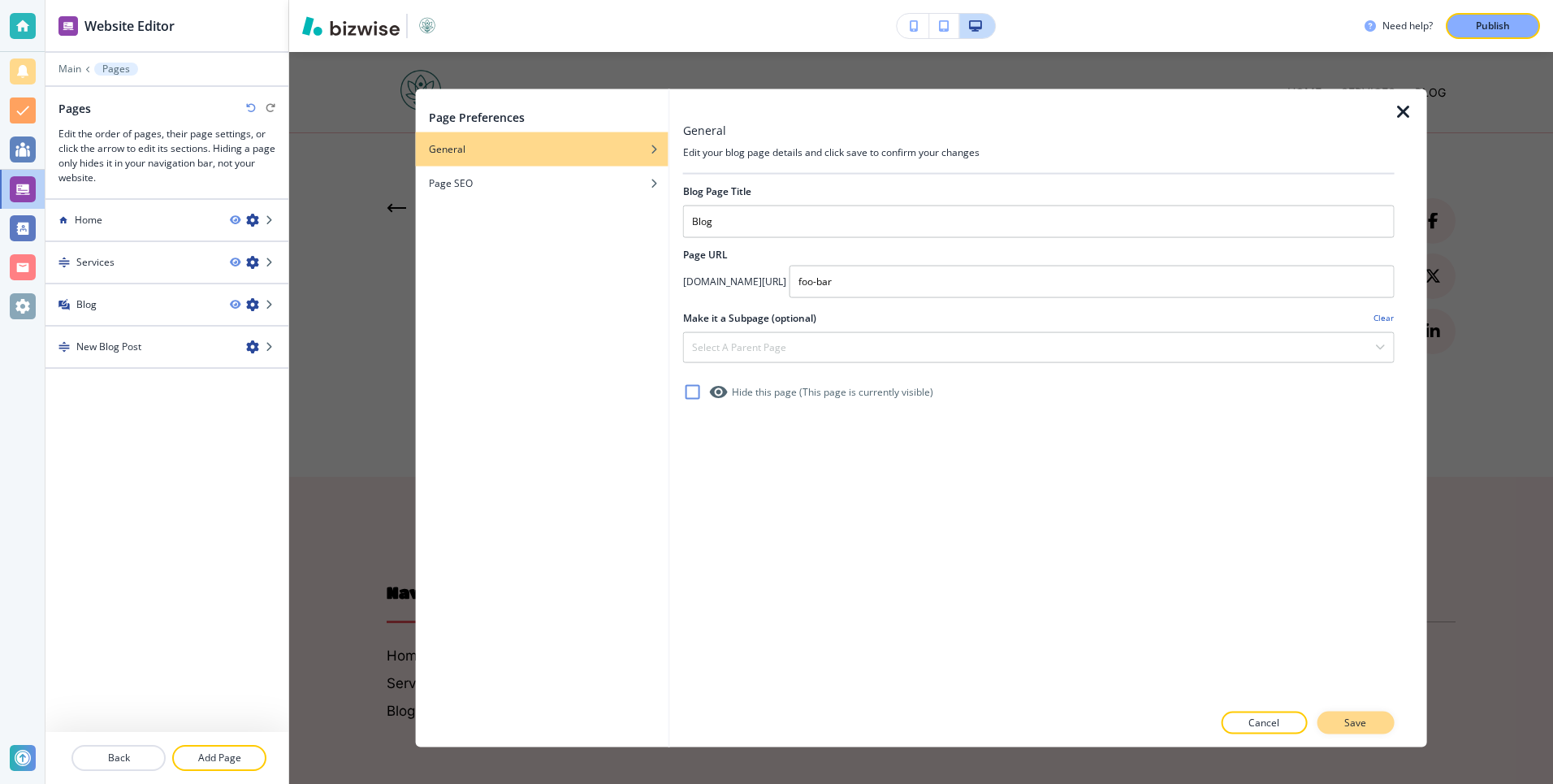
click at [1355, 719] on p "Save" at bounding box center [1355, 722] width 22 height 14
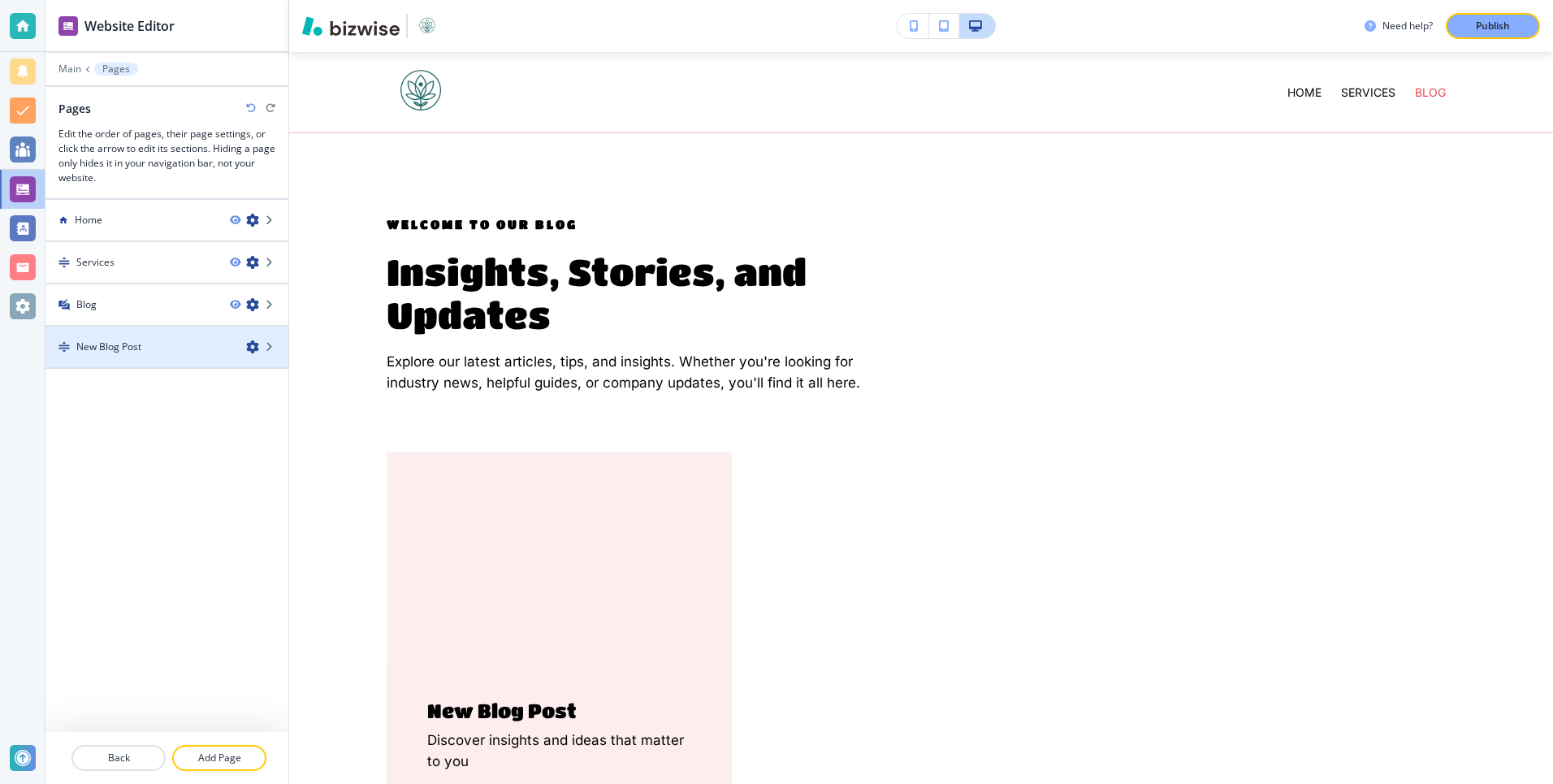
click at [251, 347] on icon "button" at bounding box center [252, 347] width 13 height 13
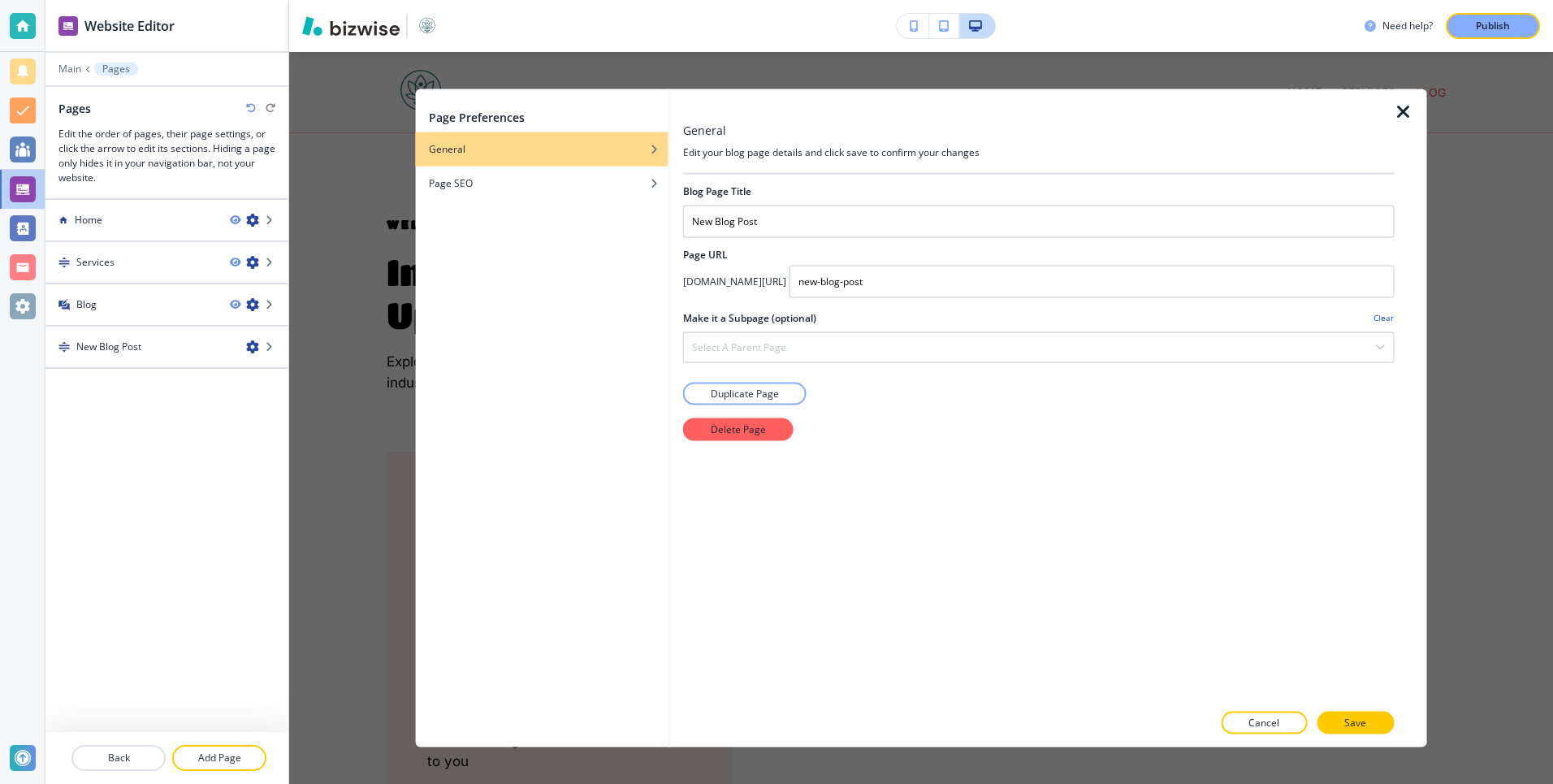
click at [1402, 112] on icon "button" at bounding box center [1403, 111] width 19 height 19
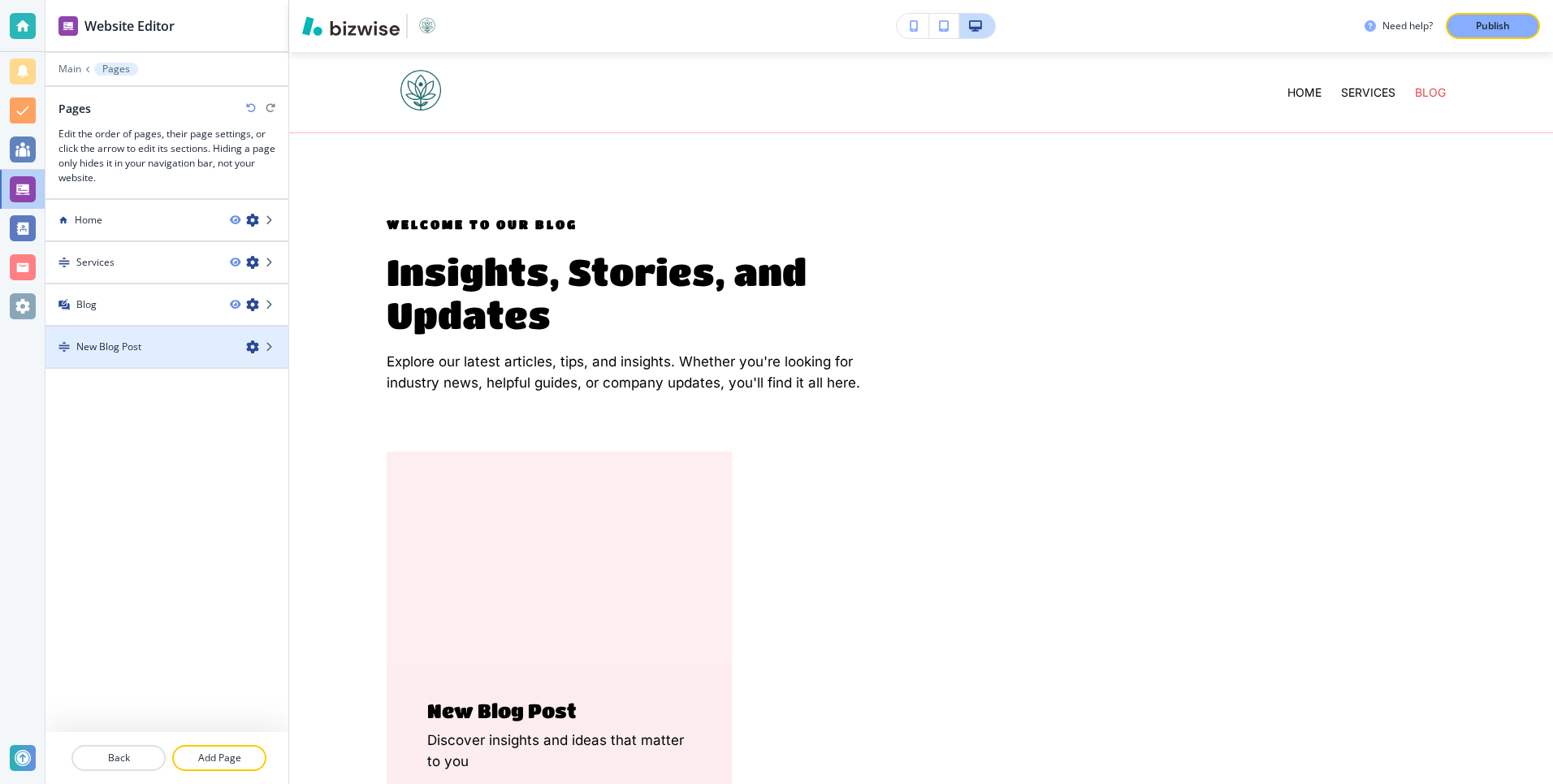
click at [252, 353] on icon "button" at bounding box center [252, 347] width 13 height 13
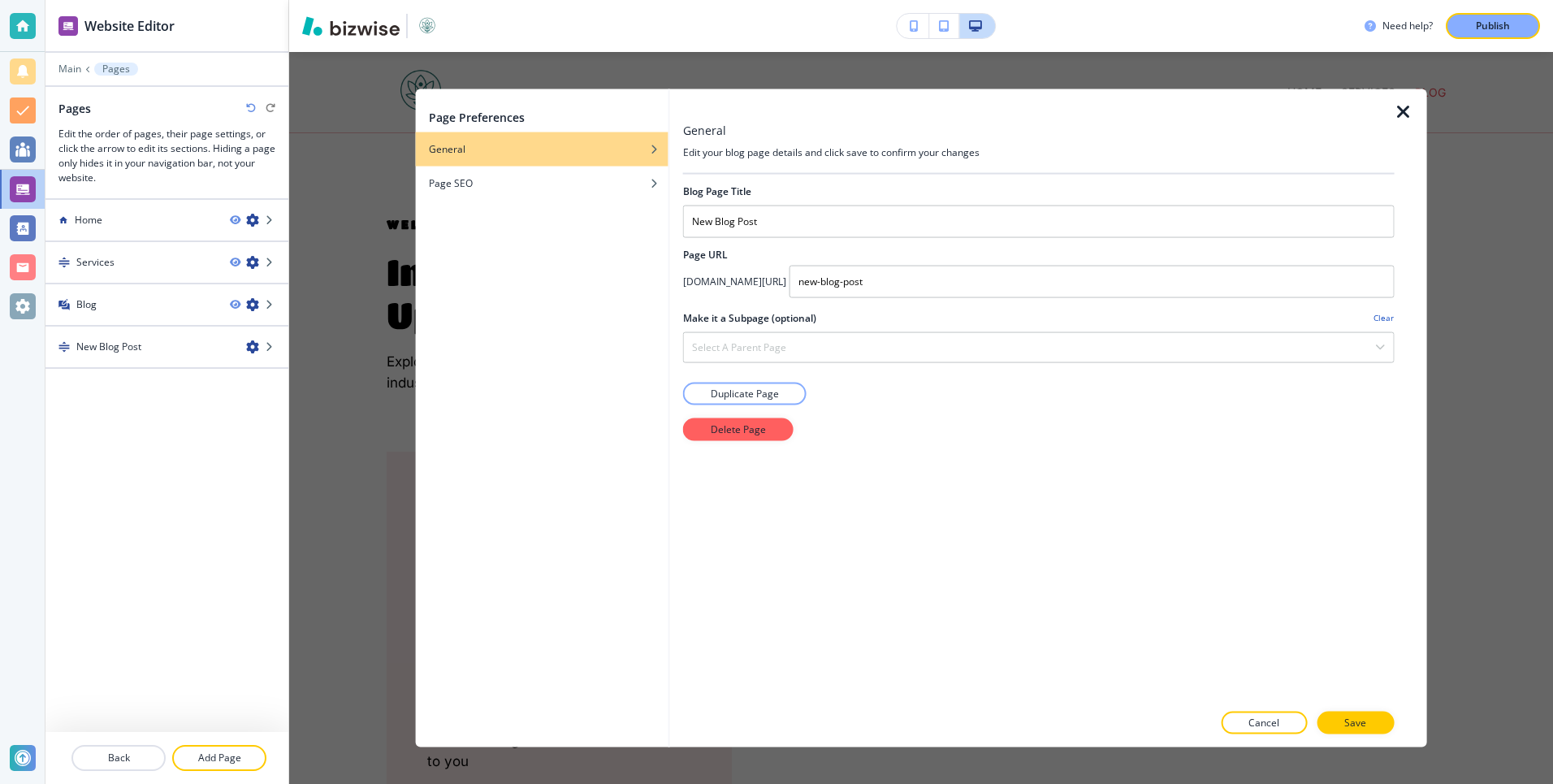
click at [1409, 125] on div at bounding box center [1410, 418] width 33 height 659
click at [1412, 110] on icon "button" at bounding box center [1403, 111] width 19 height 19
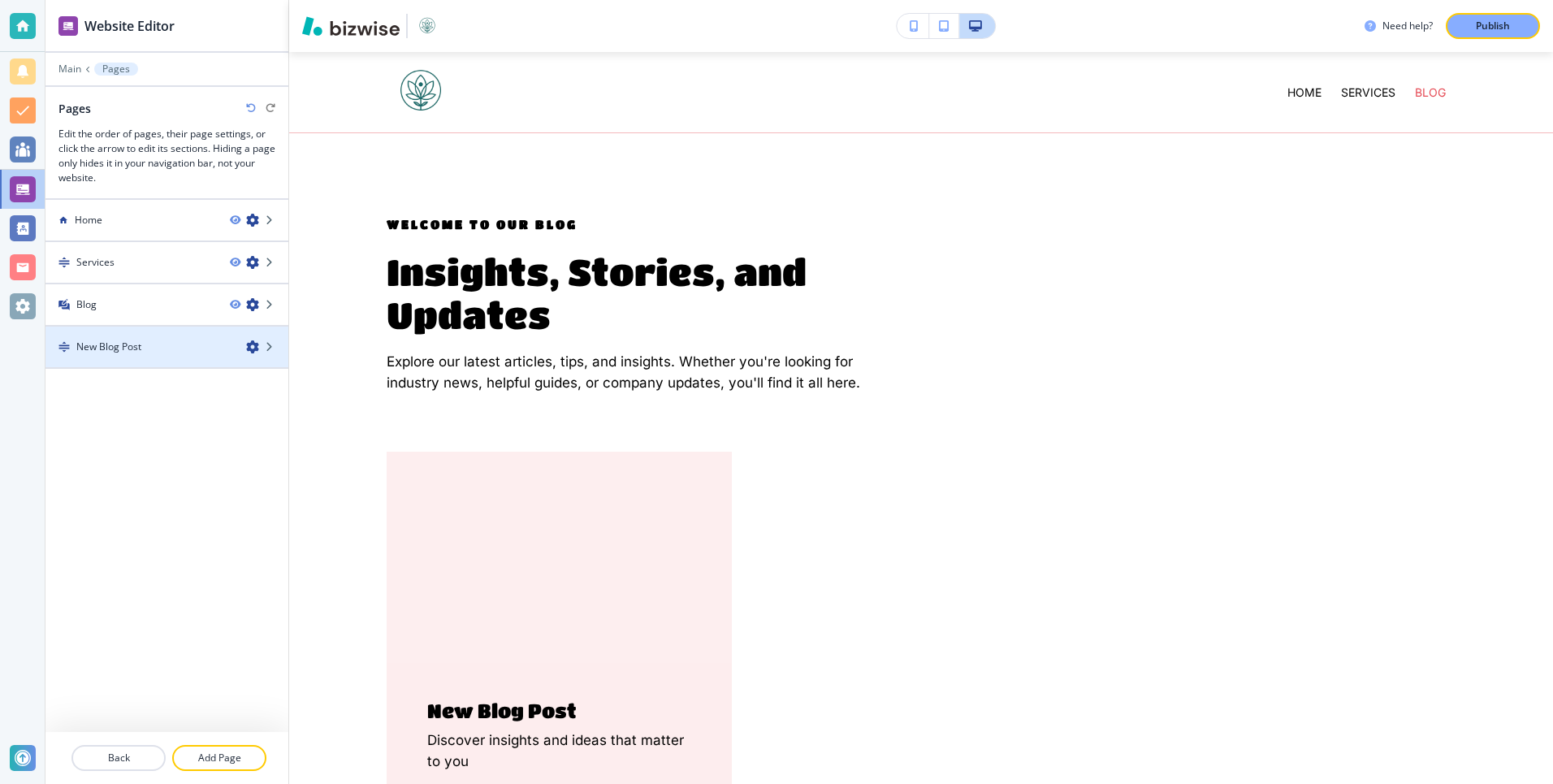
click at [188, 337] on div at bounding box center [167, 333] width 243 height 13
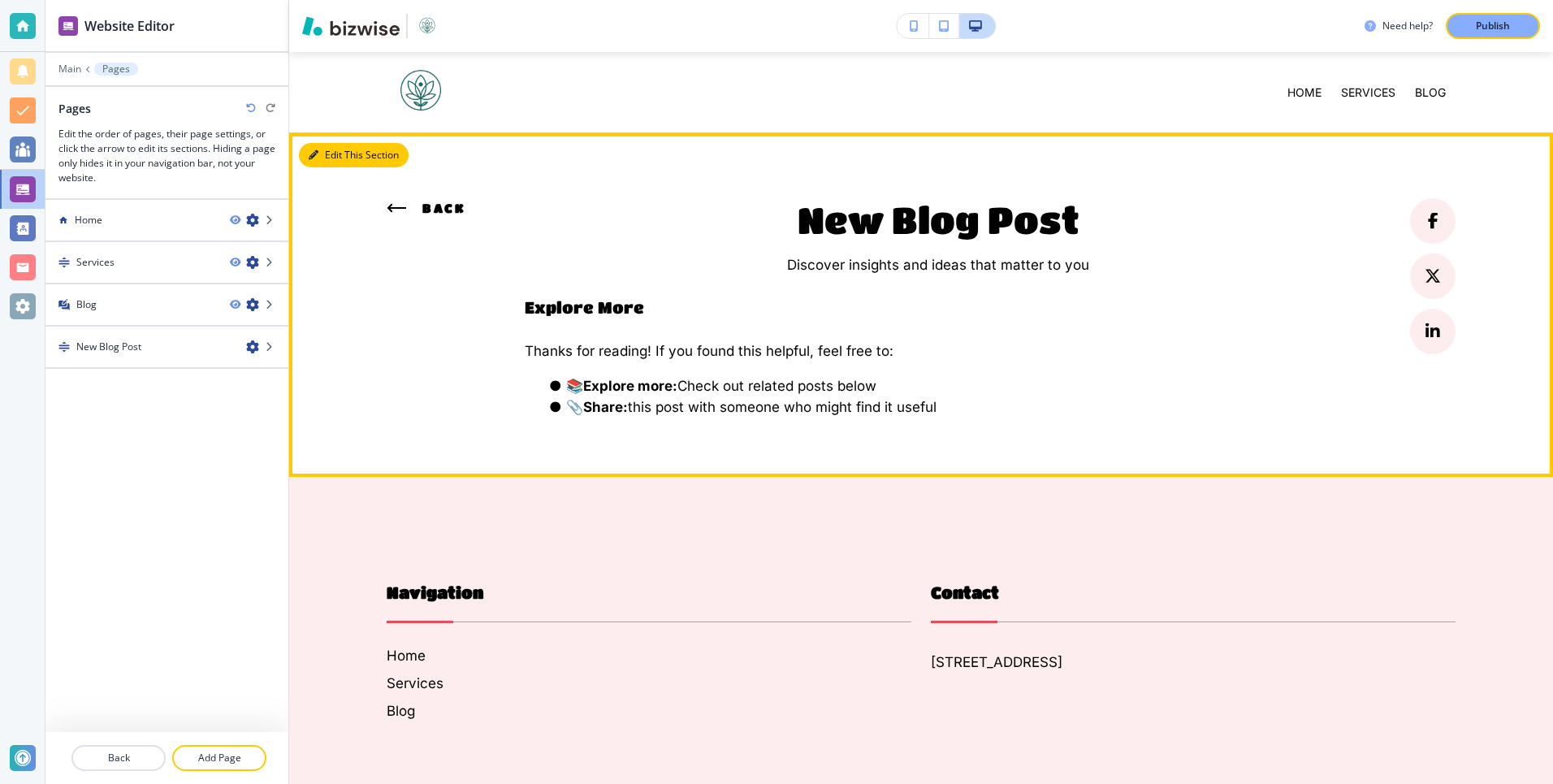
click at [325, 155] on button "Edit This Section" at bounding box center [354, 154] width 110 height 24
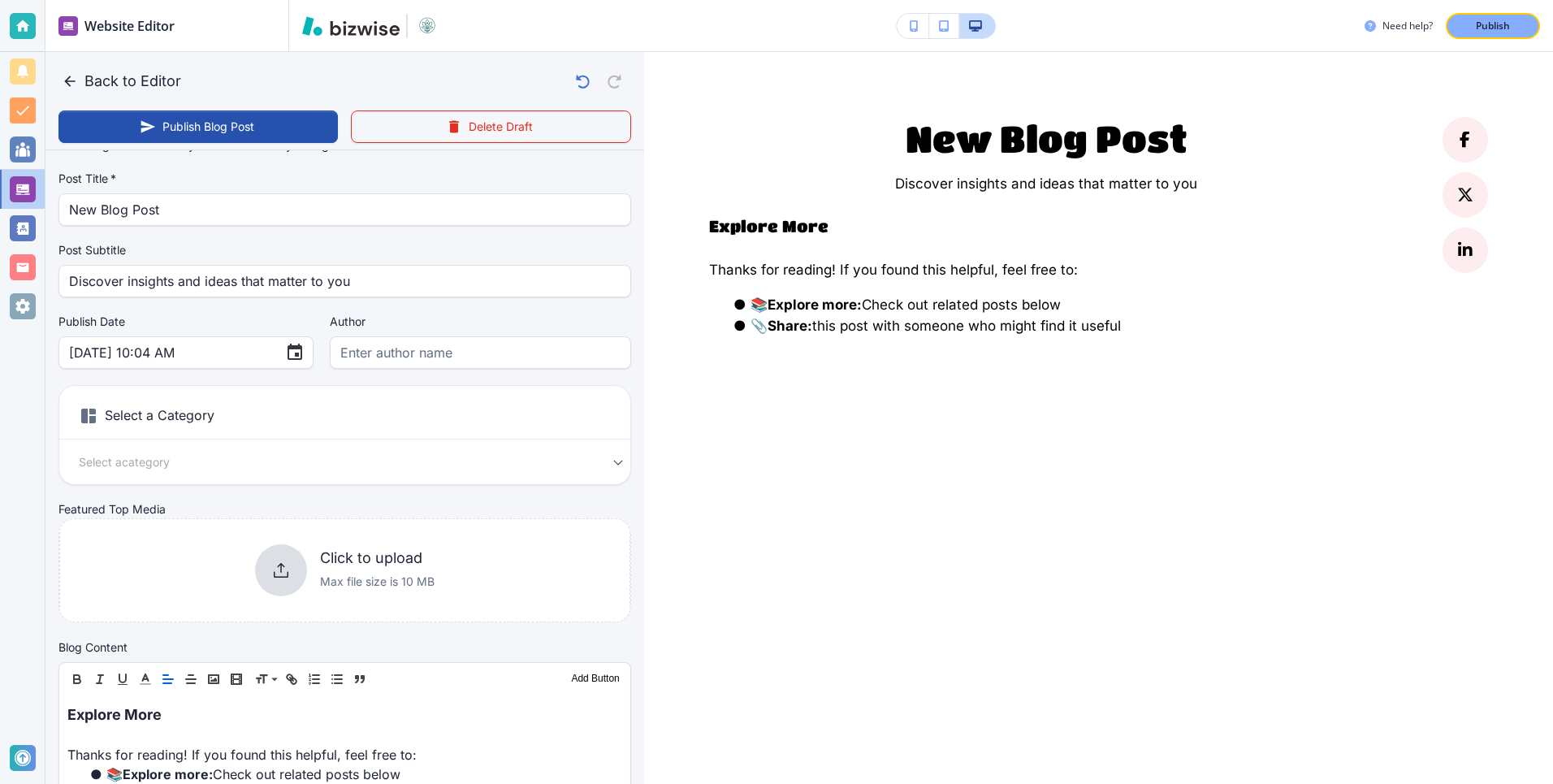
scroll to position [33, 0]
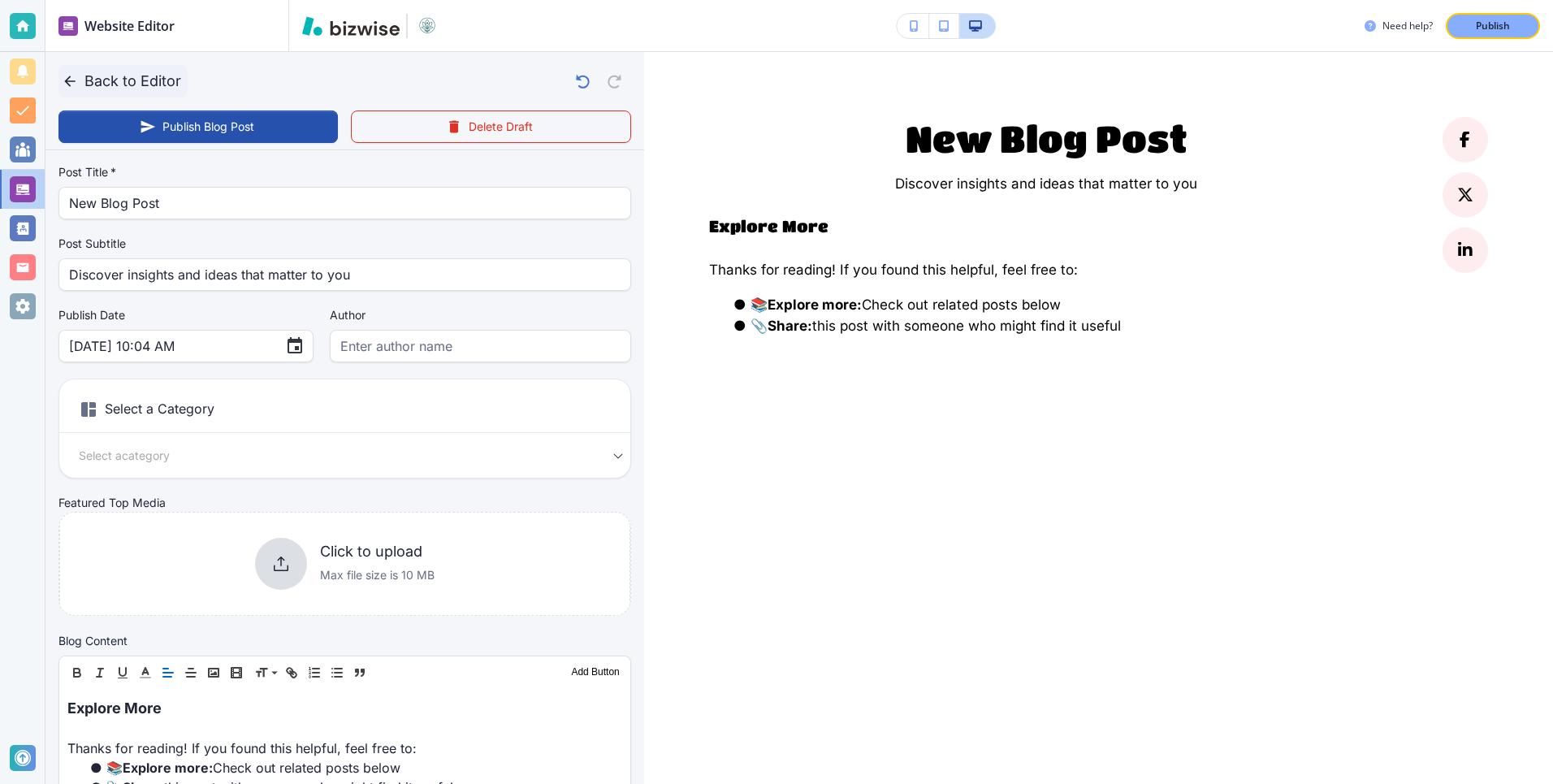
click at [71, 77] on icon "button" at bounding box center [70, 80] width 16 height 16
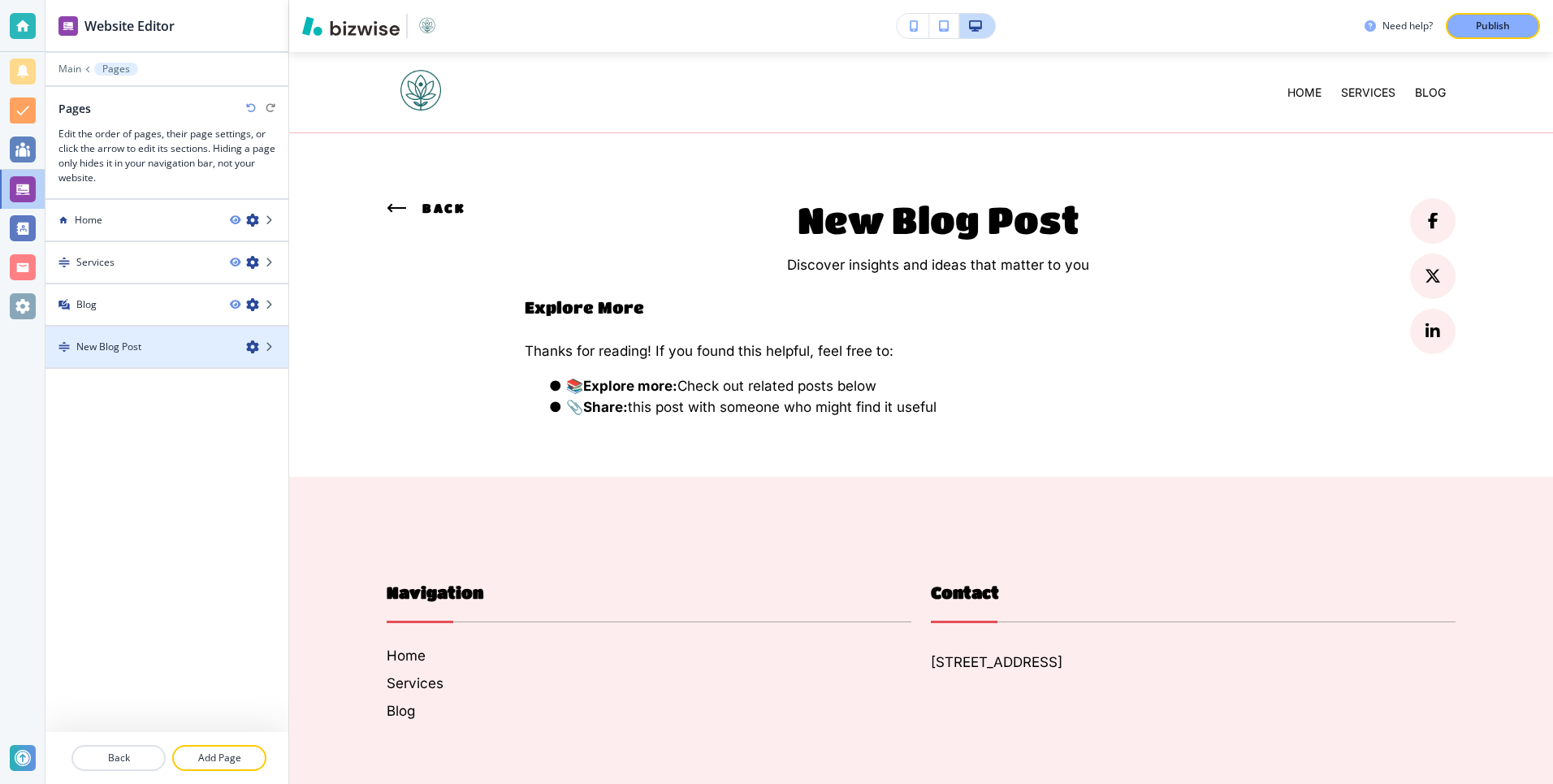
click at [253, 348] on icon "button" at bounding box center [252, 347] width 13 height 13
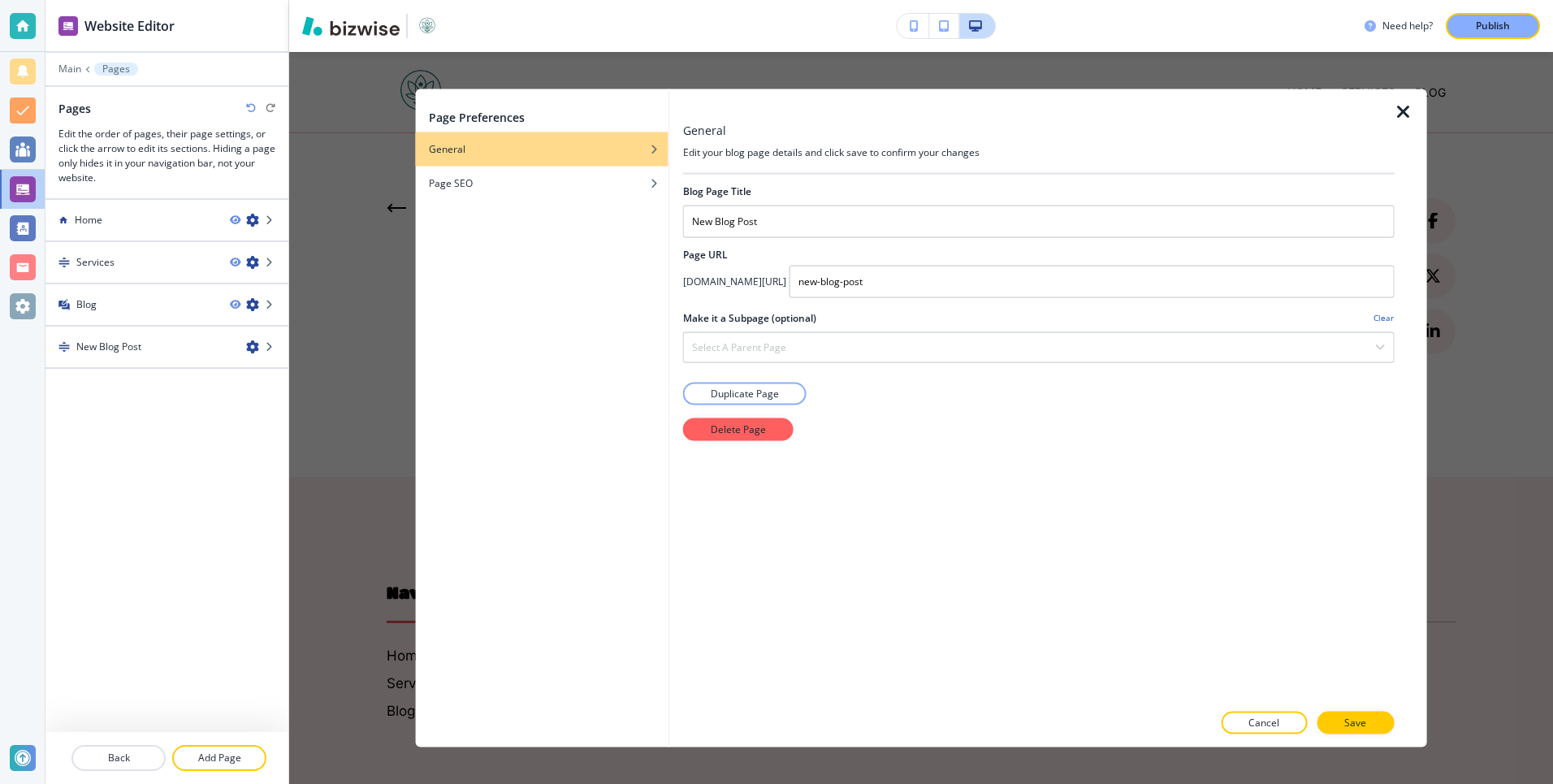
click at [1396, 110] on icon "button" at bounding box center [1403, 111] width 19 height 19
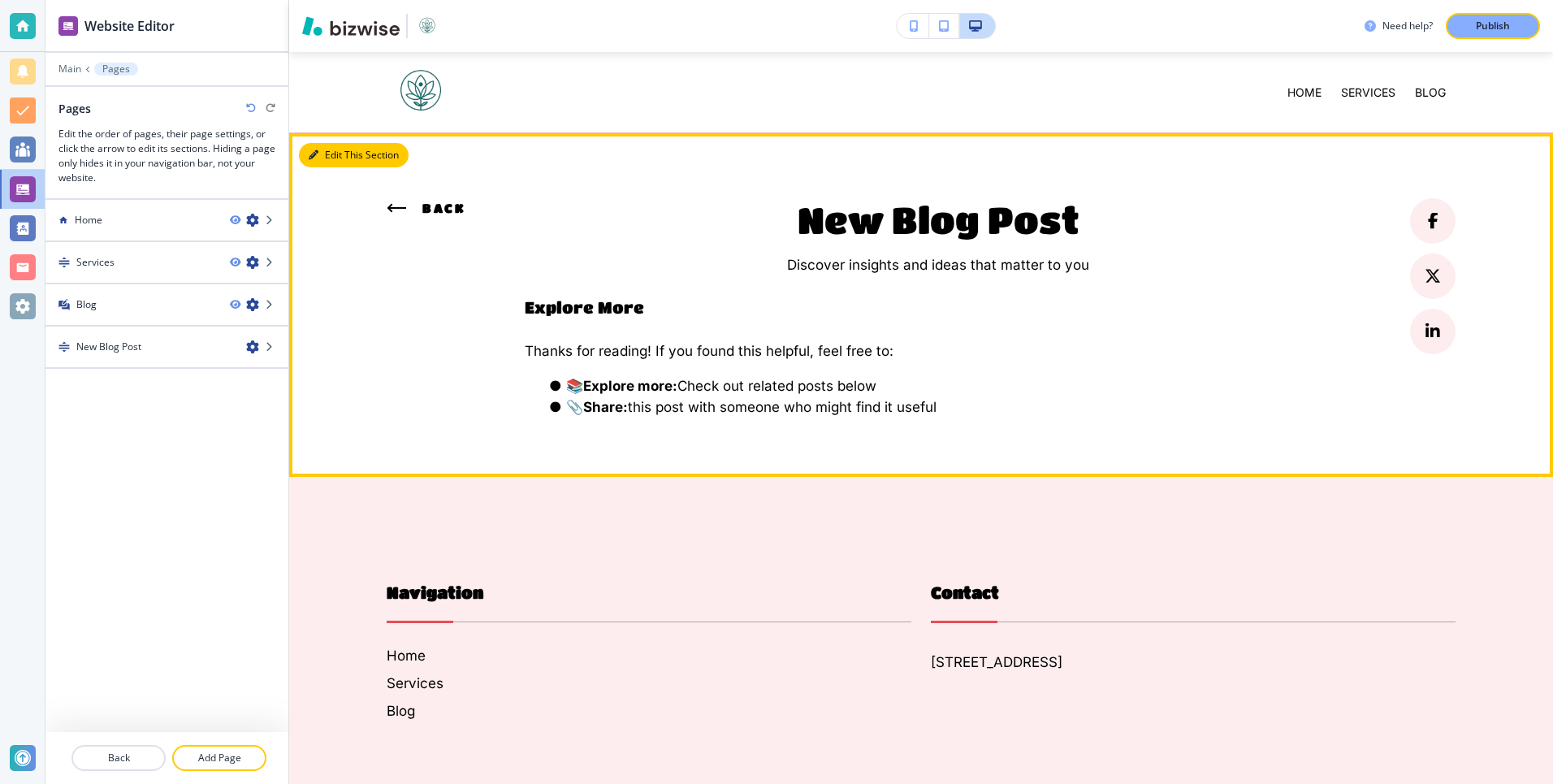
click at [319, 148] on button "Edit This Section" at bounding box center [354, 154] width 110 height 24
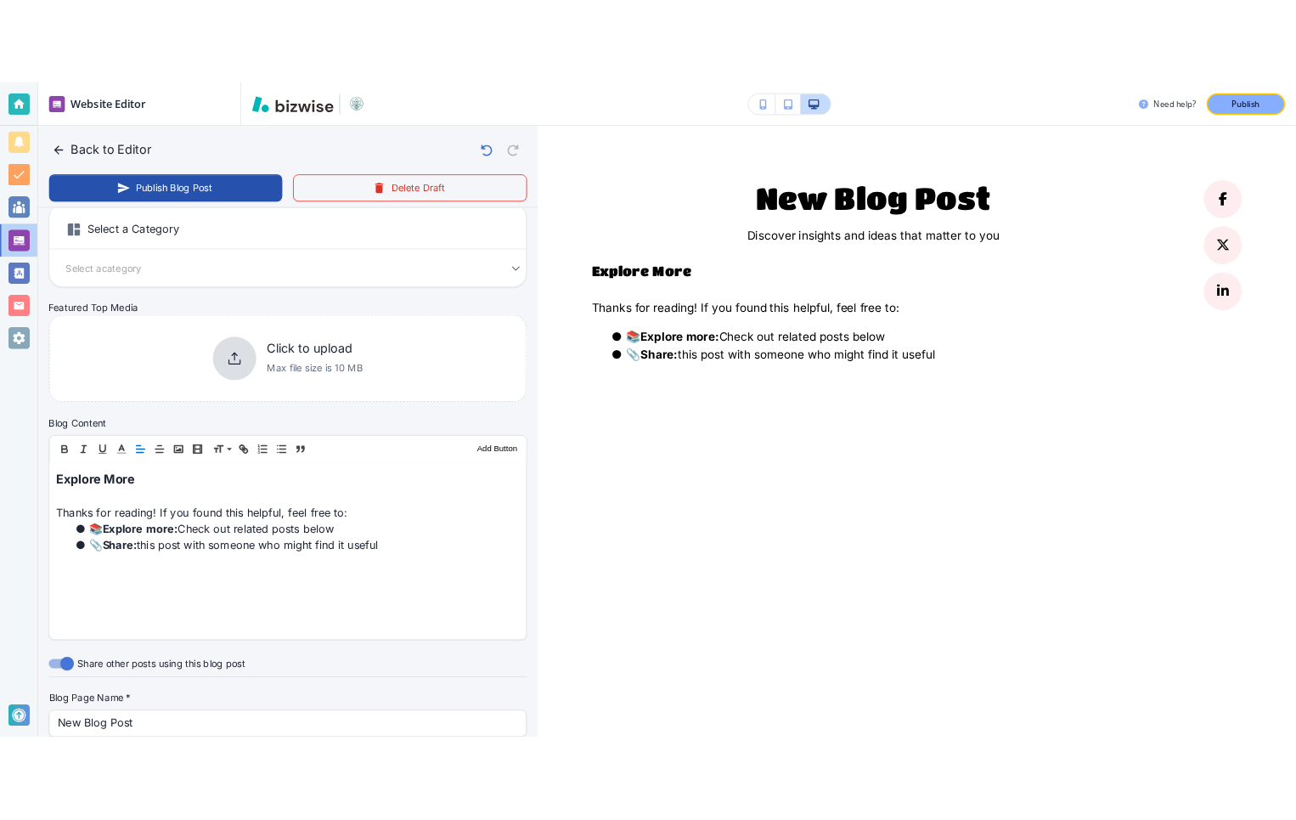
scroll to position [0, 0]
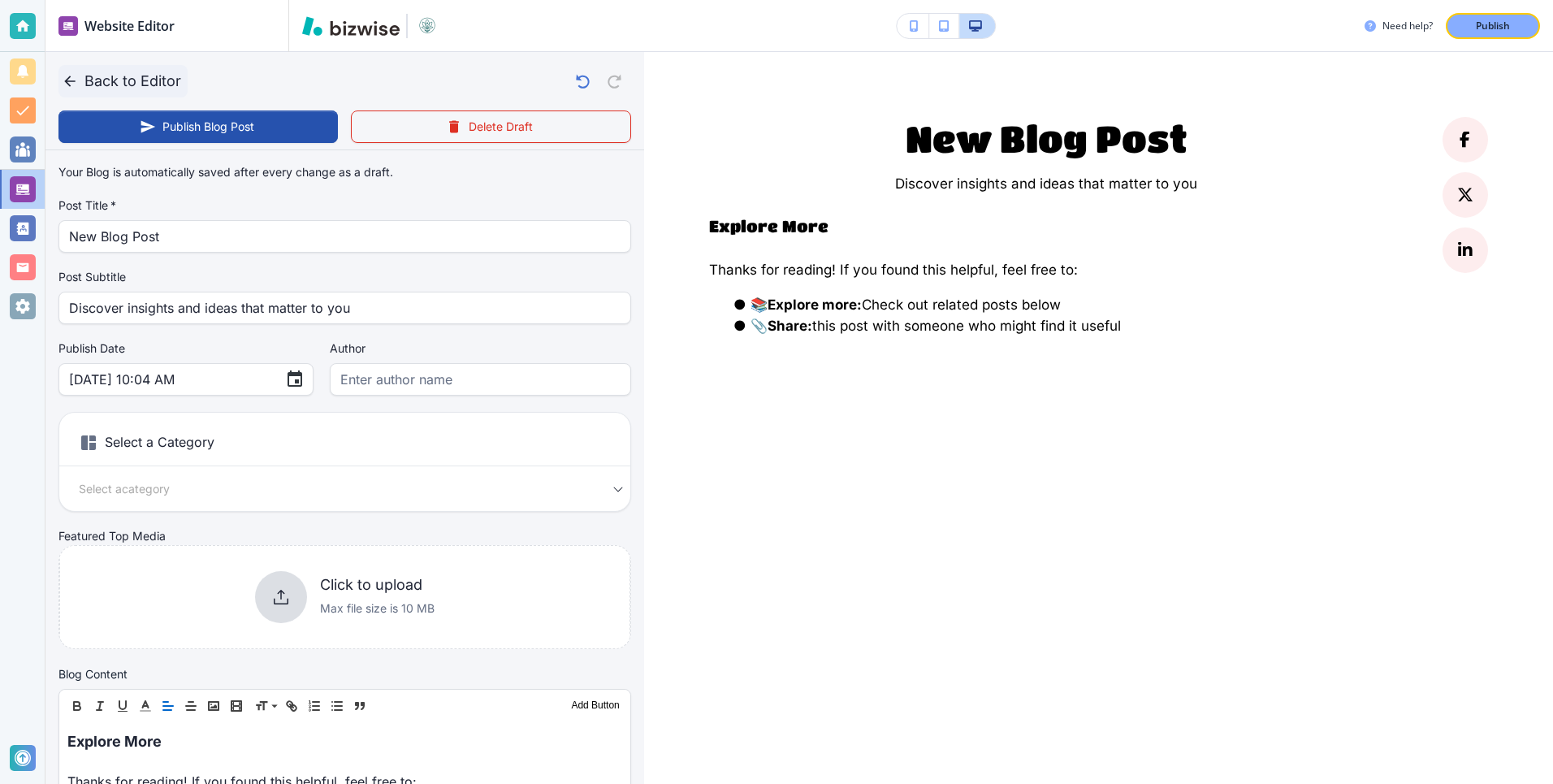
click at [128, 76] on button "Back to Editor" at bounding box center [122, 81] width 129 height 33
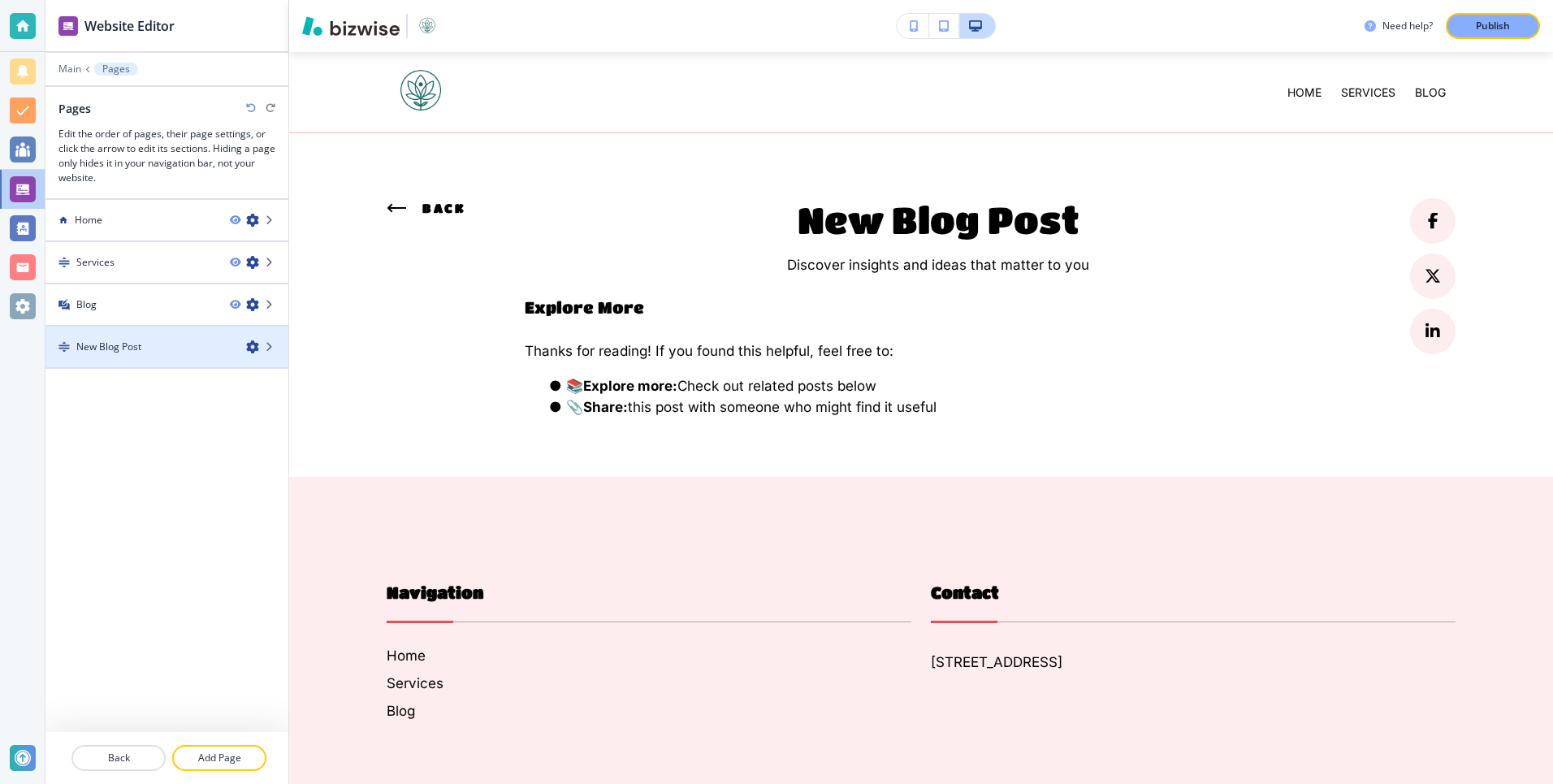
click at [251, 346] on icon "button" at bounding box center [252, 347] width 13 height 13
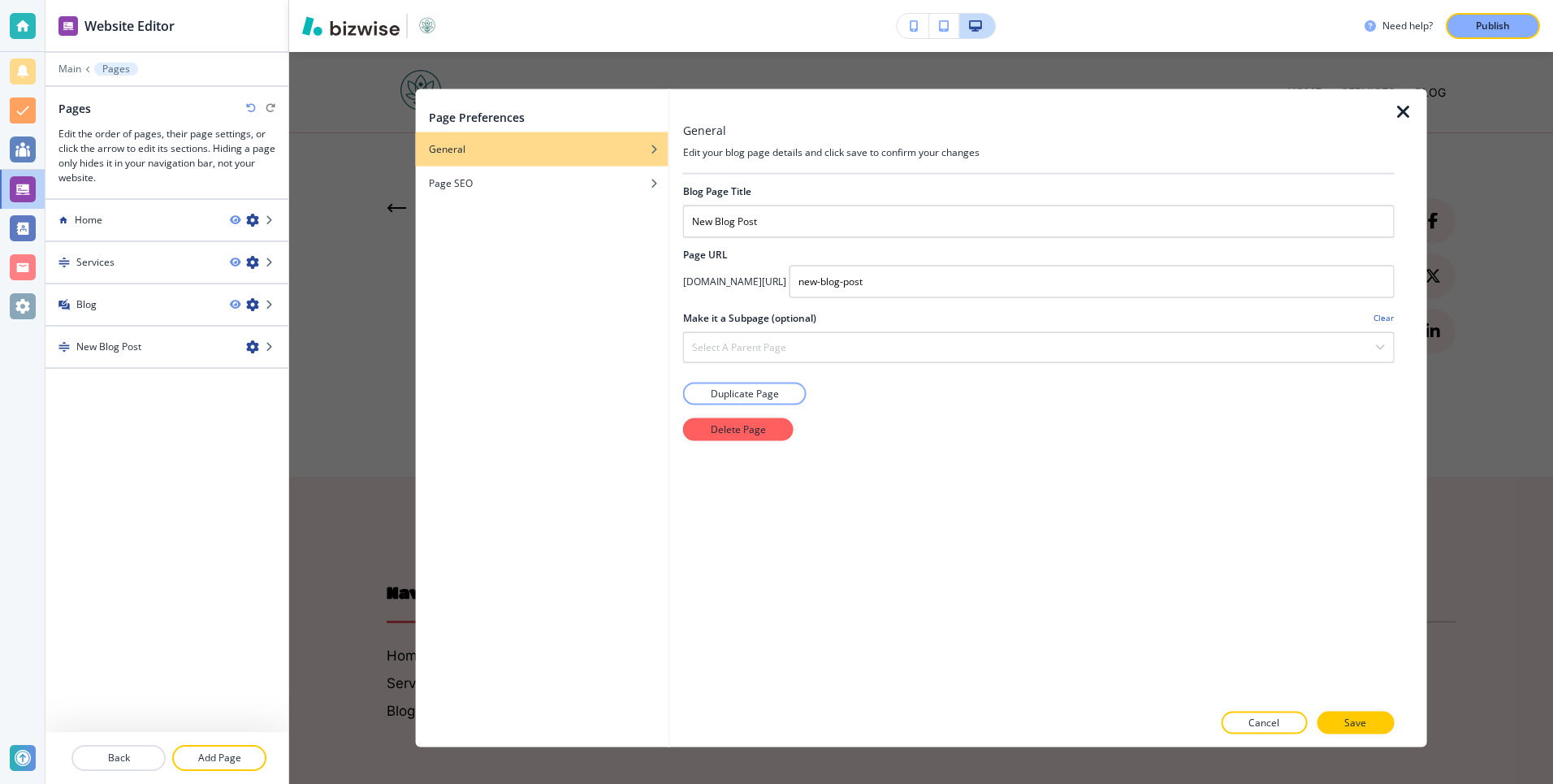
click at [1400, 119] on icon "button" at bounding box center [1403, 111] width 19 height 19
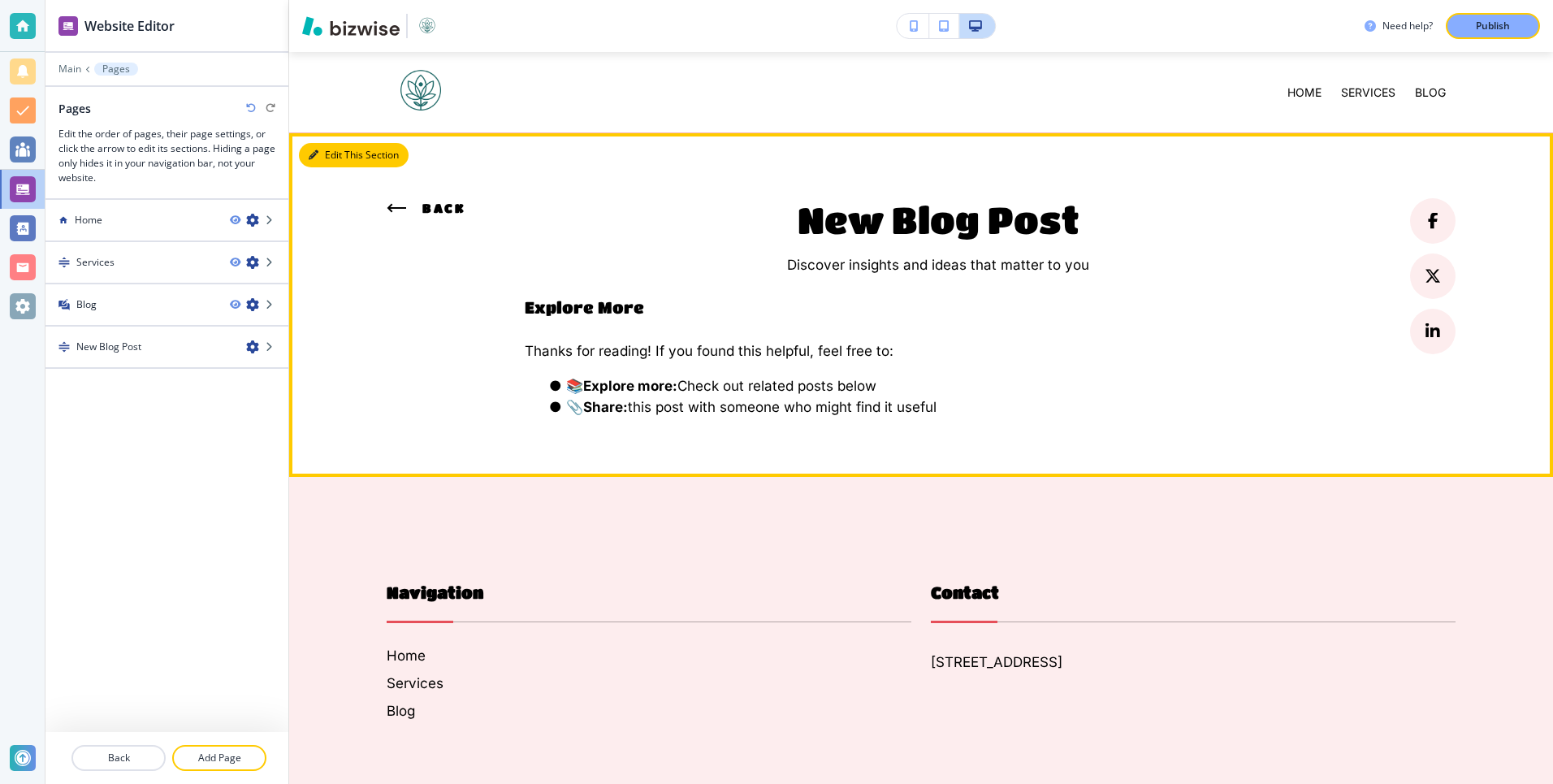
click at [336, 164] on button "Edit This Section" at bounding box center [354, 154] width 110 height 24
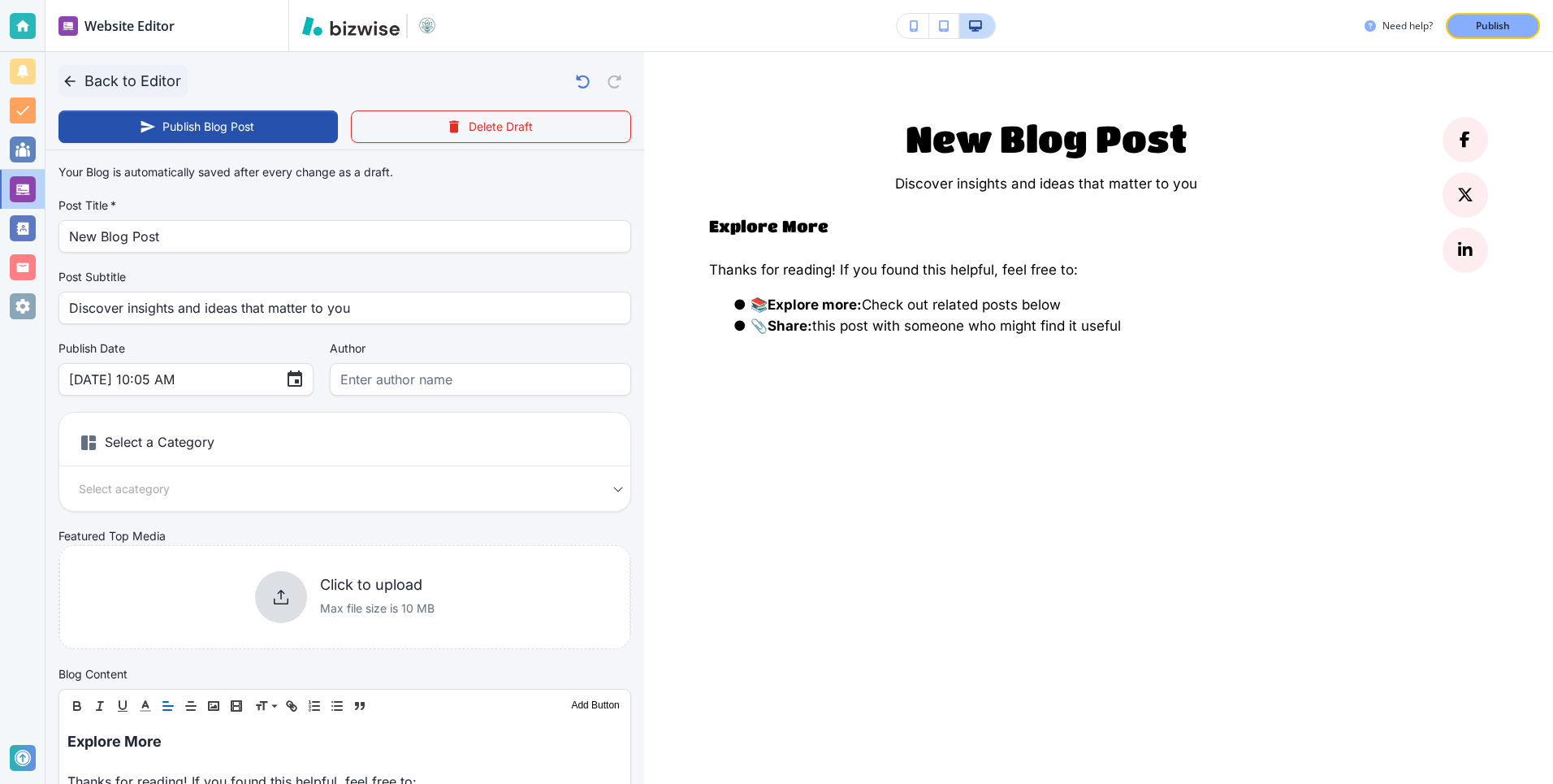
click at [111, 83] on button "Back to Editor" at bounding box center [122, 81] width 129 height 33
